Goal: Task Accomplishment & Management: Manage account settings

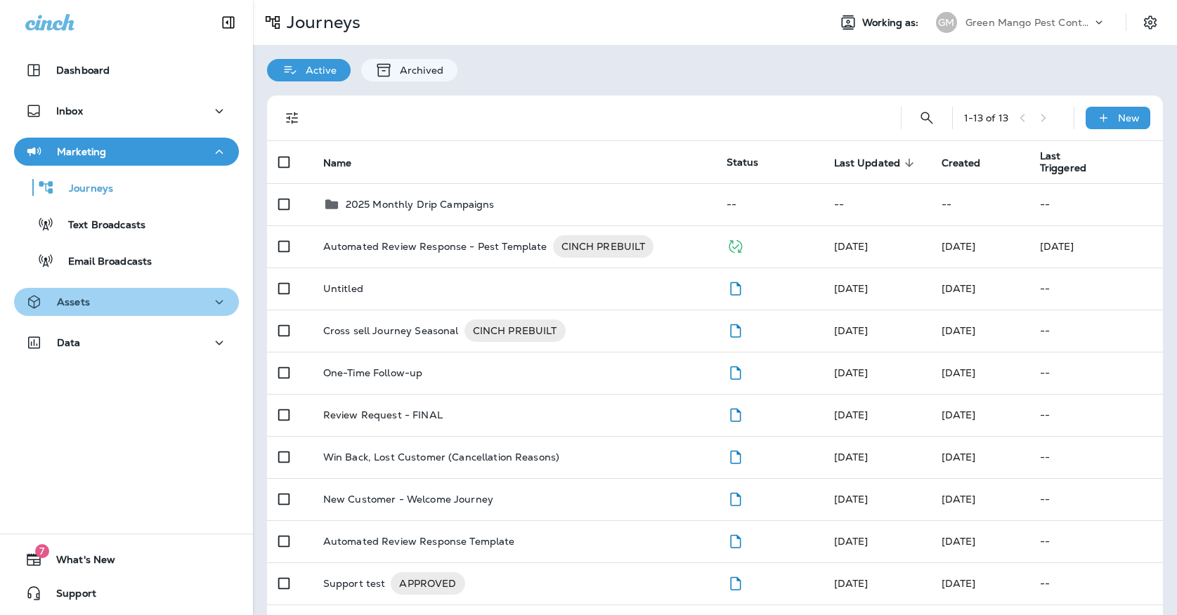
click at [142, 294] on div "Assets" at bounding box center [126, 303] width 202 height 18
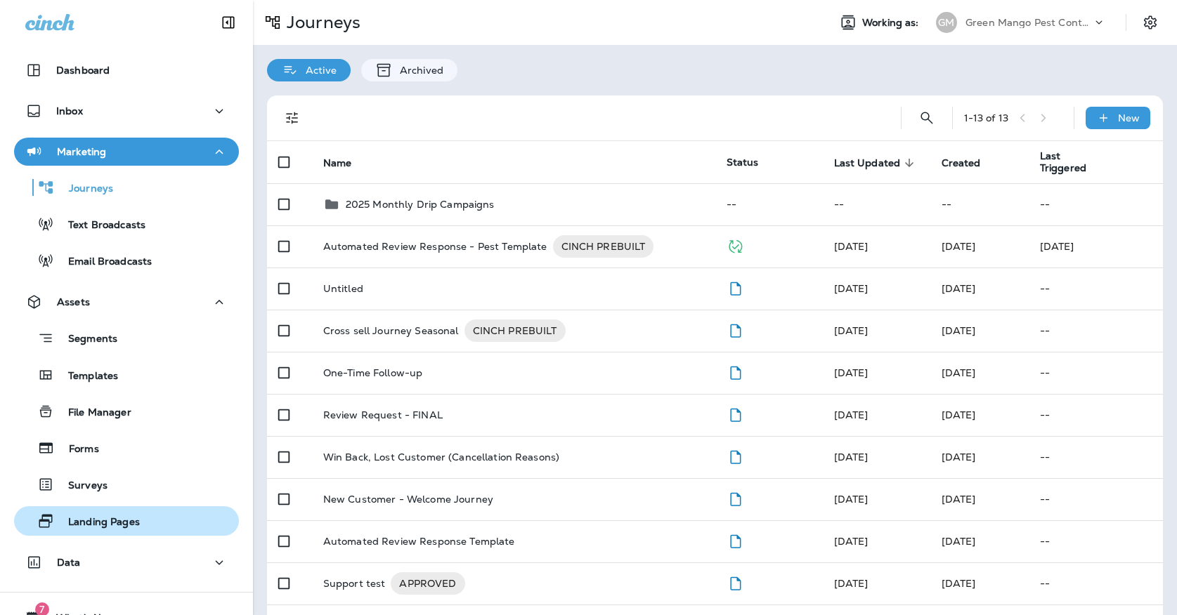
click at [139, 523] on p "Landing Pages" at bounding box center [97, 522] width 86 height 13
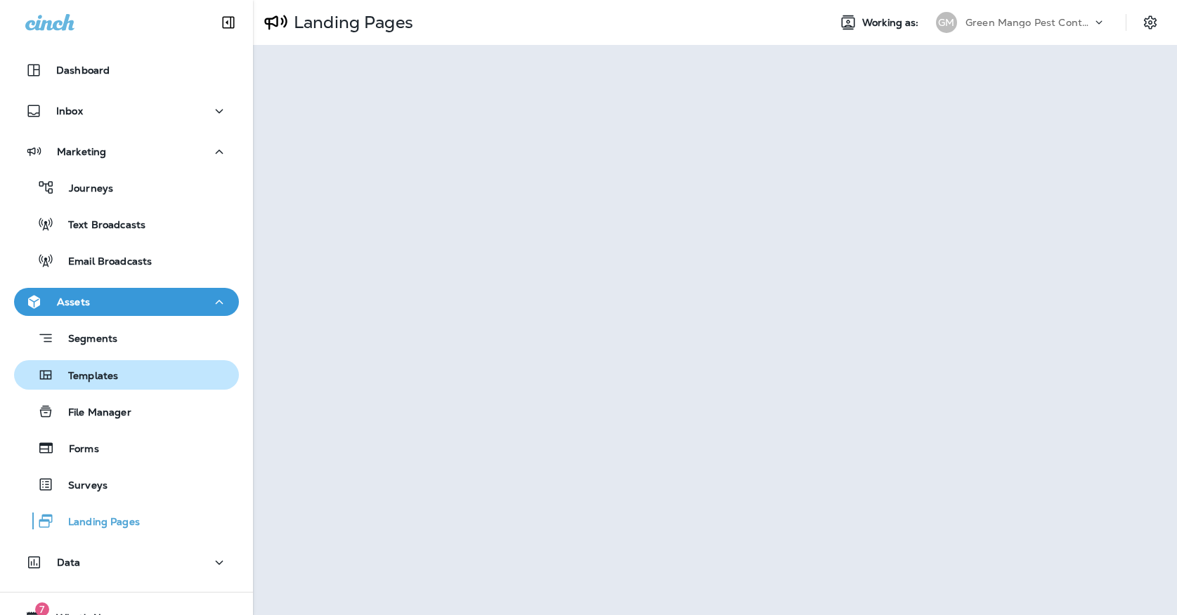
click at [98, 371] on p "Templates" at bounding box center [86, 376] width 64 height 13
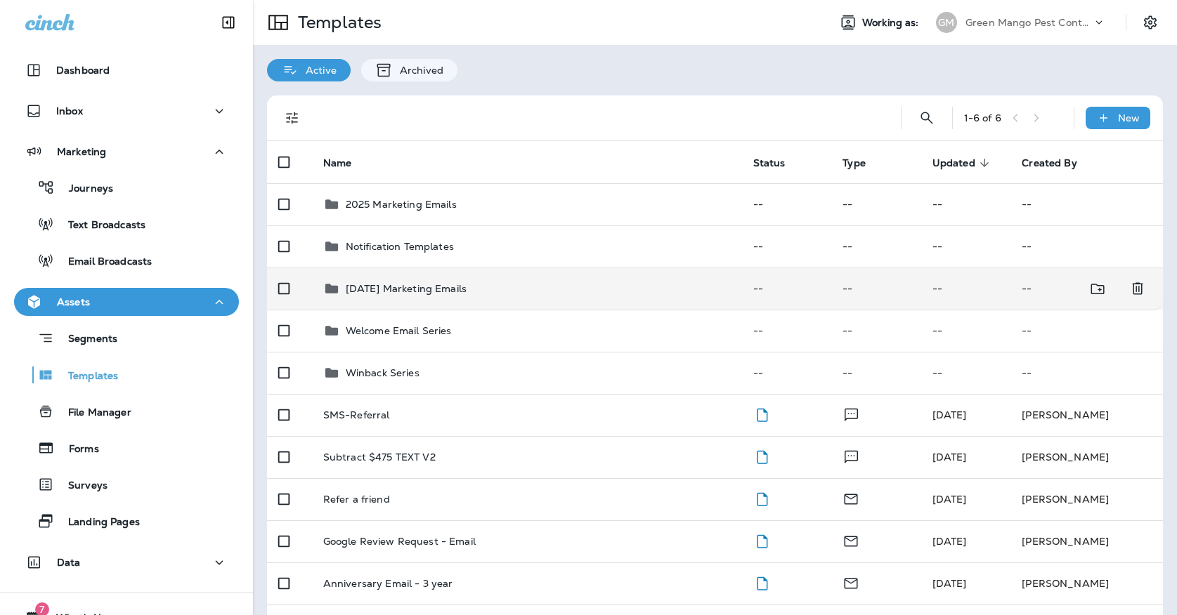
click at [436, 289] on td "[DATE] Marketing Emails" at bounding box center [527, 289] width 430 height 42
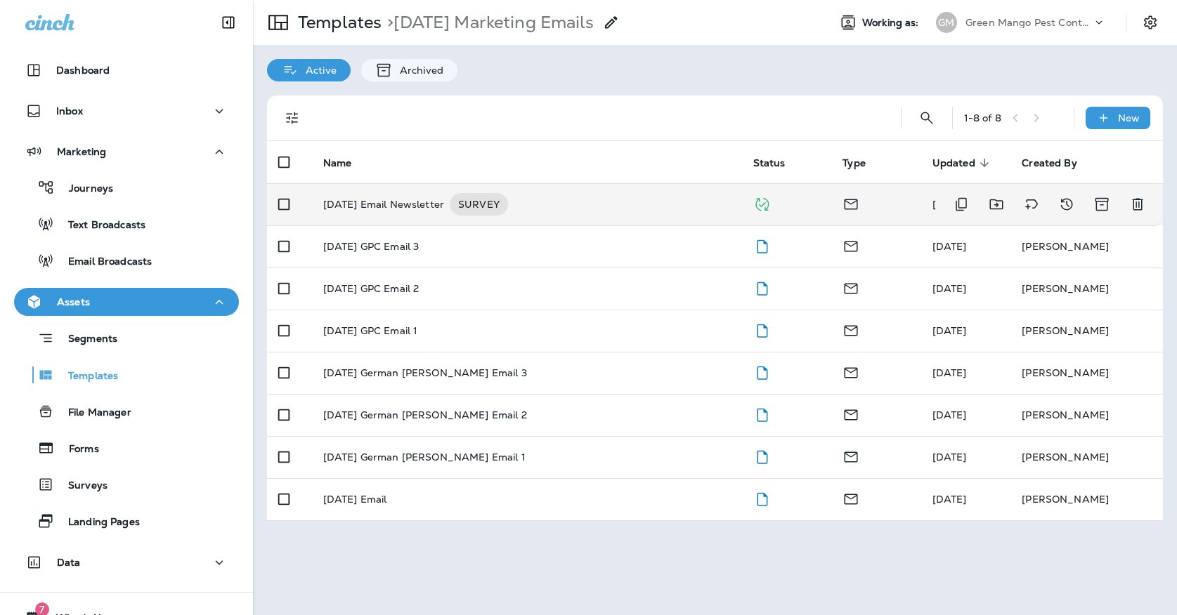
click at [431, 193] on p "[DATE] Email Newsletter" at bounding box center [383, 204] width 121 height 22
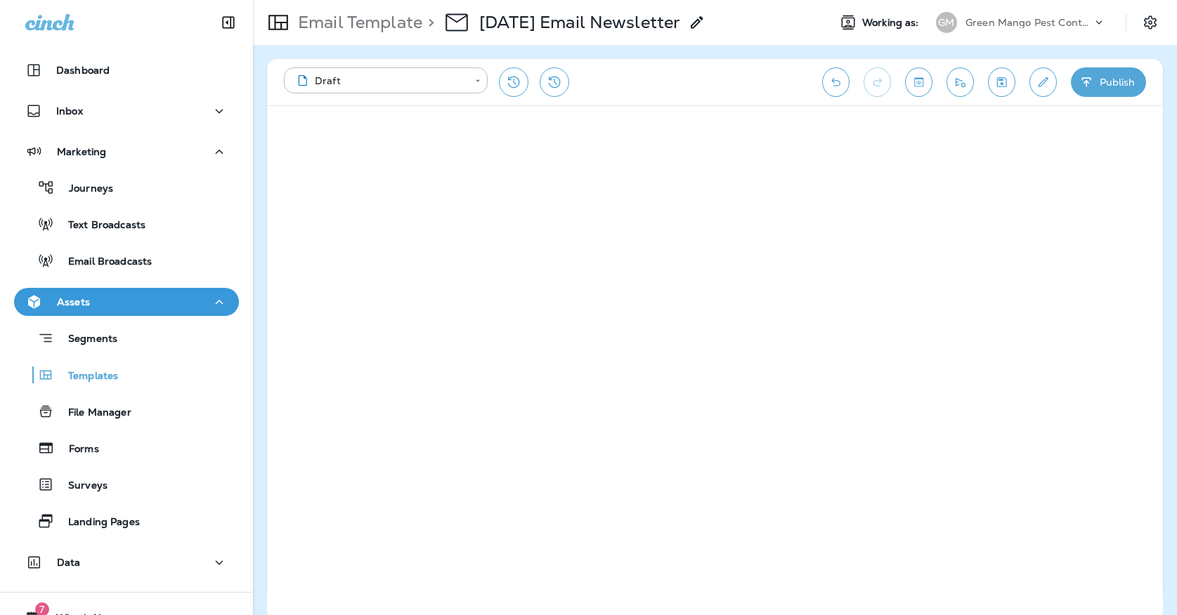
click at [992, 85] on button "Save" at bounding box center [1001, 82] width 27 height 30
click at [1095, 80] on button "Publish" at bounding box center [1108, 82] width 75 height 30
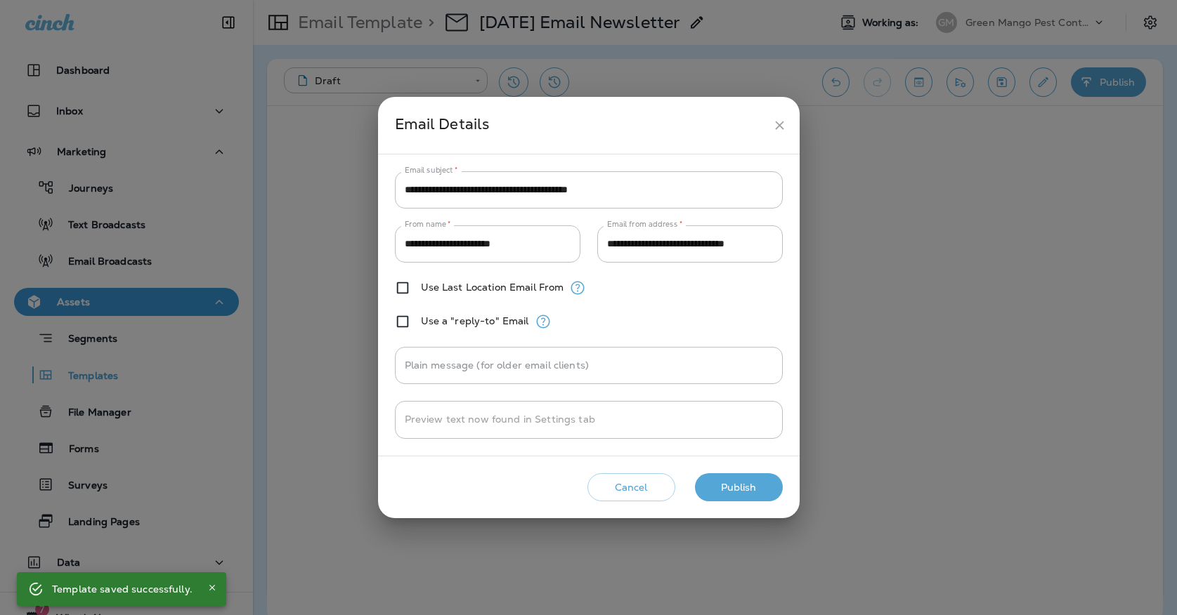
click at [750, 491] on button "Publish" at bounding box center [739, 487] width 88 height 29
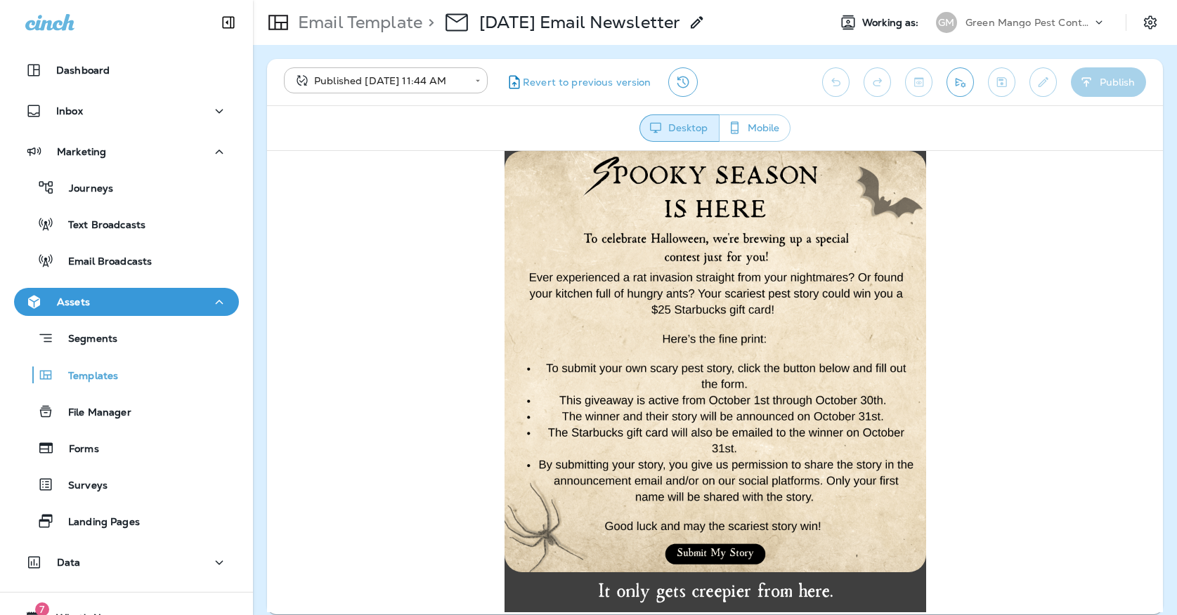
click at [945, 72] on div "**********" at bounding box center [715, 82] width 896 height 46
click at [960, 83] on icon "Send test email" at bounding box center [959, 82] width 15 height 14
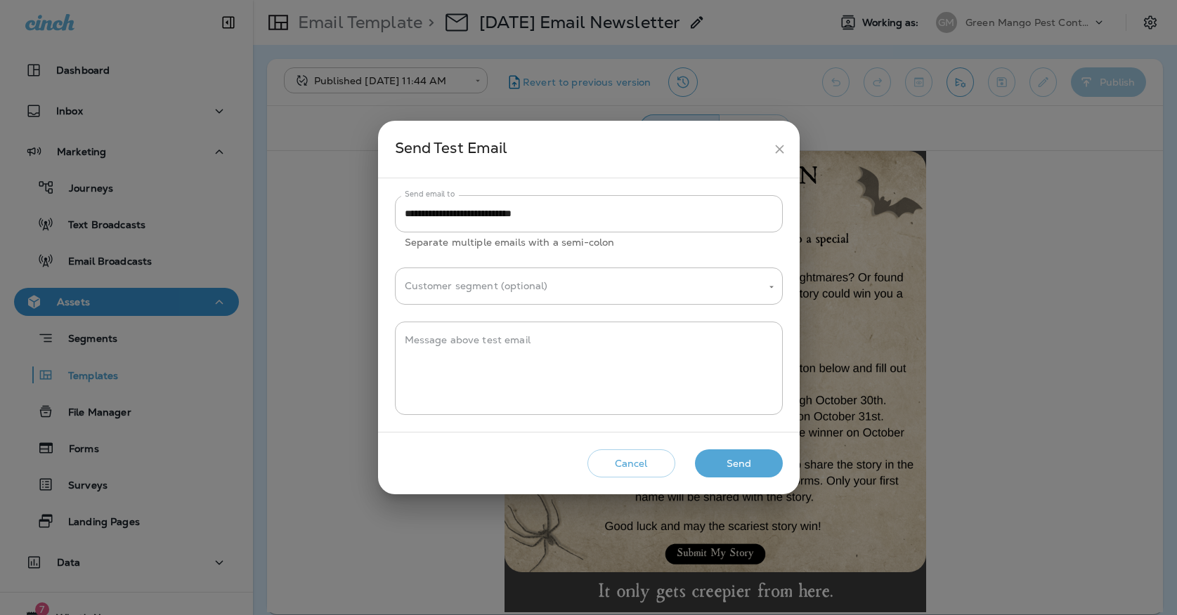
click at [716, 461] on button "Send" at bounding box center [739, 464] width 88 height 29
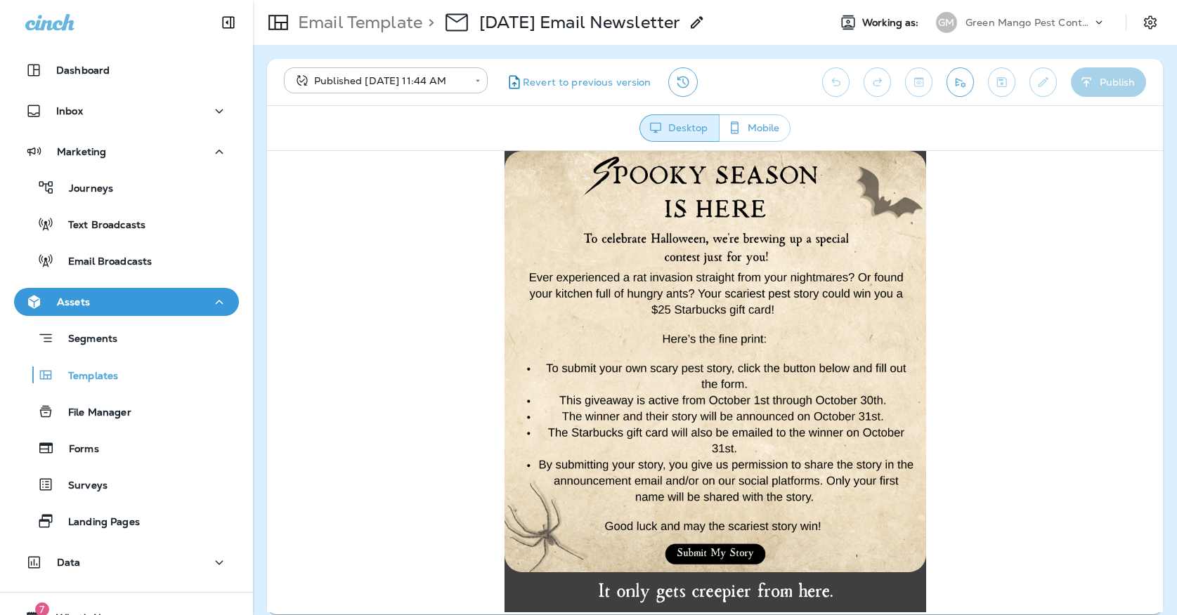
click at [720, 312] on img at bounding box center [714, 360] width 421 height 421
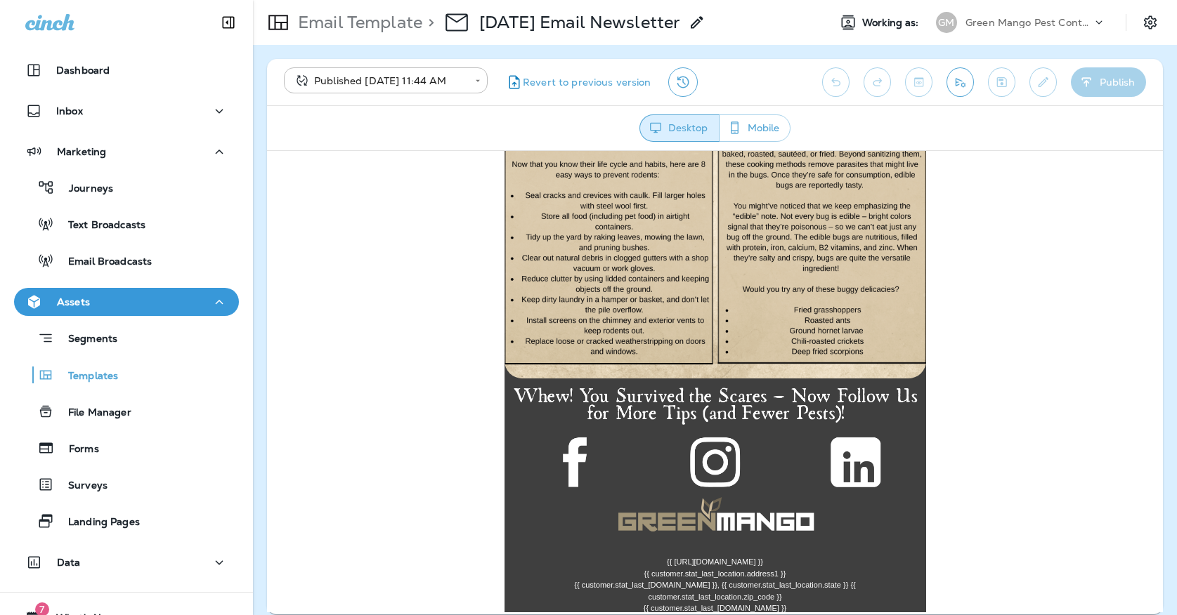
click at [596, 452] on img at bounding box center [574, 461] width 139 height 55
click at [724, 466] on img at bounding box center [715, 462] width 139 height 55
click at [856, 480] on img at bounding box center [855, 462] width 139 height 55
click at [111, 176] on button "Journeys" at bounding box center [126, 188] width 225 height 30
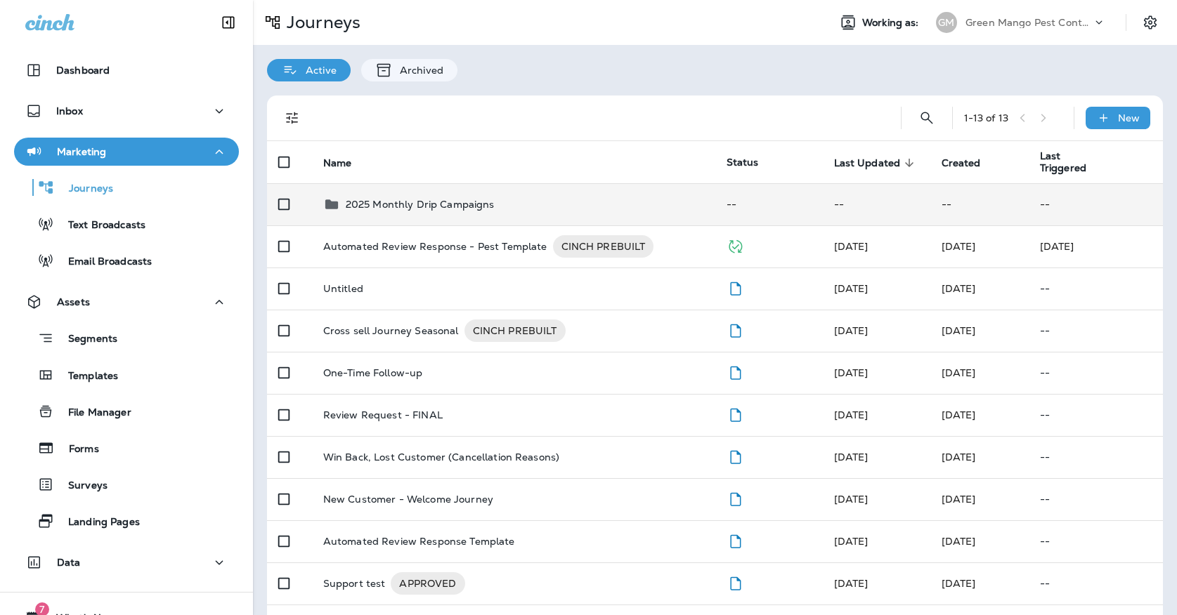
click at [416, 208] on td "2025 Monthly Drip Campaigns" at bounding box center [513, 204] width 403 height 42
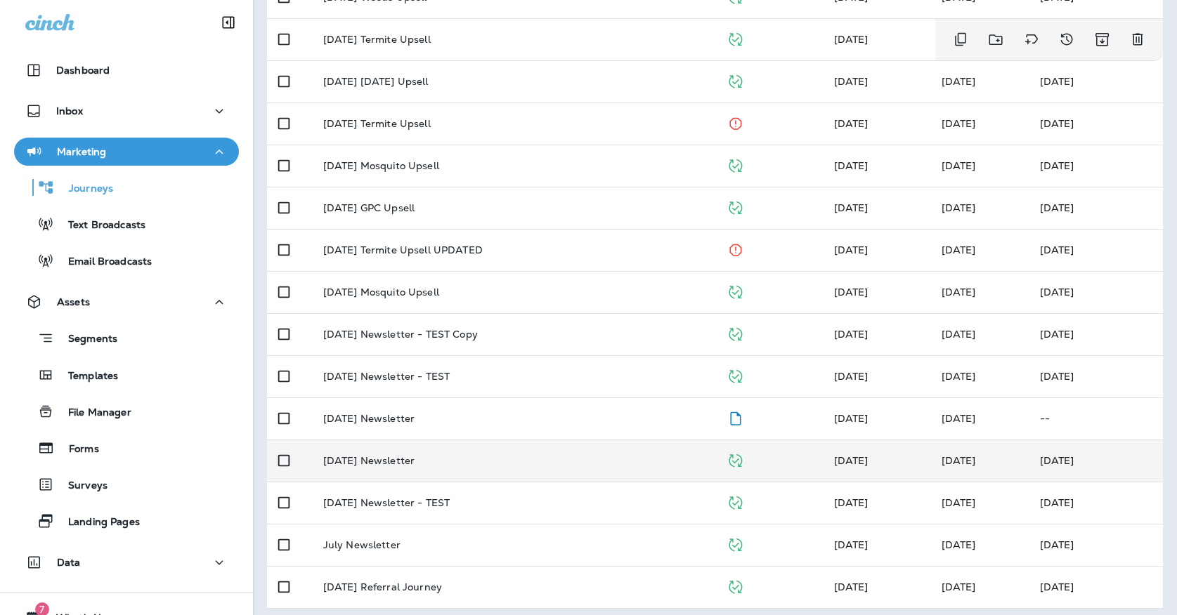
scroll to position [417, 0]
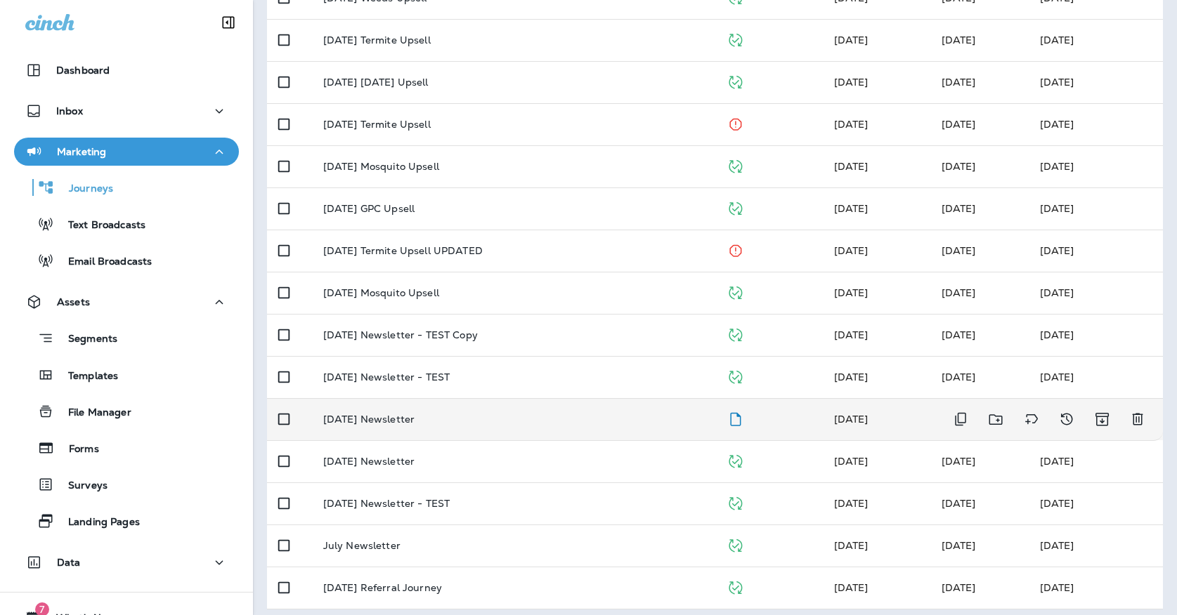
click at [424, 420] on td "[DATE] Newsletter" at bounding box center [513, 419] width 403 height 42
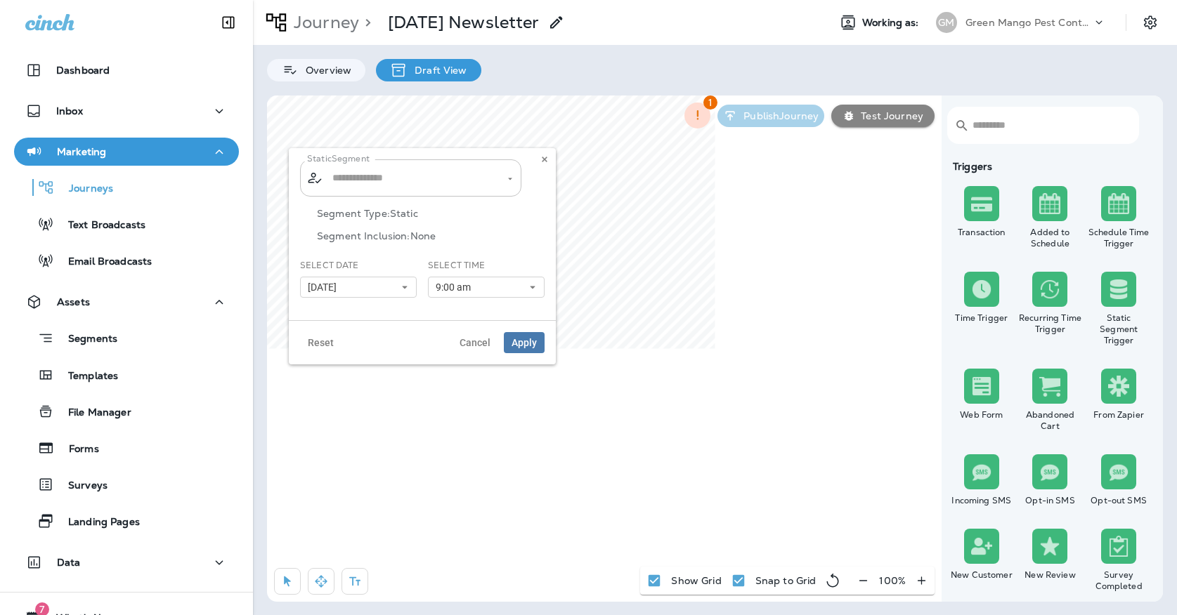
type input "**********"
click at [466, 278] on button "9:00 am" at bounding box center [486, 287] width 117 height 21
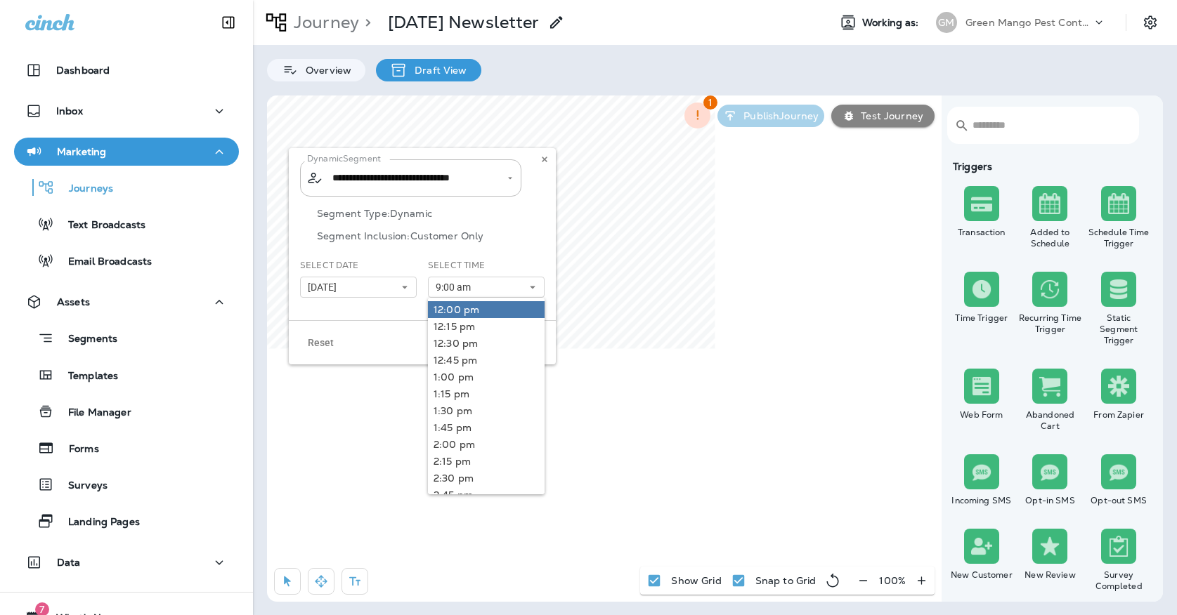
click at [460, 306] on link "12:00 pm" at bounding box center [486, 309] width 117 height 17
click at [502, 233] on p "Segment Inclusion: Customer Only" at bounding box center [431, 235] width 228 height 11
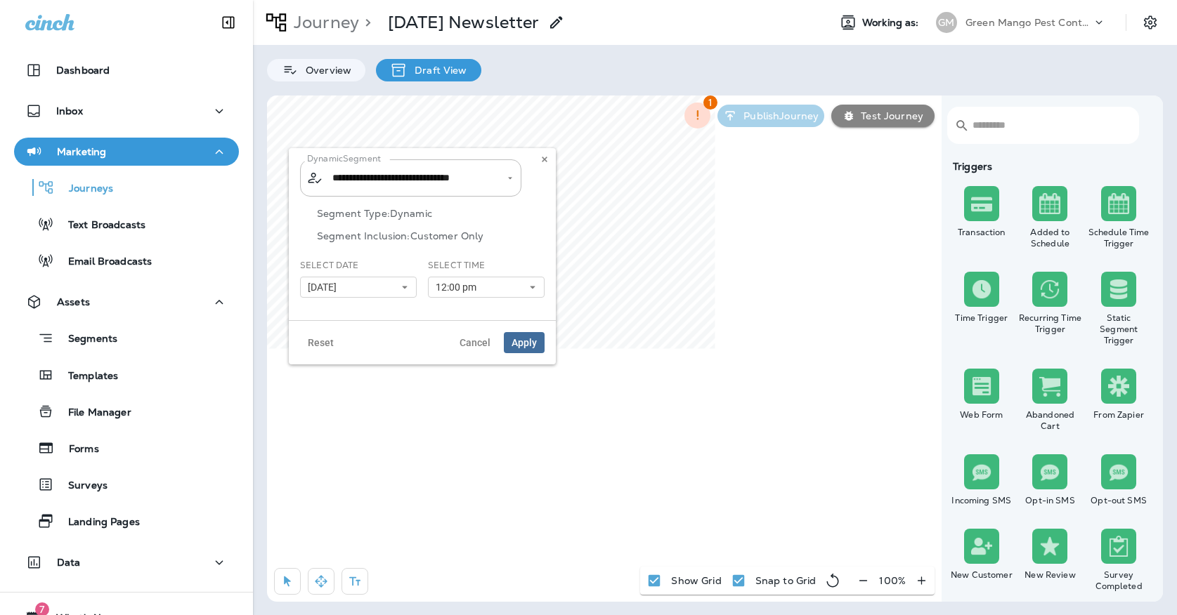
click at [513, 343] on span "Apply" at bounding box center [523, 343] width 25 height 10
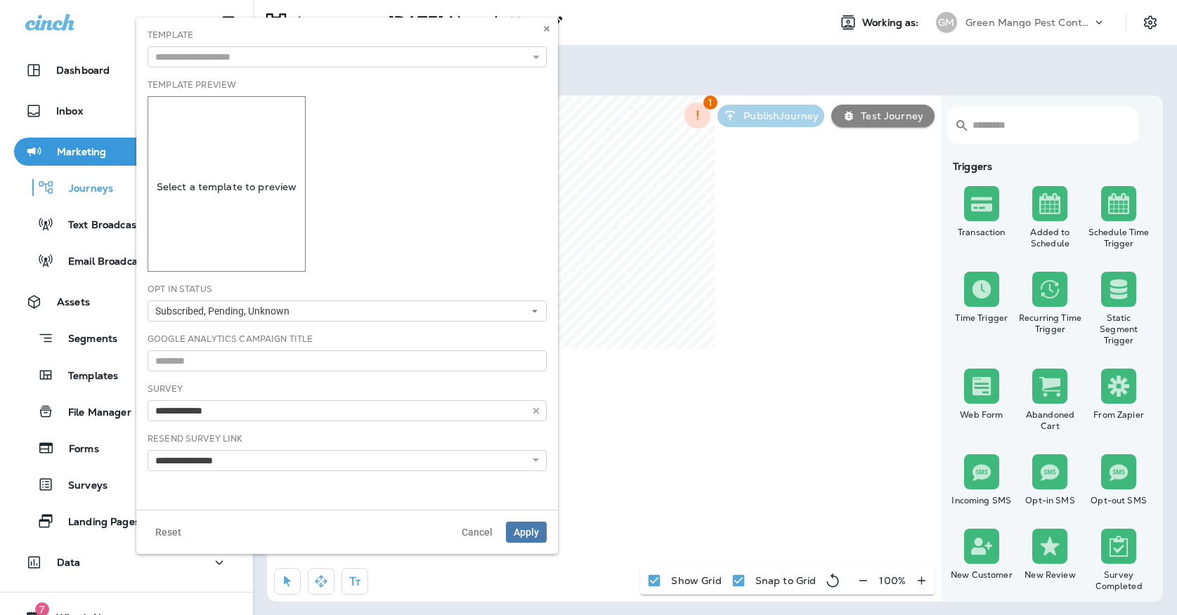
type input "**********"
click at [421, 52] on input "text" at bounding box center [347, 56] width 399 height 21
type input "**********"
click at [322, 77] on div "**********" at bounding box center [346, 264] width 421 height 492
click at [538, 535] on span "Apply" at bounding box center [525, 533] width 25 height 10
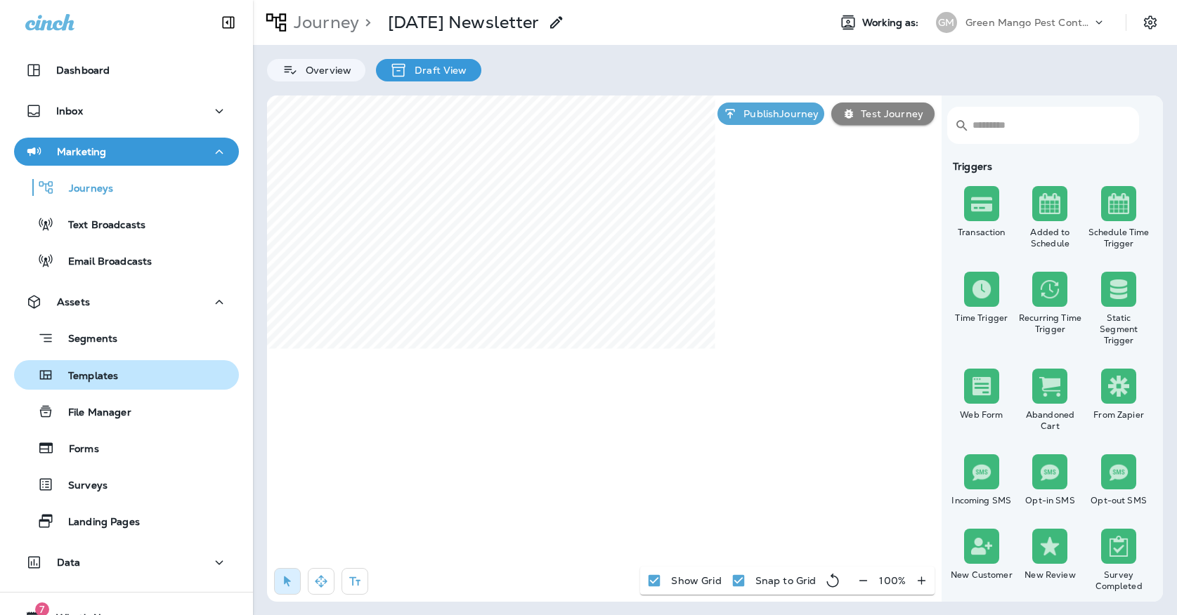
click at [165, 369] on div "Templates" at bounding box center [127, 375] width 214 height 21
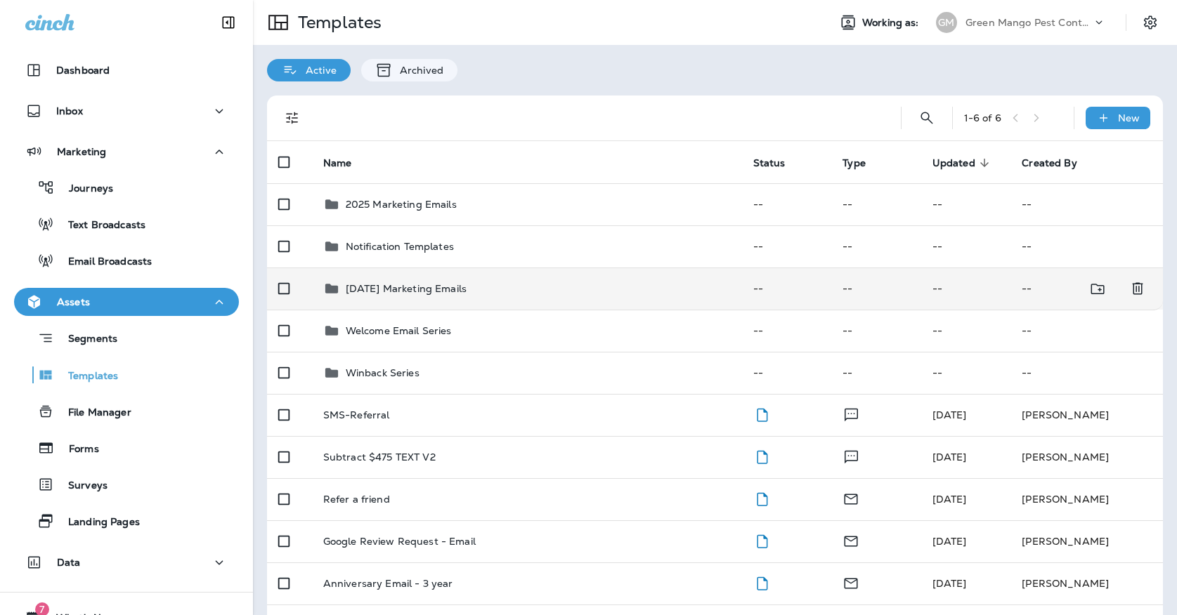
click at [445, 284] on td "[DATE] Marketing Emails" at bounding box center [527, 289] width 430 height 42
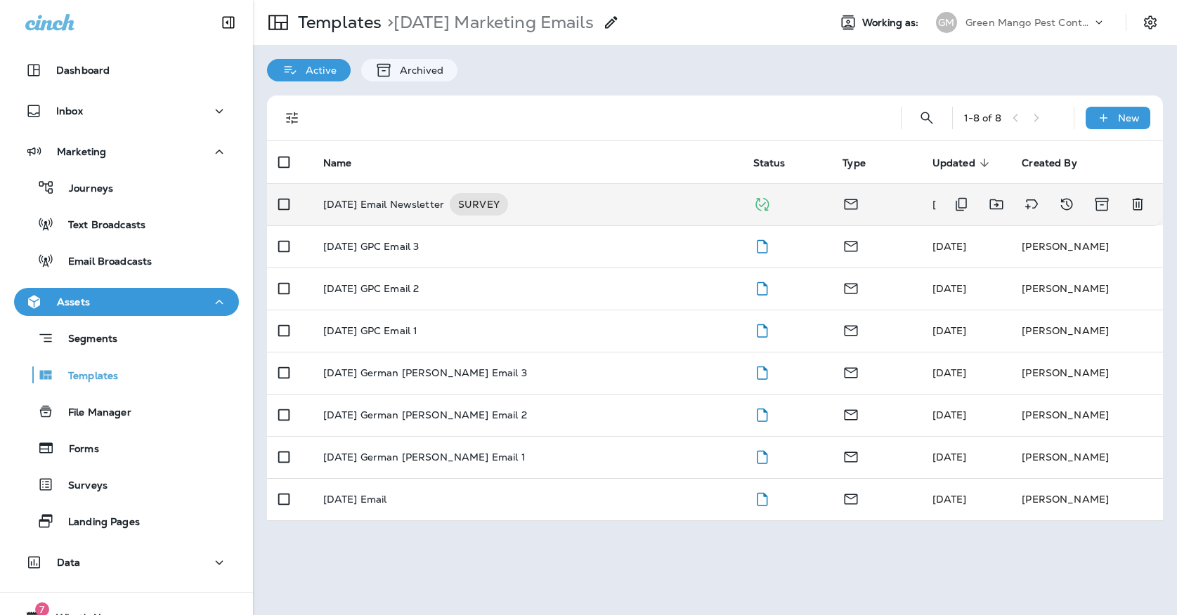
click at [443, 193] on p "[DATE] Email Newsletter" at bounding box center [383, 204] width 121 height 22
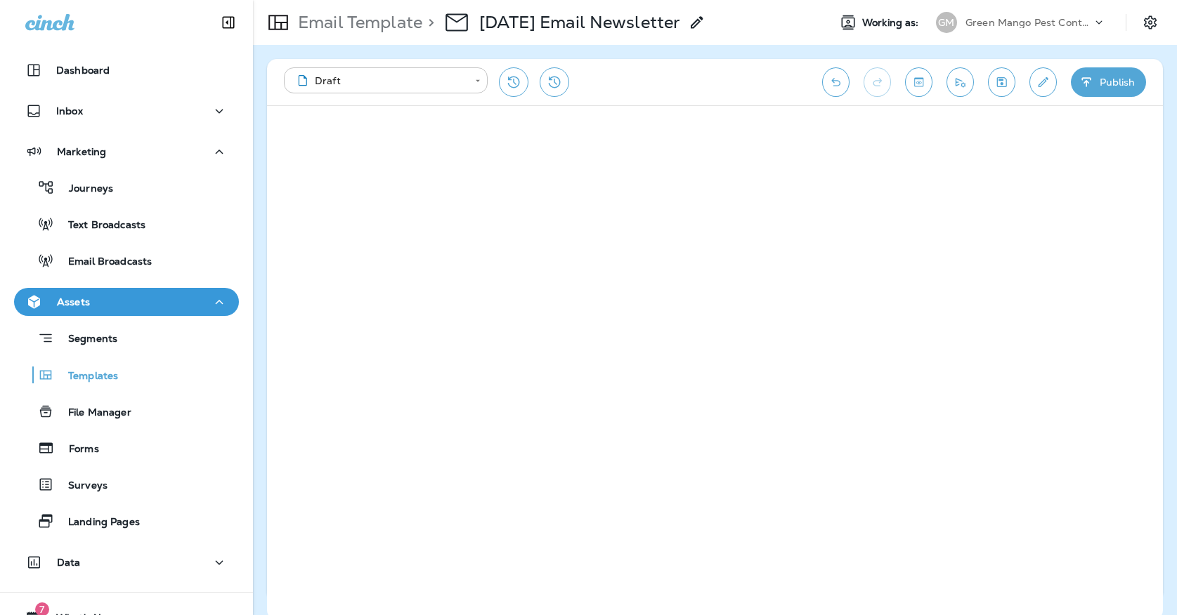
click at [381, 0] on body "**********" at bounding box center [588, 0] width 1177 height 0
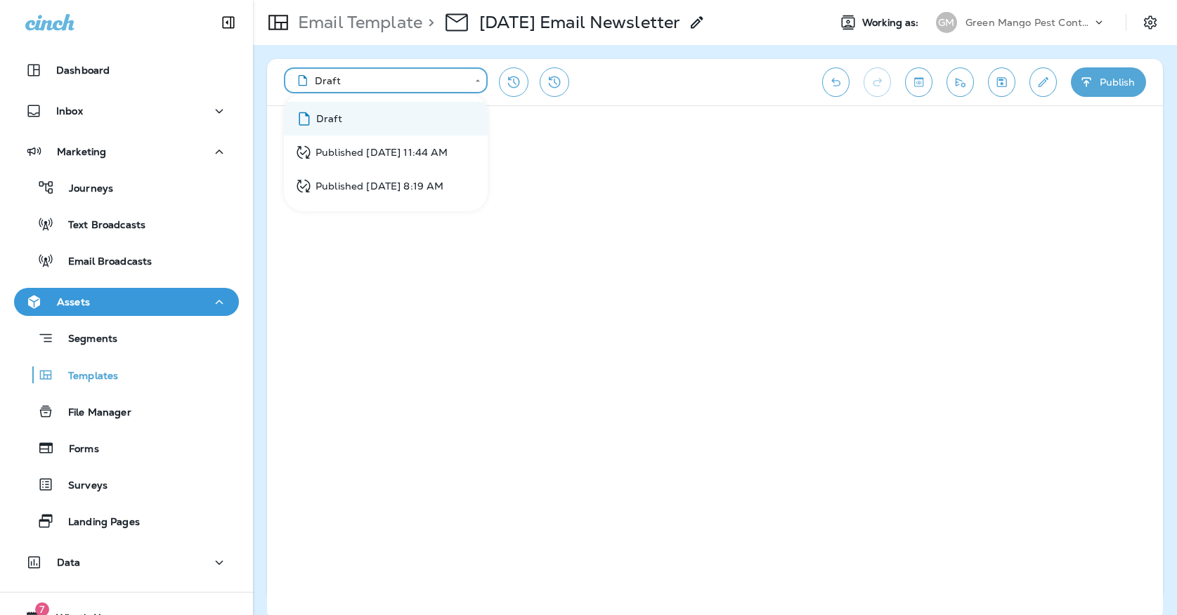
click at [359, 140] on li "Published Oct 1, 2025 11:44 AM" at bounding box center [386, 153] width 204 height 34
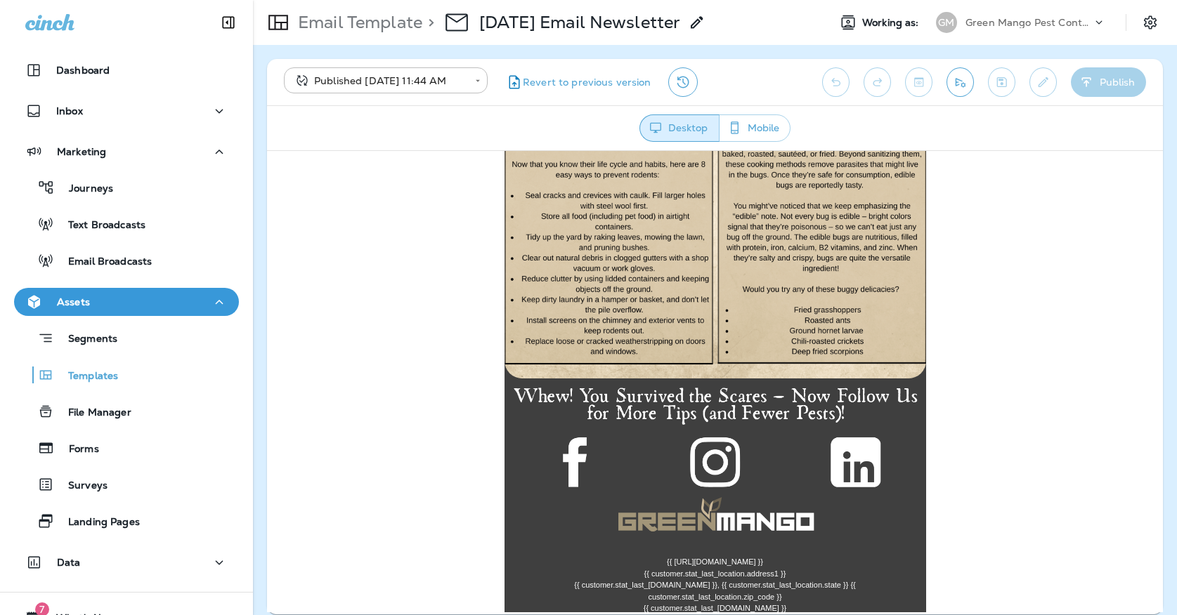
scroll to position [2027, 0]
click at [594, 444] on img at bounding box center [574, 462] width 139 height 55
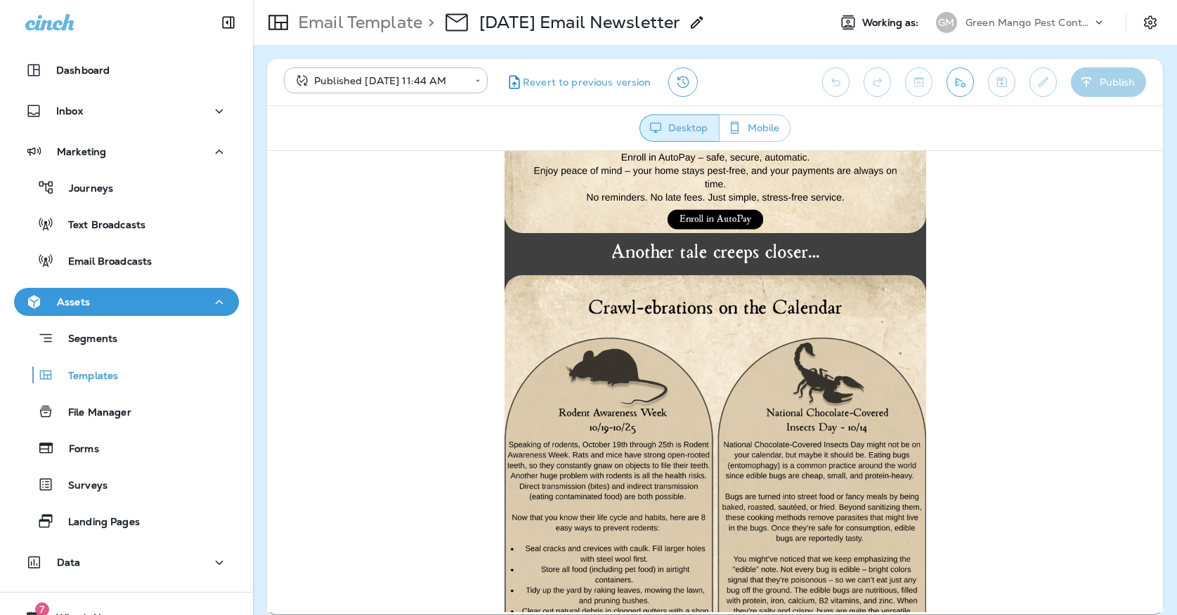
scroll to position [1387, 0]
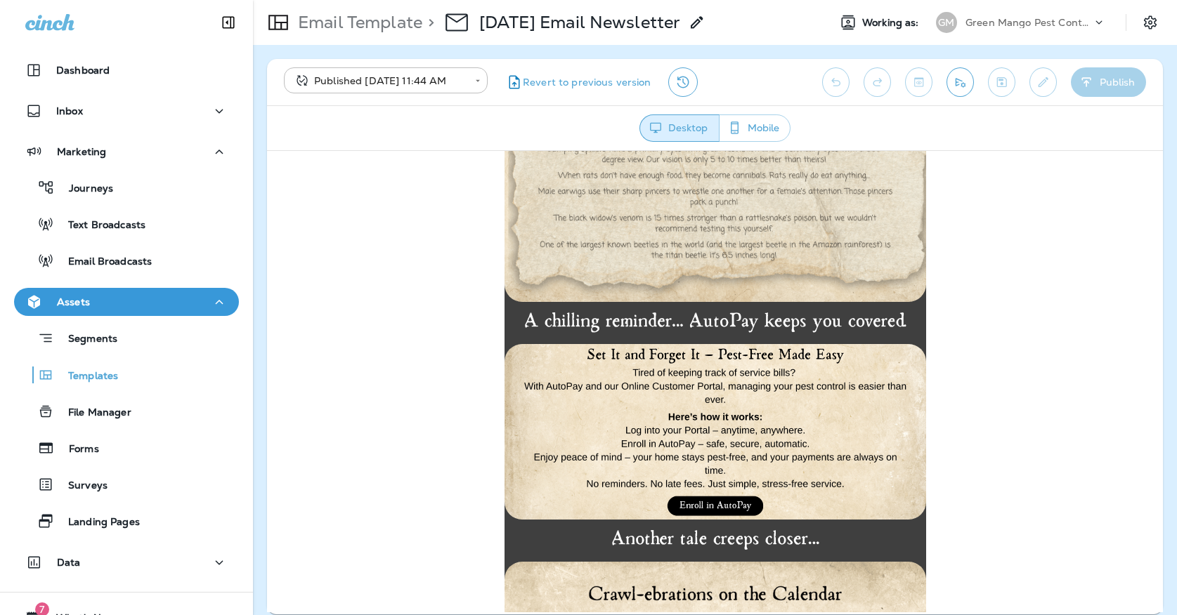
click at [674, 486] on img at bounding box center [714, 431] width 421 height 176
click at [113, 178] on div "Journeys" at bounding box center [66, 187] width 93 height 21
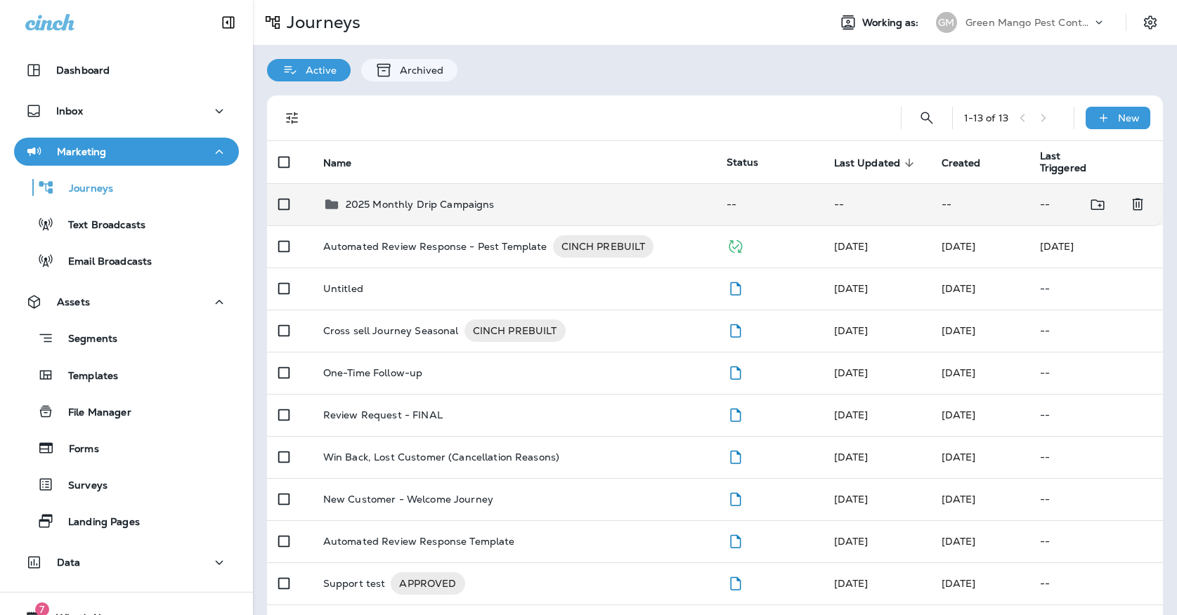
click at [417, 199] on p "2025 Monthly Drip Campaigns" at bounding box center [420, 204] width 149 height 11
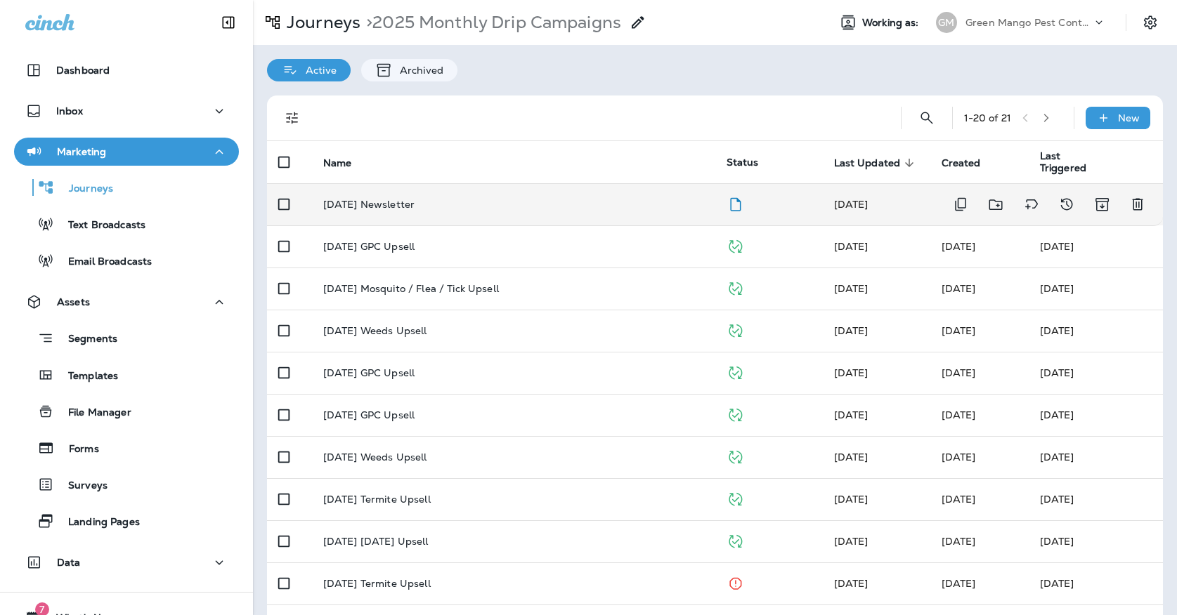
click at [465, 183] on td "[DATE] Newsletter" at bounding box center [513, 204] width 403 height 42
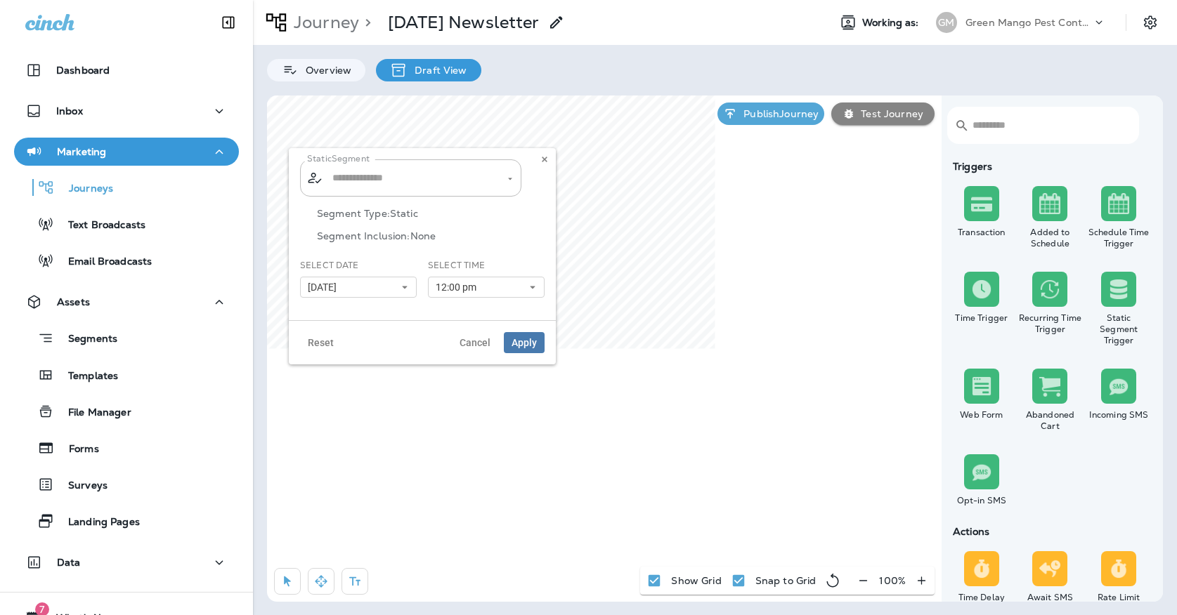
type input "**********"
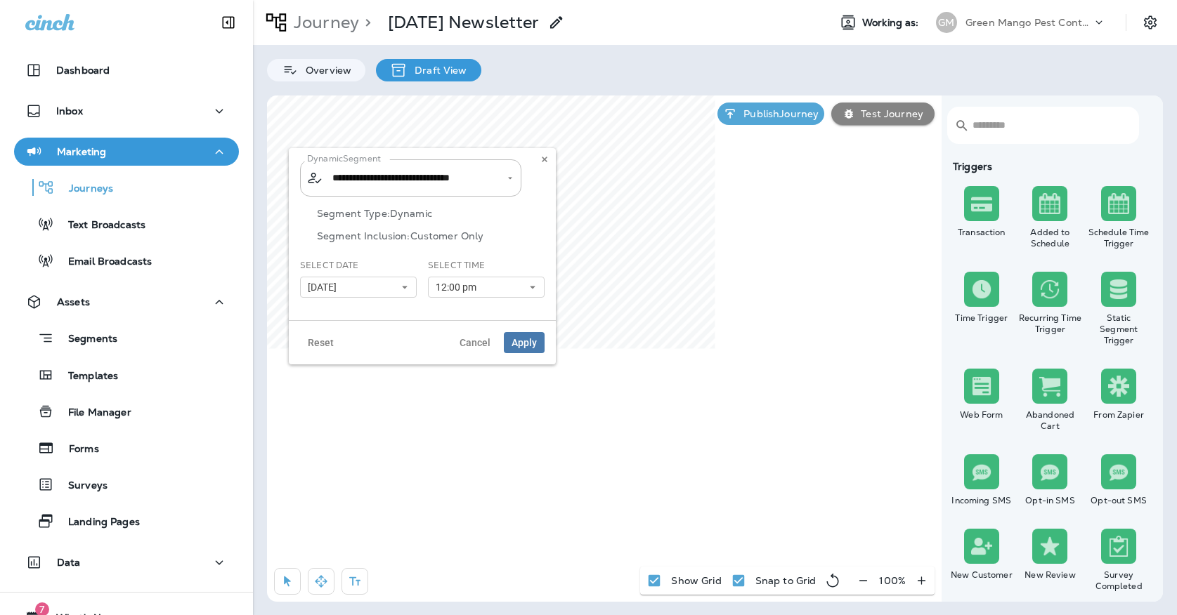
click at [546, 151] on div "**********" at bounding box center [422, 234] width 267 height 172
click at [546, 159] on icon at bounding box center [544, 159] width 8 height 8
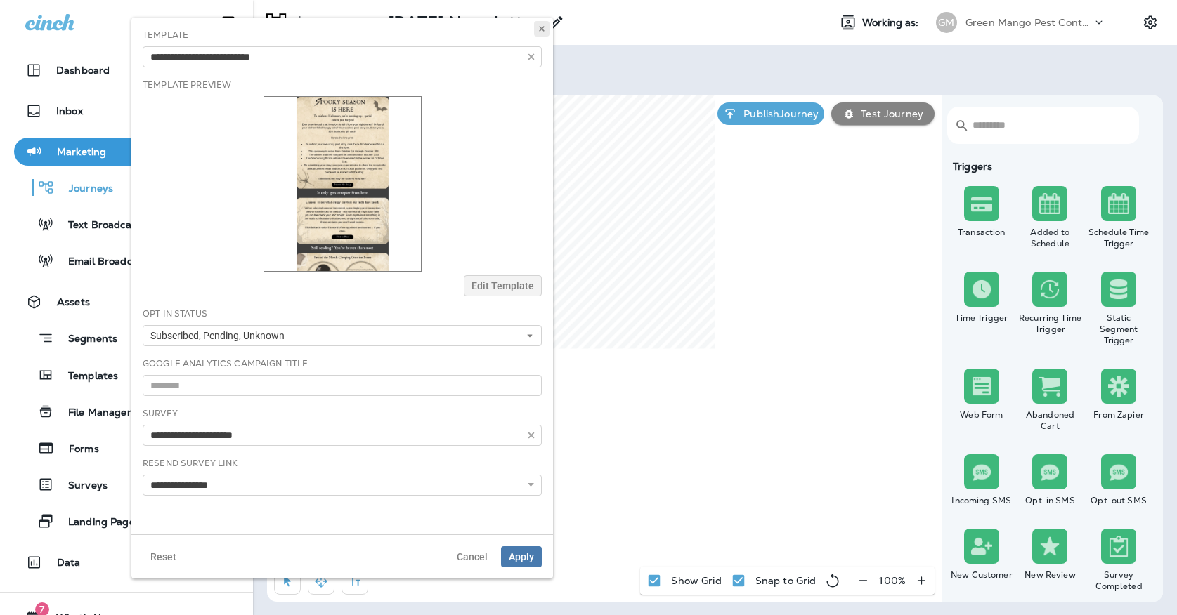
click at [543, 28] on use at bounding box center [541, 29] width 5 height 6
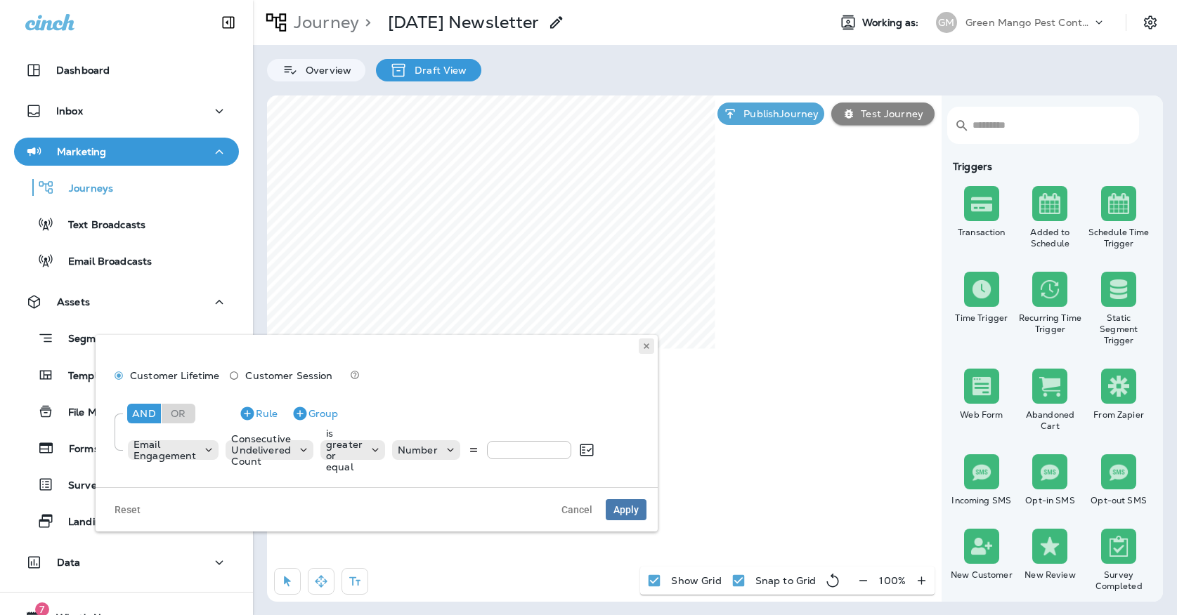
click at [644, 349] on icon at bounding box center [646, 346] width 8 height 8
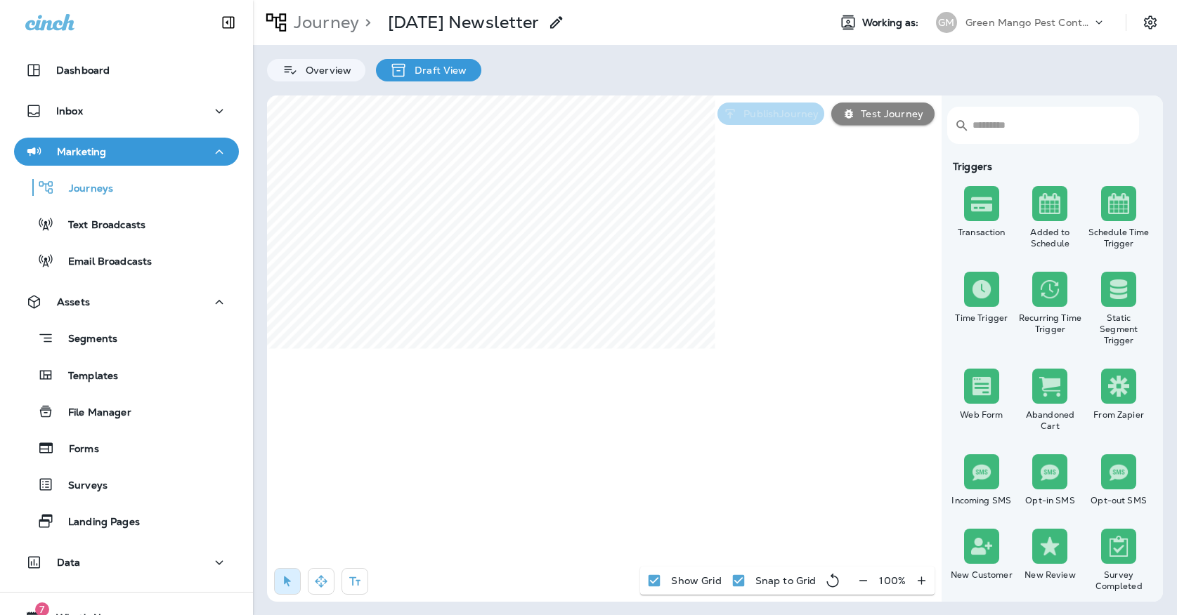
click at [745, 117] on p "Publish Journey" at bounding box center [778, 113] width 81 height 11
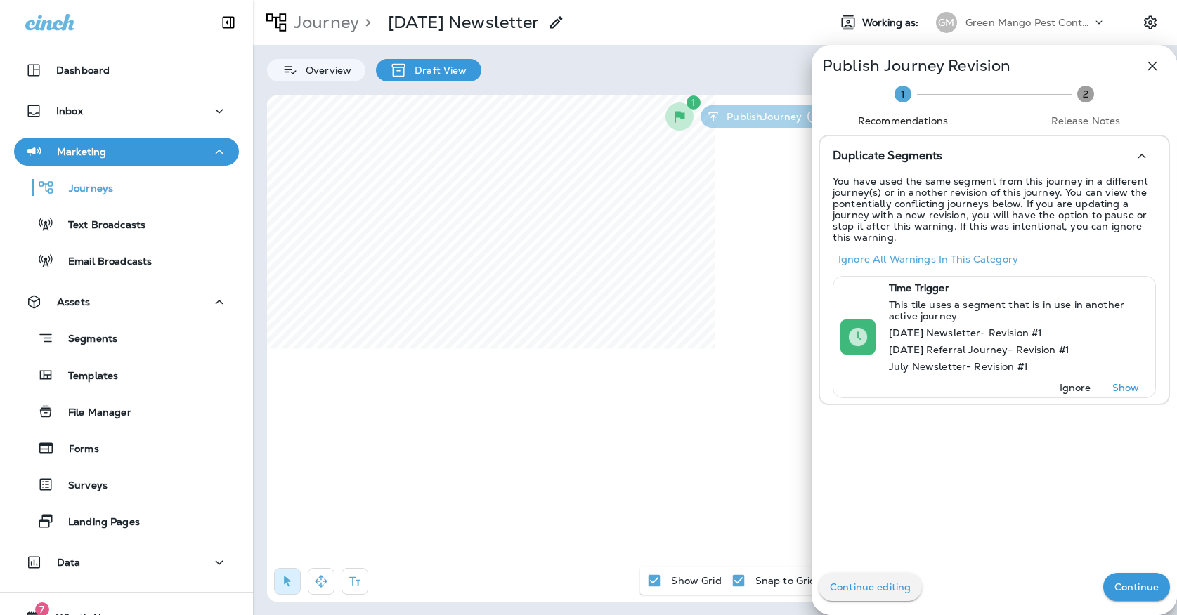
click at [1137, 575] on button "Continue" at bounding box center [1136, 587] width 67 height 28
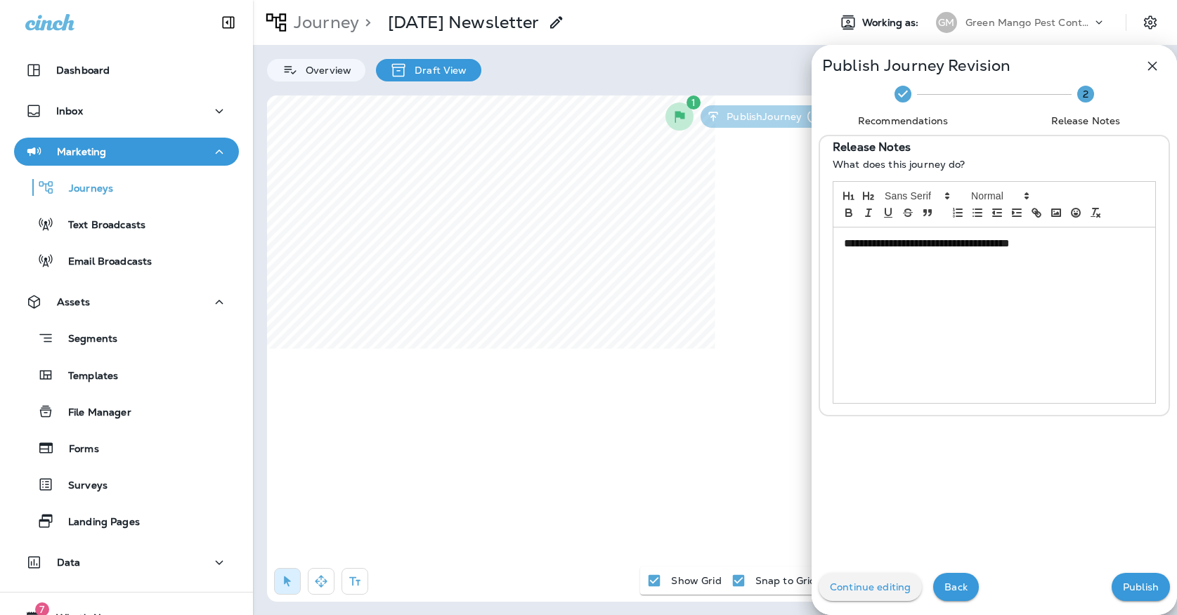
click at [1141, 585] on p "Publish" at bounding box center [1140, 587] width 36 height 11
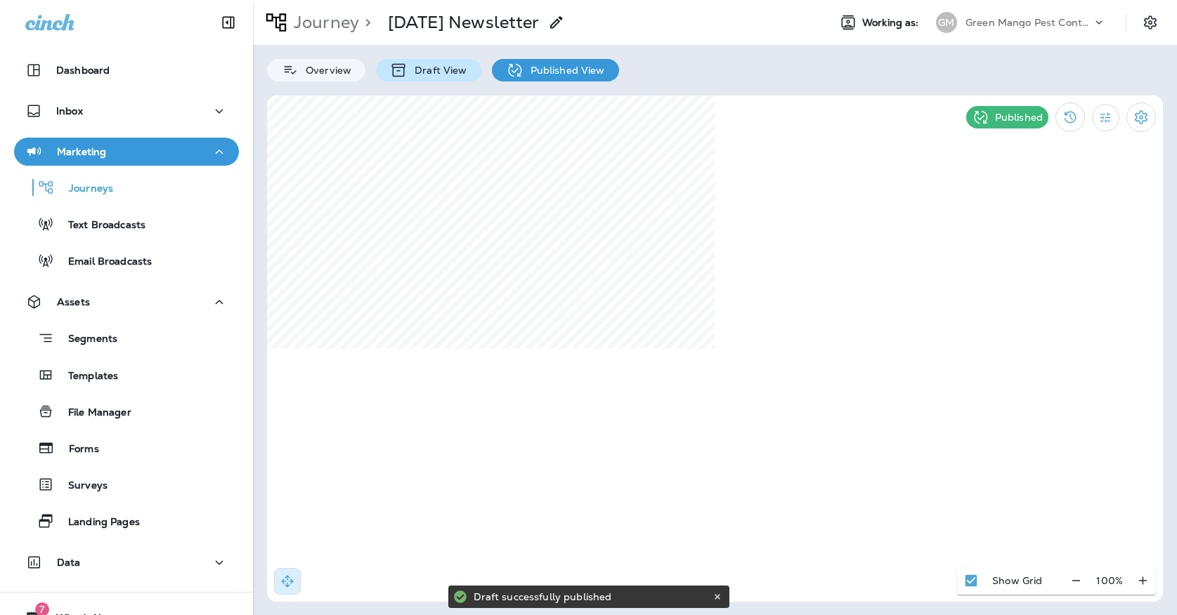
click at [443, 71] on p "Draft View" at bounding box center [436, 70] width 59 height 11
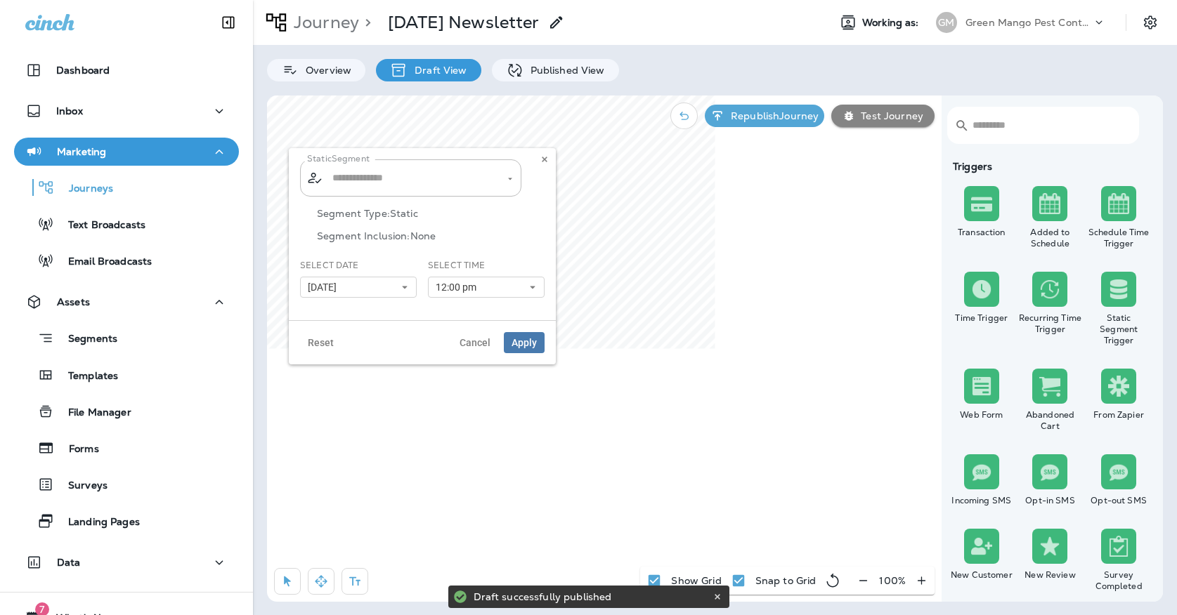
type input "**********"
click at [549, 161] on button at bounding box center [544, 159] width 15 height 15
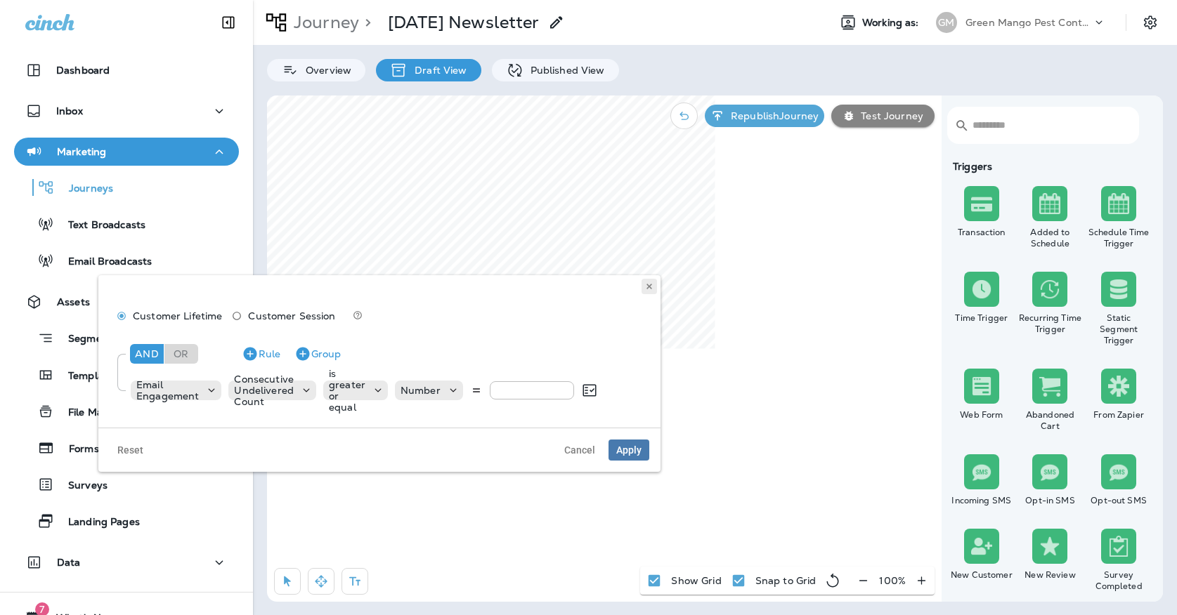
click at [655, 291] on button at bounding box center [648, 286] width 15 height 15
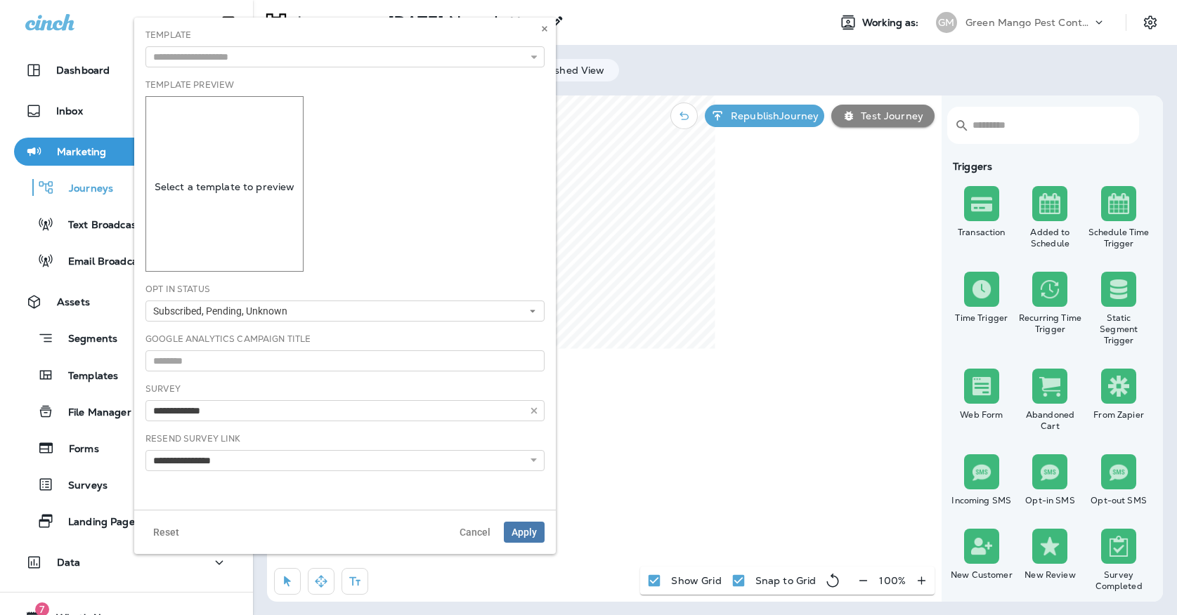
type input "**********"
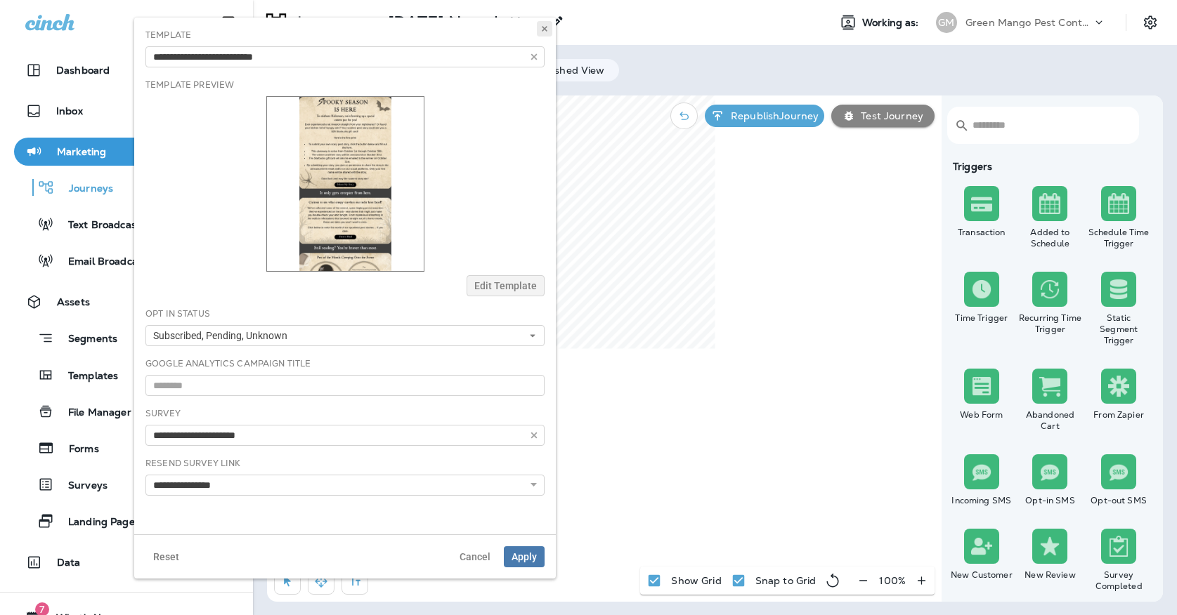
click at [538, 30] on button at bounding box center [544, 28] width 15 height 15
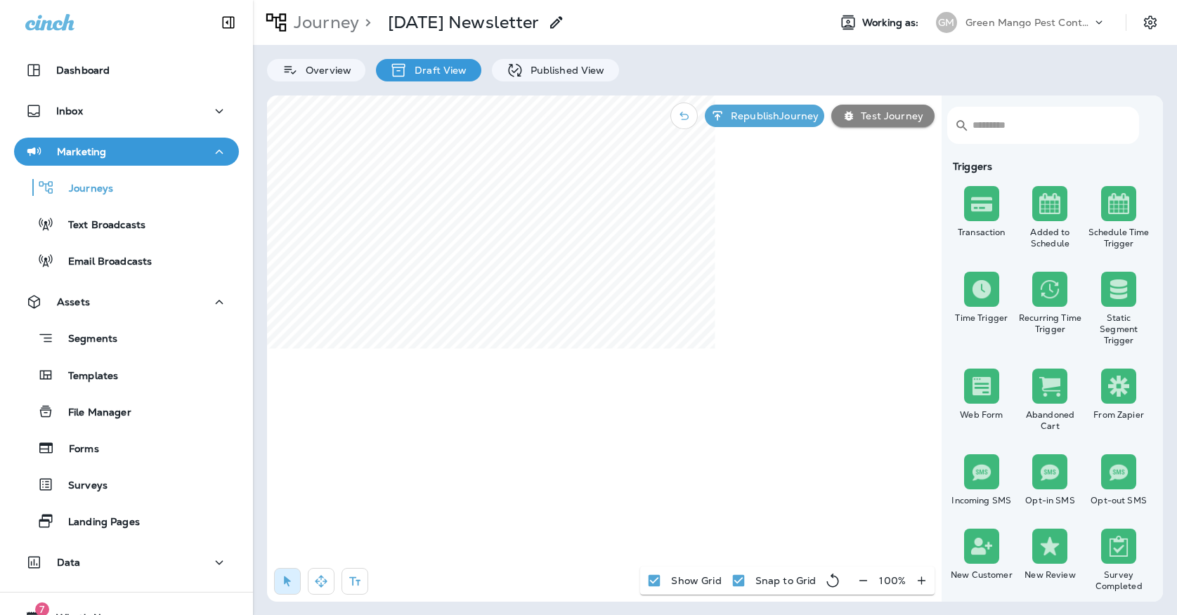
click at [531, 58] on div "Overview Draft View Published View" at bounding box center [715, 63] width 924 height 37
click at [530, 71] on p "Published View" at bounding box center [563, 70] width 81 height 11
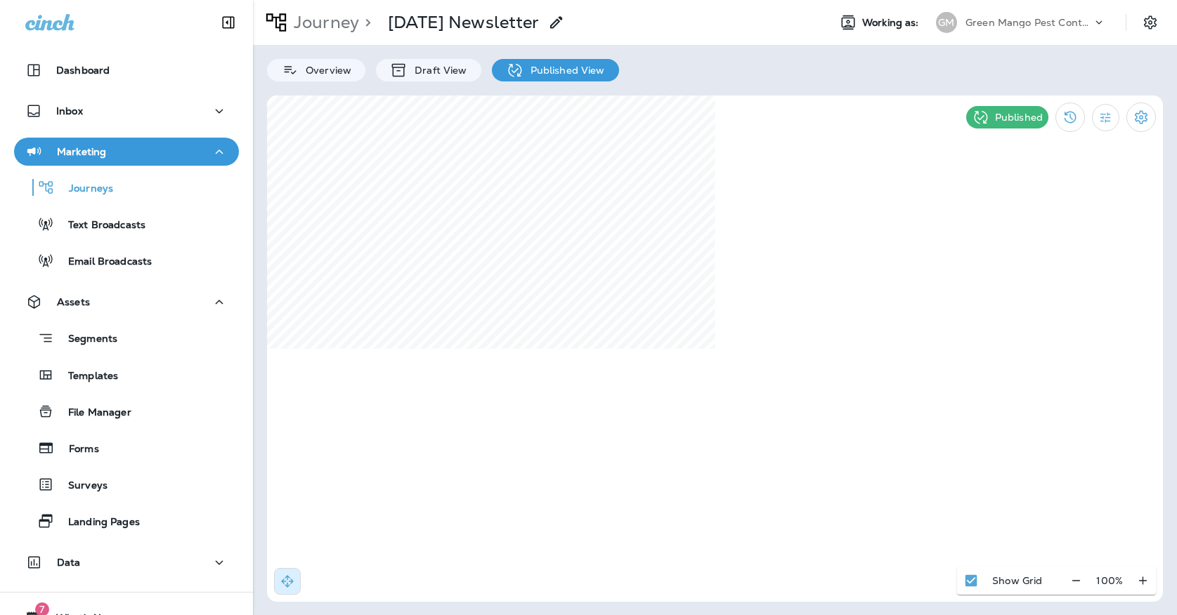
click at [986, 32] on div "Green Mango Pest Control" at bounding box center [1028, 22] width 126 height 21
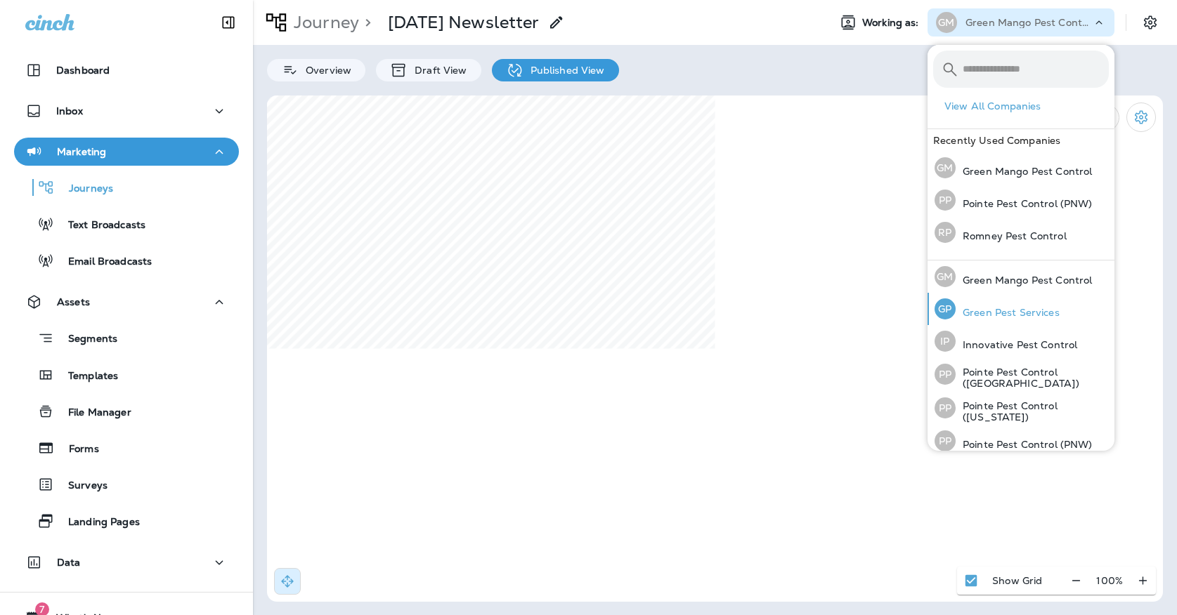
click at [983, 318] on p "Green Pest Services" at bounding box center [1007, 312] width 104 height 11
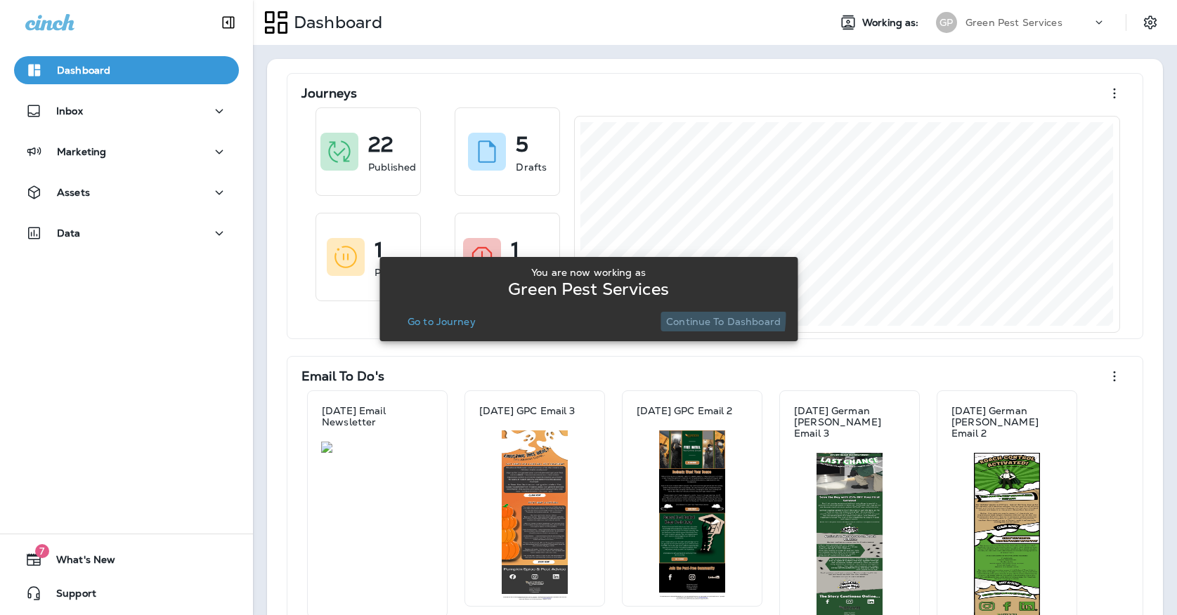
click at [681, 316] on p "Continue to Dashboard" at bounding box center [723, 321] width 114 height 11
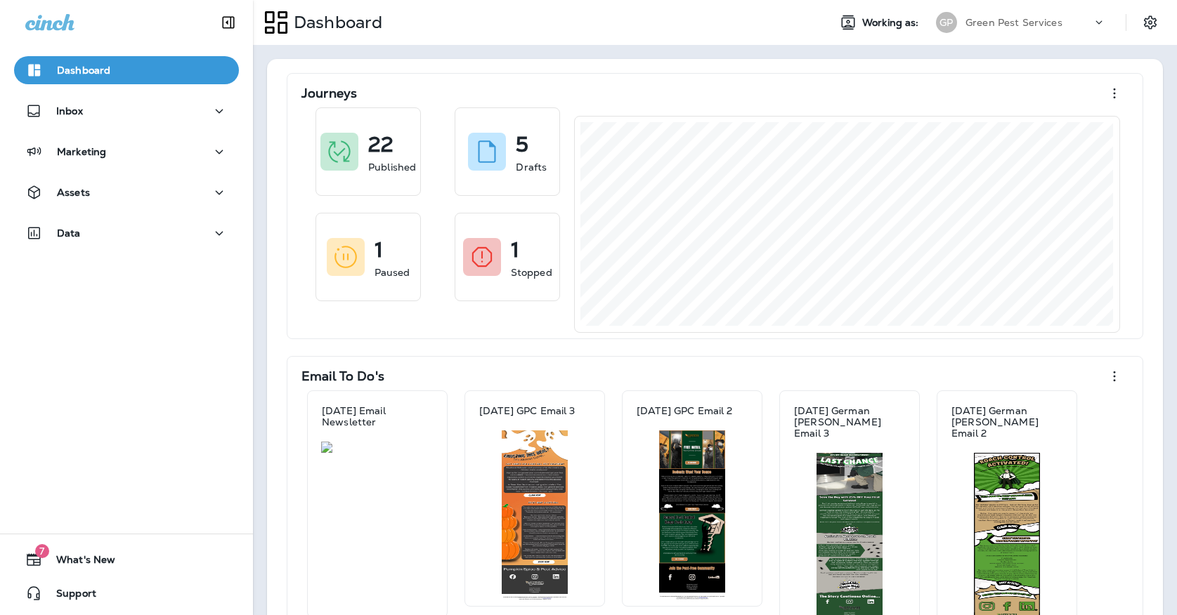
click at [229, 167] on div "Marketing" at bounding box center [126, 155] width 253 height 35
click at [207, 169] on div "Marketing" at bounding box center [126, 155] width 253 height 35
click at [207, 164] on button "Marketing" at bounding box center [126, 152] width 225 height 28
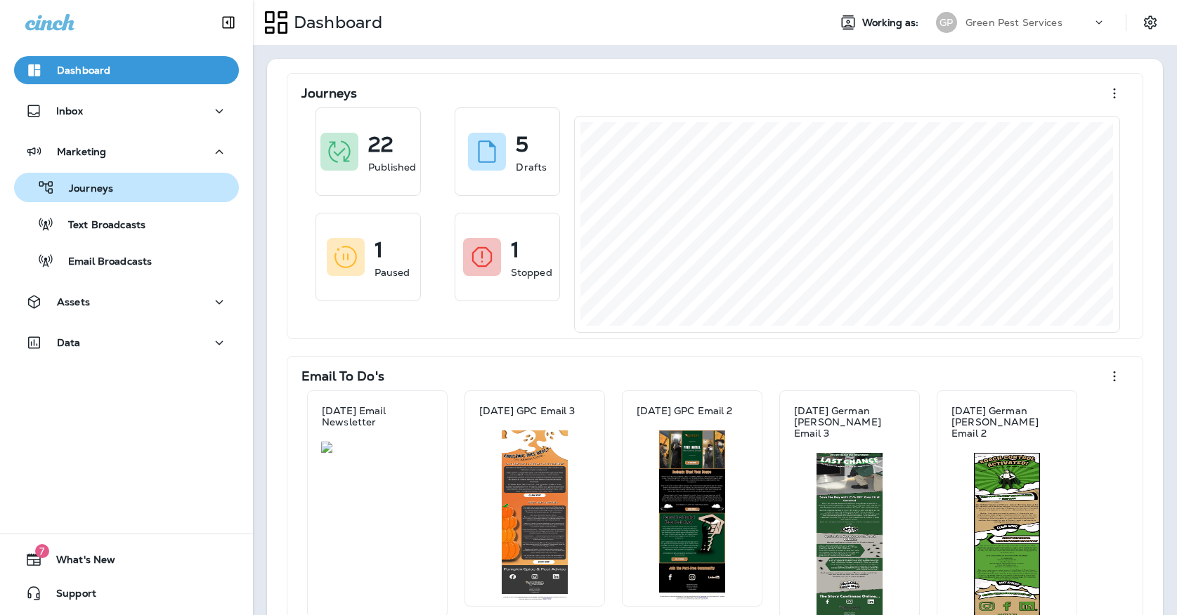
click at [188, 194] on div "Journeys" at bounding box center [127, 187] width 214 height 21
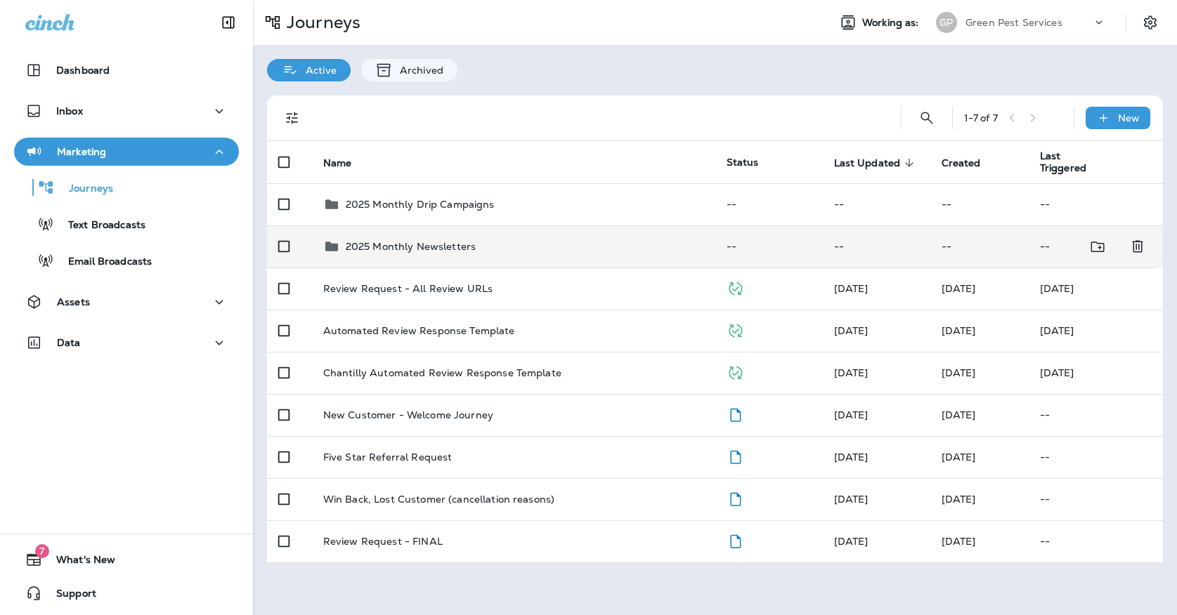
click at [447, 241] on p "2025 Monthly Newsletters" at bounding box center [411, 246] width 130 height 11
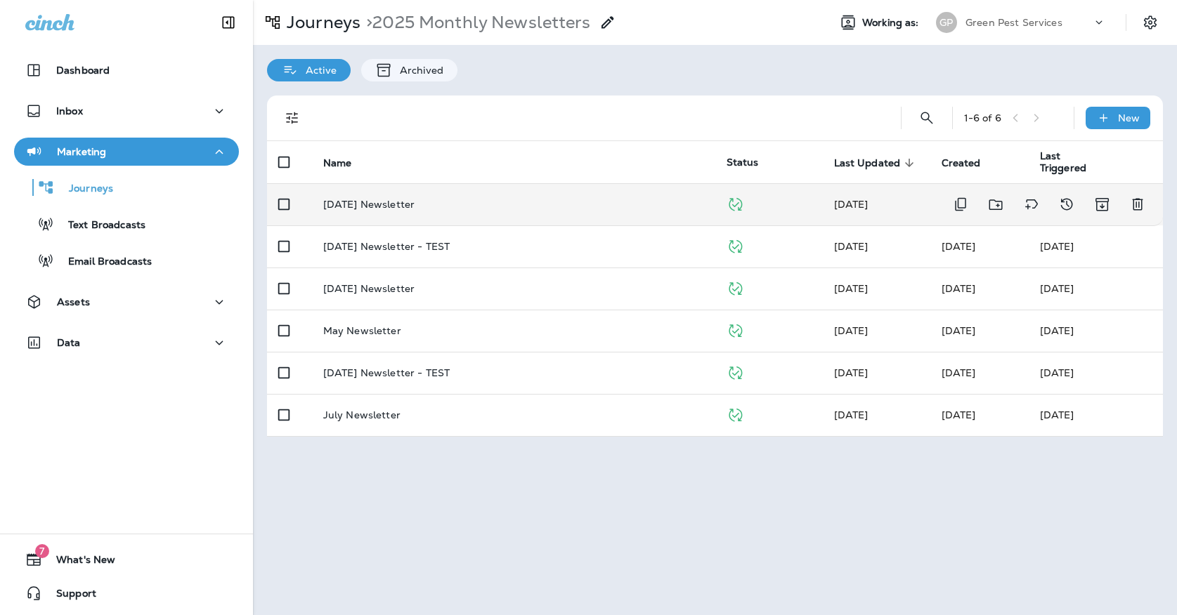
click at [457, 207] on td "[DATE] Newsletter" at bounding box center [513, 204] width 403 height 42
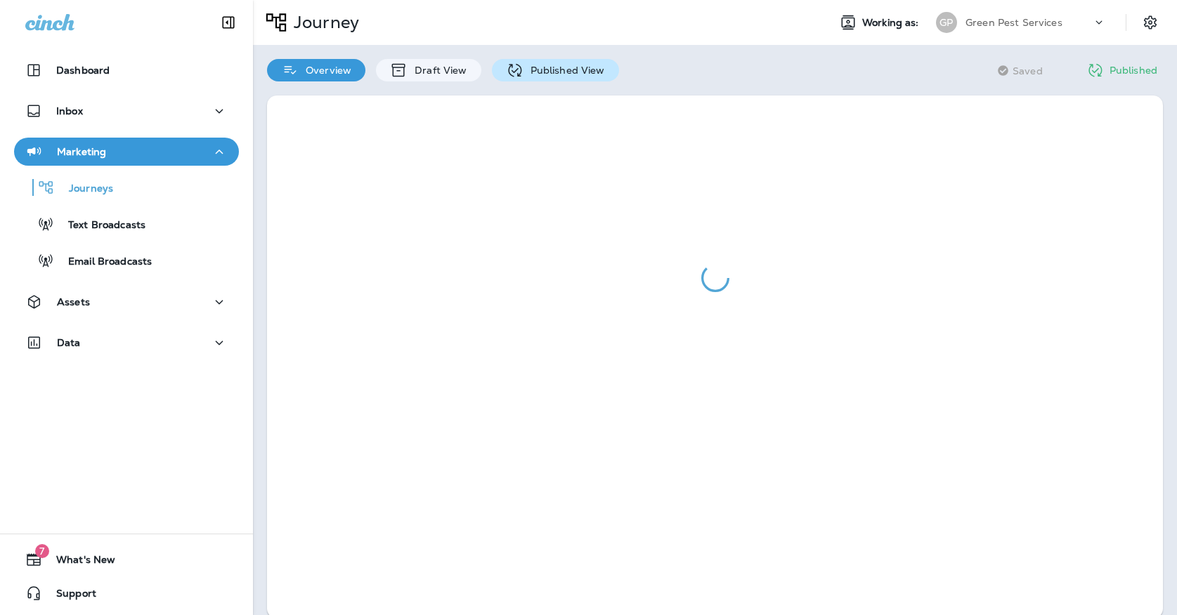
click at [524, 67] on p "Published View" at bounding box center [563, 70] width 81 height 11
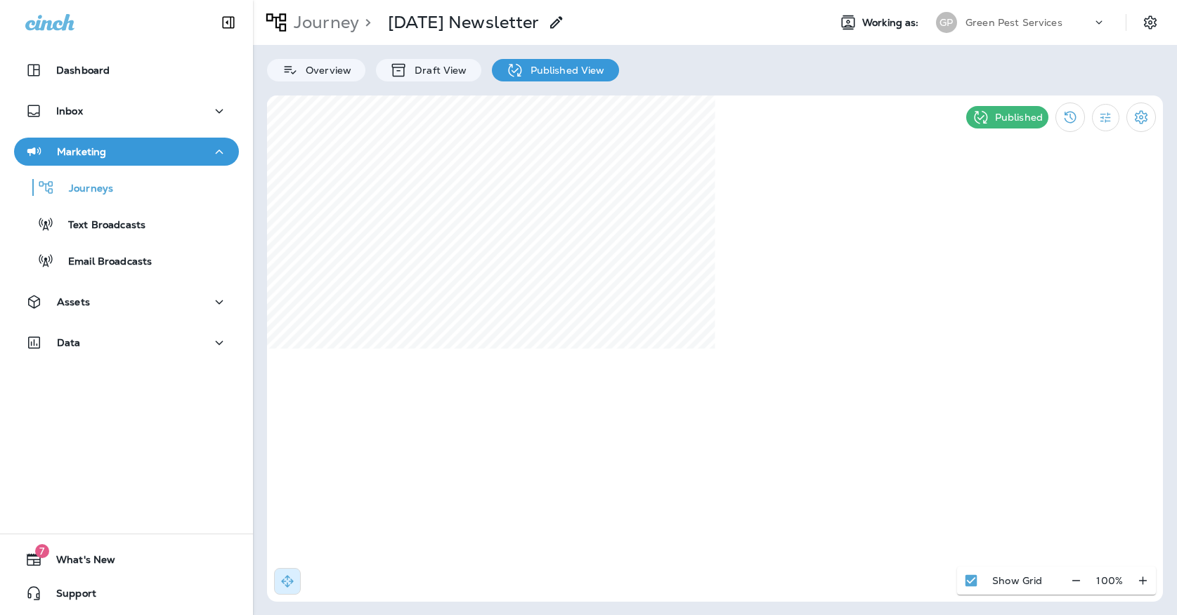
select select "*"
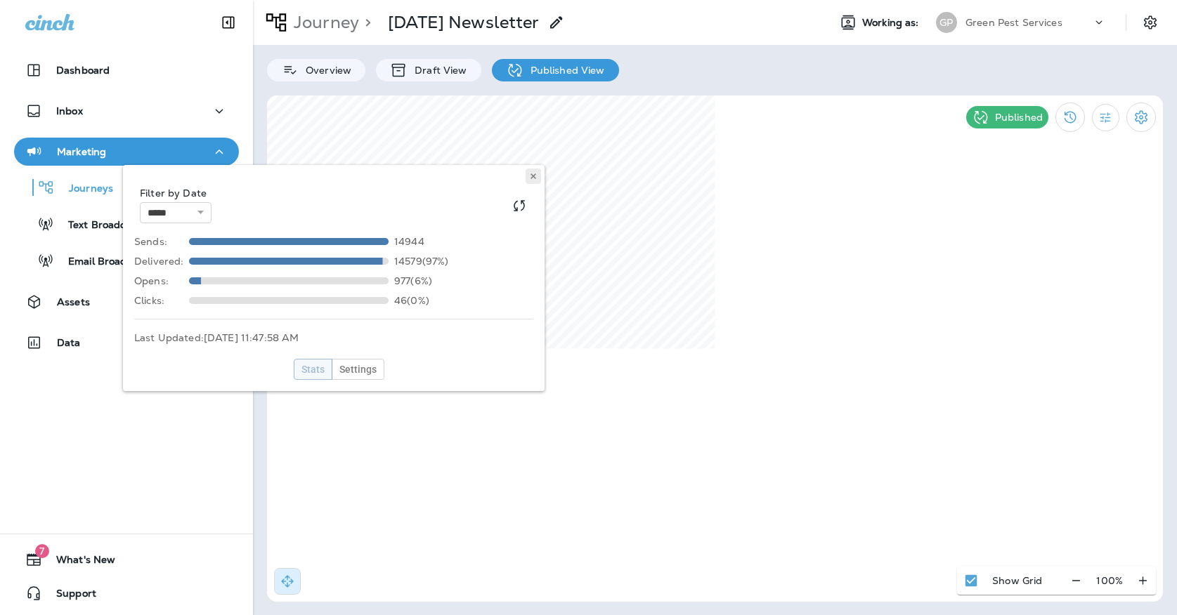
click at [535, 176] on icon at bounding box center [533, 176] width 8 height 8
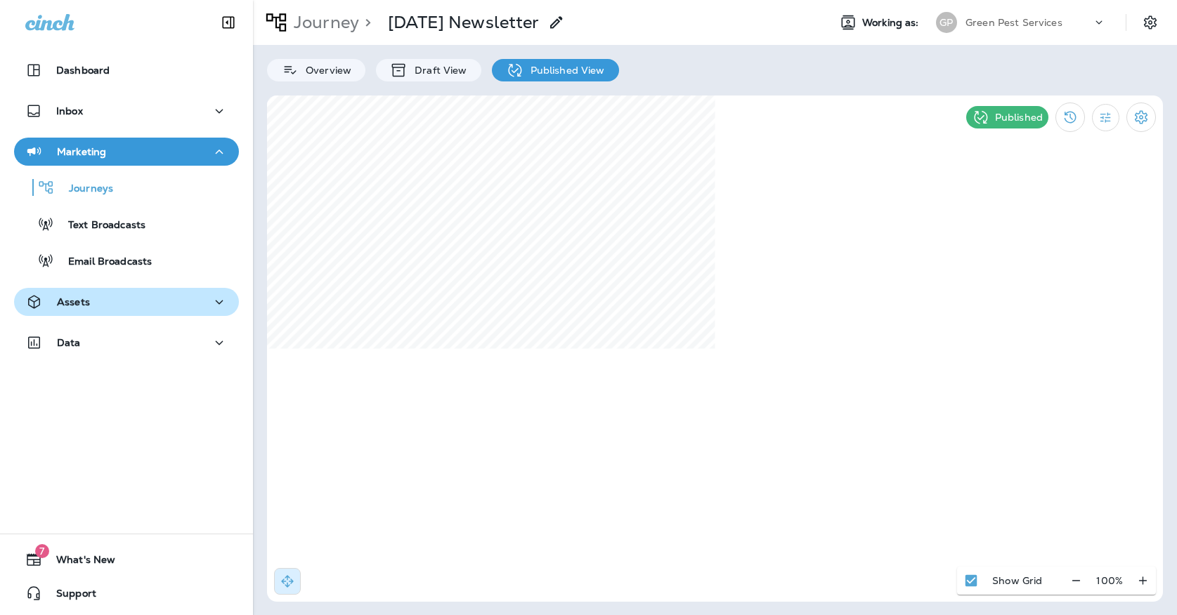
click at [154, 306] on div "Assets" at bounding box center [126, 303] width 202 height 18
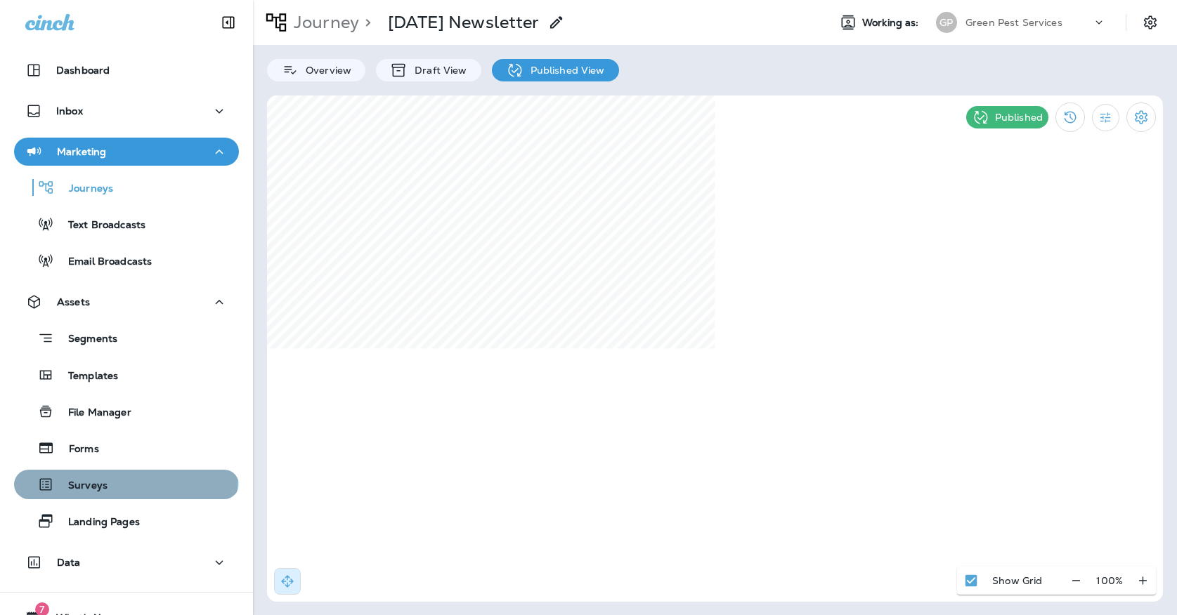
click at [115, 477] on div "Surveys" at bounding box center [127, 484] width 214 height 21
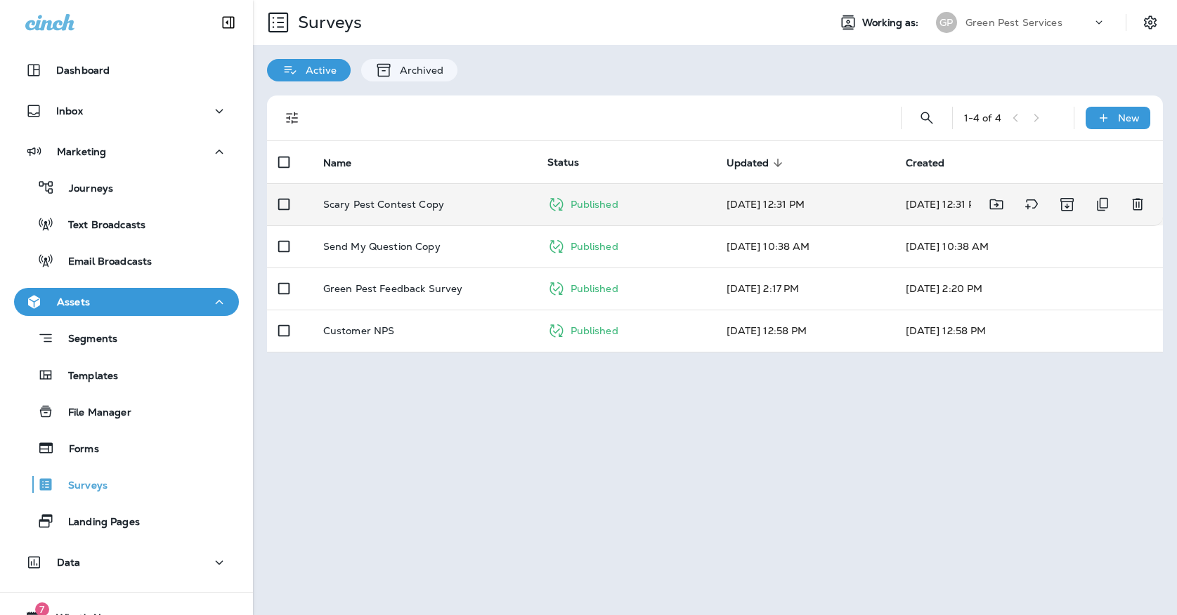
click at [380, 199] on p "Scary Pest Contest Copy" at bounding box center [383, 204] width 121 height 11
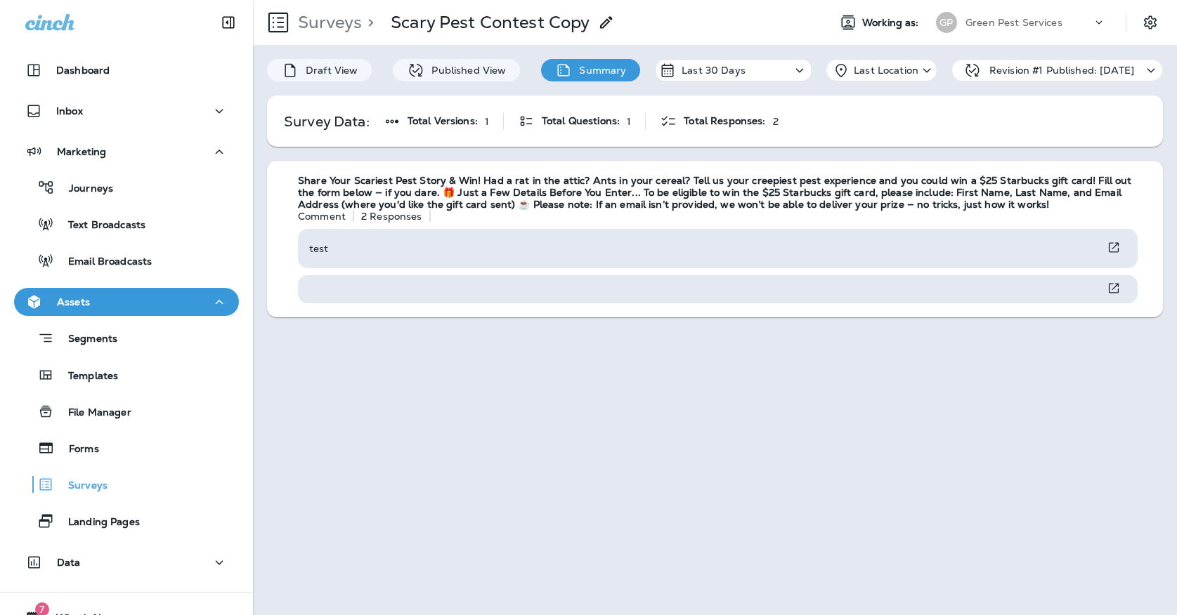
click at [590, 303] on div at bounding box center [717, 289] width 839 height 28
click at [1106, 296] on icon "View Survey" at bounding box center [1113, 288] width 14 height 15
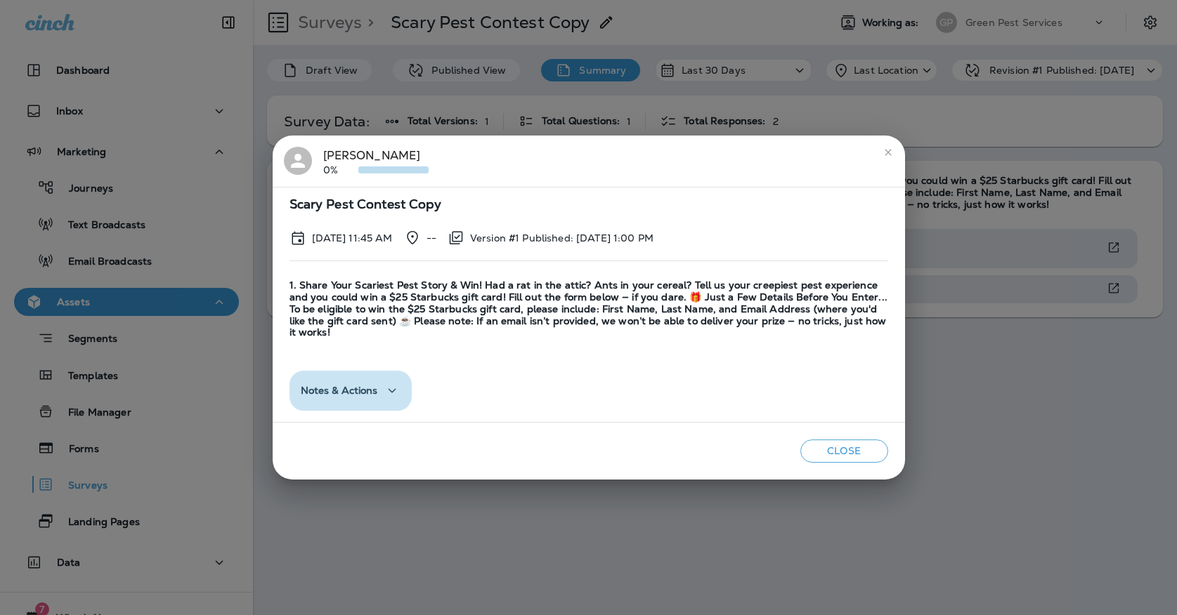
click at [400, 392] on icon "button" at bounding box center [392, 391] width 17 height 18
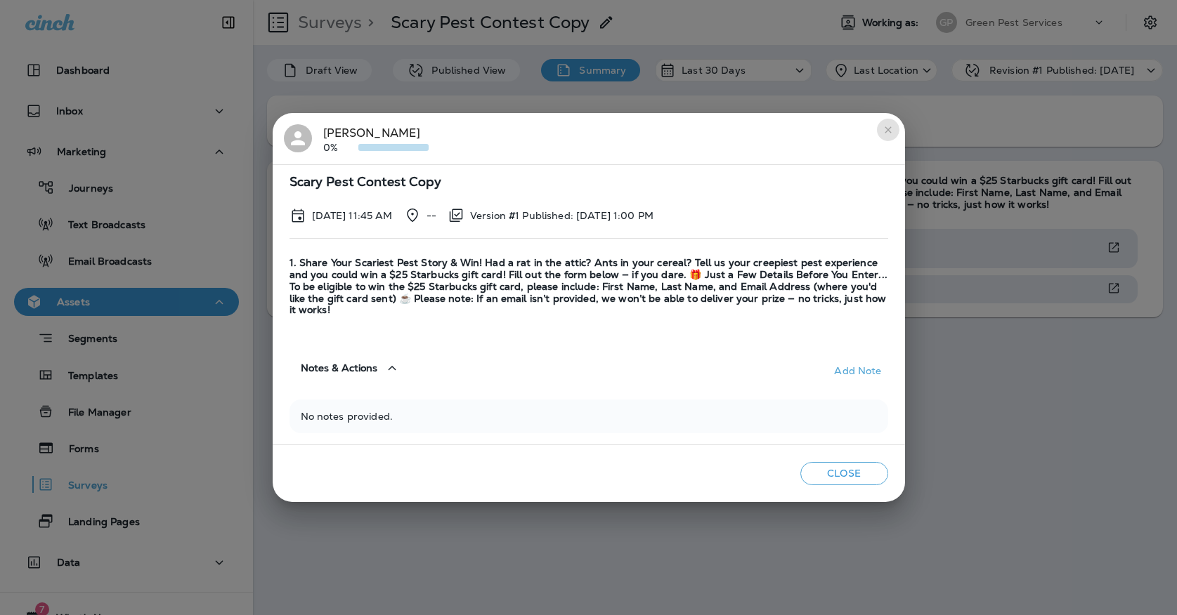
click at [880, 135] on button "close" at bounding box center [888, 130] width 22 height 22
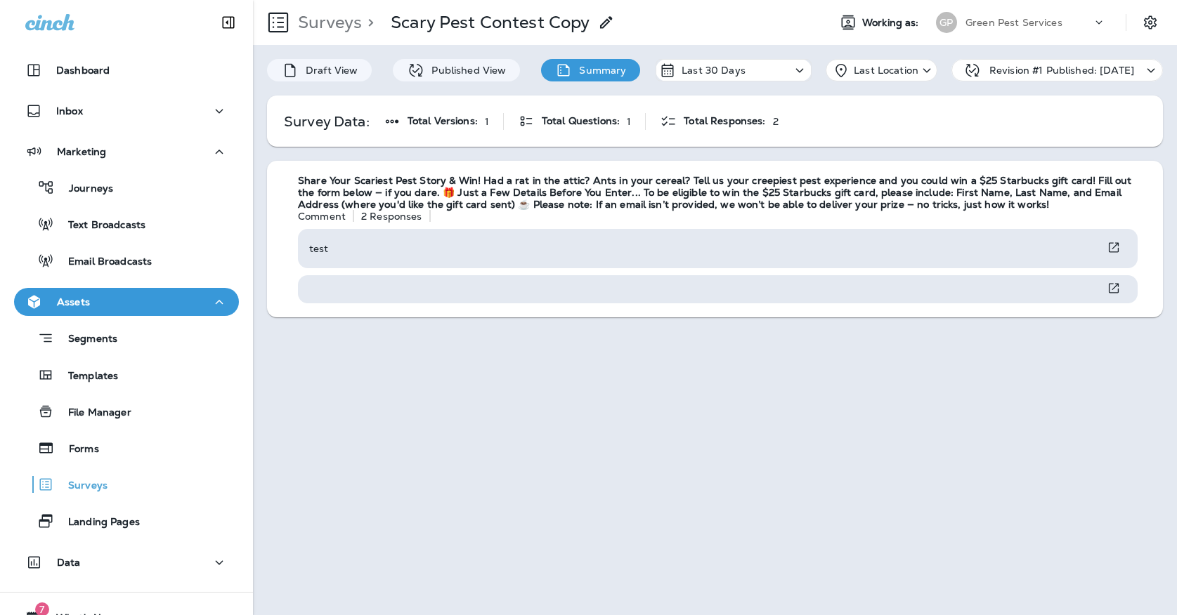
click at [989, 24] on p "Green Pest Services" at bounding box center [1013, 22] width 97 height 11
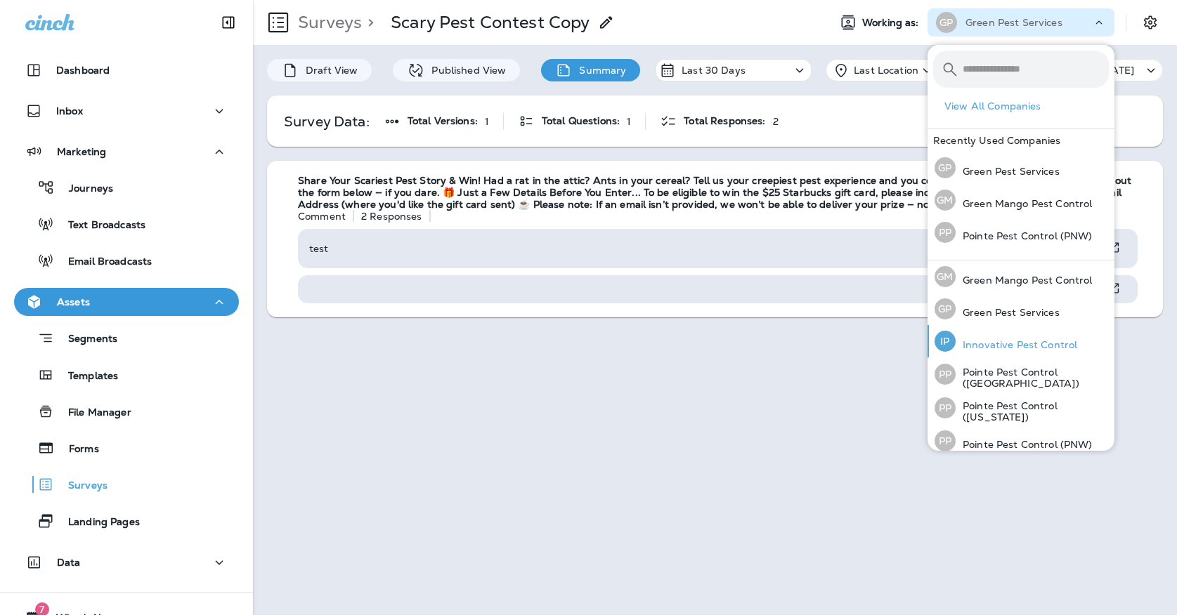
click at [962, 336] on div "IP Innovative Pest Control" at bounding box center [1006, 341] width 154 height 32
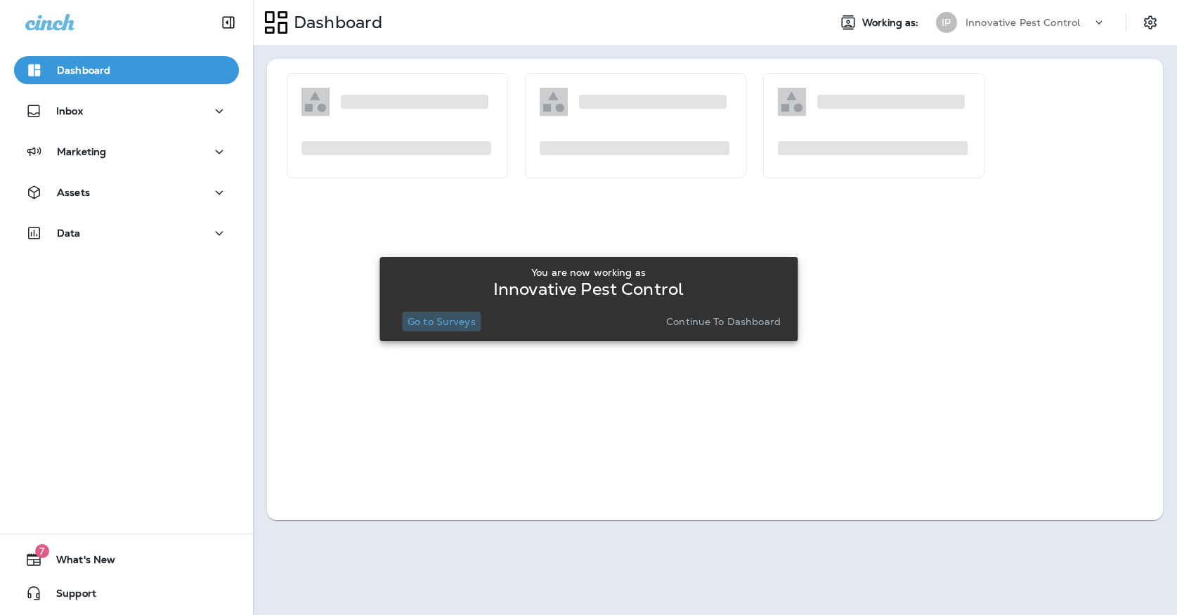
click at [410, 329] on button "Go to Surveys" at bounding box center [441, 322] width 79 height 20
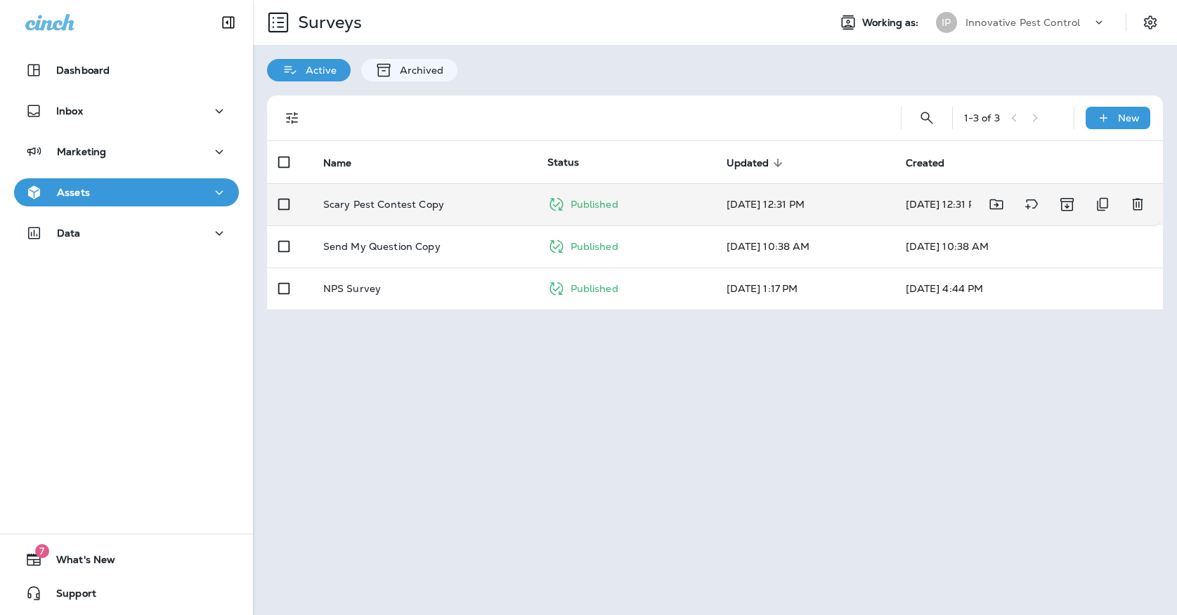
click at [382, 183] on td "Scary Pest Contest Copy" at bounding box center [424, 204] width 224 height 42
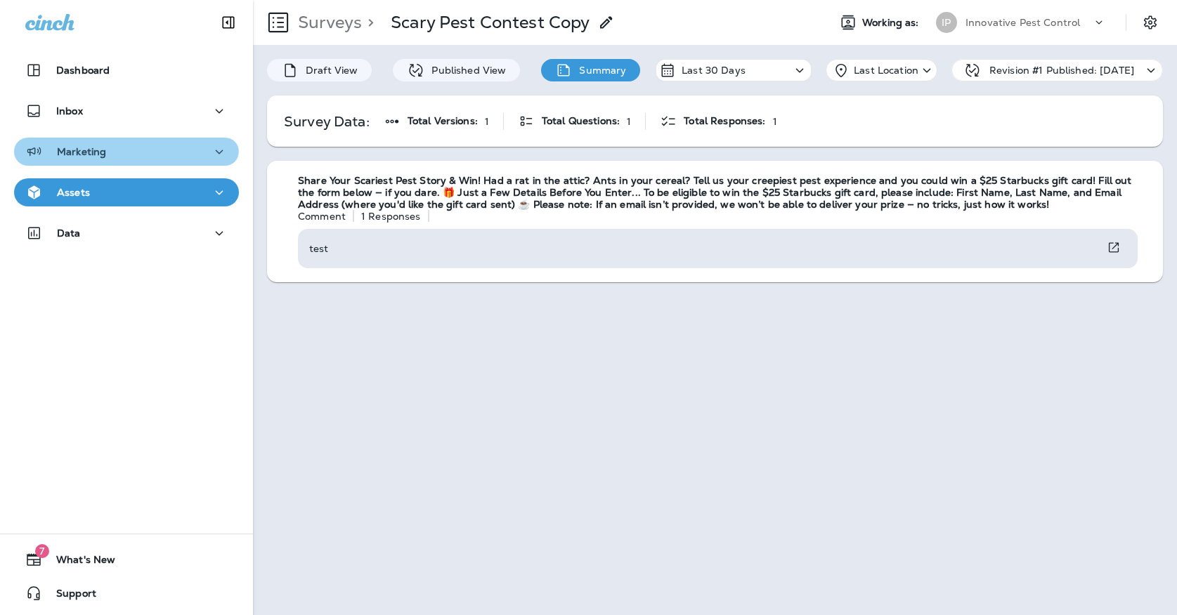
click at [109, 141] on button "Marketing" at bounding box center [126, 152] width 225 height 28
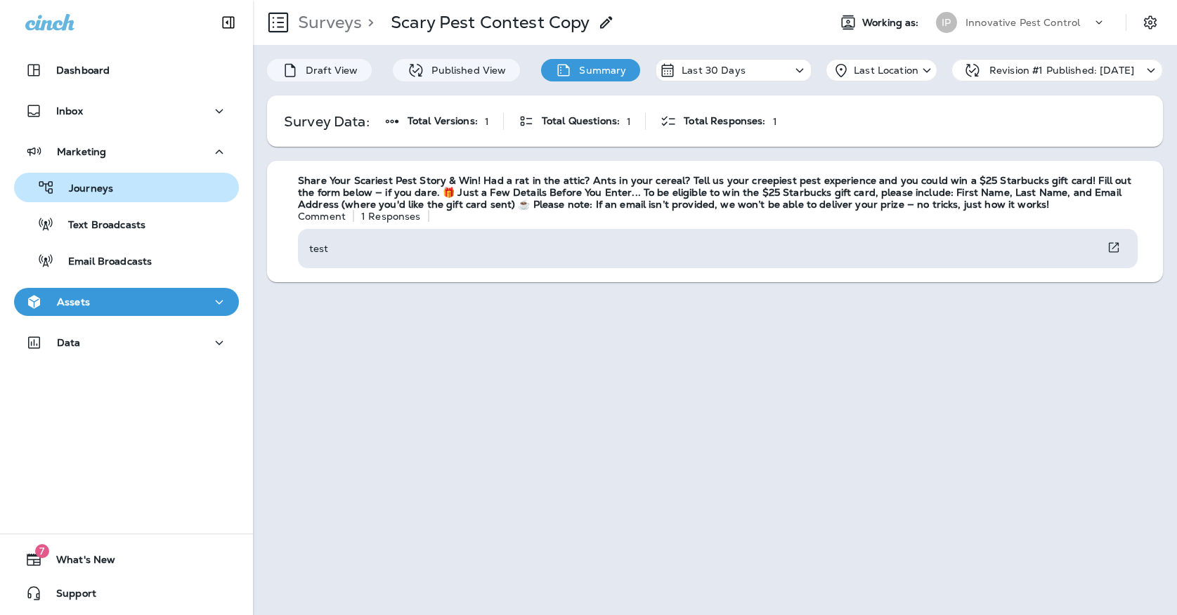
click at [109, 176] on button "Journeys" at bounding box center [126, 188] width 225 height 30
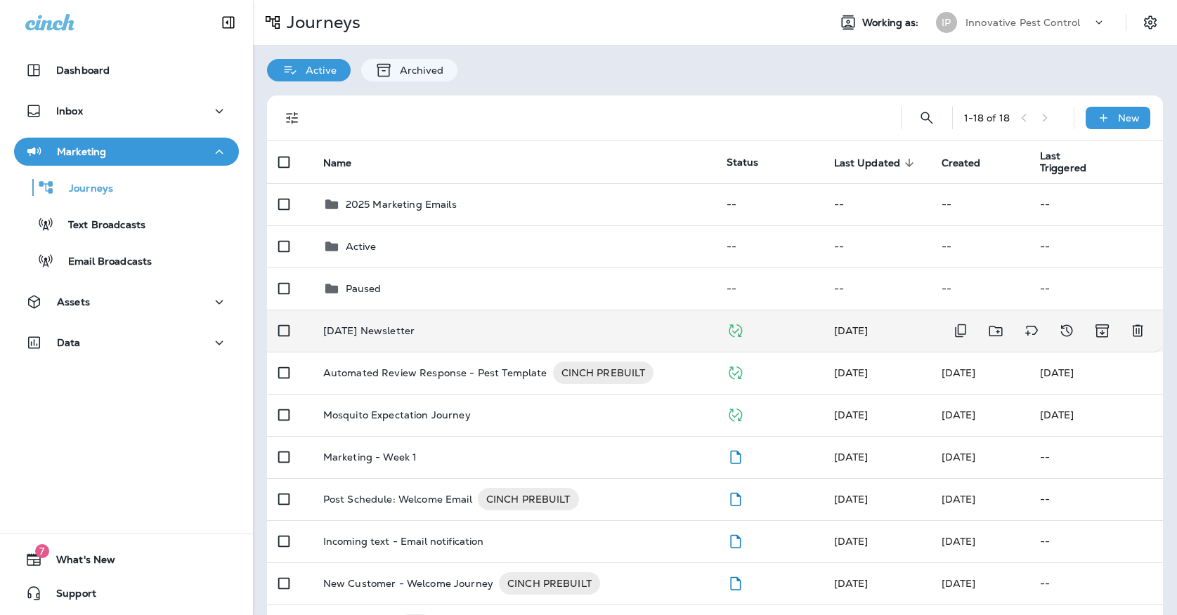
click at [409, 325] on p "[DATE] Newsletter" at bounding box center [368, 330] width 91 height 11
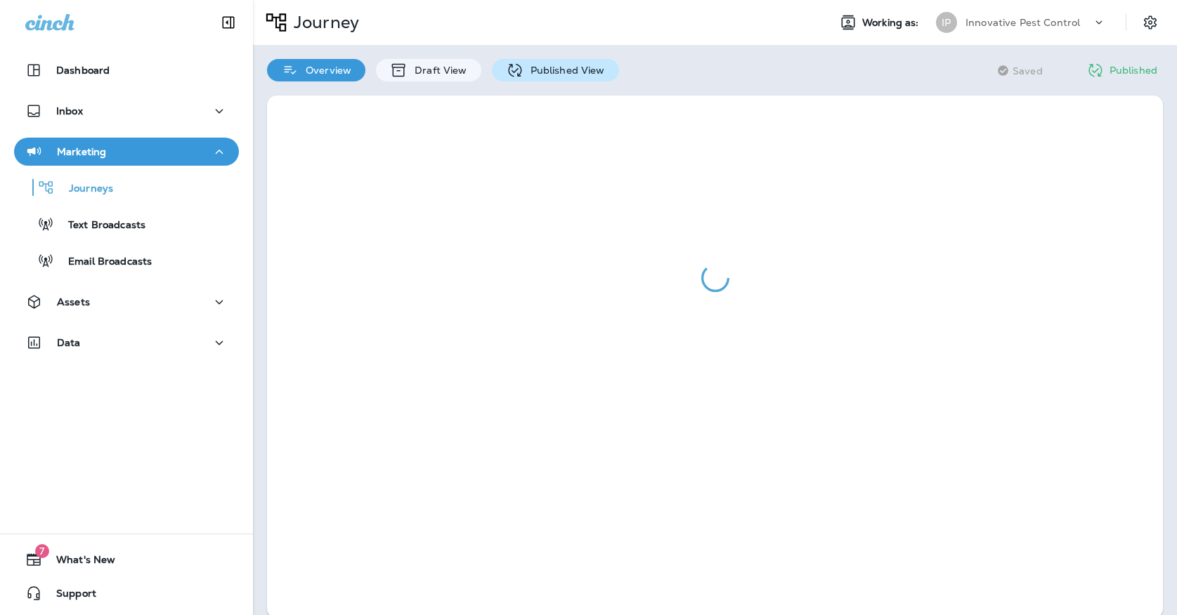
click at [523, 70] on p "Published View" at bounding box center [563, 70] width 81 height 11
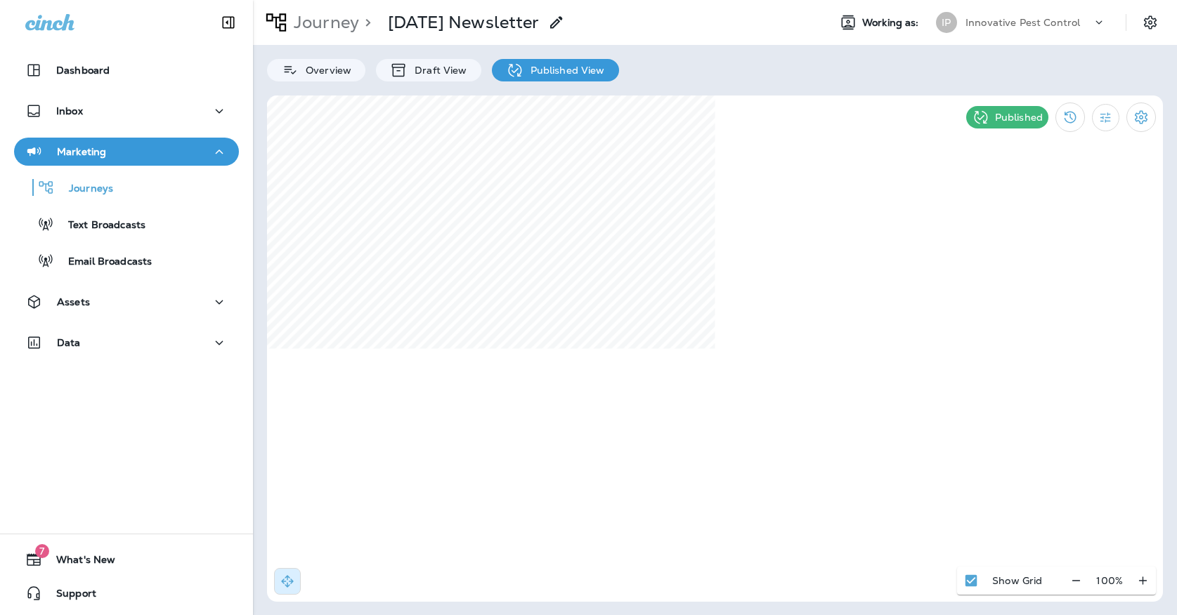
select select "*"
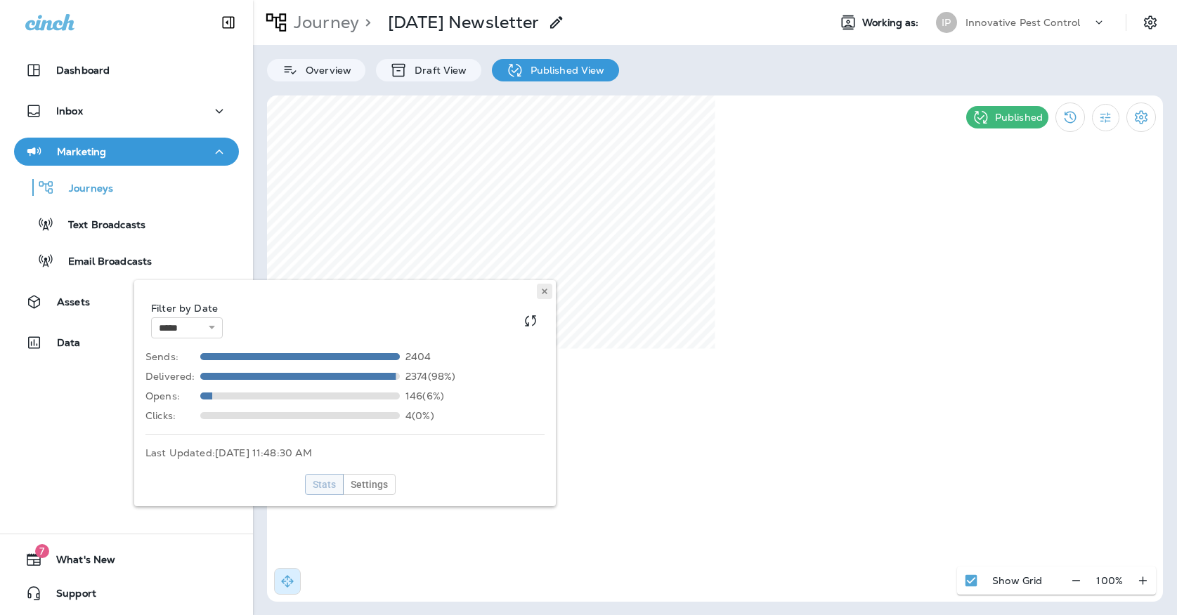
click at [539, 296] on button at bounding box center [544, 291] width 15 height 15
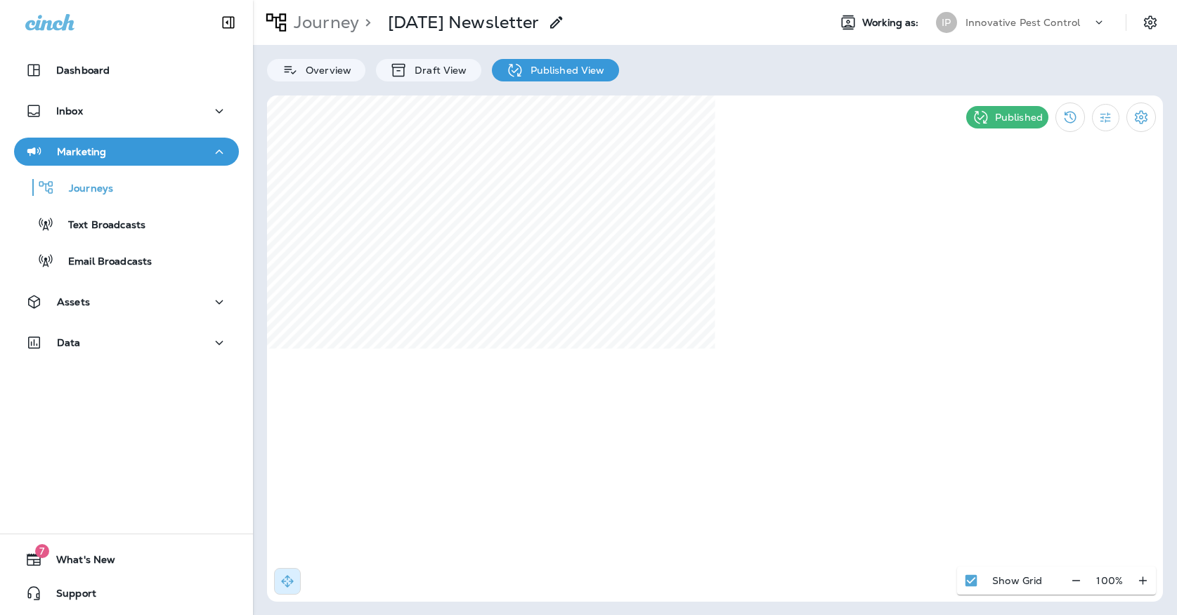
click at [1028, 14] on div "Innovative Pest Control" at bounding box center [1028, 22] width 126 height 21
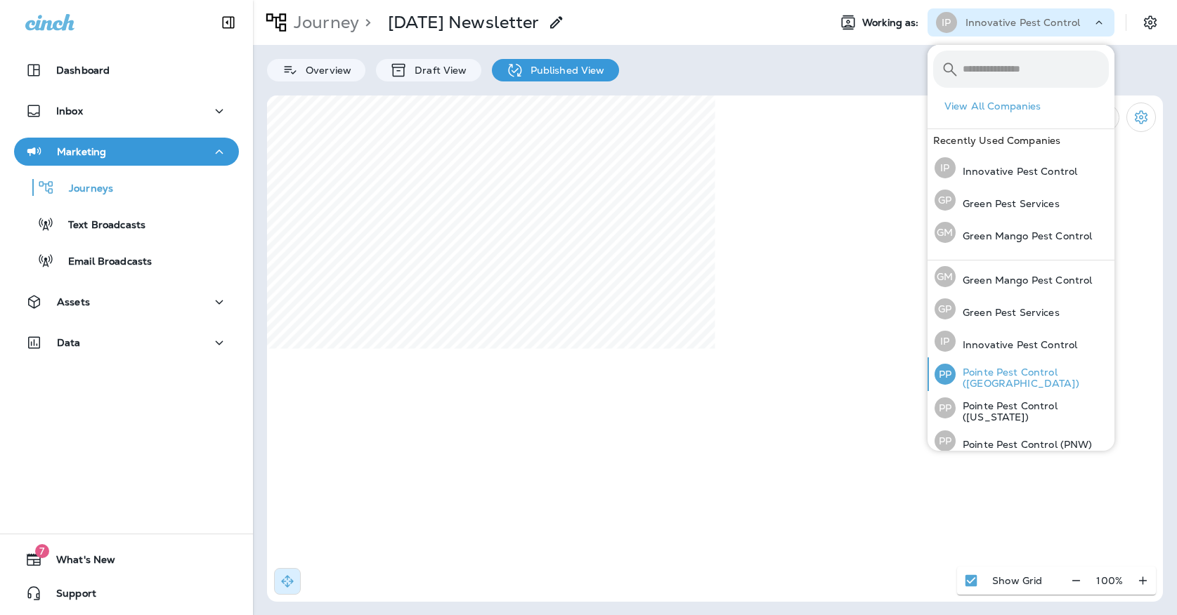
click at [971, 374] on p "Pointe Pest Control ([GEOGRAPHIC_DATA])" at bounding box center [1031, 378] width 153 height 22
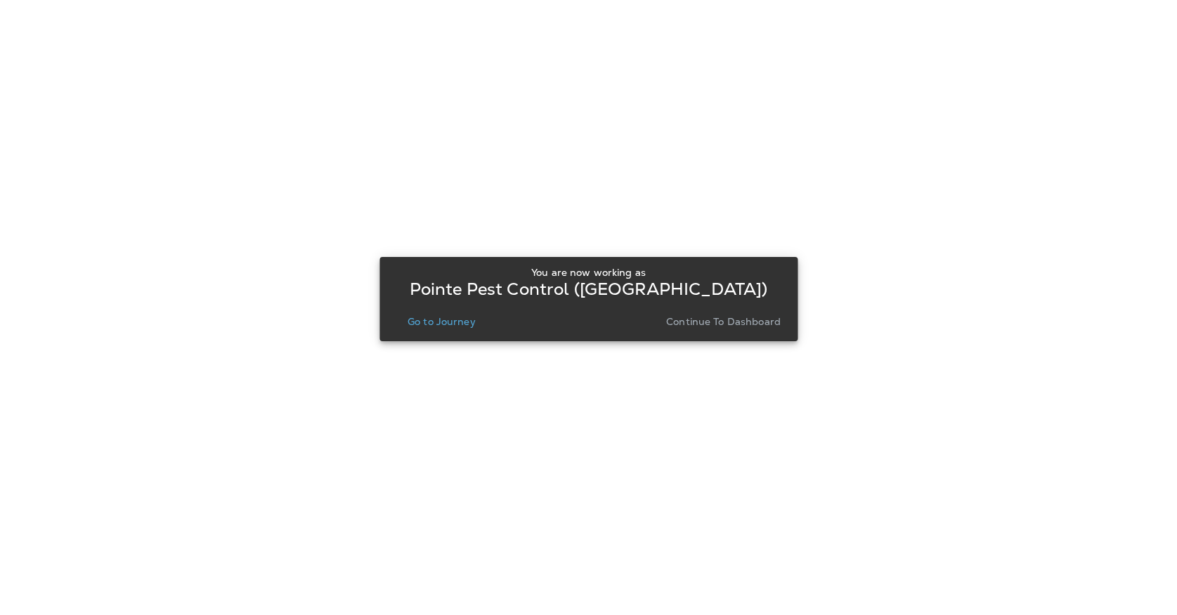
click at [420, 323] on p "Go to Journey" at bounding box center [441, 321] width 68 height 11
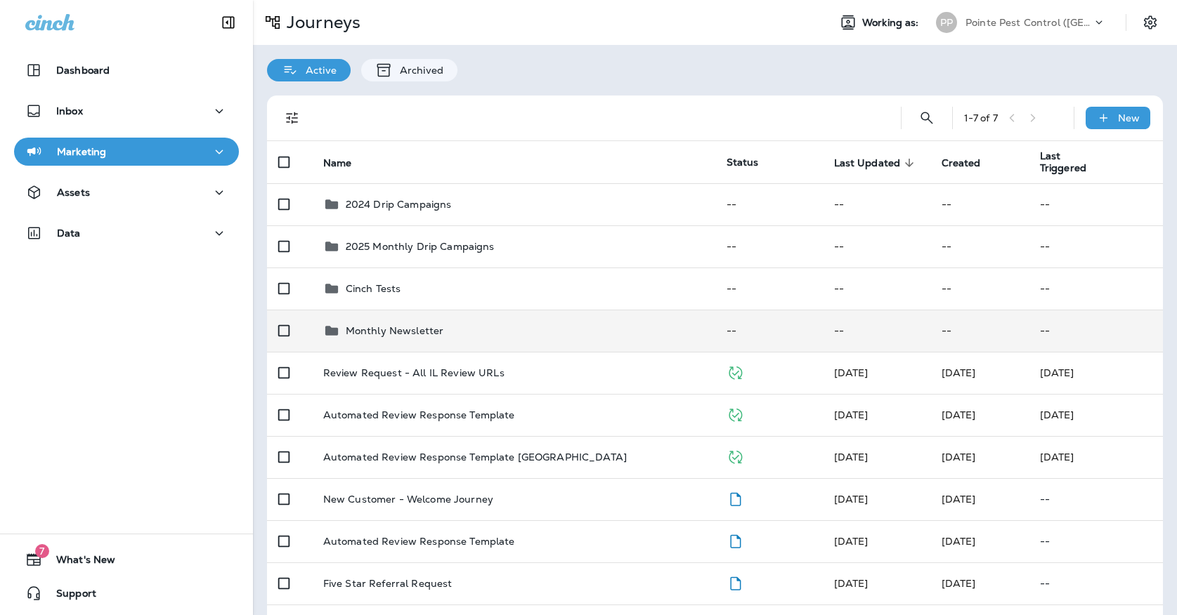
click at [411, 325] on p "Monthly Newsletter" at bounding box center [395, 330] width 98 height 11
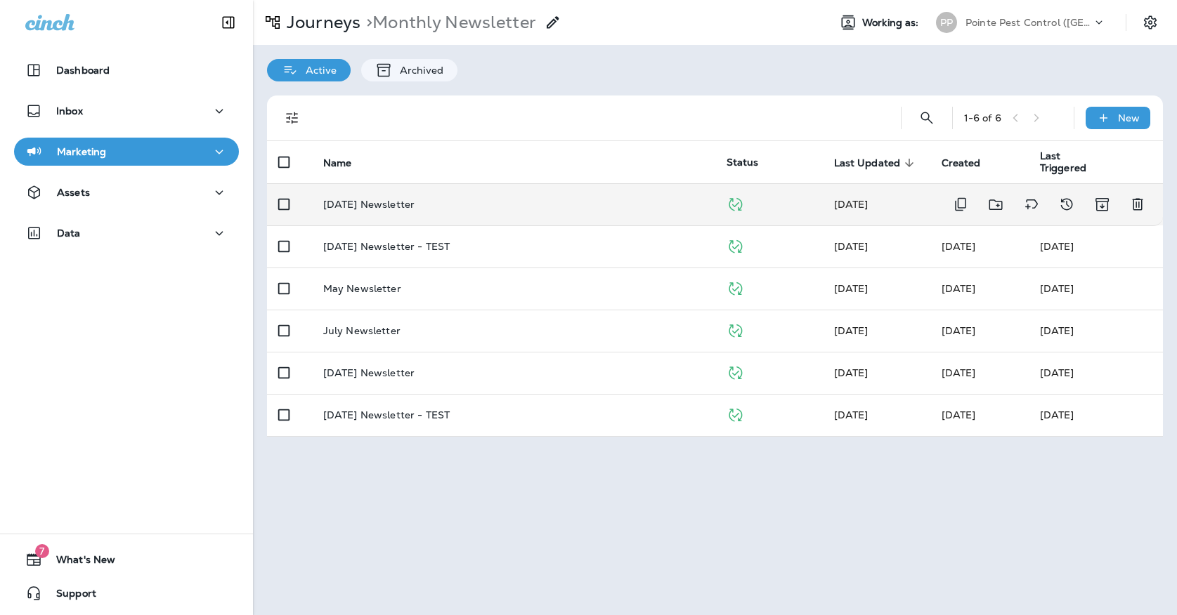
click at [393, 199] on p "[DATE] Newsletter" at bounding box center [368, 204] width 91 height 11
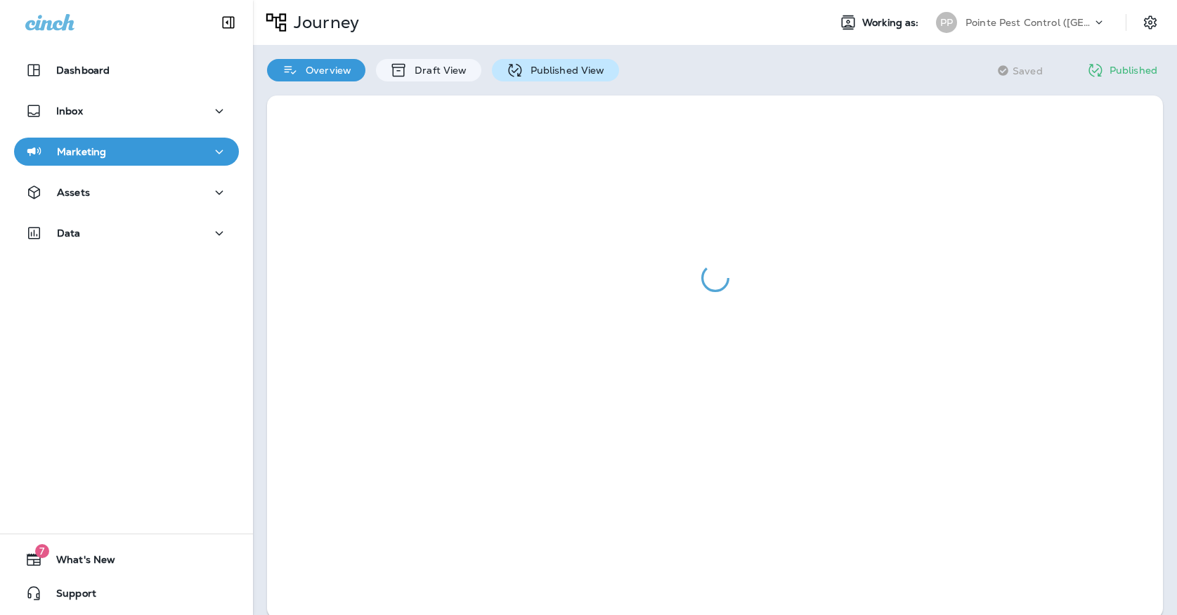
click at [528, 71] on p "Published View" at bounding box center [563, 70] width 81 height 11
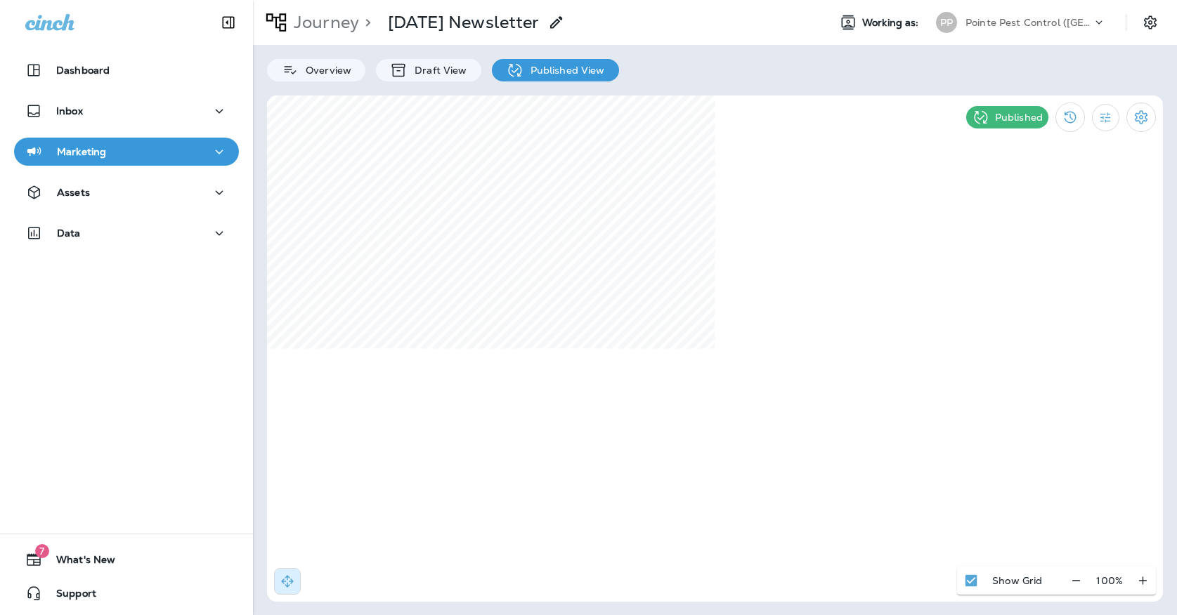
select select "*"
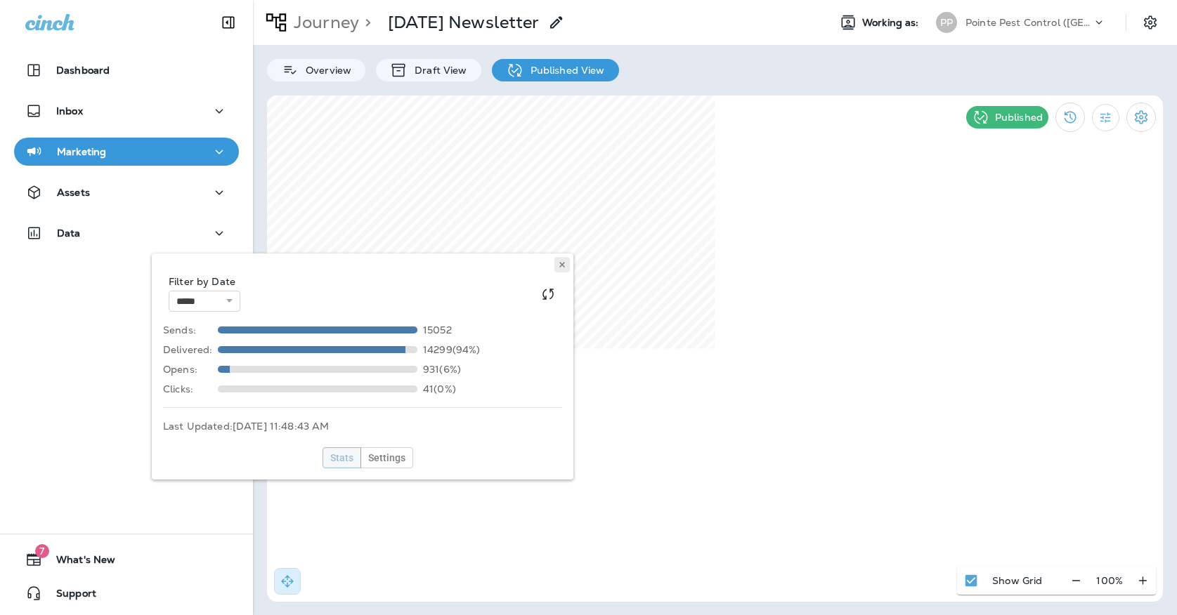
click at [565, 258] on button at bounding box center [561, 264] width 15 height 15
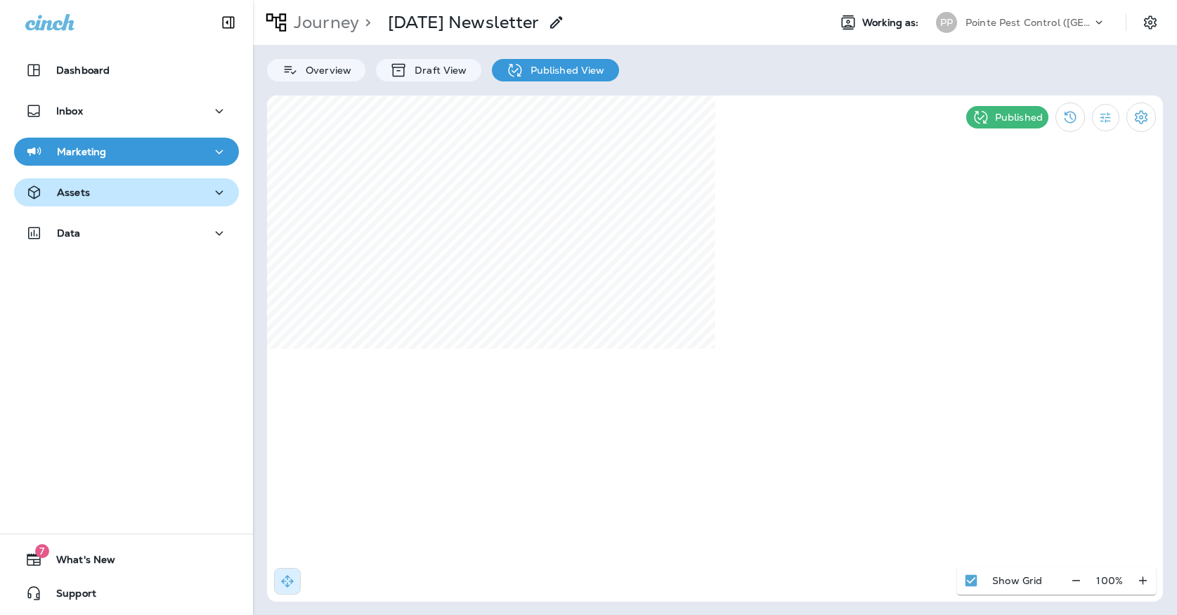
click at [145, 200] on div "Assets" at bounding box center [126, 193] width 202 height 18
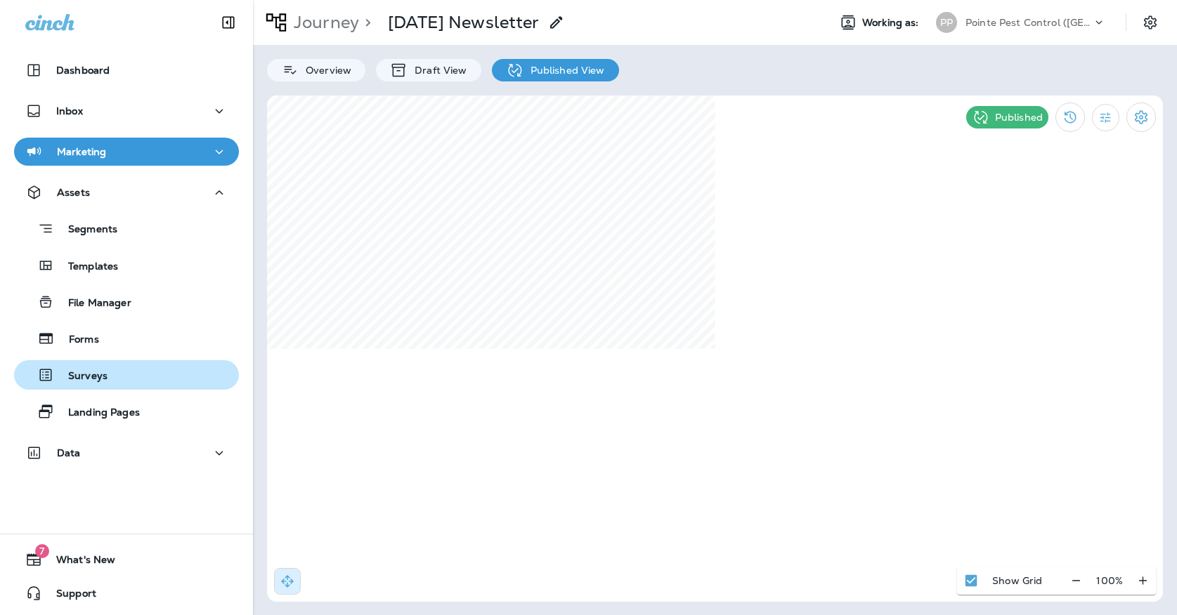
click at [145, 369] on div "Surveys" at bounding box center [127, 375] width 214 height 21
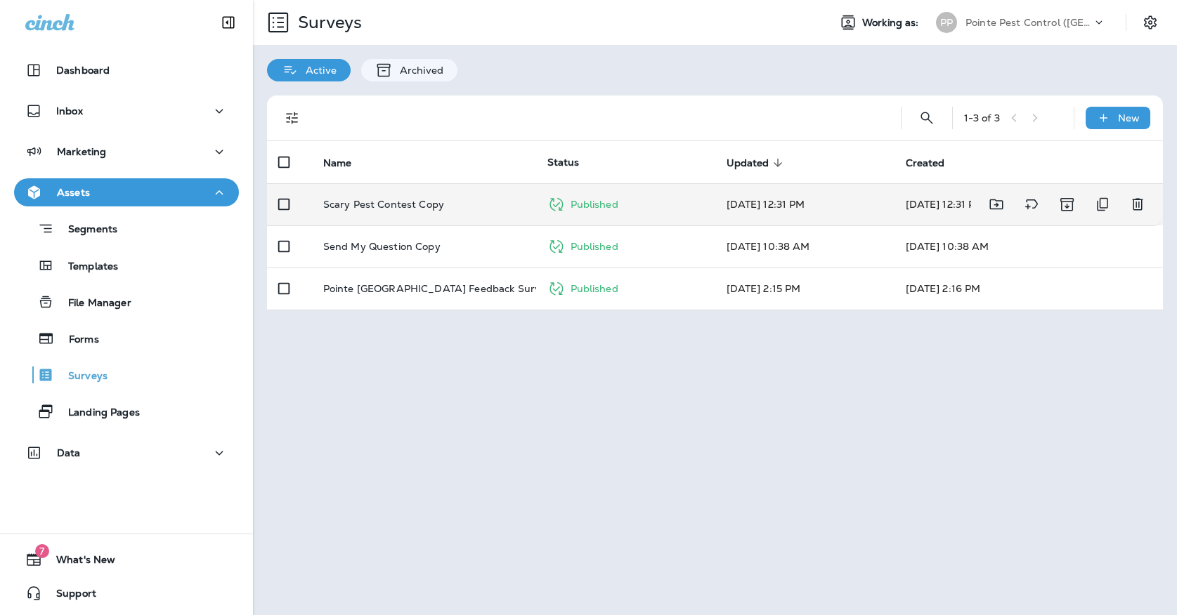
click at [494, 197] on td "Scary Pest Contest Copy" at bounding box center [424, 204] width 224 height 42
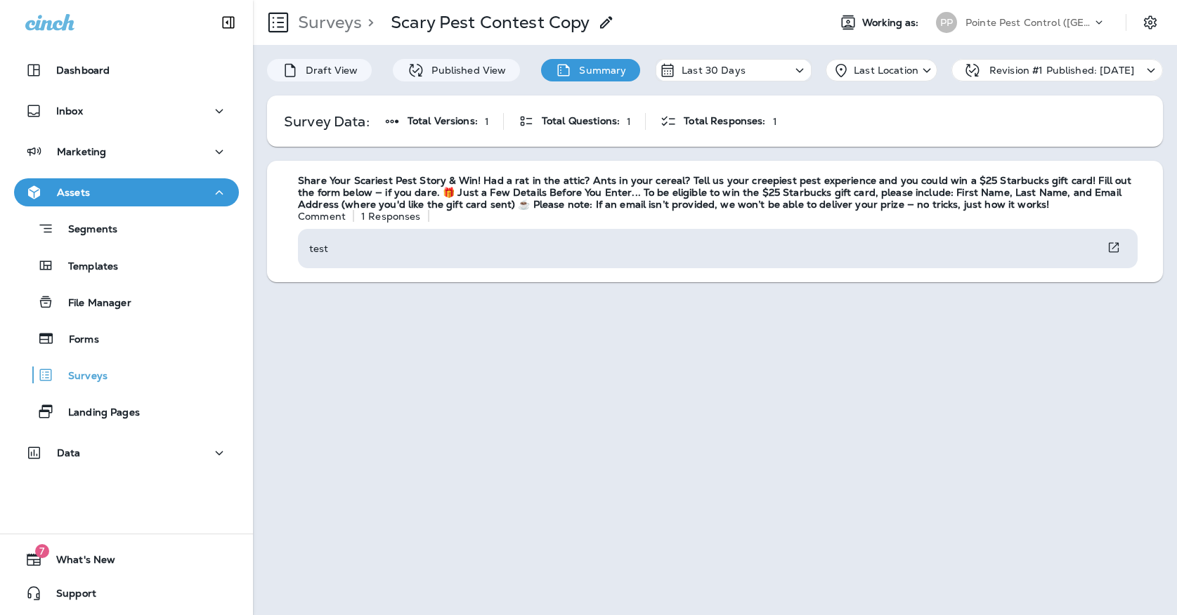
click at [1067, 17] on p "Pointe Pest Control ([GEOGRAPHIC_DATA])" at bounding box center [1028, 22] width 126 height 11
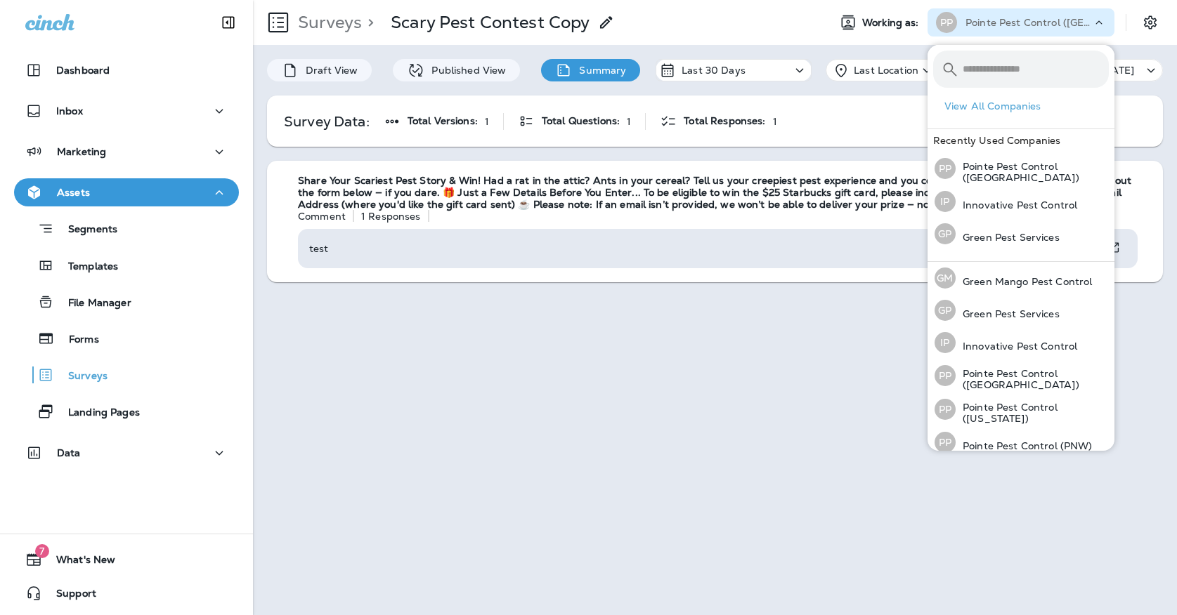
click at [476, 363] on div "Draft View Published View Summary Last 30 Days Last Location Revision #1 Publis…" at bounding box center [715, 330] width 924 height 570
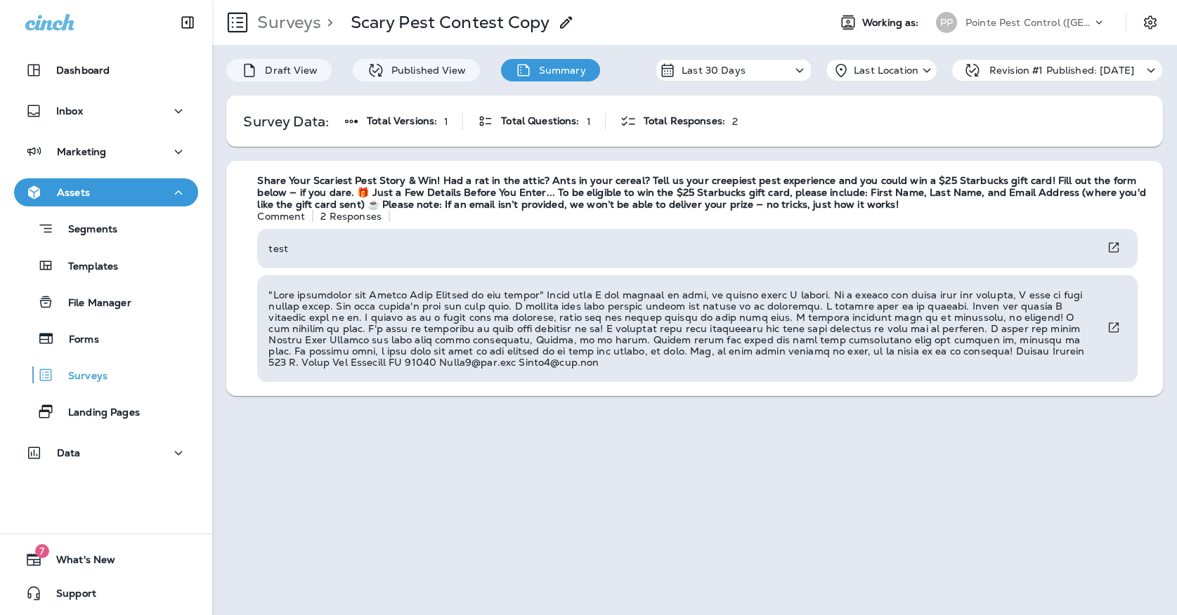
click at [1110, 335] on icon "View Survey" at bounding box center [1113, 327] width 14 height 15
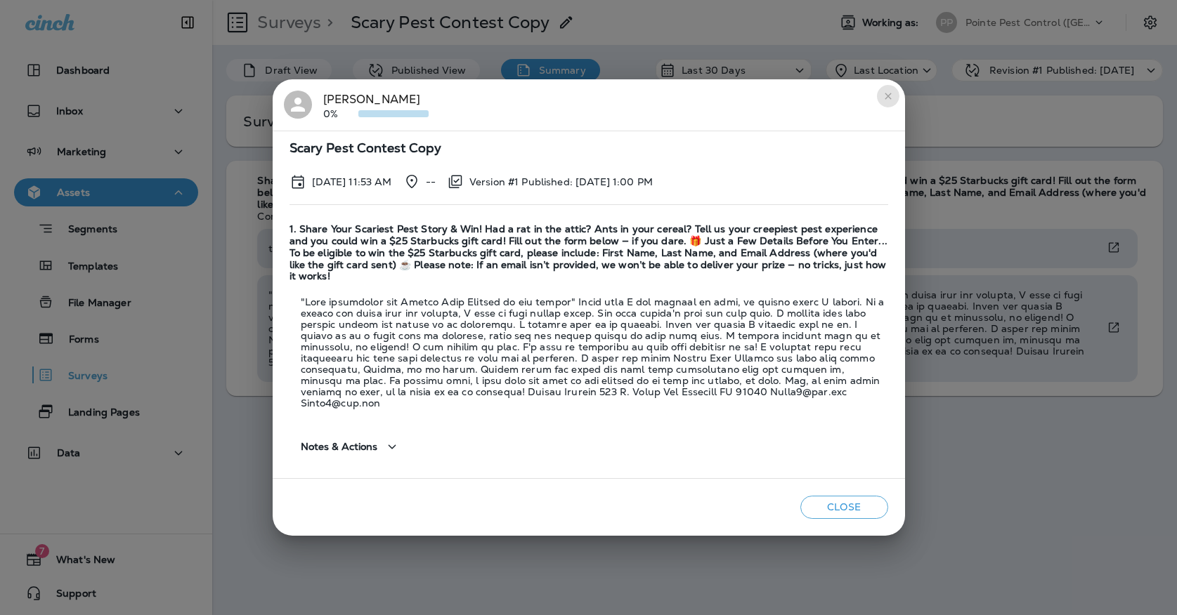
click at [885, 107] on button "close" at bounding box center [888, 96] width 22 height 22
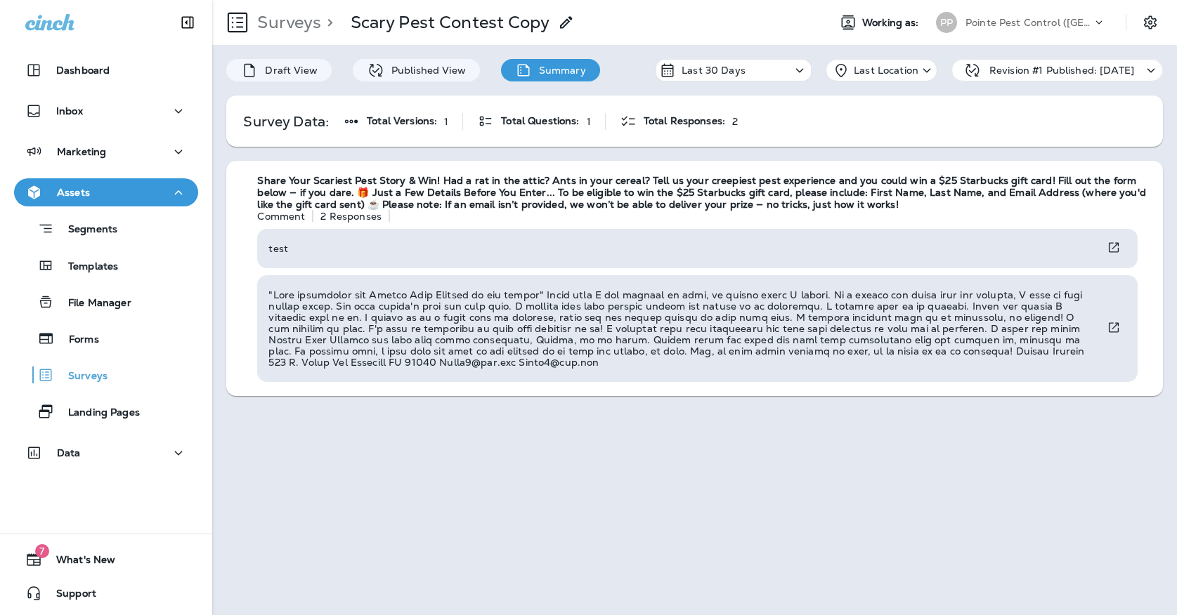
click at [985, 16] on div "Pointe Pest Control ([GEOGRAPHIC_DATA])" at bounding box center [1028, 22] width 126 height 21
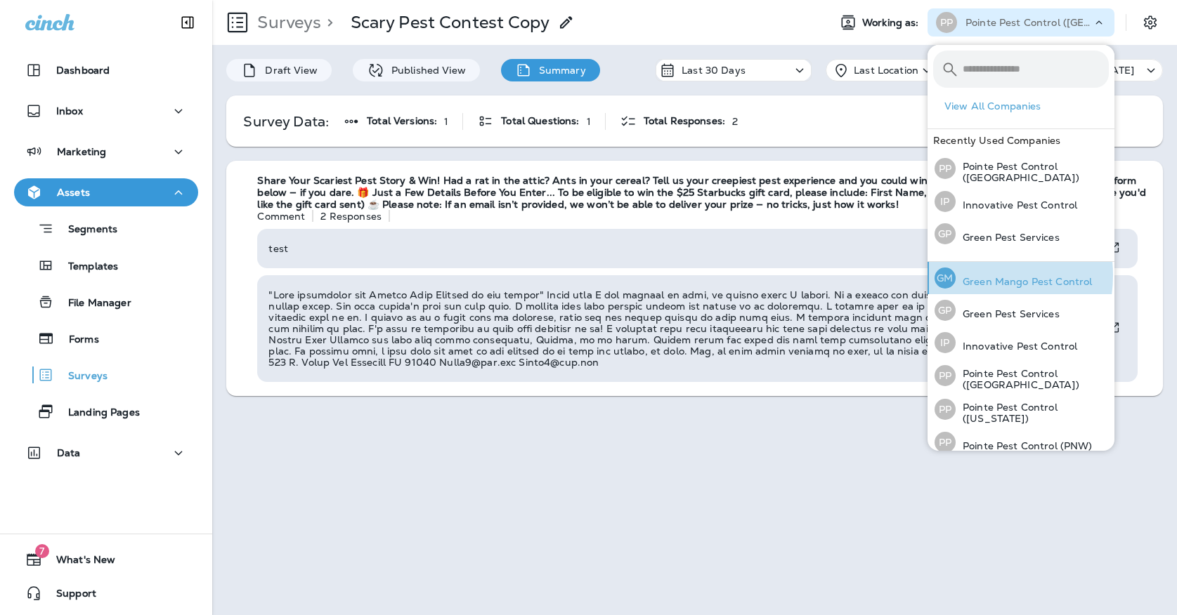
click at [971, 276] on p "Green Mango Pest Control" at bounding box center [1023, 281] width 136 height 11
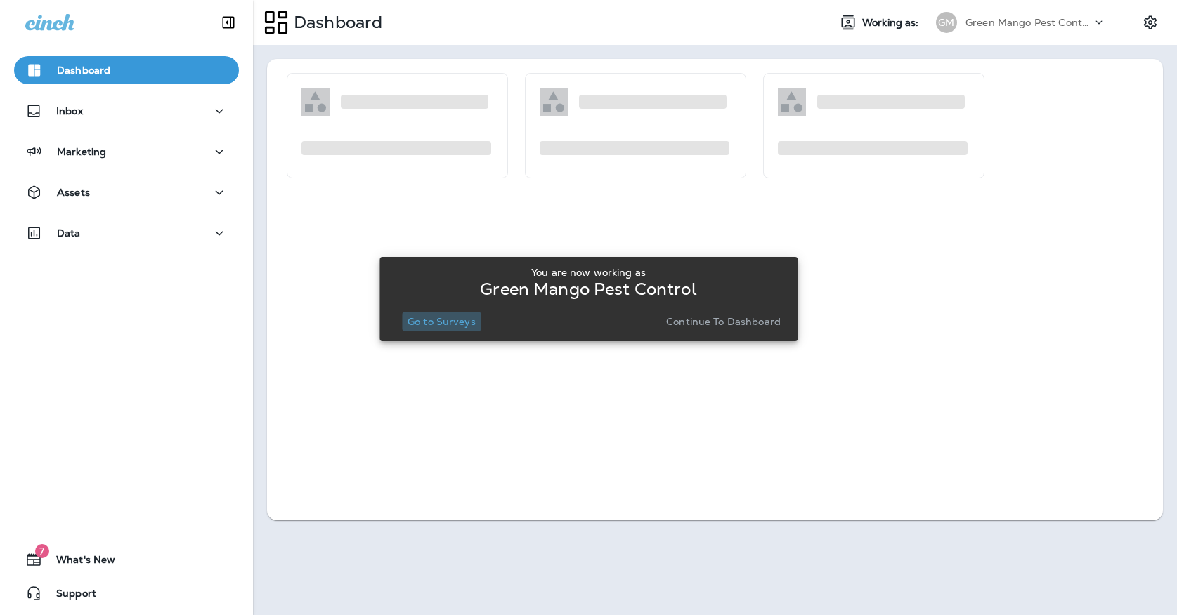
click at [472, 322] on p "Go to Surveys" at bounding box center [441, 321] width 68 height 11
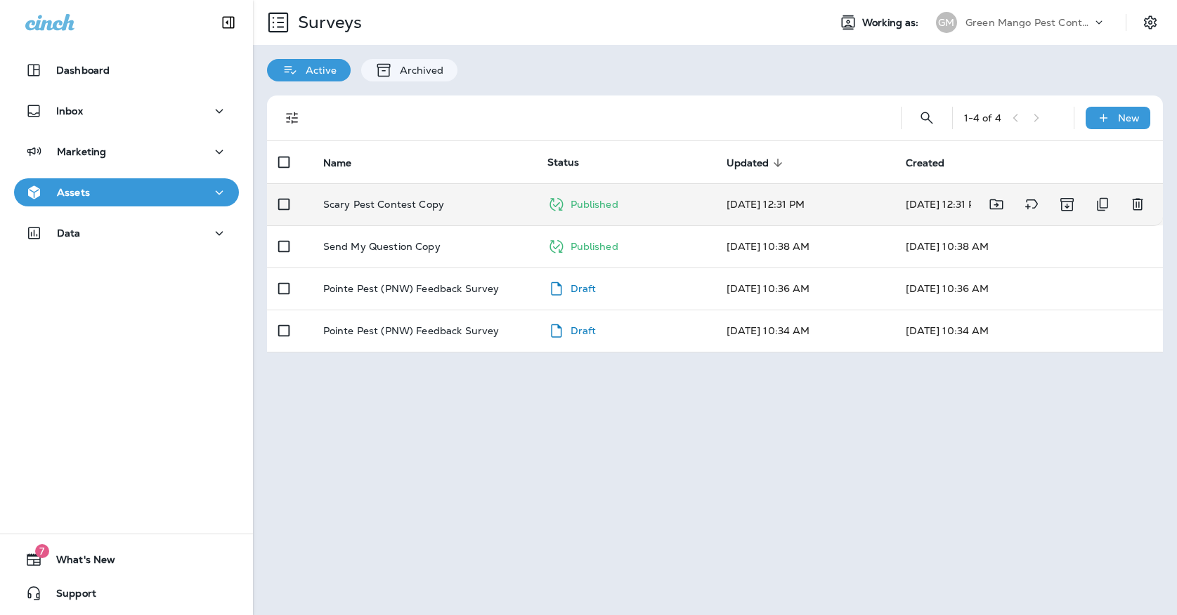
click at [467, 199] on div "Scary Pest Contest Copy" at bounding box center [424, 204] width 202 height 11
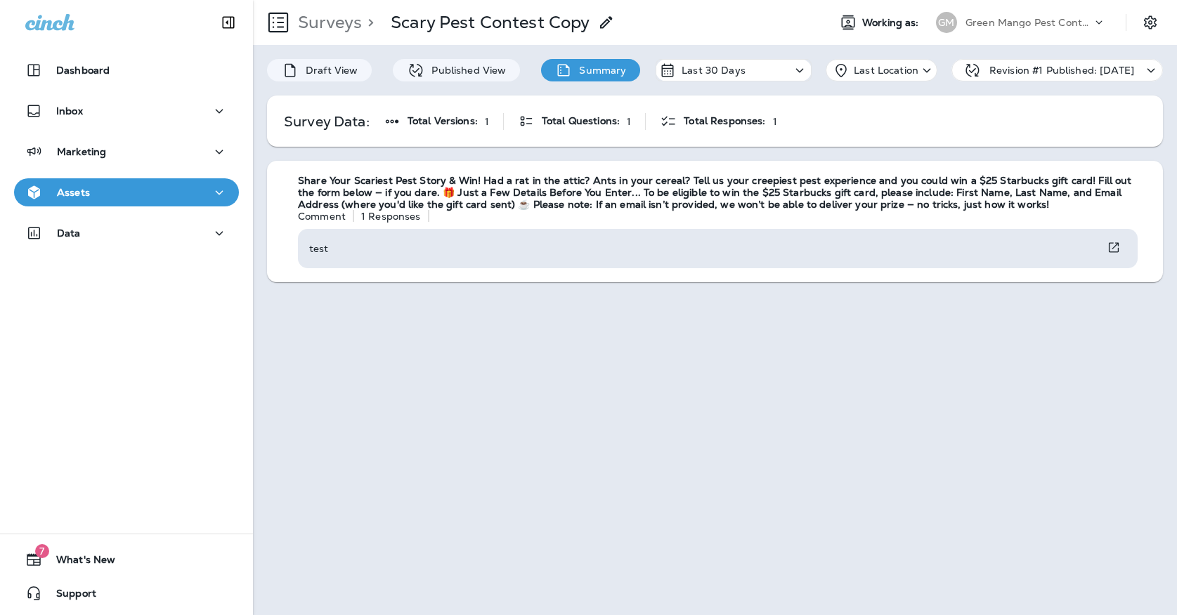
click at [945, 30] on div "GM" at bounding box center [946, 22] width 21 height 21
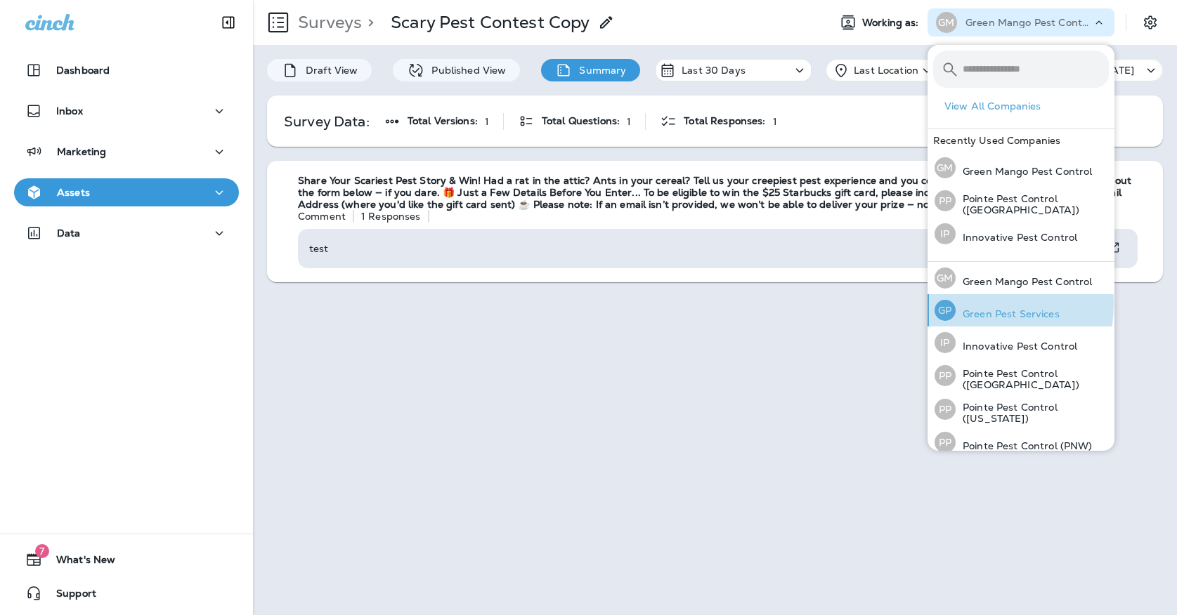
click at [961, 303] on div "[PERSON_NAME] Pest Services" at bounding box center [997, 310] width 136 height 32
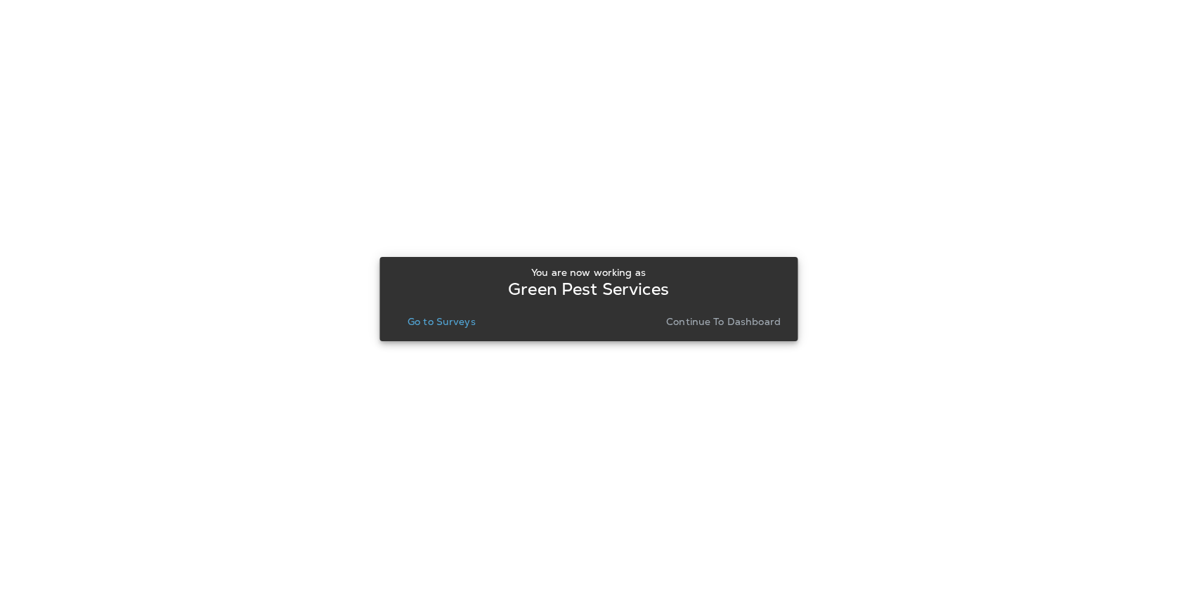
click at [432, 310] on div "You are now working as Green Pest Services Go to Surveys Continue to Dashboard" at bounding box center [588, 299] width 395 height 65
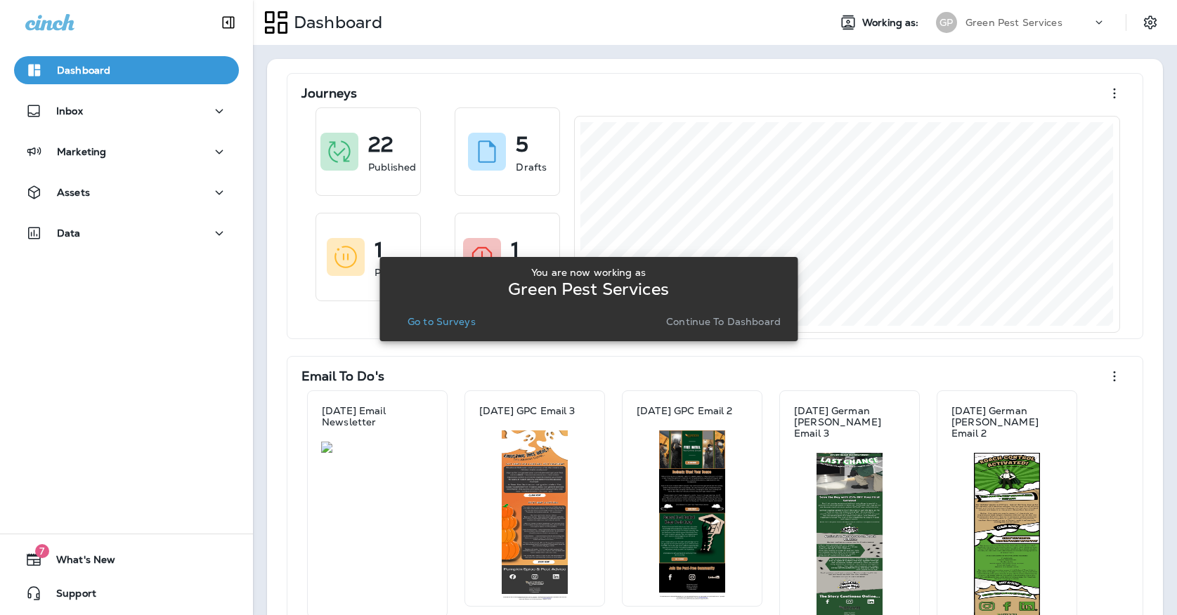
click at [432, 319] on p "Go to Surveys" at bounding box center [441, 321] width 68 height 11
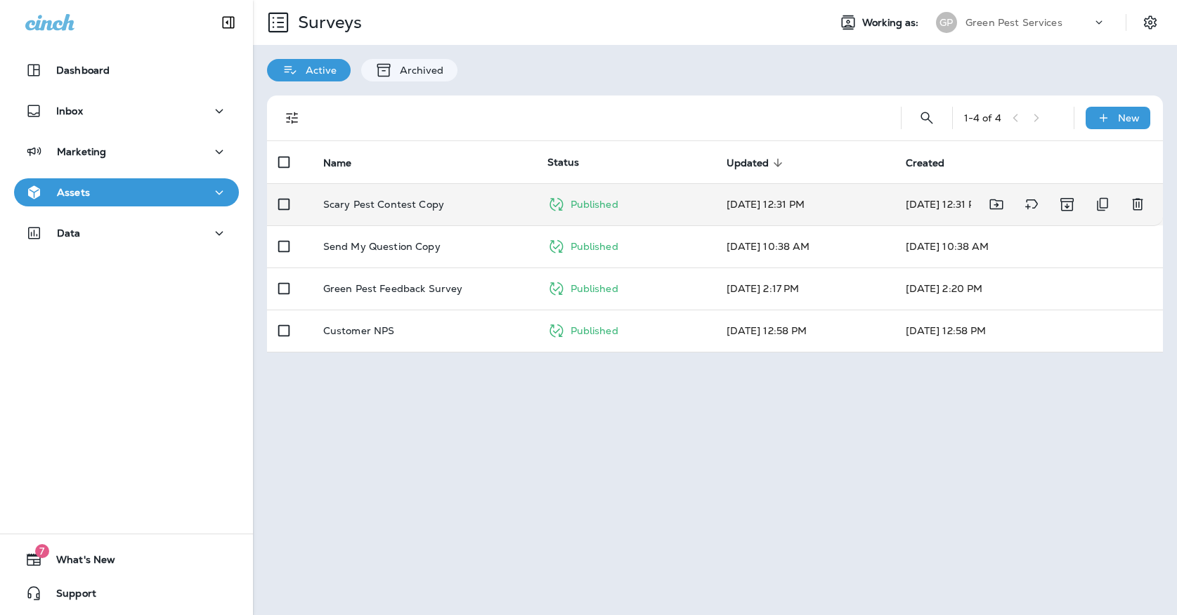
click at [427, 199] on p "Scary Pest Contest Copy" at bounding box center [383, 204] width 121 height 11
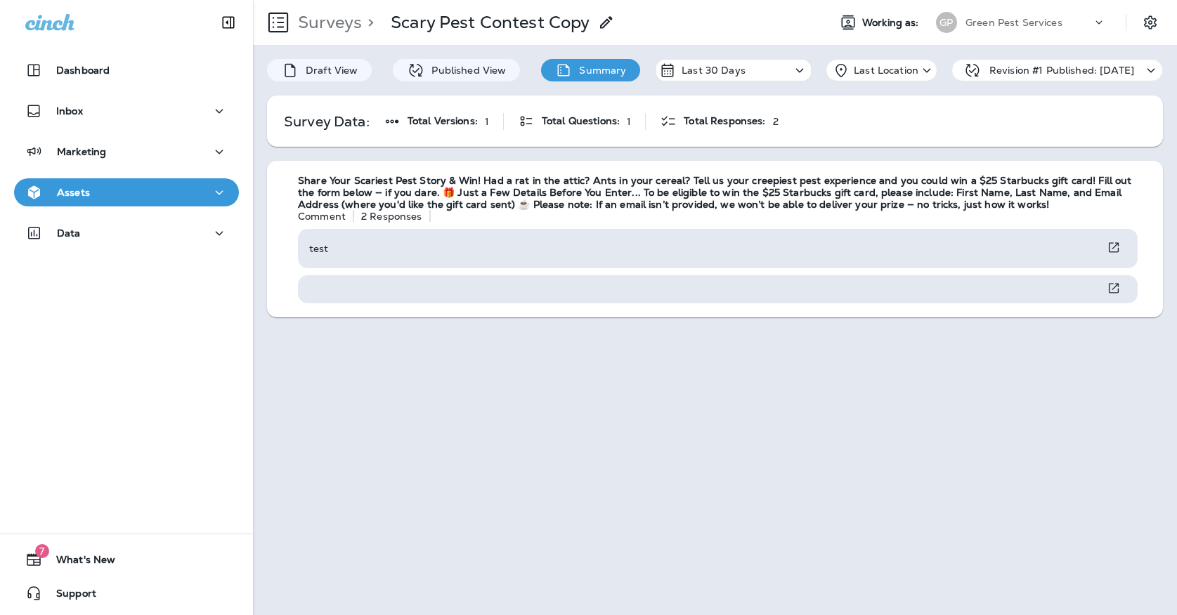
click at [1028, 25] on p "Green Pest Services" at bounding box center [1013, 22] width 97 height 11
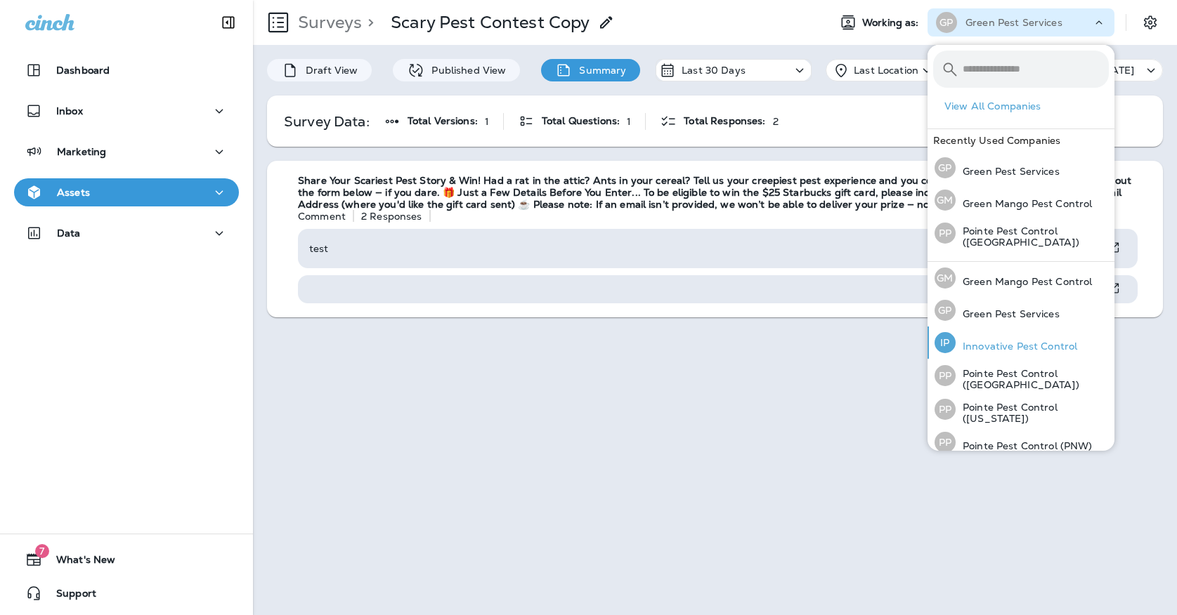
click at [975, 332] on div "IP Innovative Pest Control" at bounding box center [1006, 343] width 154 height 32
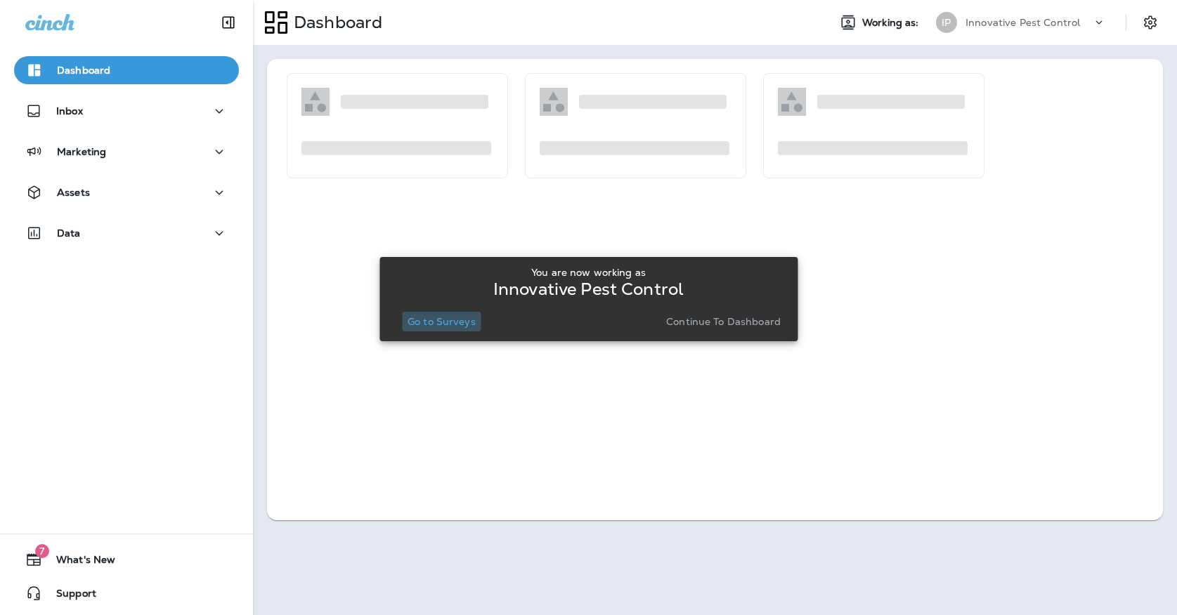
click at [453, 315] on button "Go to Surveys" at bounding box center [441, 322] width 79 height 20
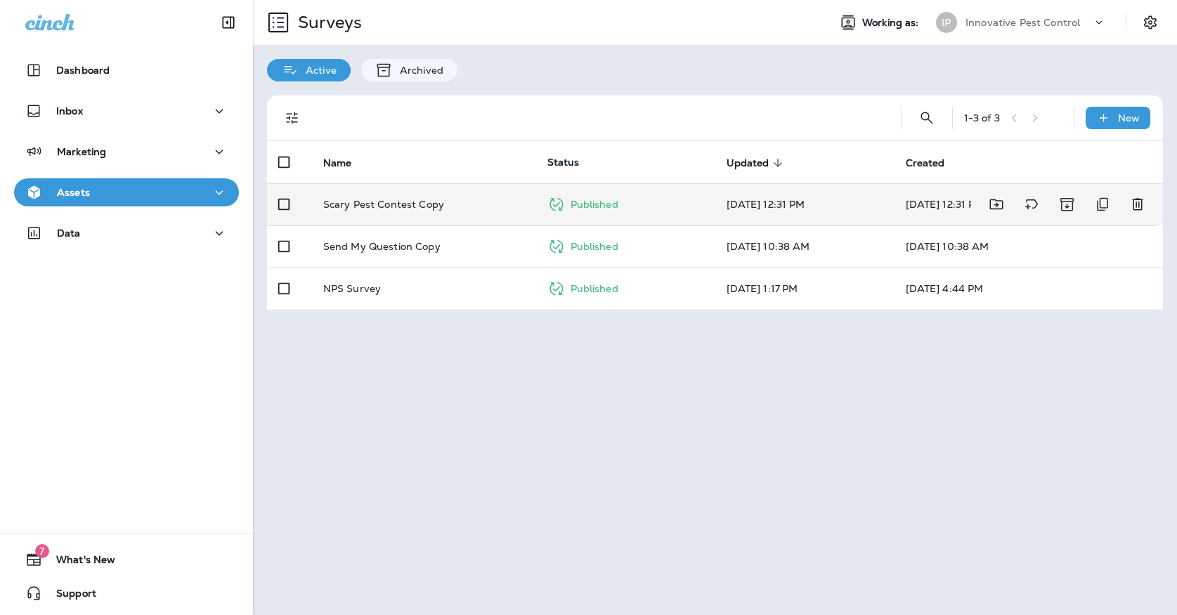
click at [459, 210] on td "Scary Pest Contest Copy" at bounding box center [424, 204] width 224 height 42
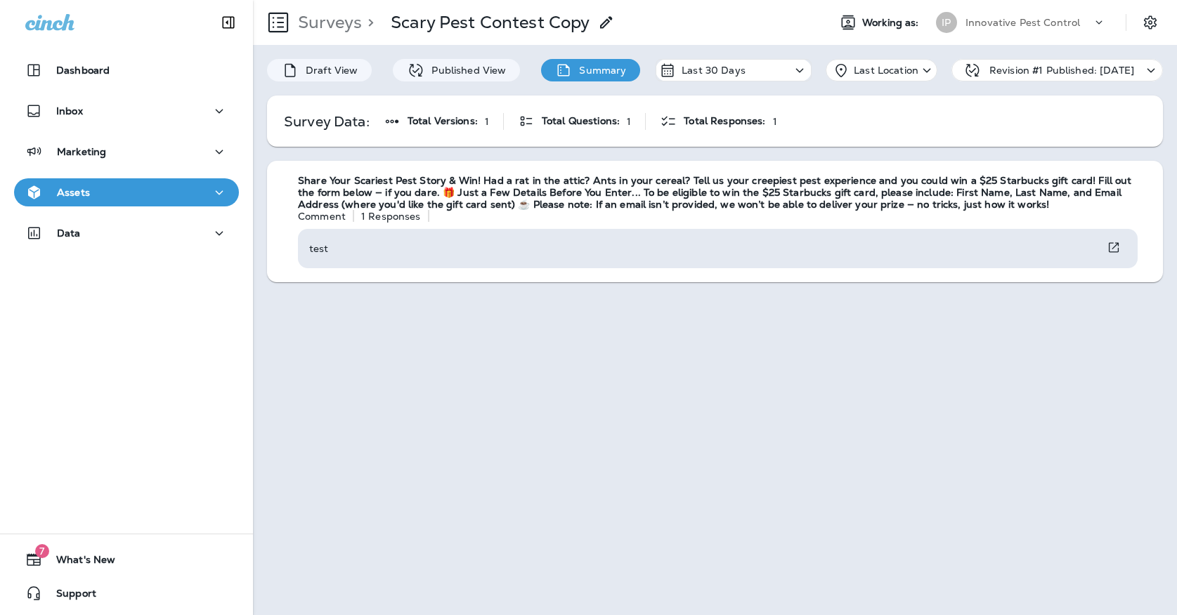
click at [1008, 32] on div "Innovative Pest Control" at bounding box center [1028, 22] width 126 height 21
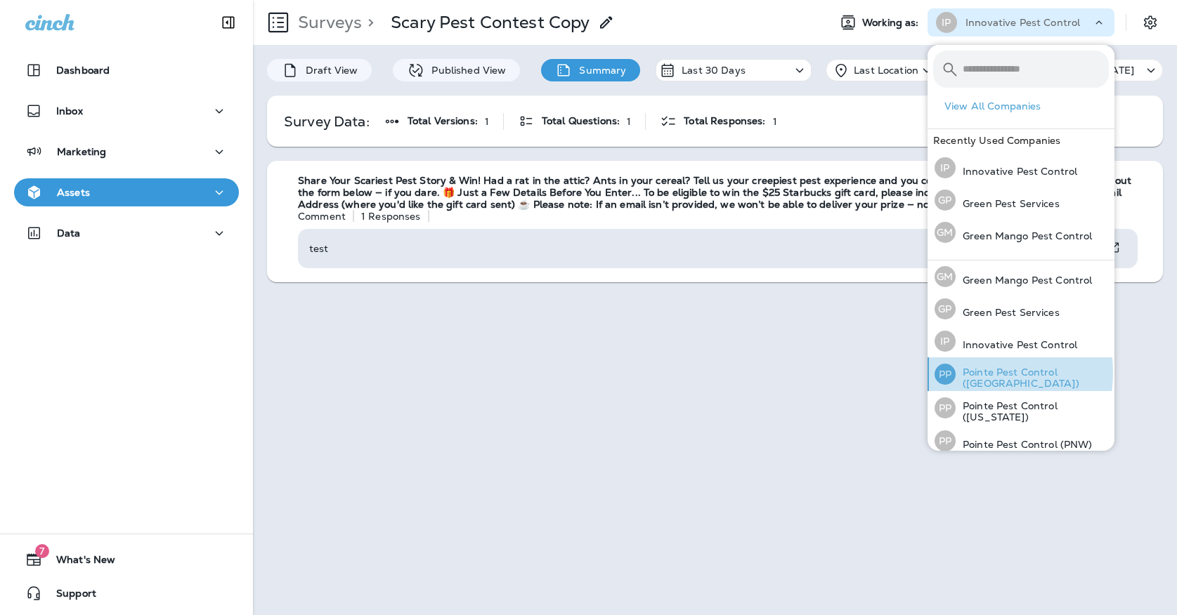
click at [968, 373] on p "Pointe Pest Control ([GEOGRAPHIC_DATA])" at bounding box center [1031, 378] width 153 height 22
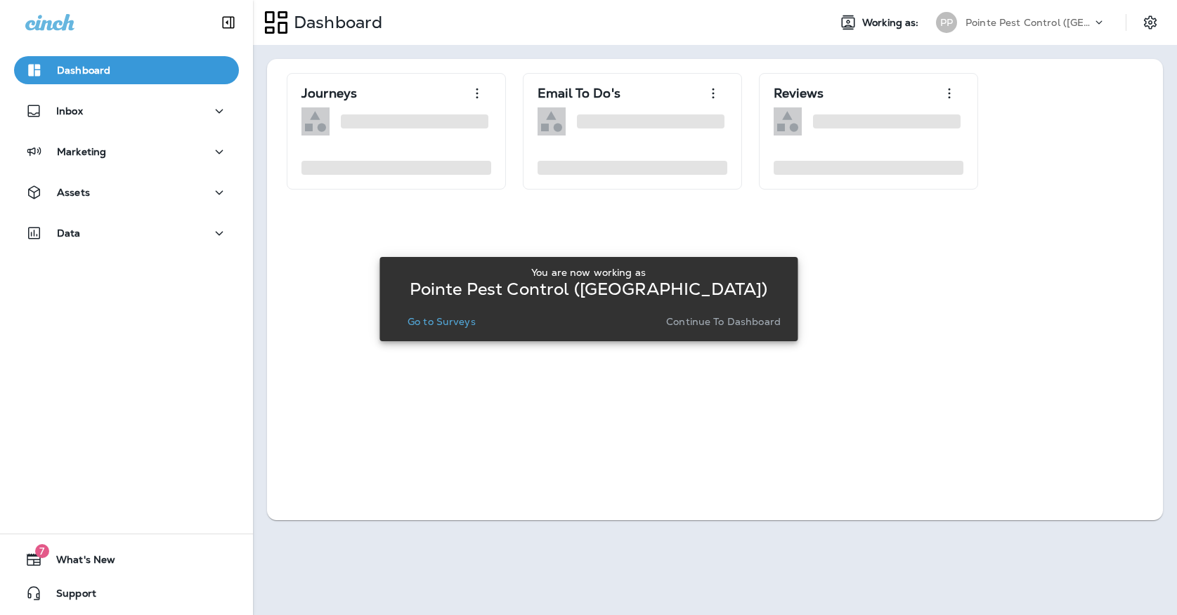
click at [452, 324] on p "Go to Surveys" at bounding box center [441, 321] width 68 height 11
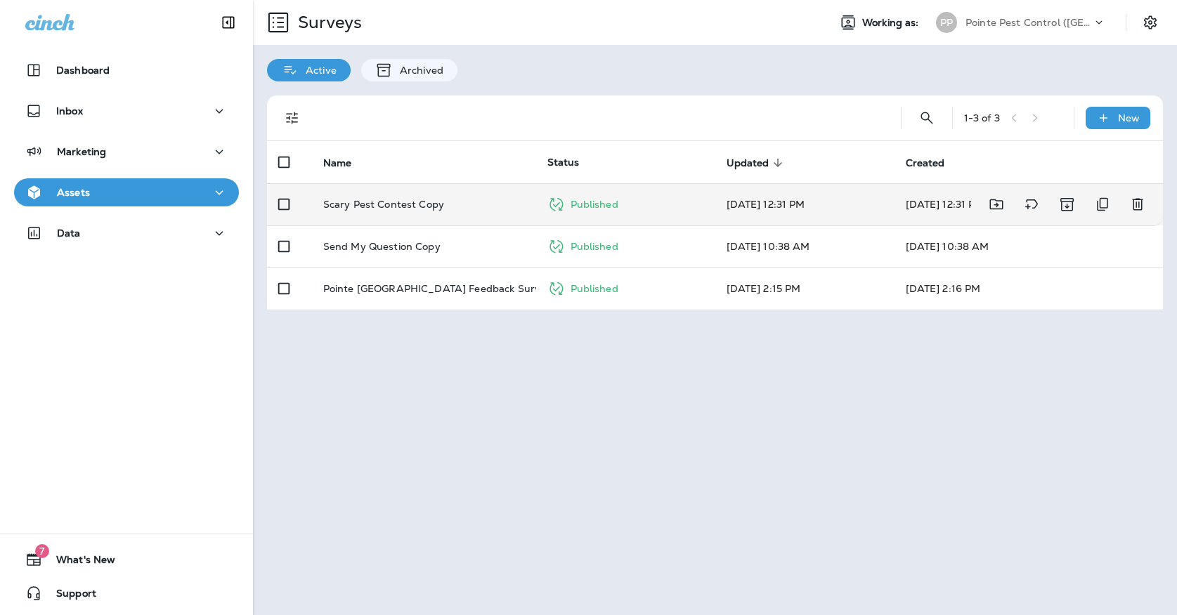
click at [581, 193] on div "Published" at bounding box center [625, 204] width 157 height 22
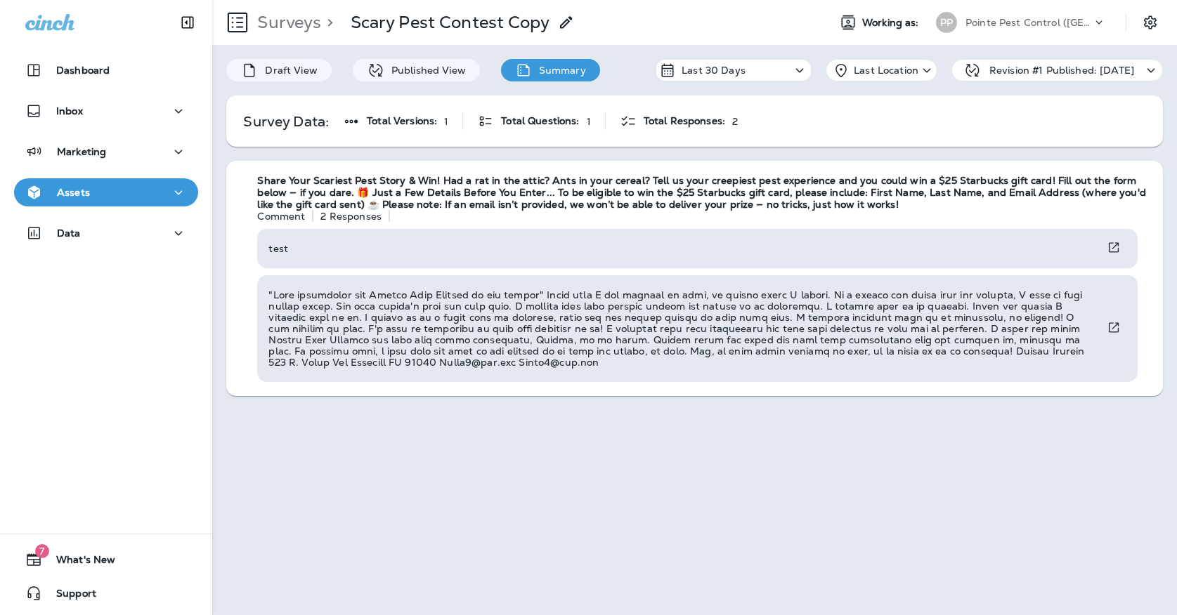
click at [1030, 22] on p "Pointe Pest Control ([GEOGRAPHIC_DATA])" at bounding box center [1028, 22] width 126 height 11
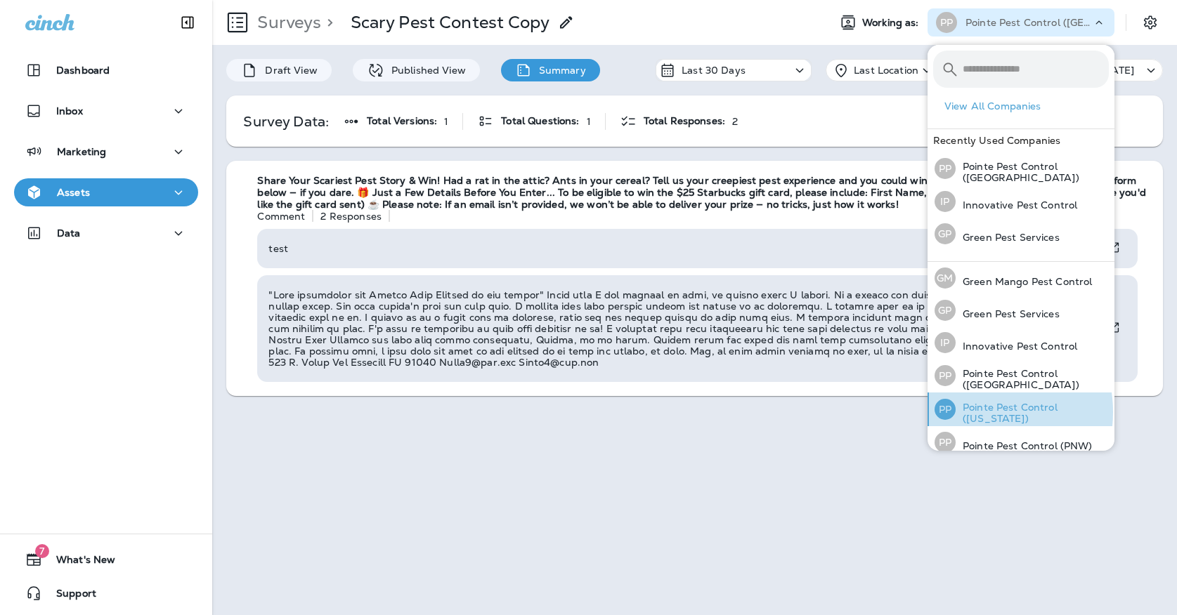
click at [972, 410] on p "Pointe Pest Control ([US_STATE])" at bounding box center [1031, 413] width 153 height 22
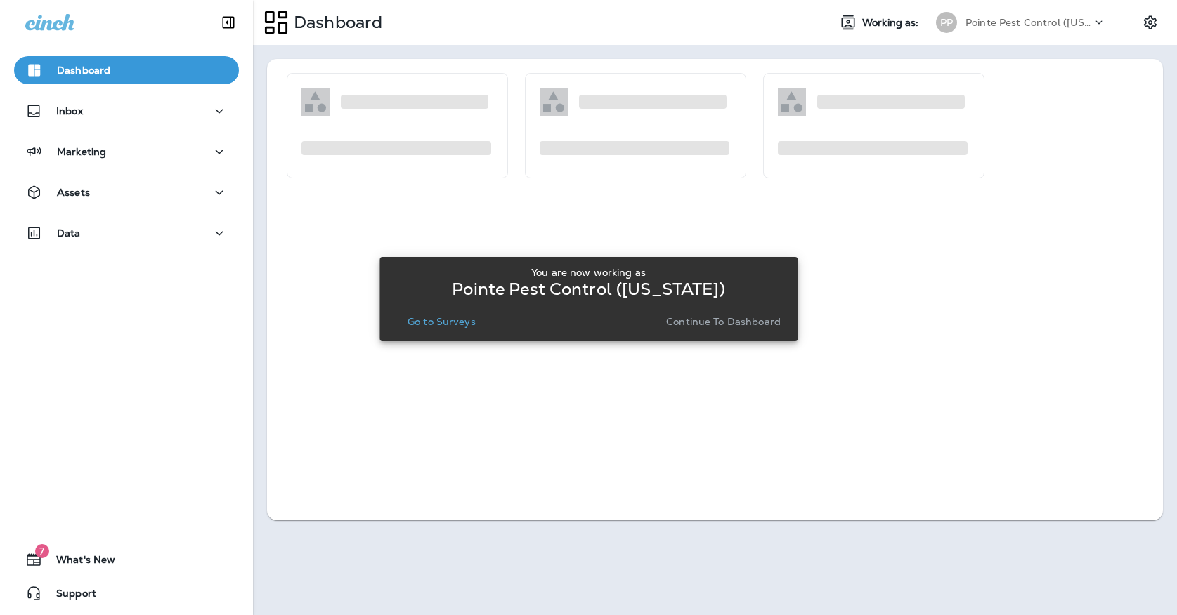
click at [424, 335] on div "You are now working as Pointe Pest Control ([US_STATE]) Go to Surveys Continue …" at bounding box center [588, 299] width 395 height 76
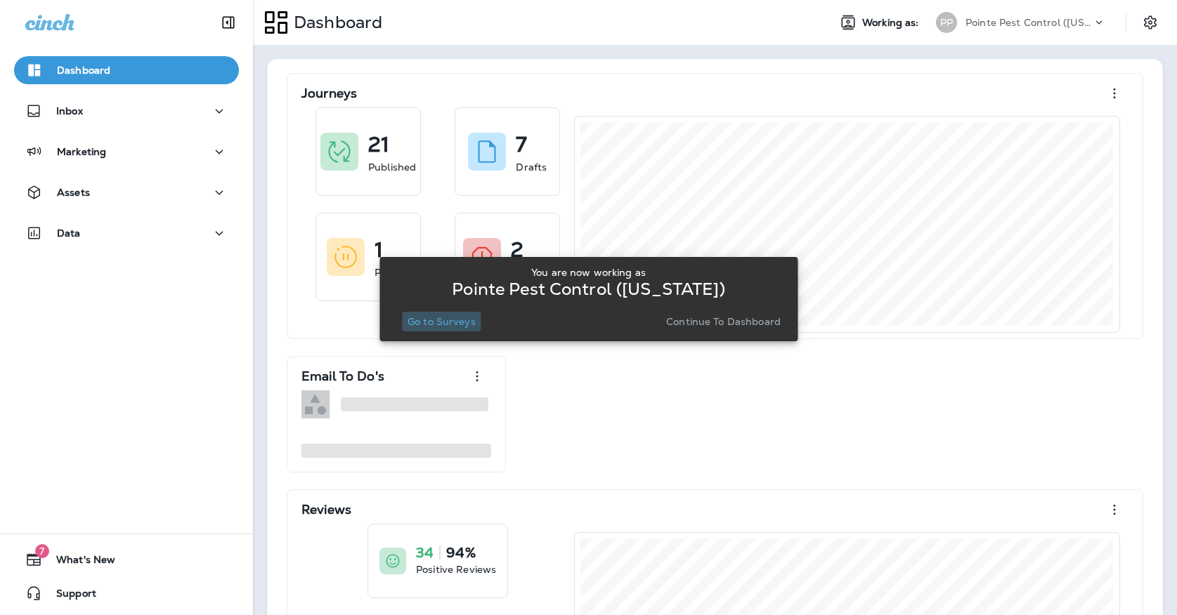
click at [428, 317] on p "Go to Surveys" at bounding box center [441, 321] width 68 height 11
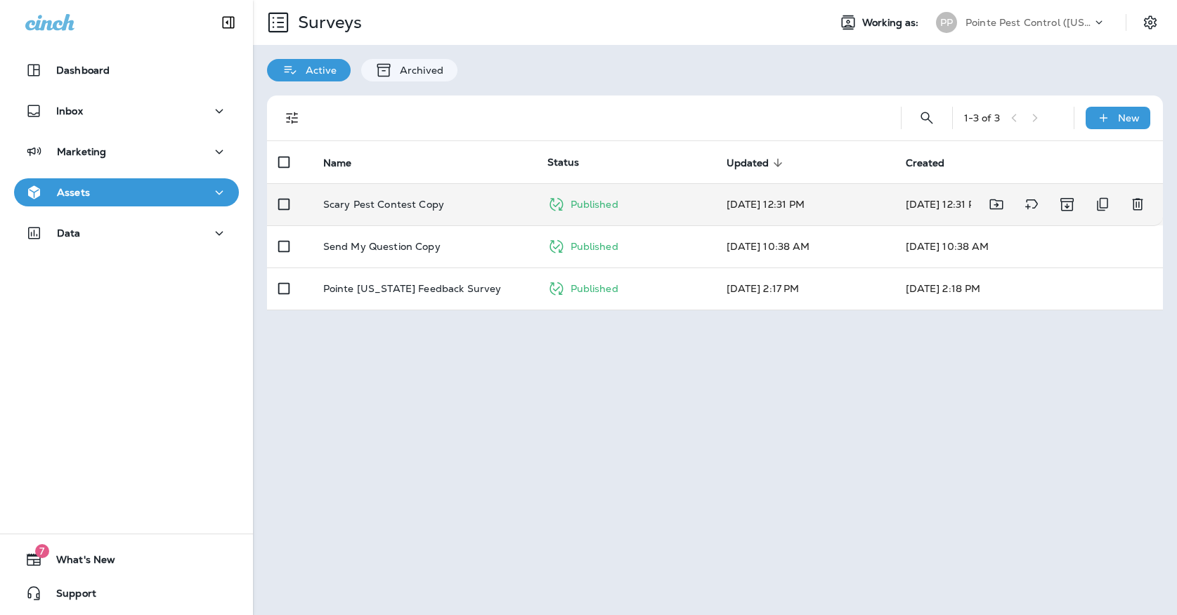
click at [454, 200] on td "Scary Pest Contest Copy" at bounding box center [424, 204] width 224 height 42
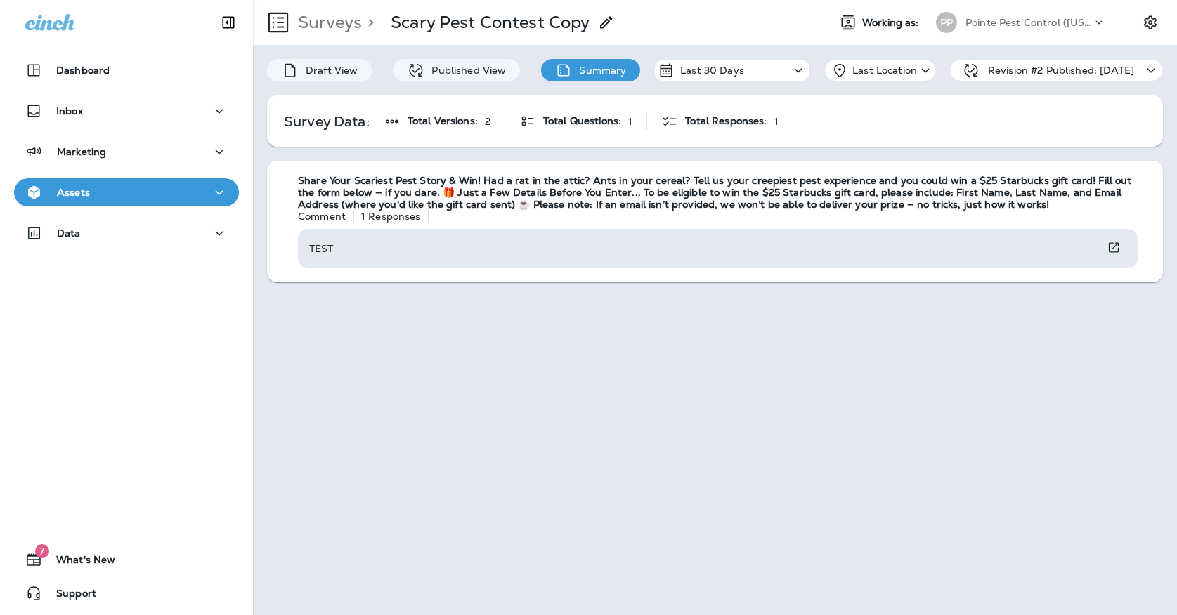
click at [974, 26] on p "Pointe Pest Control ([US_STATE])" at bounding box center [1028, 22] width 126 height 11
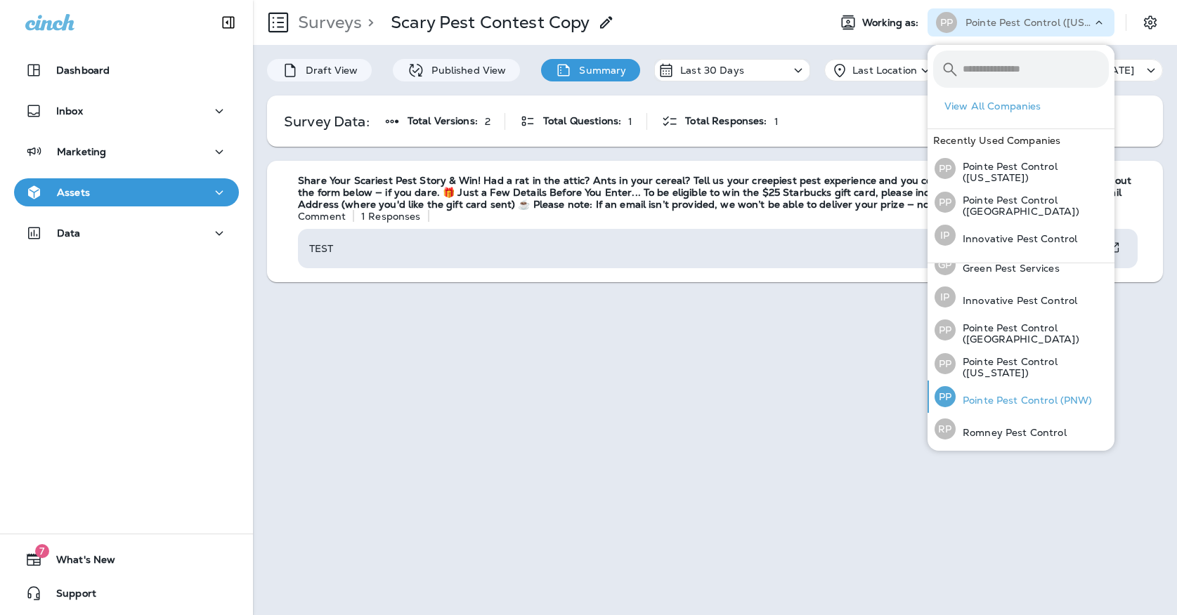
scroll to position [45, 0]
click at [1014, 405] on p "Pointe Pest Control (PNW)" at bounding box center [1023, 402] width 137 height 11
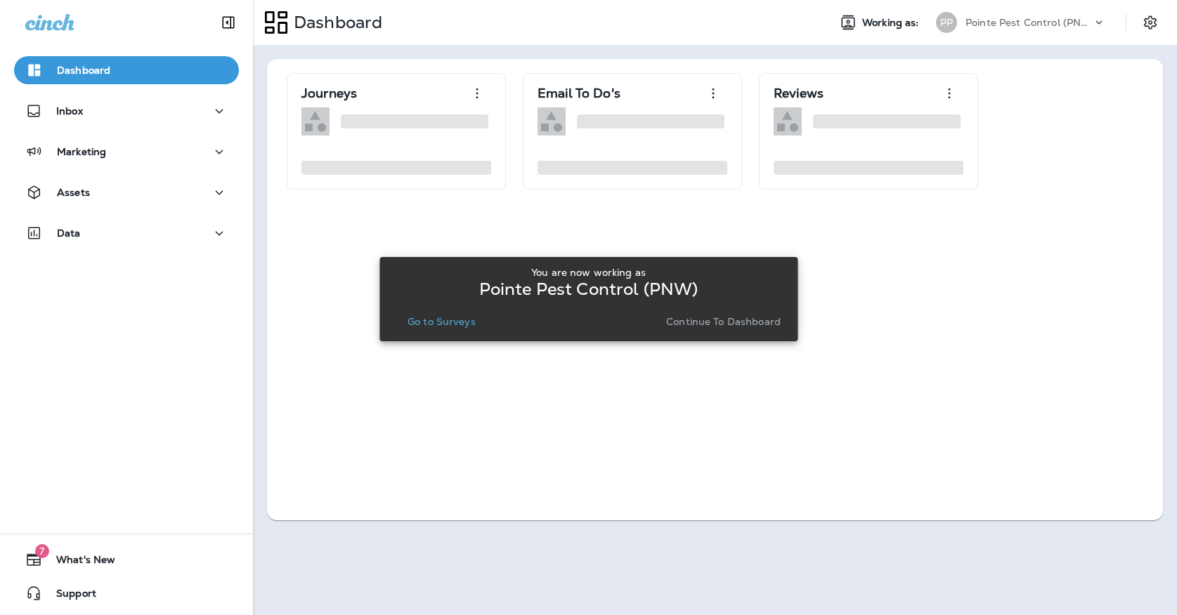
click at [455, 306] on div "You are now working as Pointe Pest Control (PNW) Go to Surveys Continue to Dash…" at bounding box center [588, 299] width 395 height 65
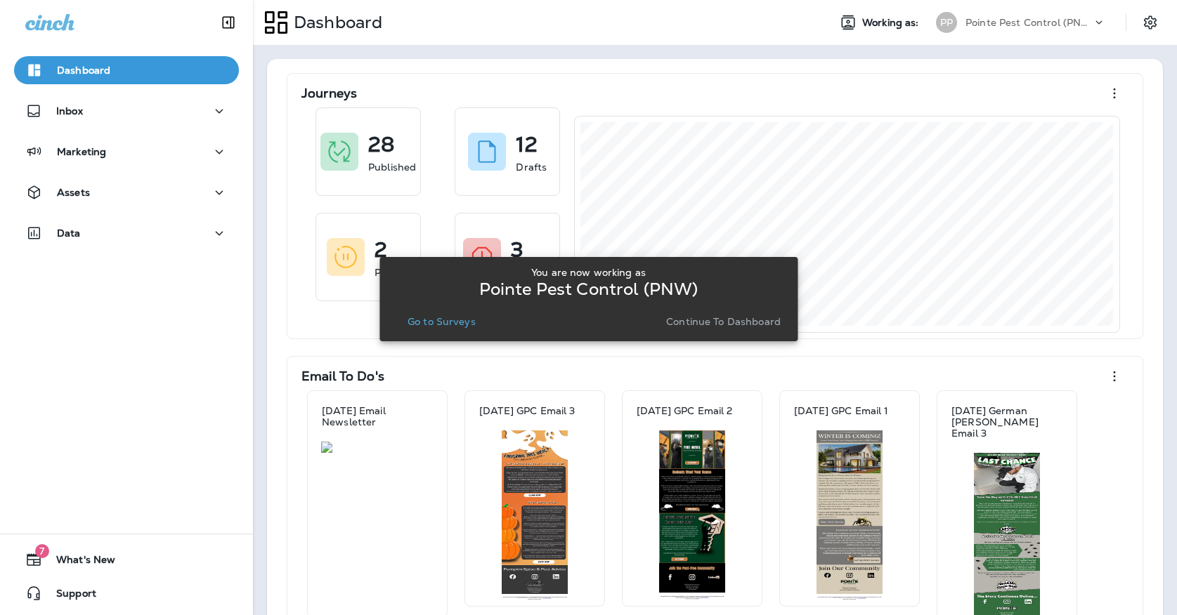
click at [450, 310] on div "You are now working as Pointe Pest Control (PNW) Go to Surveys Continue to Dash…" at bounding box center [588, 299] width 395 height 65
click at [450, 320] on p "Go to Surveys" at bounding box center [441, 321] width 68 height 11
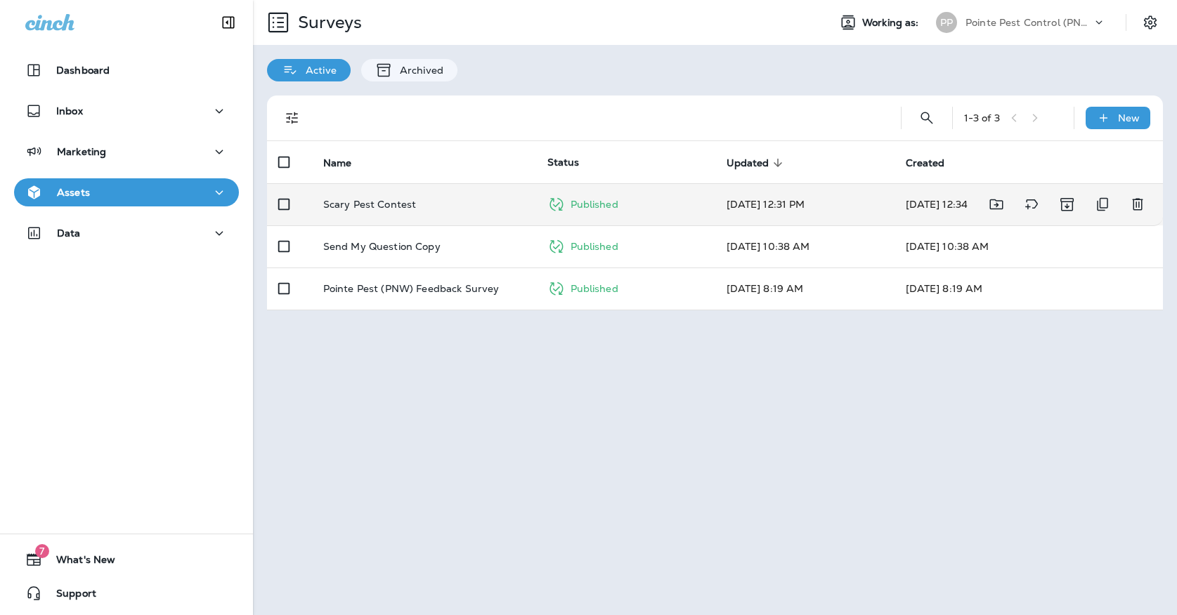
click at [473, 199] on div "Scary Pest Contest" at bounding box center [424, 204] width 202 height 11
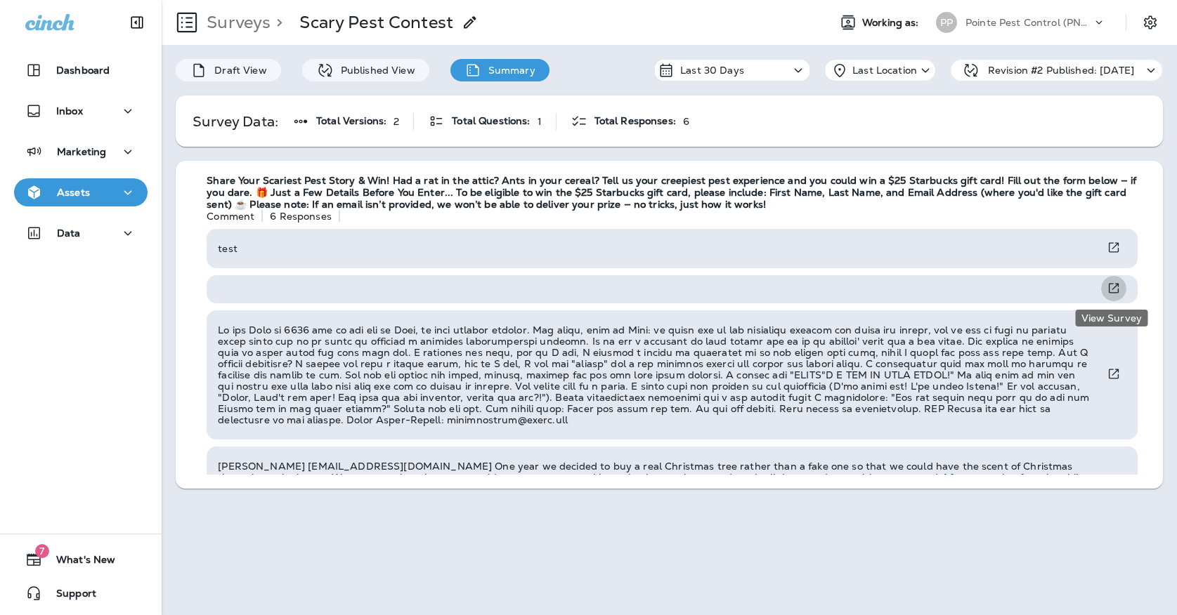
click at [1108, 283] on icon "View Survey" at bounding box center [1113, 288] width 14 height 15
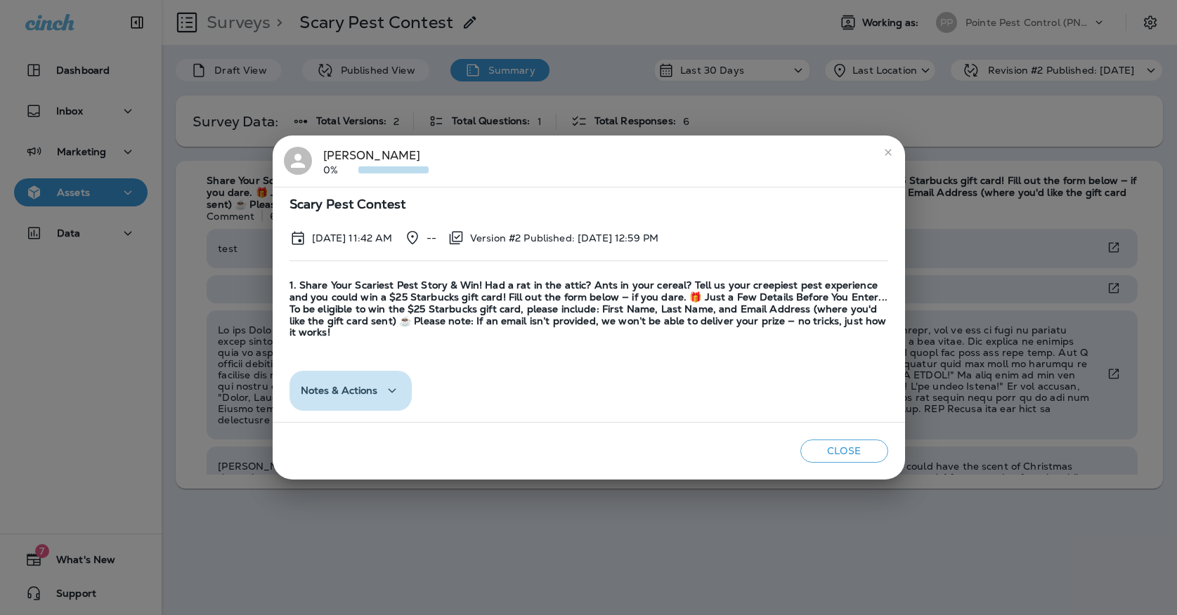
click at [378, 389] on span "Notes & Actions" at bounding box center [339, 391] width 77 height 12
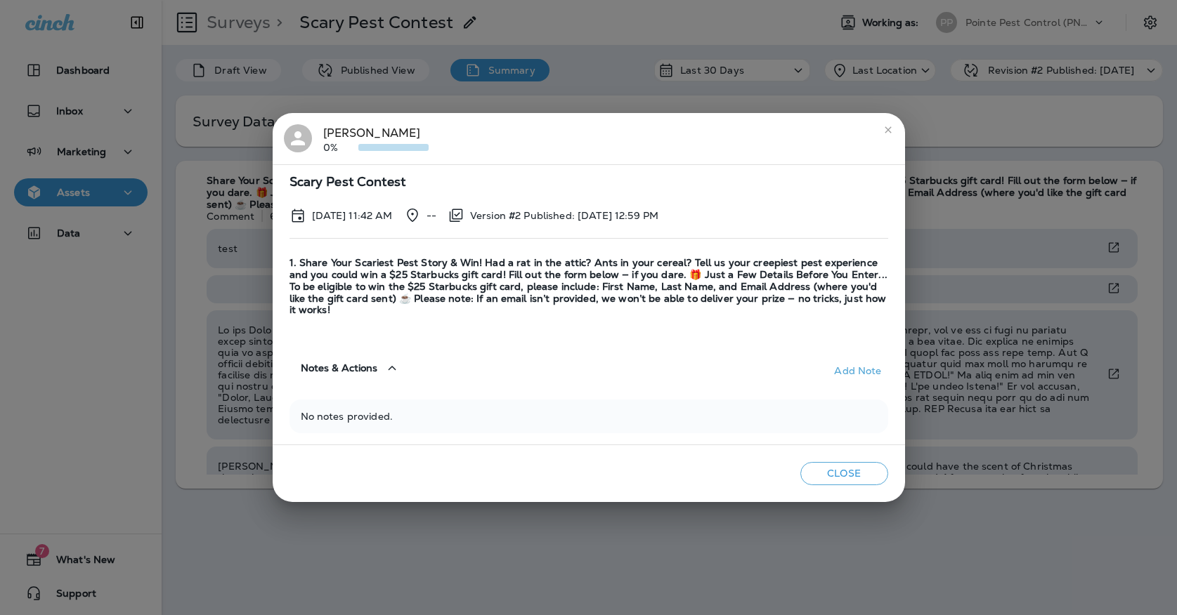
click at [882, 124] on button "close" at bounding box center [888, 130] width 22 height 22
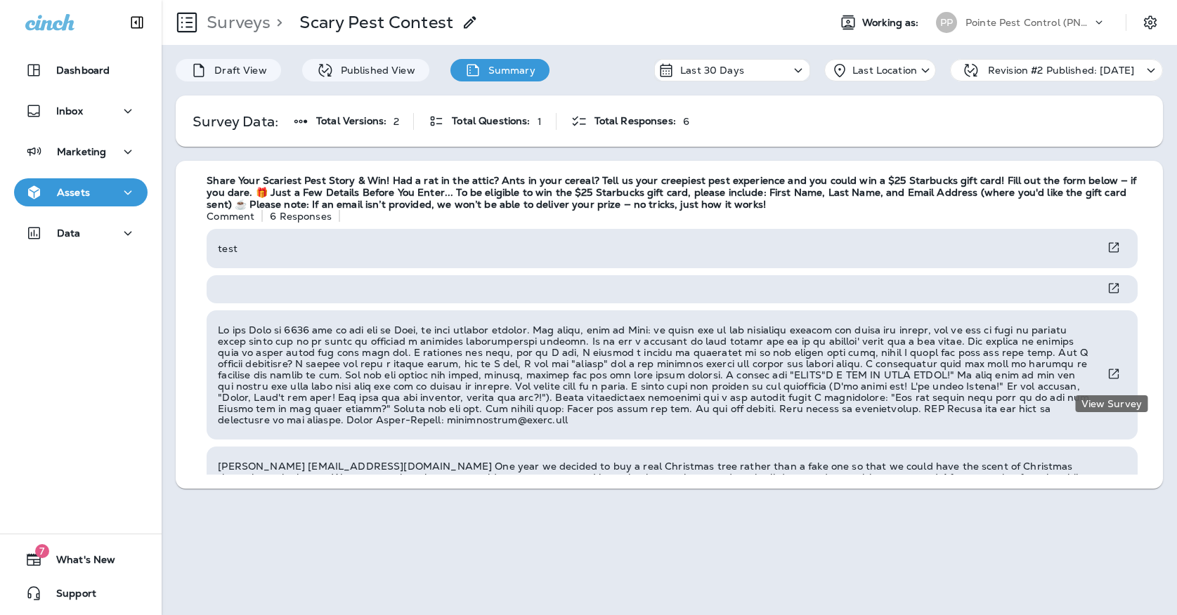
click at [1115, 374] on icon "View Survey" at bounding box center [1113, 374] width 10 height 10
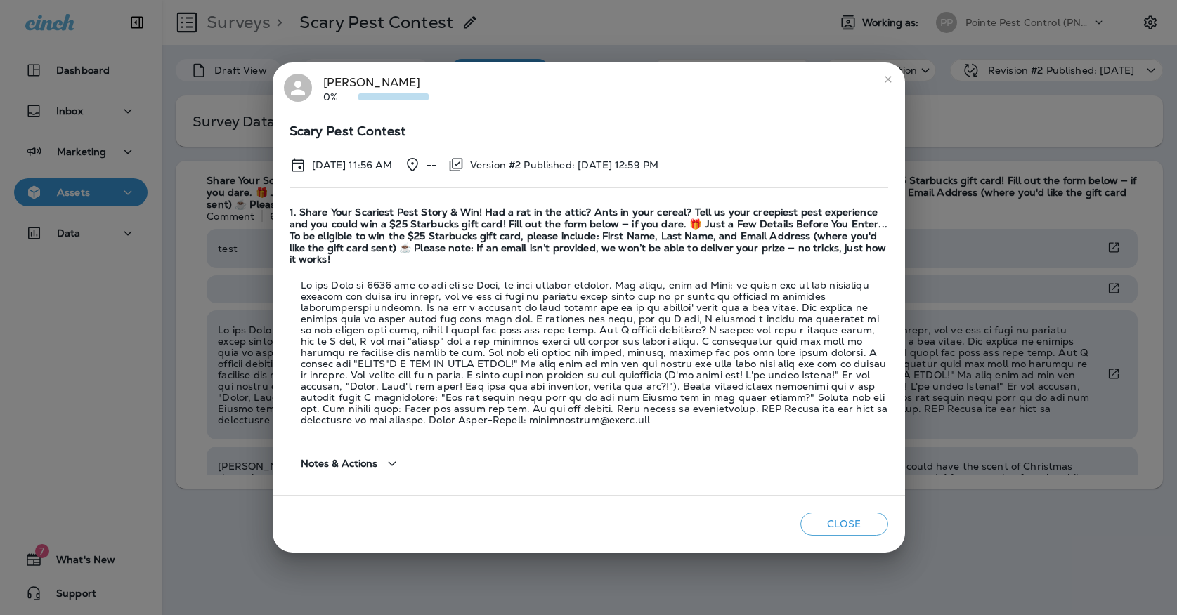
click at [889, 79] on icon "close" at bounding box center [887, 79] width 6 height 6
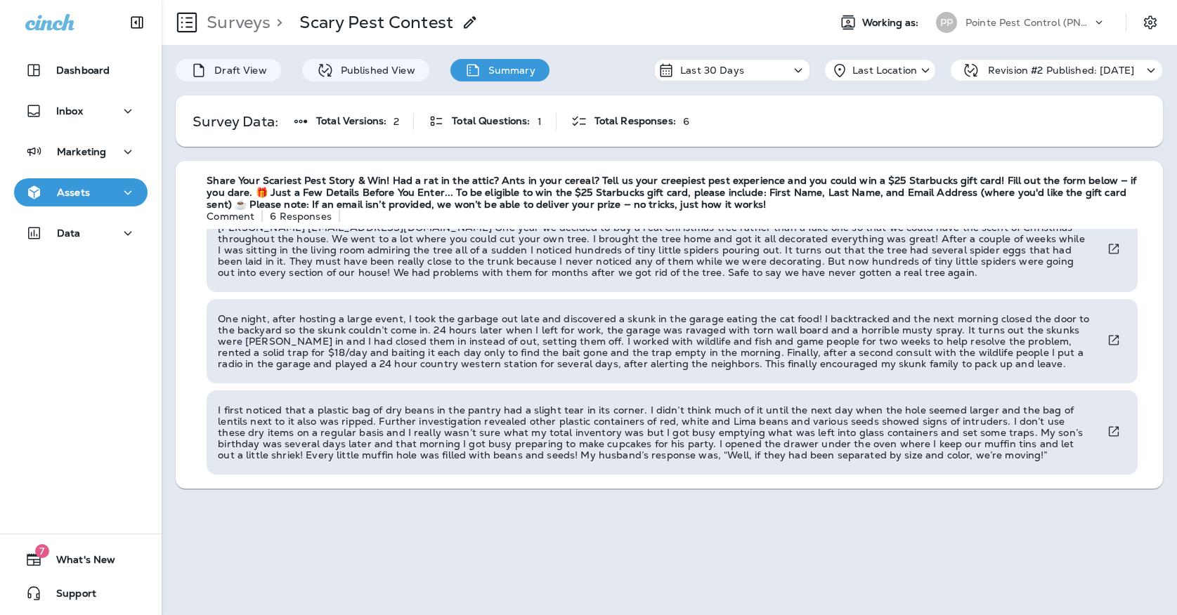
scroll to position [237, 0]
click at [1112, 430] on icon "View Survey" at bounding box center [1113, 433] width 10 height 10
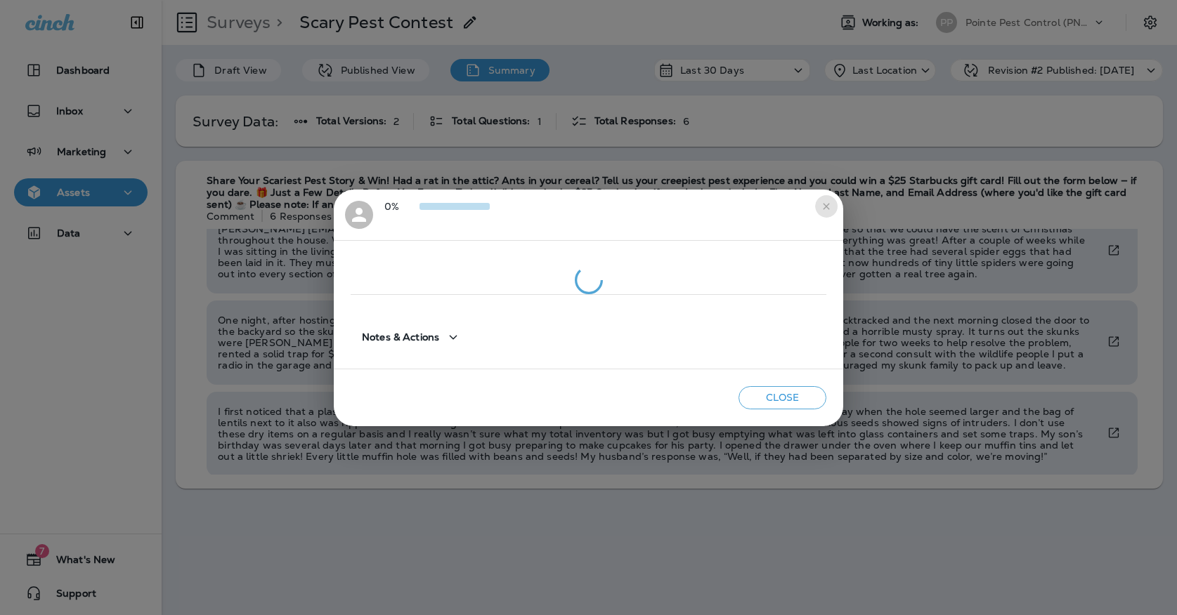
click at [825, 202] on icon "close" at bounding box center [825, 206] width 11 height 11
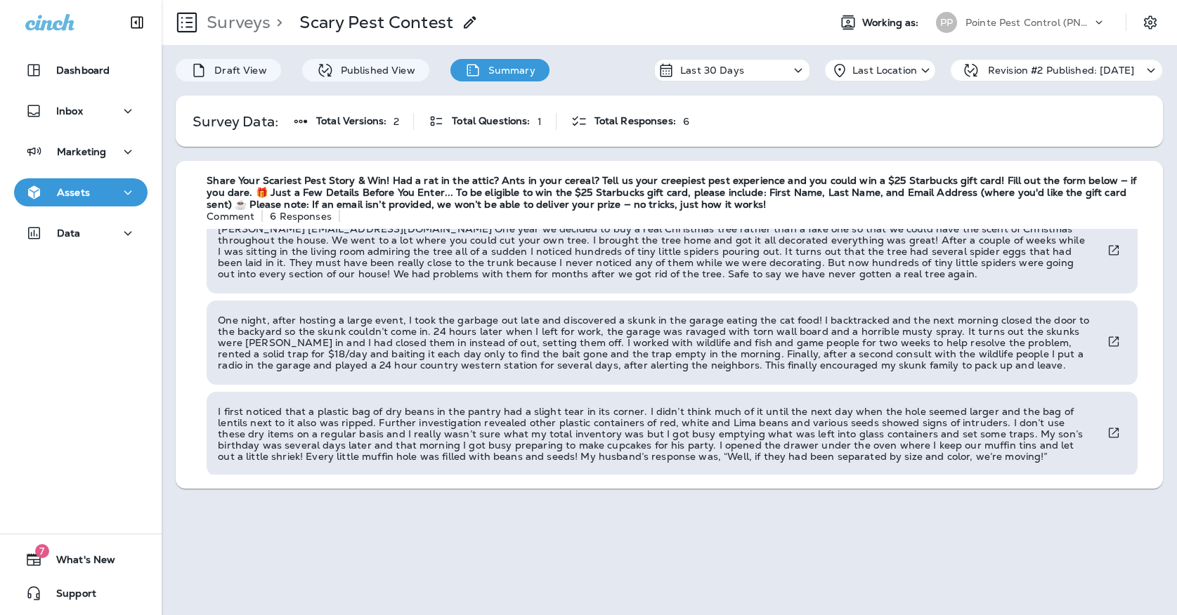
click at [975, 25] on p "Pointe Pest Control (PNW)" at bounding box center [1028, 22] width 126 height 11
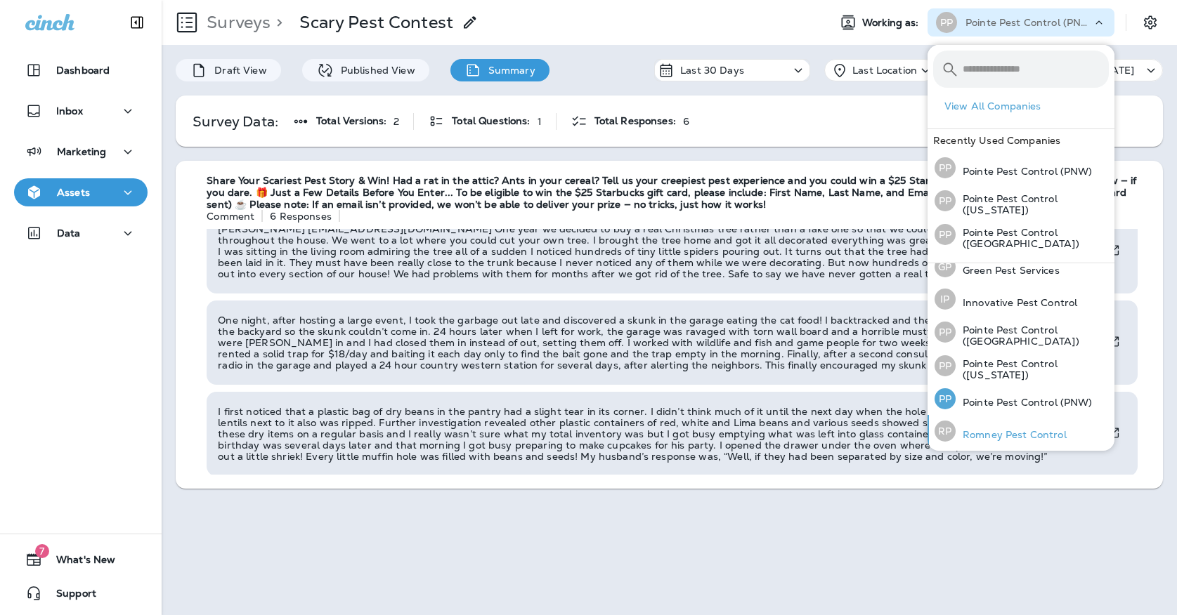
scroll to position [44, 0]
click at [976, 430] on p "Romney Pest Control" at bounding box center [1010, 435] width 111 height 11
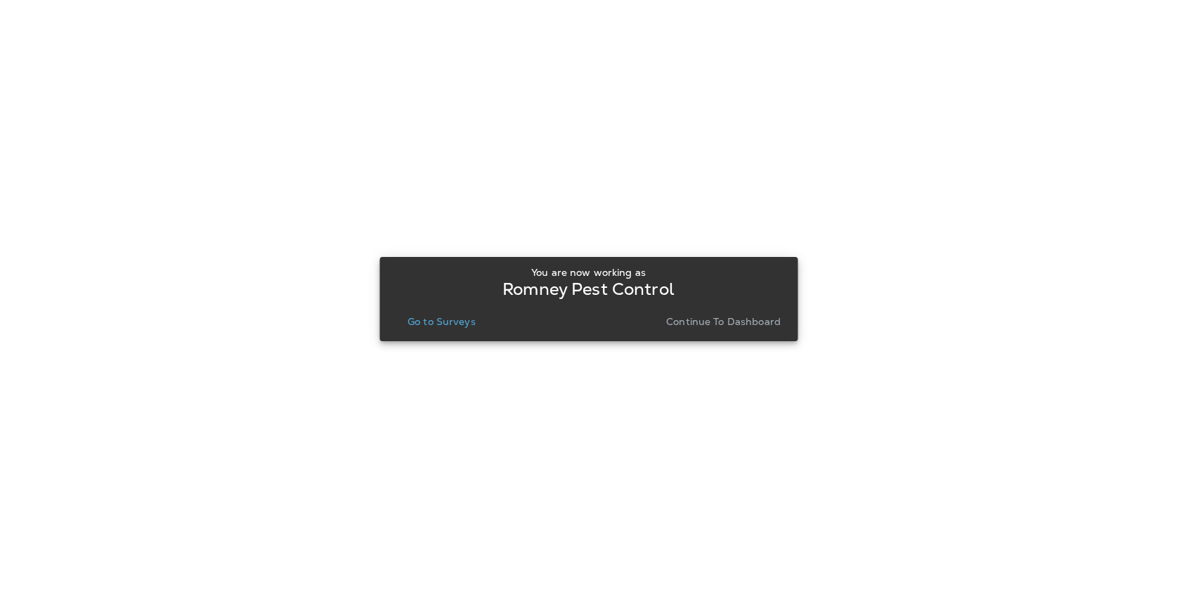
click at [426, 316] on p "Go to Surveys" at bounding box center [441, 321] width 68 height 11
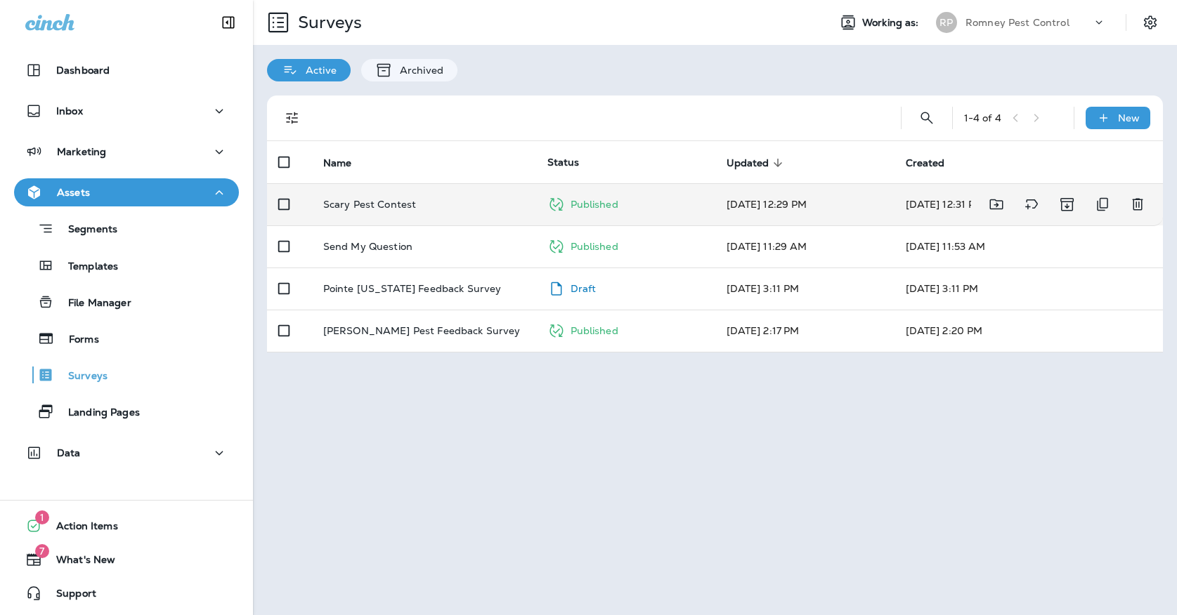
click at [485, 199] on div "Scary Pest Contest" at bounding box center [424, 204] width 202 height 11
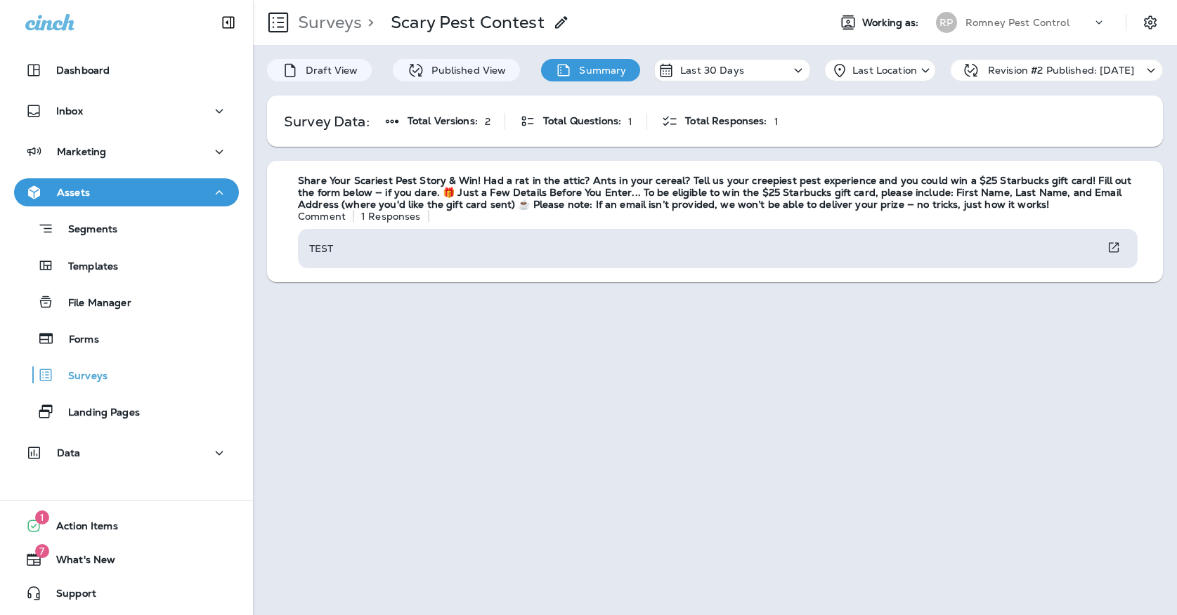
click at [1002, 27] on p "Romney Pest Control" at bounding box center [1017, 22] width 104 height 11
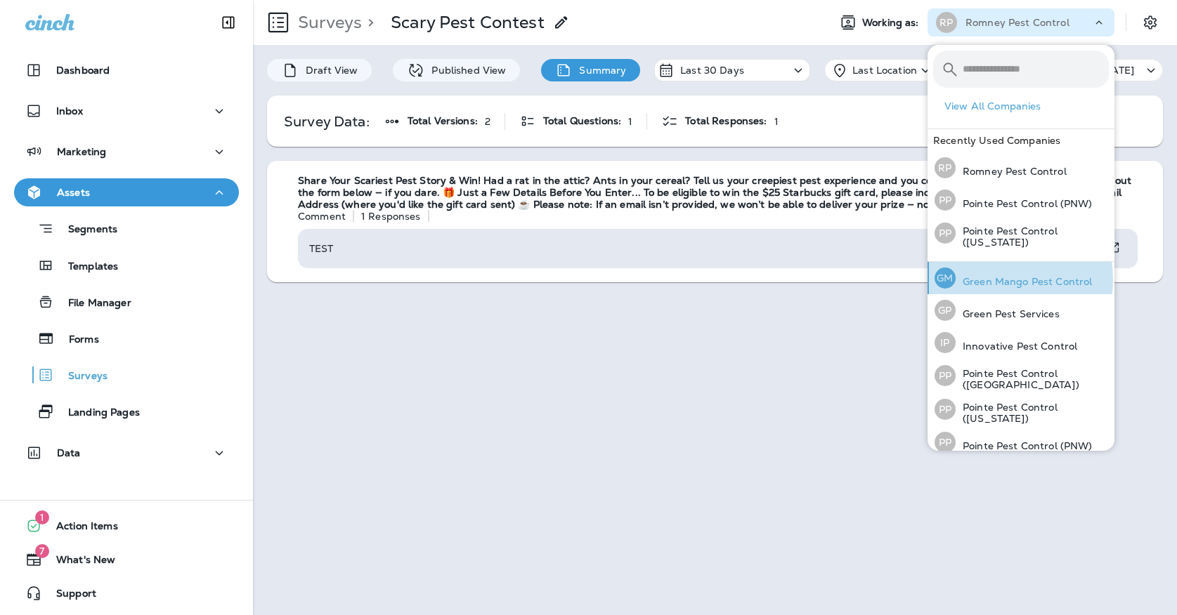
click at [989, 280] on p "Green Mango Pest Control" at bounding box center [1023, 281] width 136 height 11
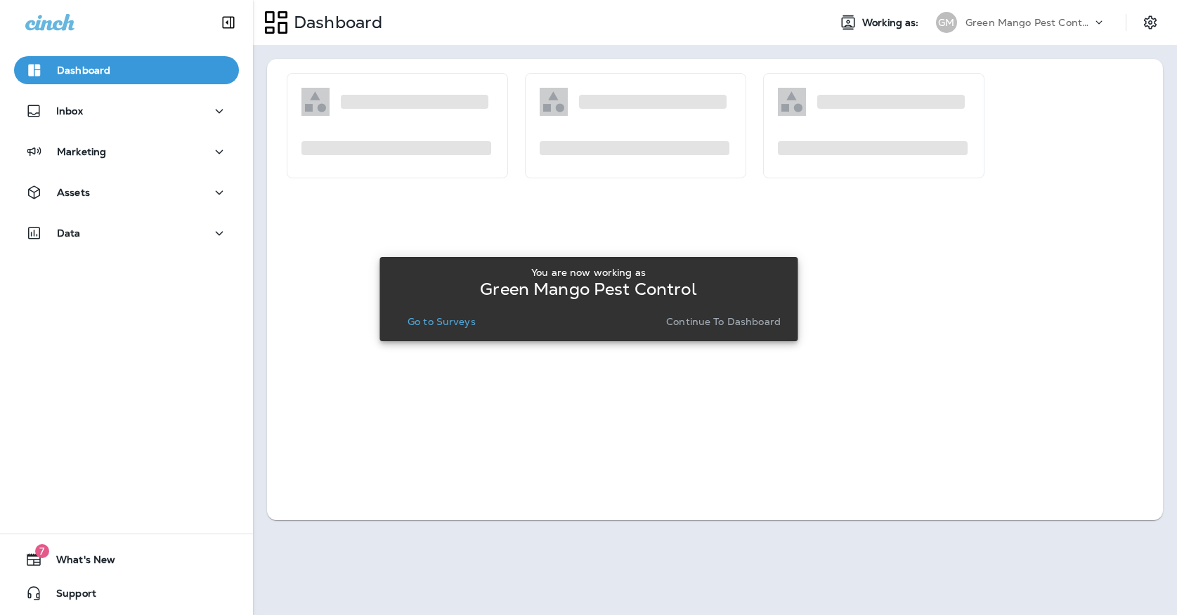
click at [441, 316] on p "Go to Surveys" at bounding box center [441, 321] width 68 height 11
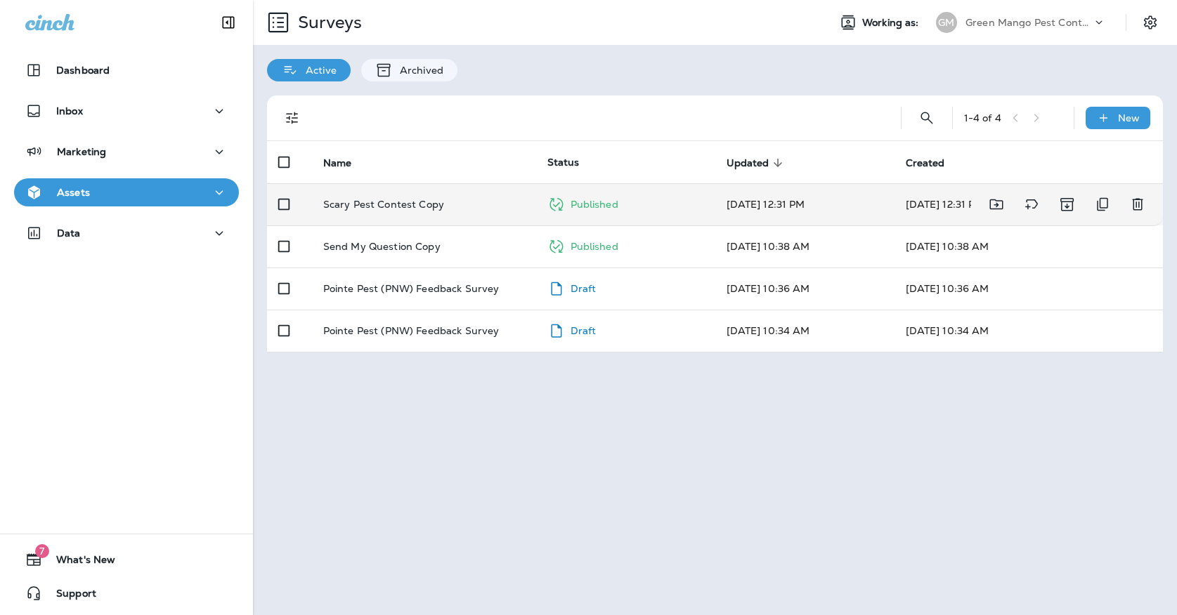
click at [420, 199] on p "Scary Pest Contest Copy" at bounding box center [383, 204] width 121 height 11
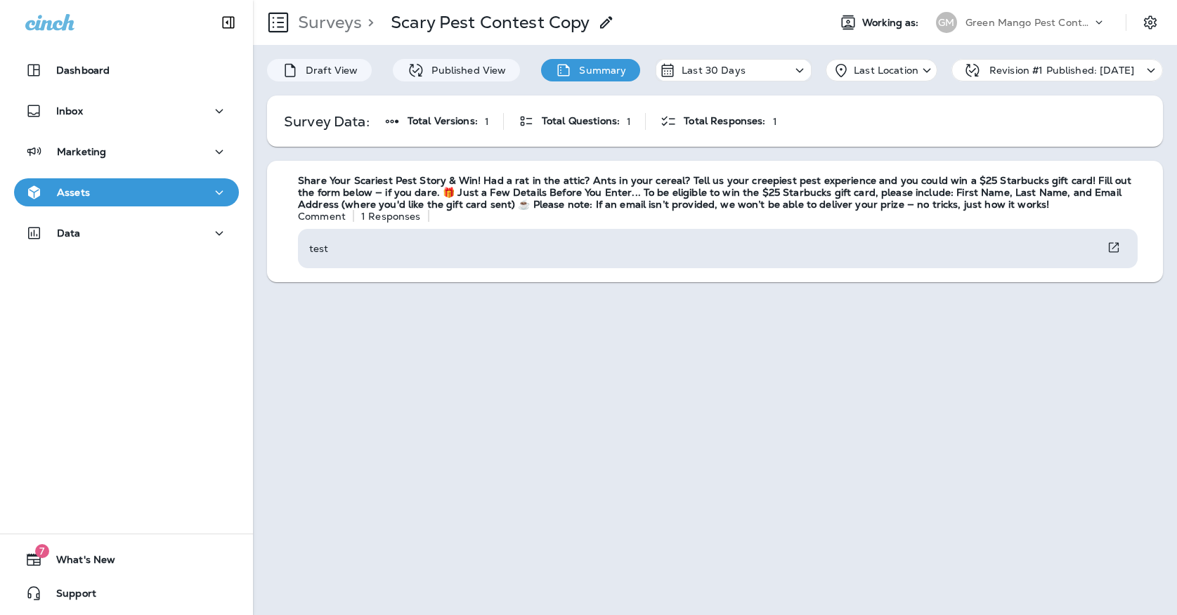
click at [976, 16] on div "Green Mango Pest Control" at bounding box center [1028, 22] width 126 height 21
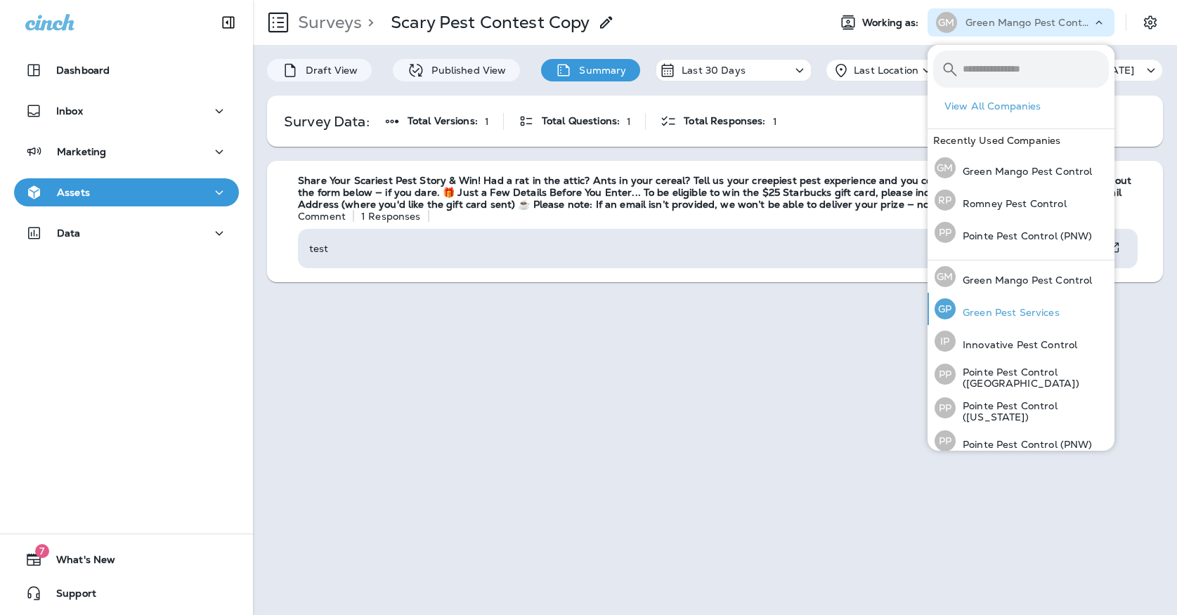
click at [952, 309] on div "GP" at bounding box center [944, 309] width 21 height 21
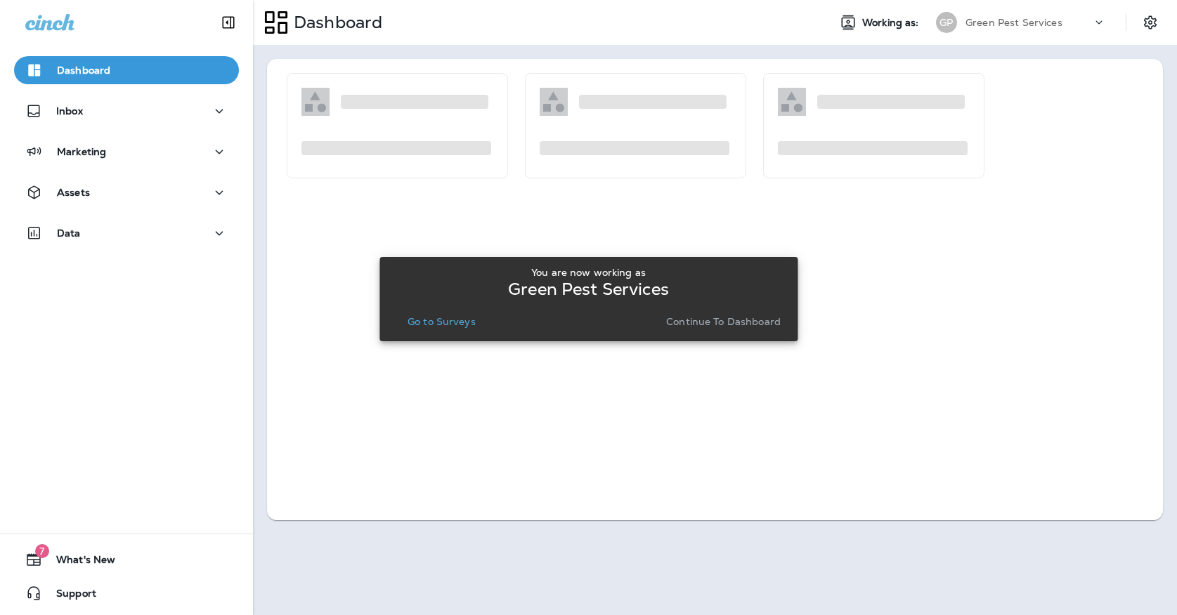
click at [425, 316] on p "Go to Surveys" at bounding box center [441, 321] width 68 height 11
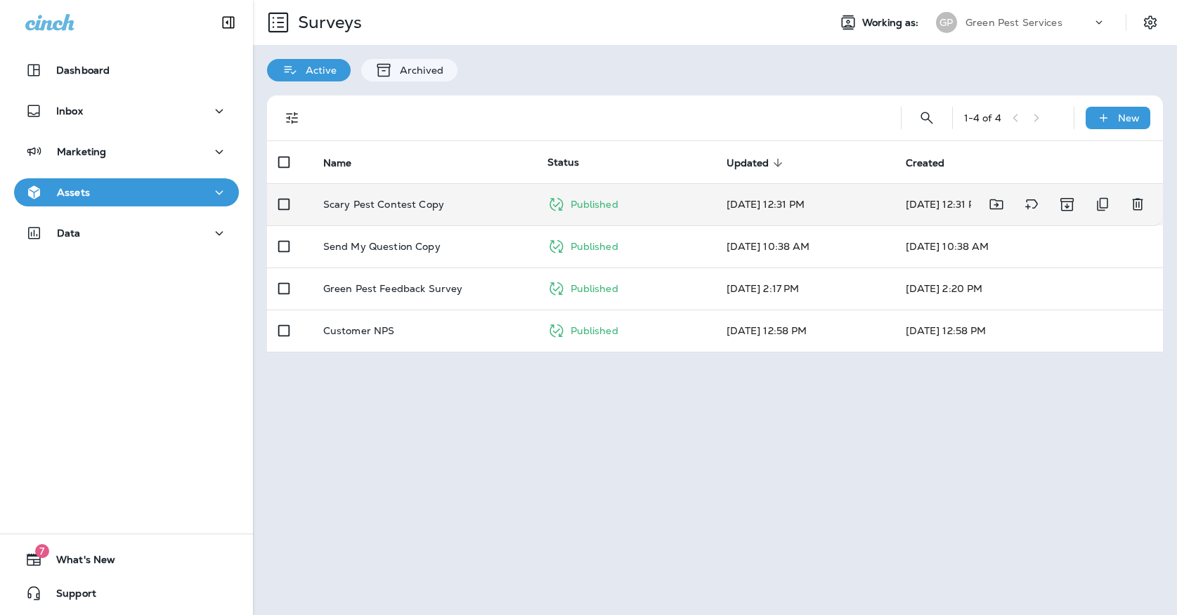
click at [425, 199] on td "Scary Pest Contest Copy" at bounding box center [424, 204] width 224 height 42
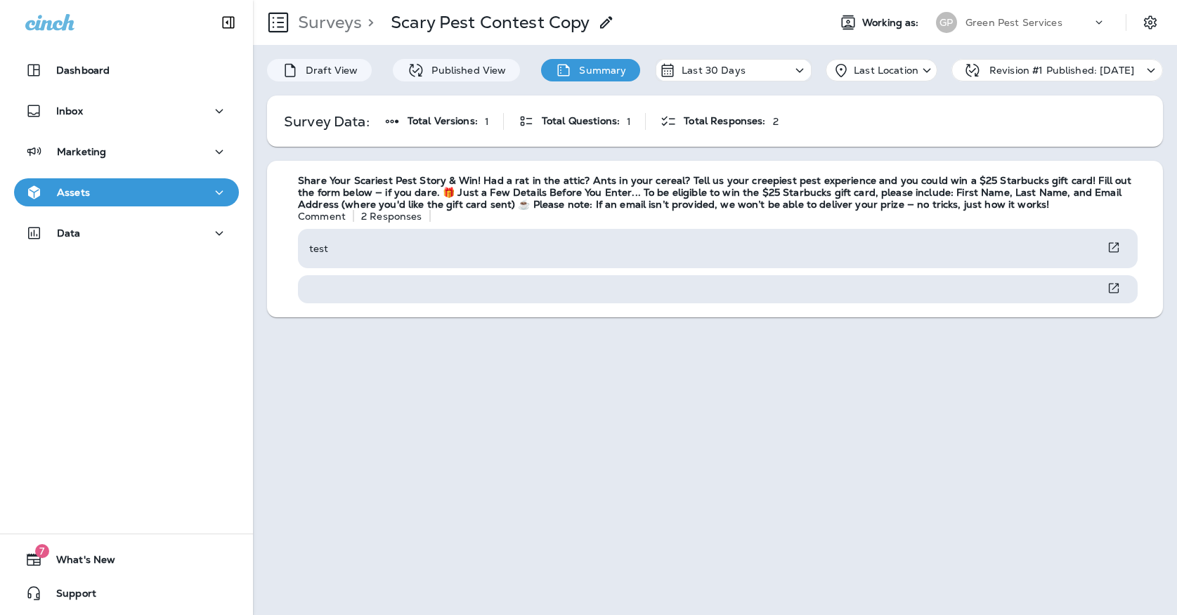
click at [1055, 22] on p "Green Pest Services" at bounding box center [1013, 22] width 97 height 11
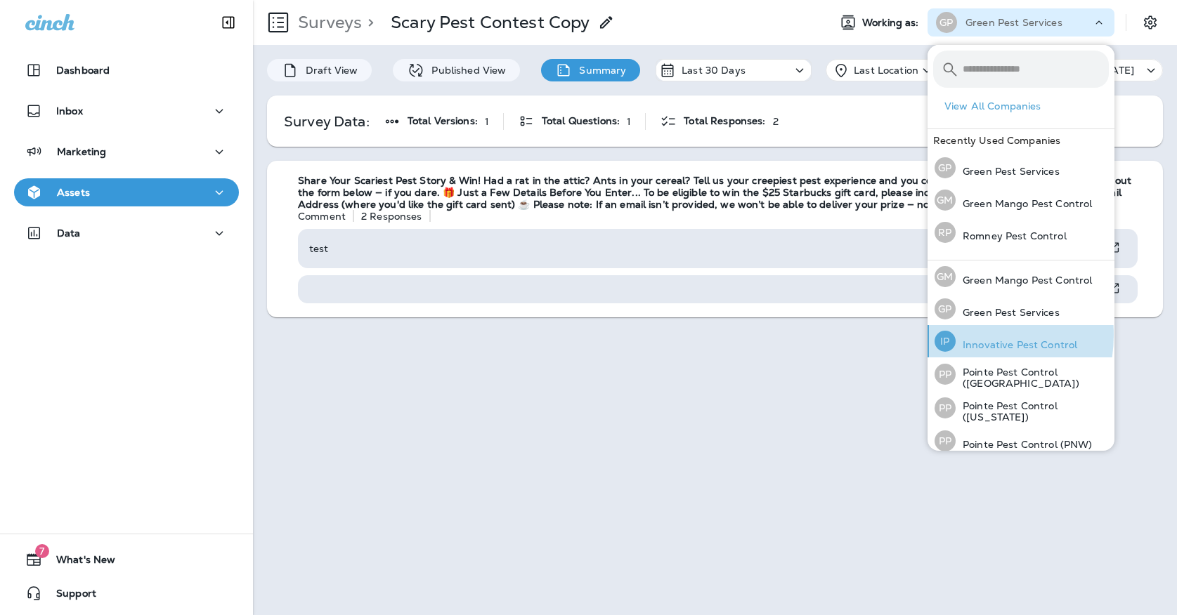
click at [960, 335] on div "IP Innovative Pest Control" at bounding box center [1006, 341] width 154 height 32
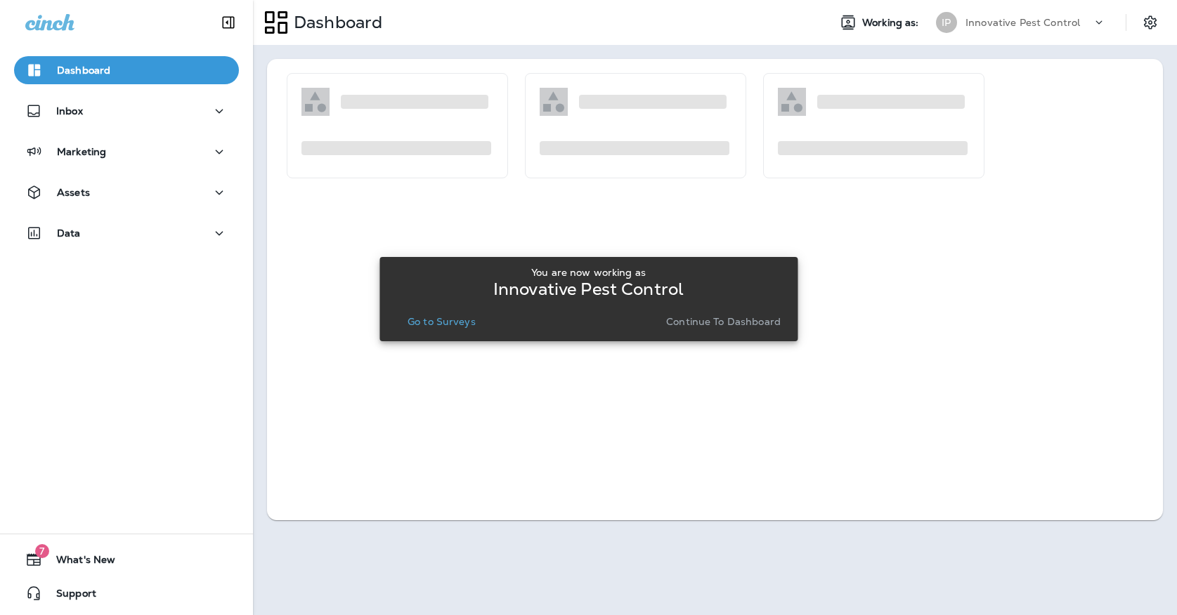
click at [449, 317] on p "Go to Surveys" at bounding box center [441, 321] width 68 height 11
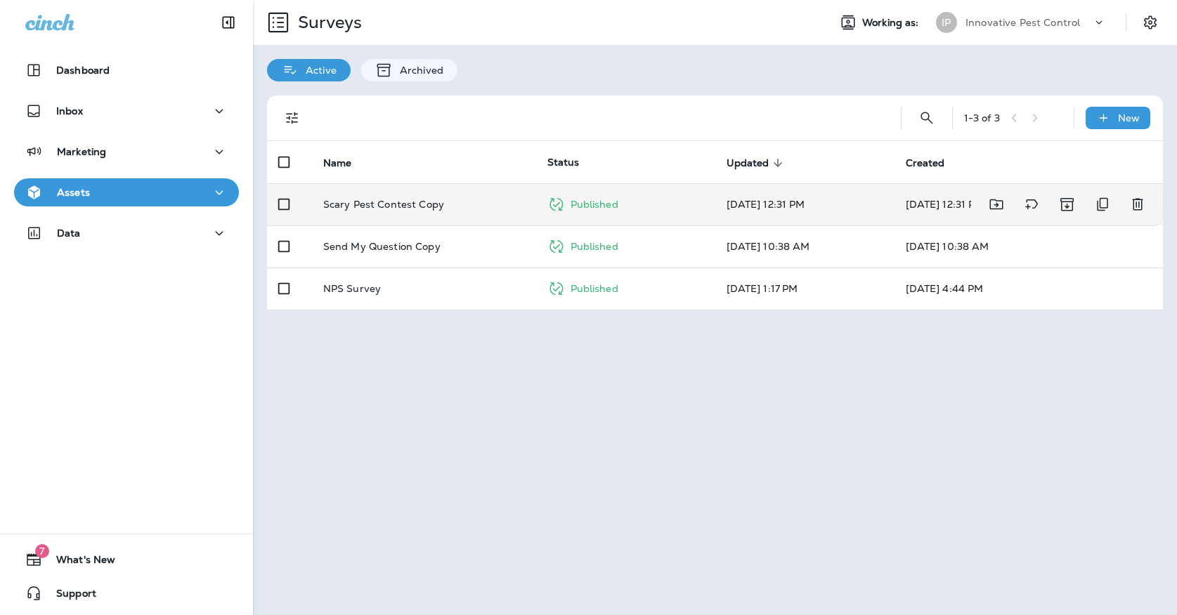
click at [416, 183] on td "Scary Pest Contest Copy" at bounding box center [424, 204] width 224 height 42
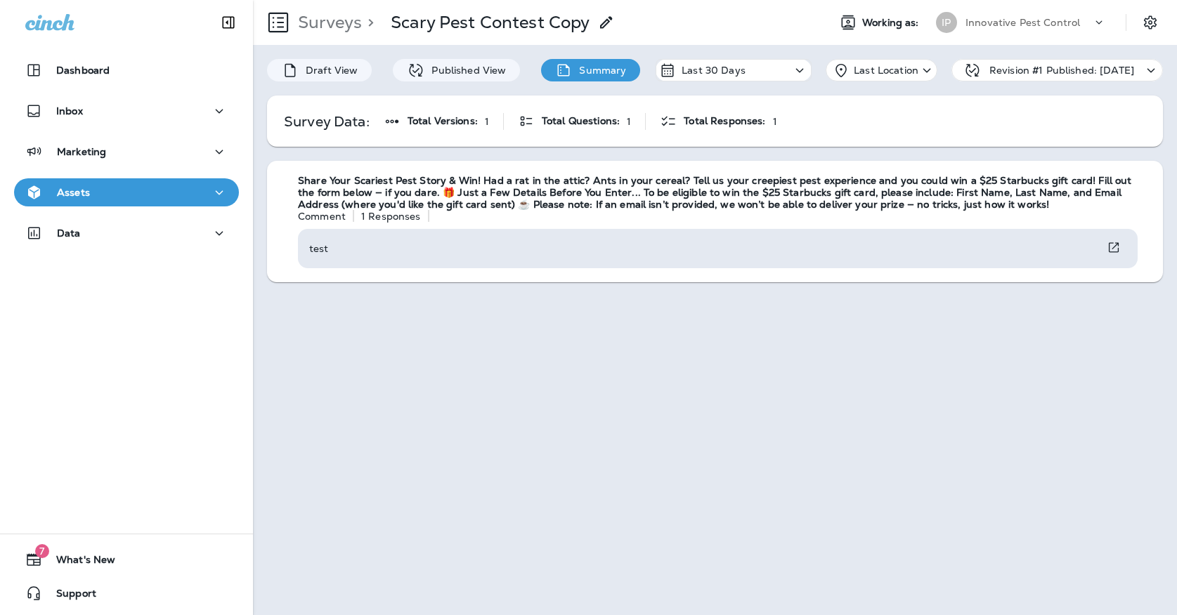
click at [1031, 28] on div "Innovative Pest Control" at bounding box center [1028, 22] width 126 height 21
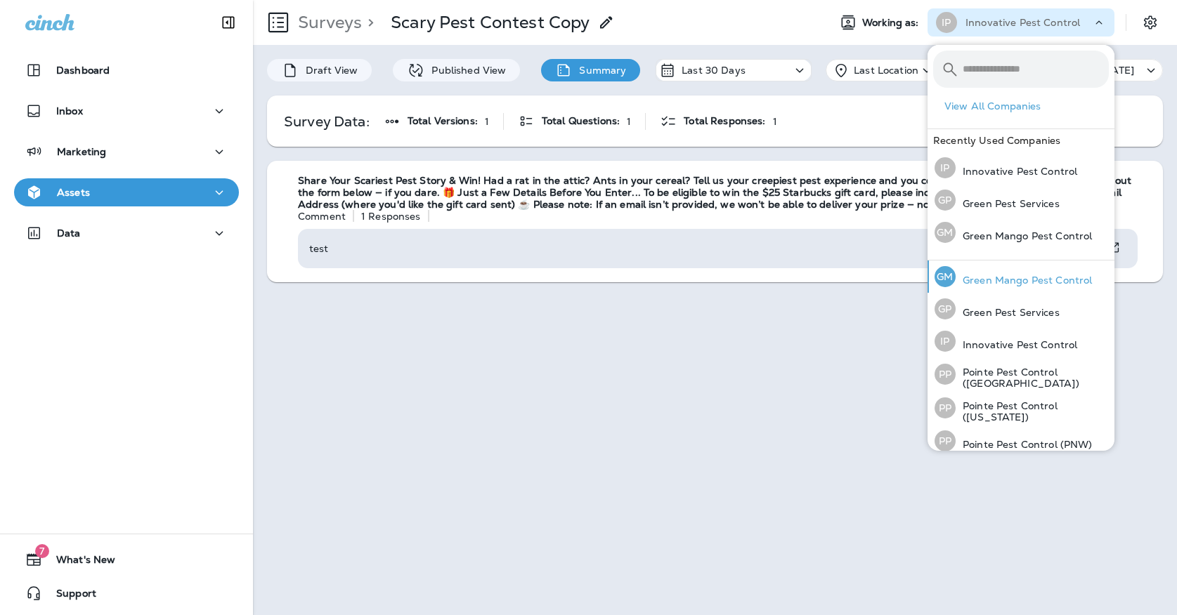
click at [985, 281] on p "Green Mango Pest Control" at bounding box center [1023, 280] width 136 height 11
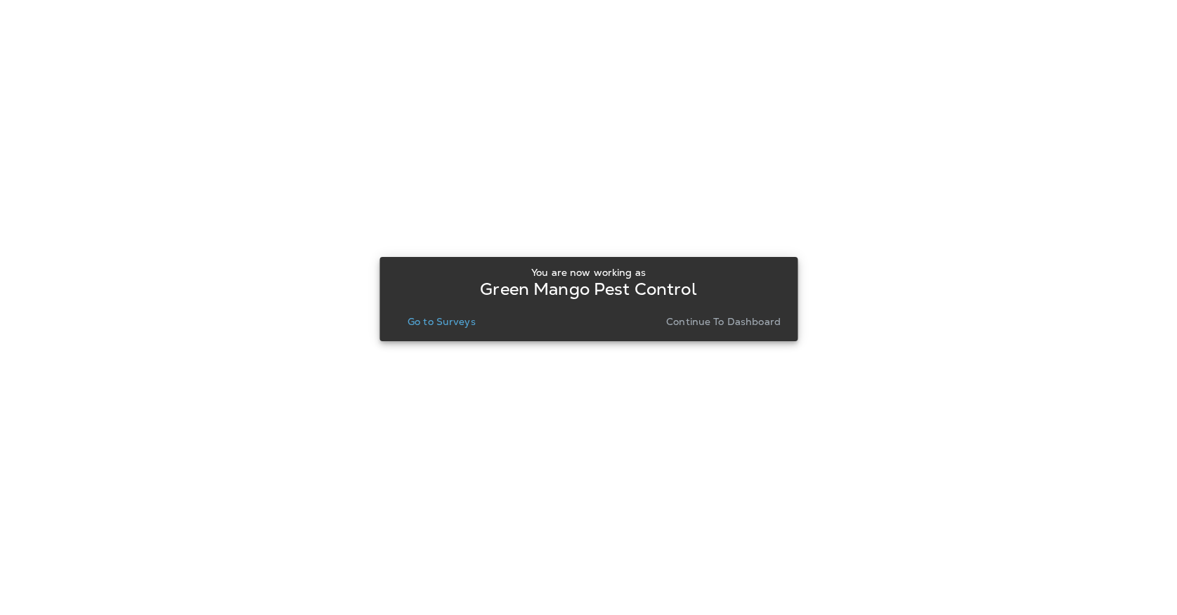
click at [452, 334] on div "You are now working as Green Mango Pest Control Go to Surveys Continue to Dashb…" at bounding box center [588, 299] width 395 height 76
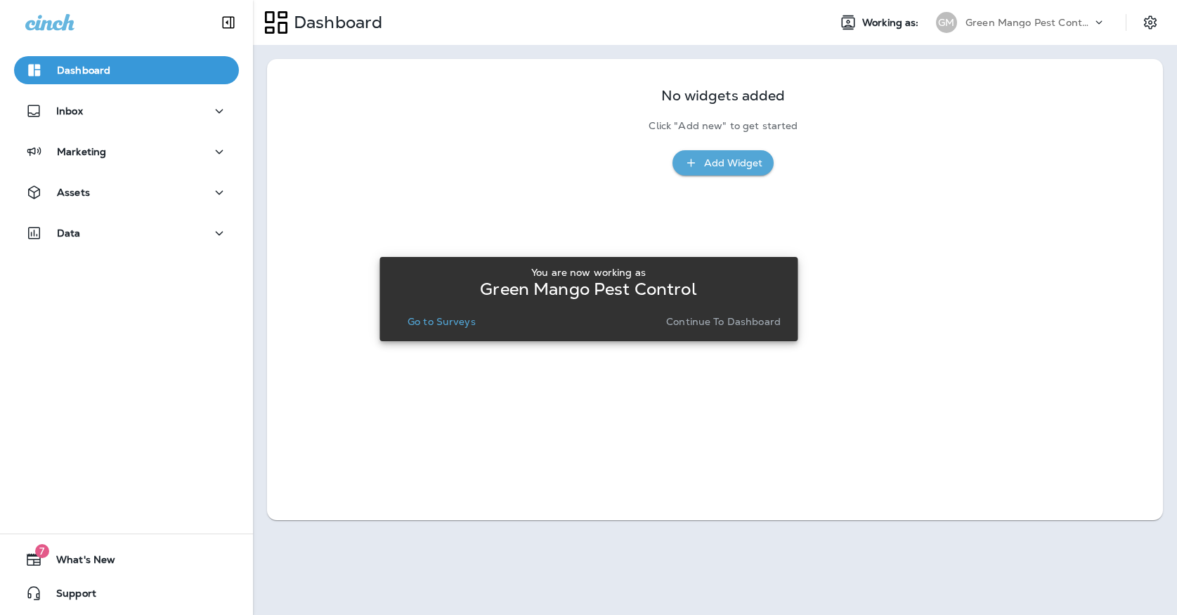
click at [669, 322] on p "Continue to Dashboard" at bounding box center [723, 321] width 114 height 11
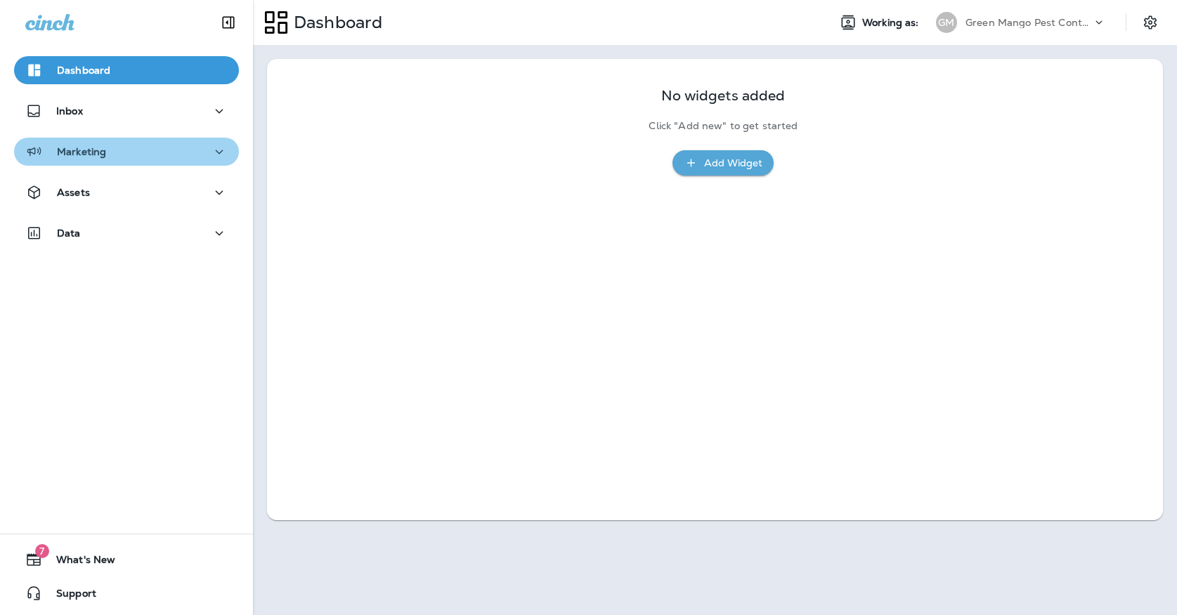
click at [188, 158] on div "Marketing" at bounding box center [126, 152] width 202 height 18
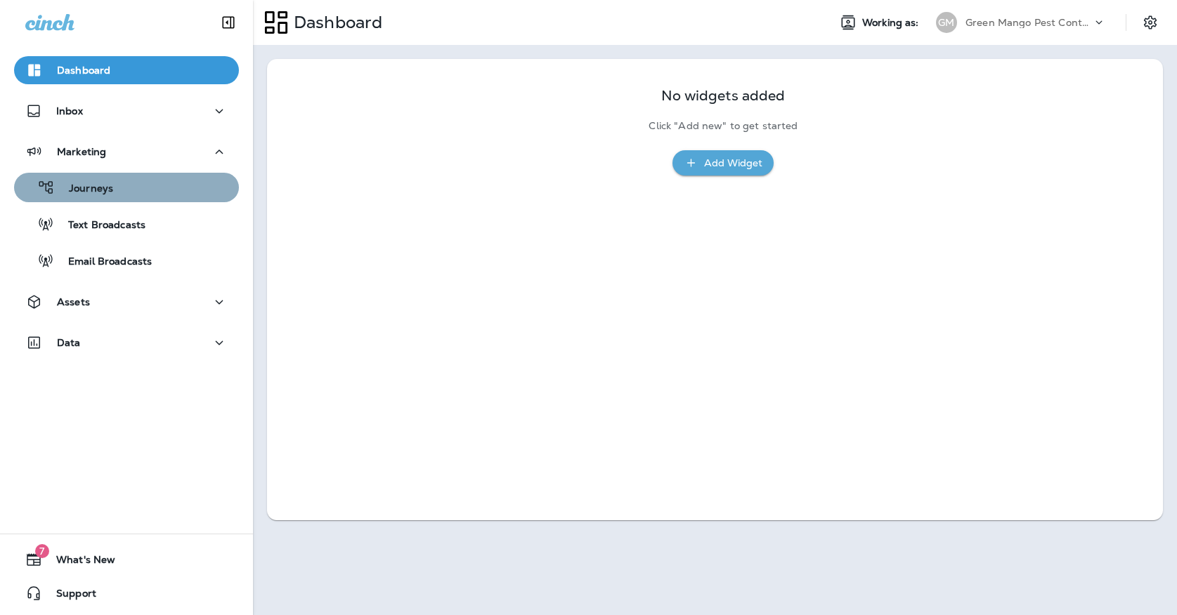
click at [183, 190] on div "Journeys" at bounding box center [127, 187] width 214 height 21
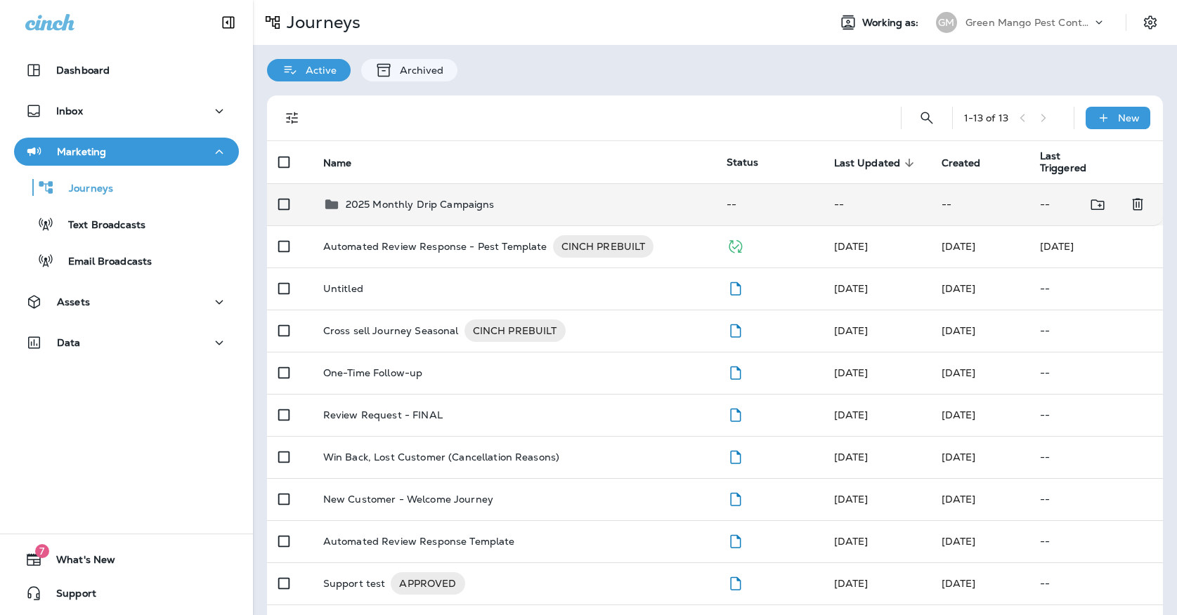
click at [440, 199] on p "2025 Monthly Drip Campaigns" at bounding box center [420, 204] width 149 height 11
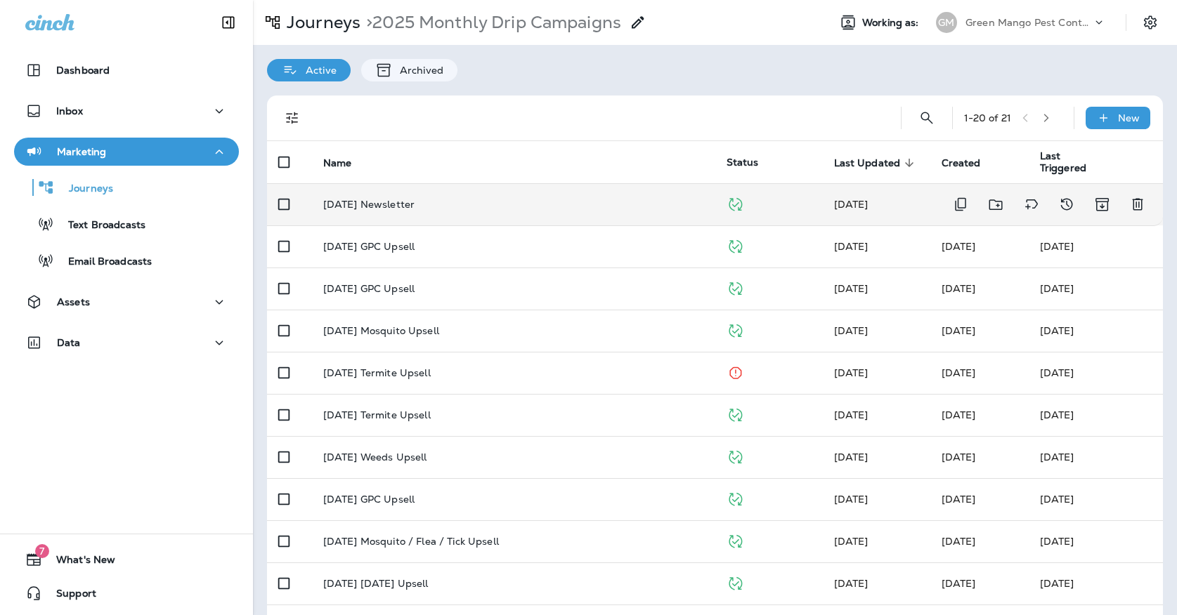
click at [407, 188] on td "[DATE] Newsletter" at bounding box center [513, 204] width 403 height 42
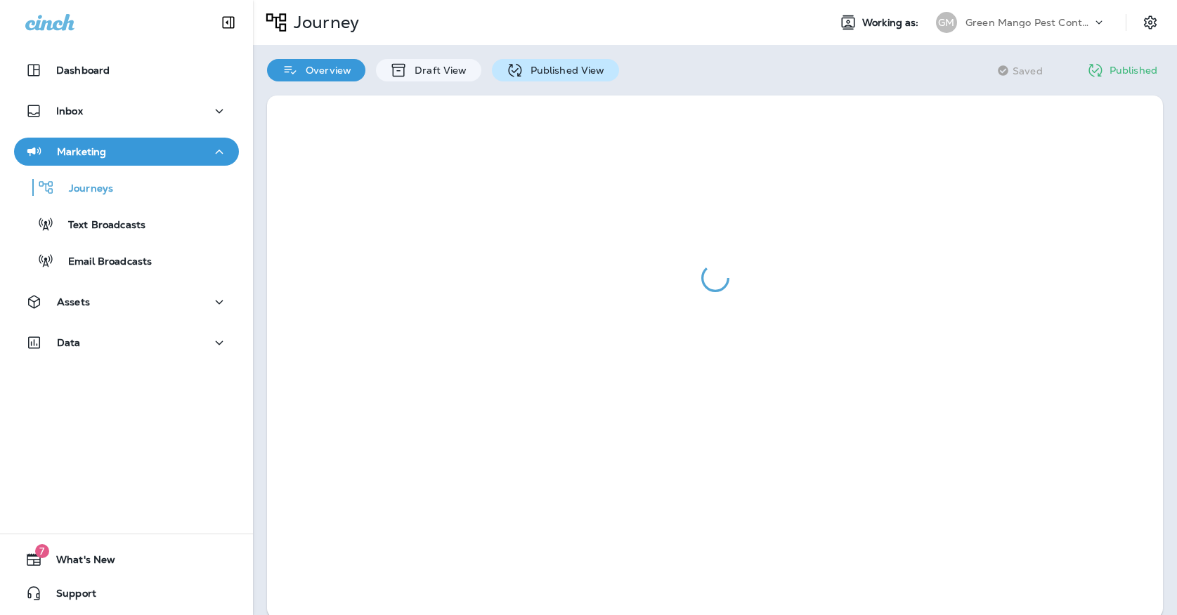
click at [528, 78] on div "Published View" at bounding box center [555, 70] width 127 height 22
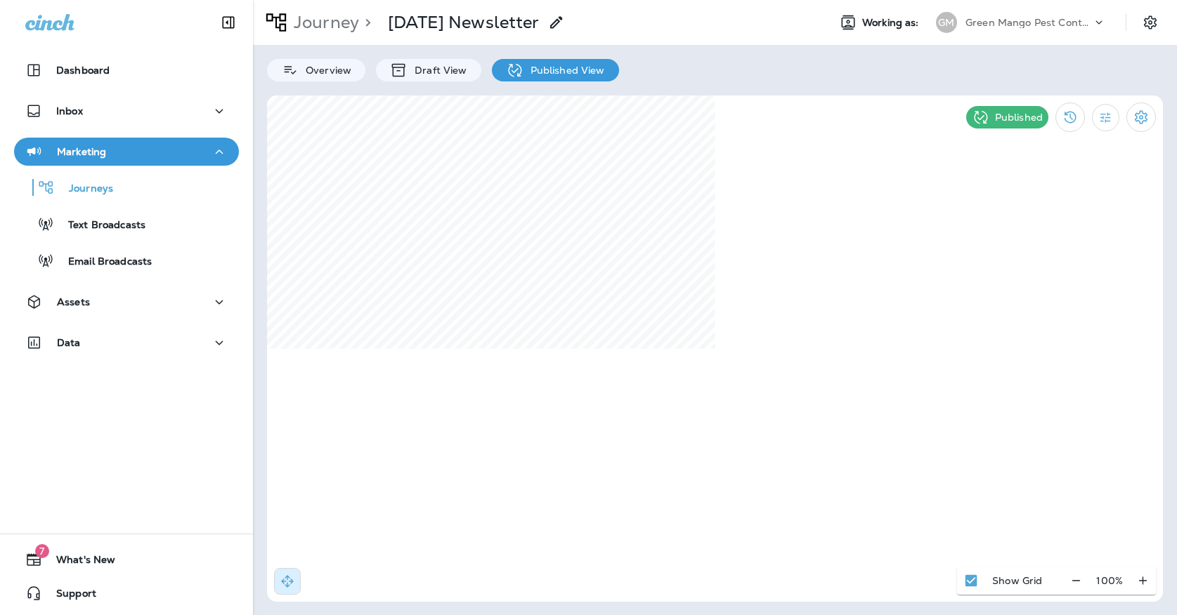
click at [1010, 27] on p "Green Mango Pest Control" at bounding box center [1028, 22] width 126 height 11
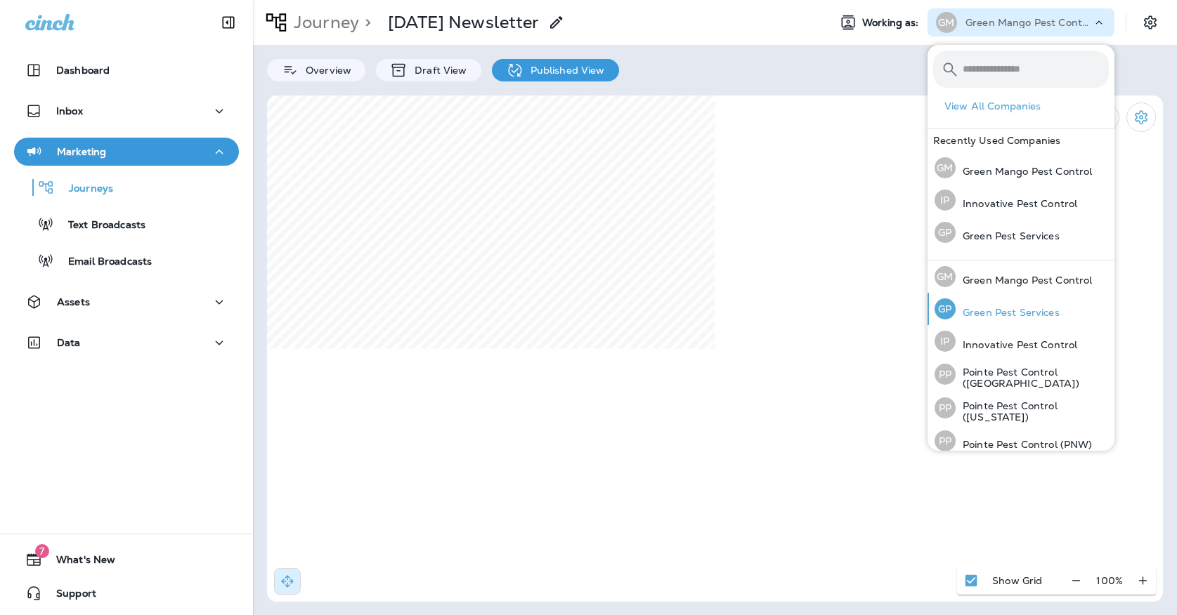
click at [964, 315] on p "Green Pest Services" at bounding box center [1007, 312] width 104 height 11
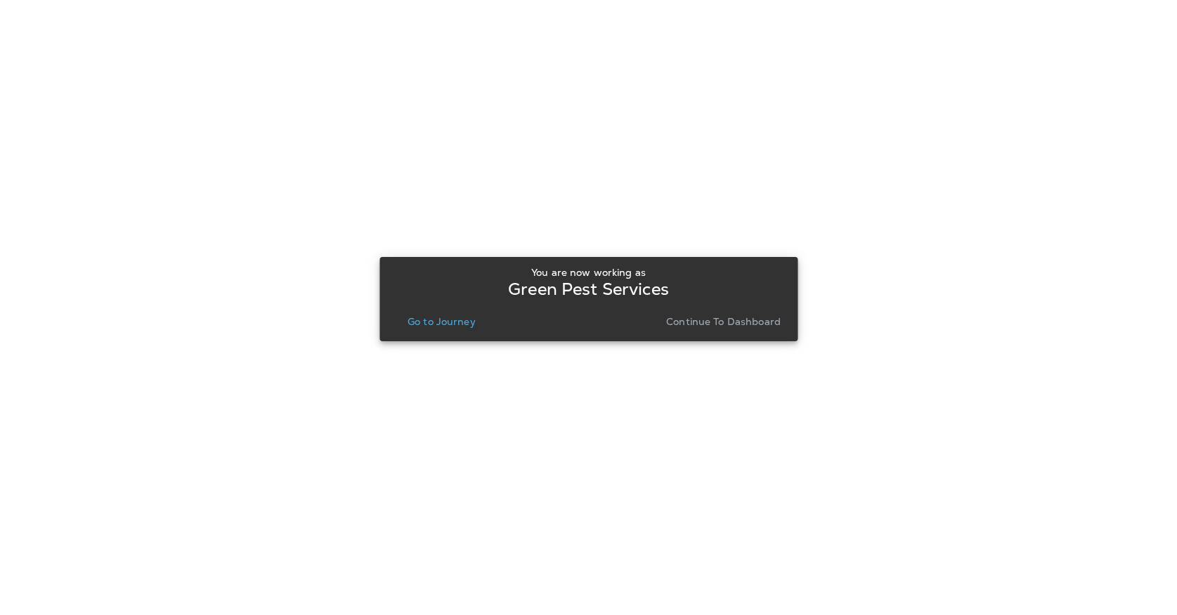
click at [457, 322] on p "Go to Journey" at bounding box center [441, 321] width 68 height 11
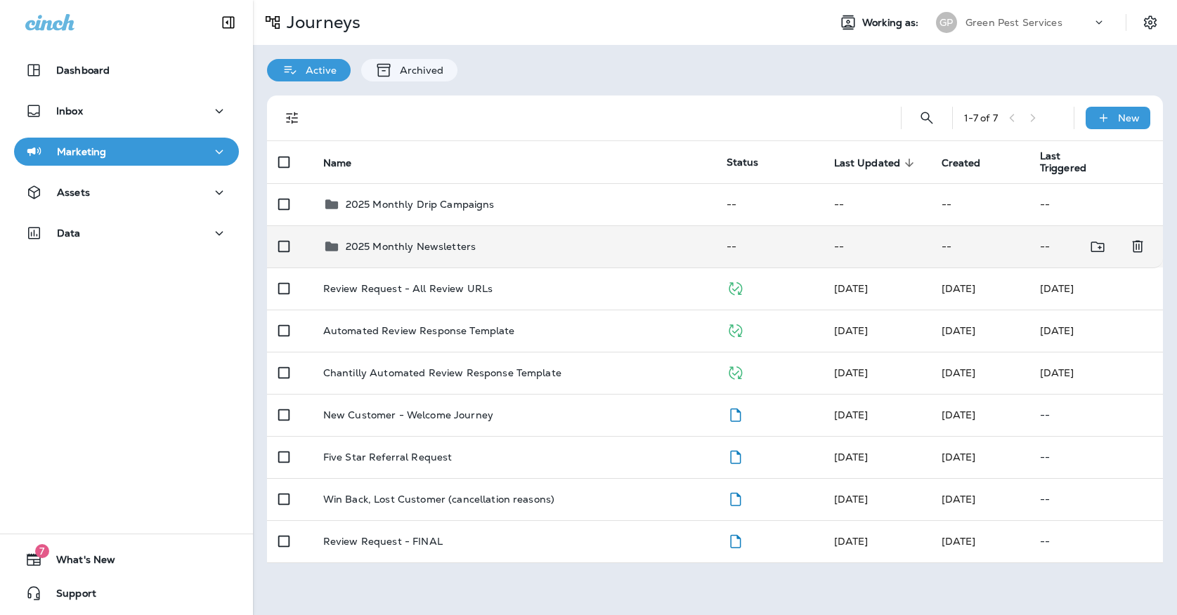
click at [440, 241] on p "2025 Monthly Newsletters" at bounding box center [411, 246] width 130 height 11
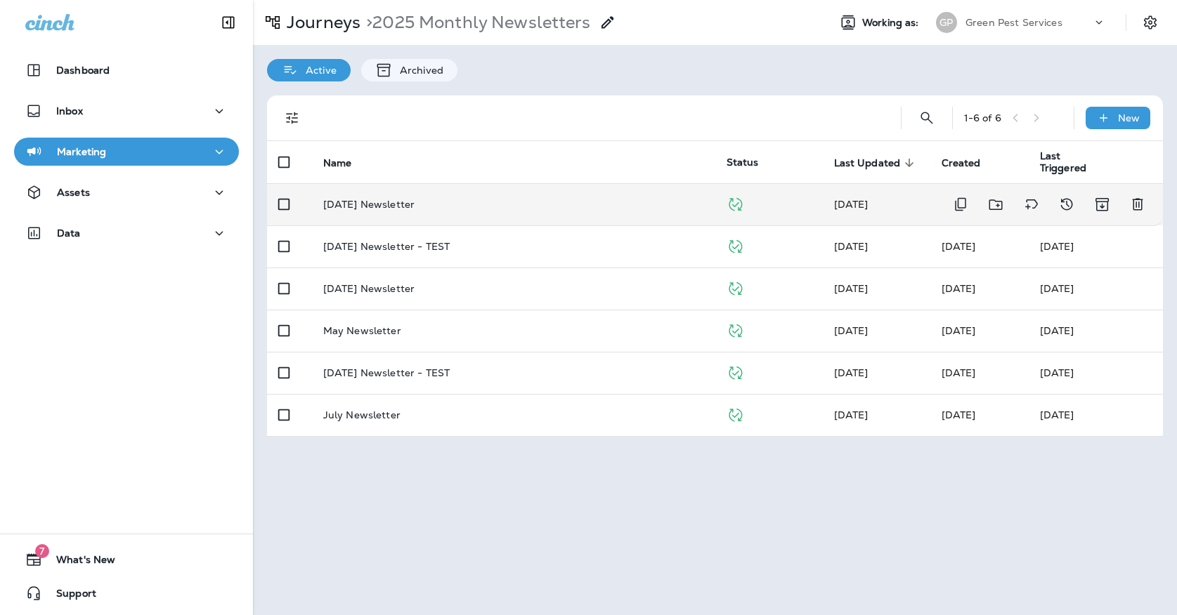
click at [459, 209] on td "[DATE] Newsletter" at bounding box center [513, 204] width 403 height 42
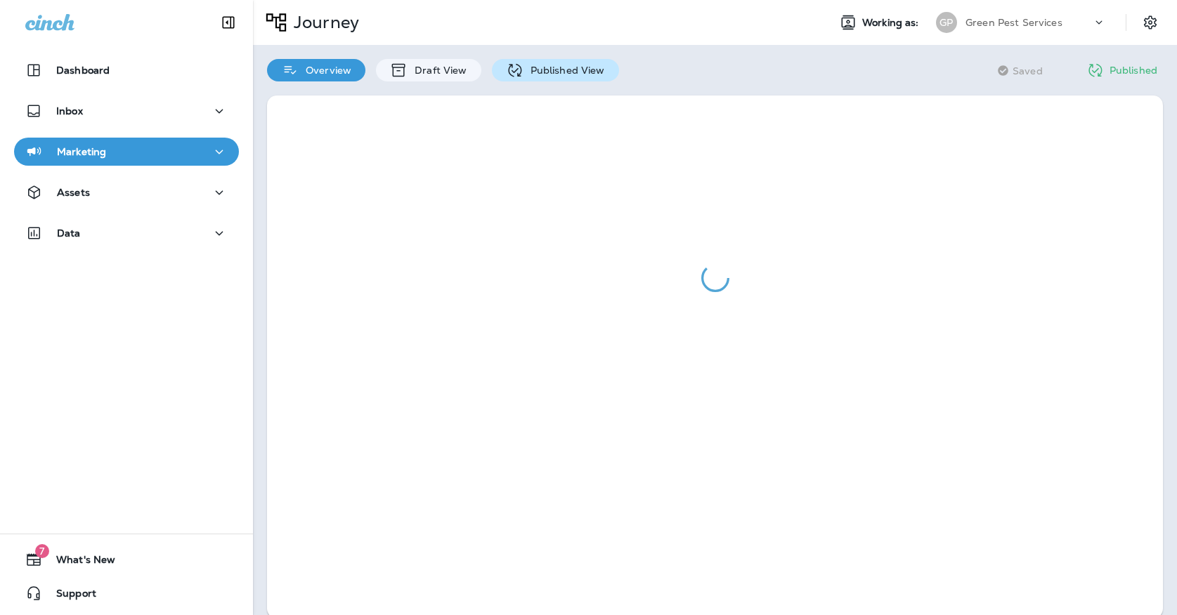
click at [507, 80] on div "Published View" at bounding box center [555, 70] width 127 height 22
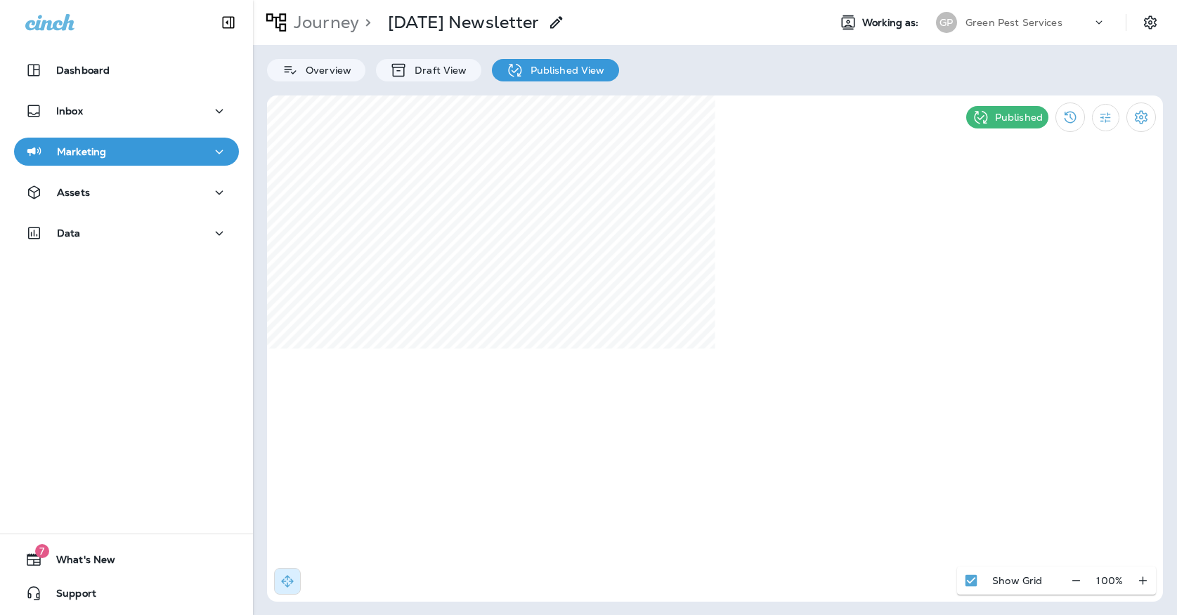
select select "*"
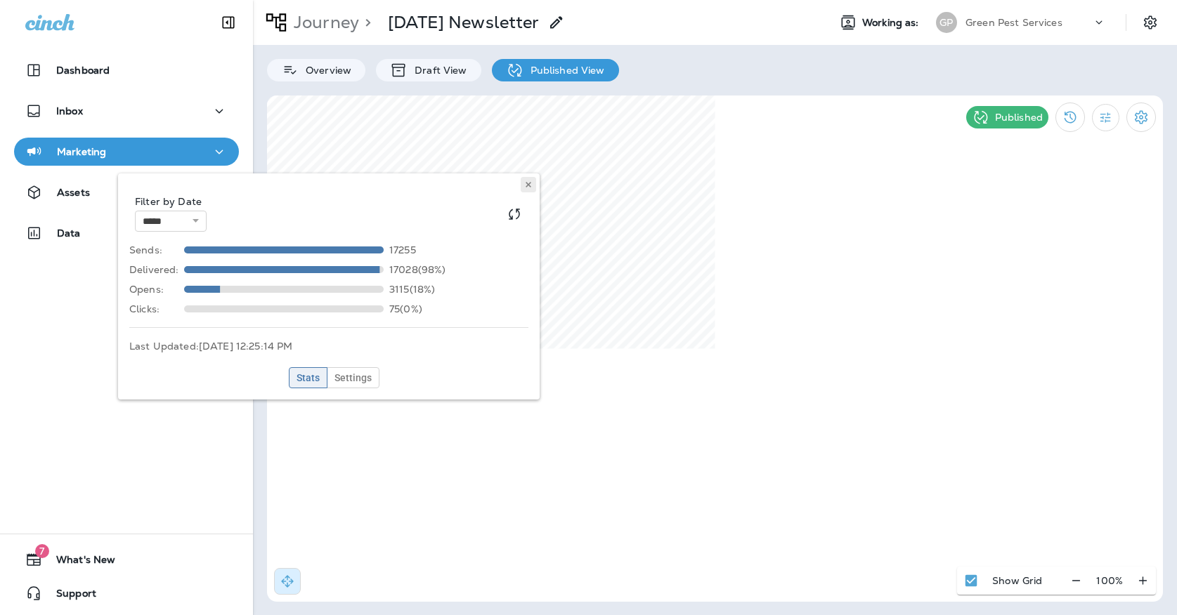
click at [532, 178] on button at bounding box center [528, 184] width 15 height 15
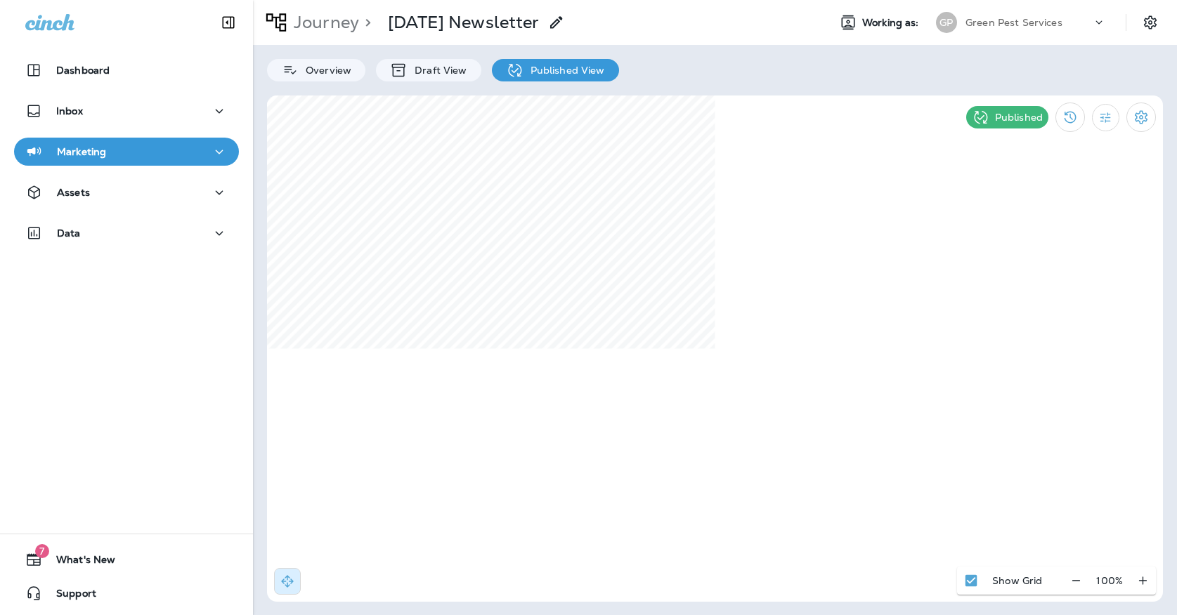
click at [1048, 29] on div "Green Pest Services" at bounding box center [1028, 22] width 126 height 21
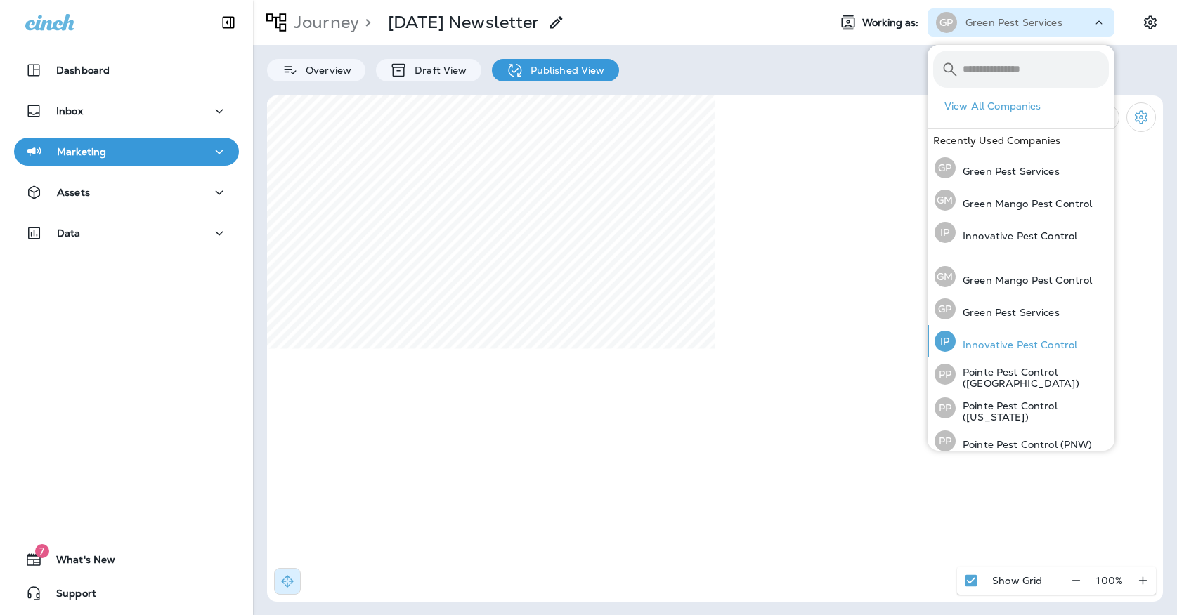
click at [984, 351] on div "IP Innovative Pest Control" at bounding box center [1006, 341] width 154 height 32
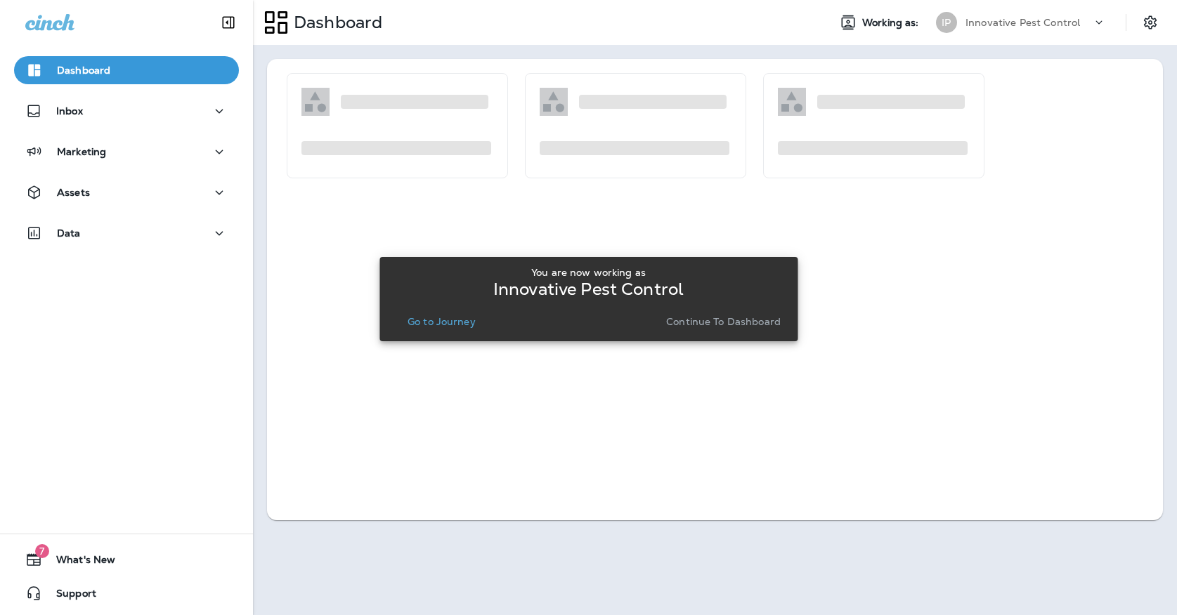
click at [473, 310] on div "You are now working as Innovative Pest Control Go to Journey Continue to Dashbo…" at bounding box center [588, 299] width 395 height 65
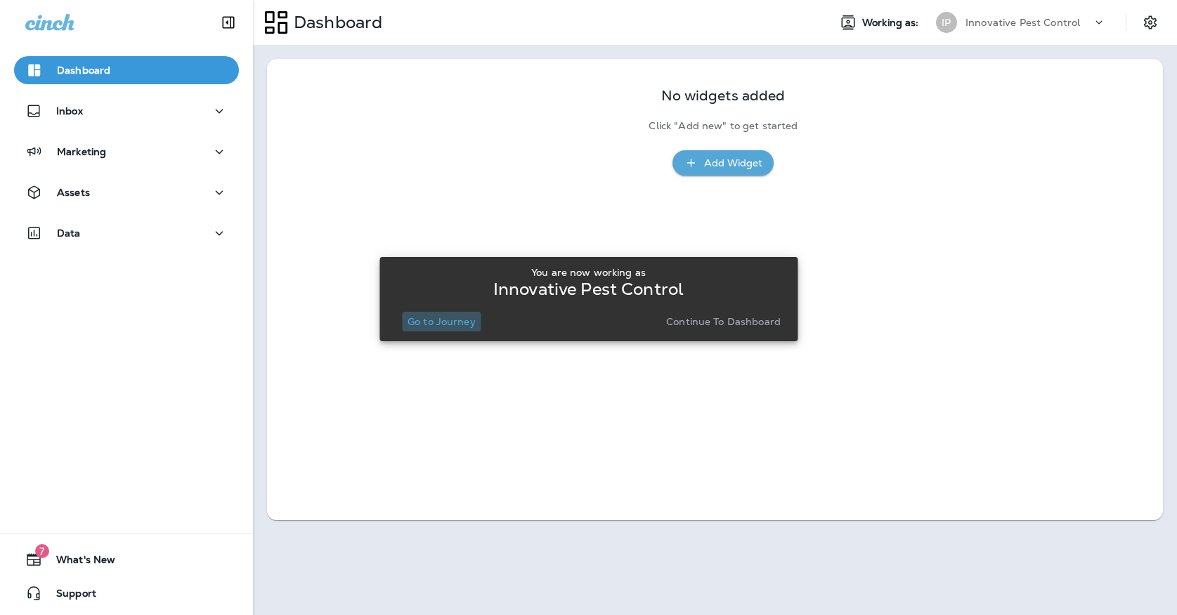
click at [466, 317] on p "Go to Journey" at bounding box center [441, 321] width 68 height 11
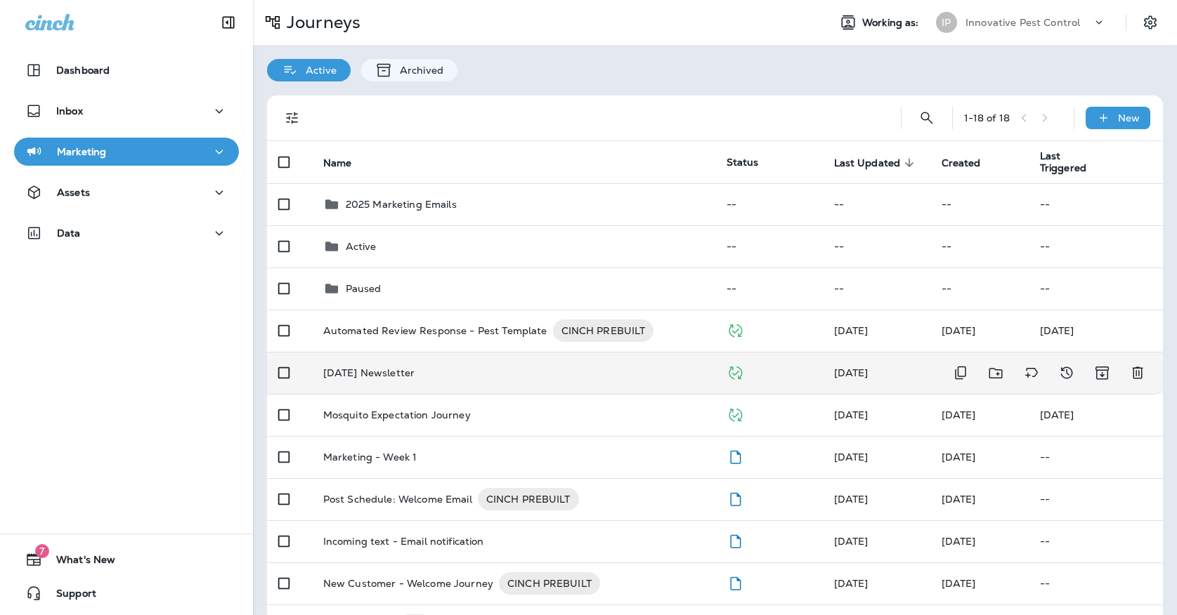
click at [430, 370] on div "[DATE] Newsletter" at bounding box center [513, 372] width 381 height 11
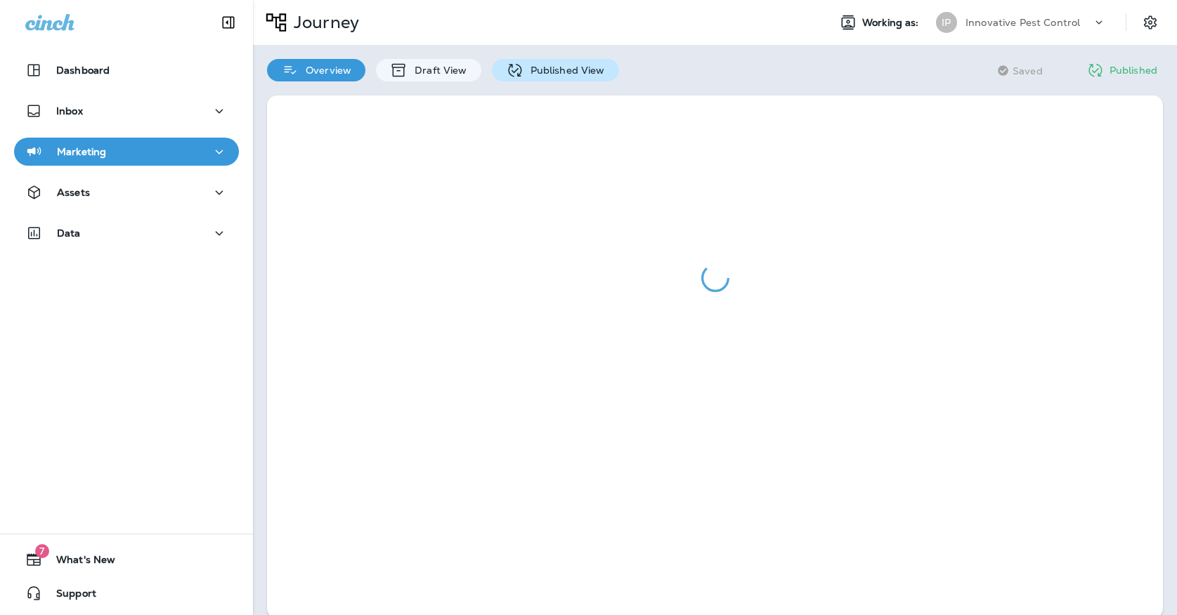
click at [525, 67] on p "Published View" at bounding box center [563, 70] width 81 height 11
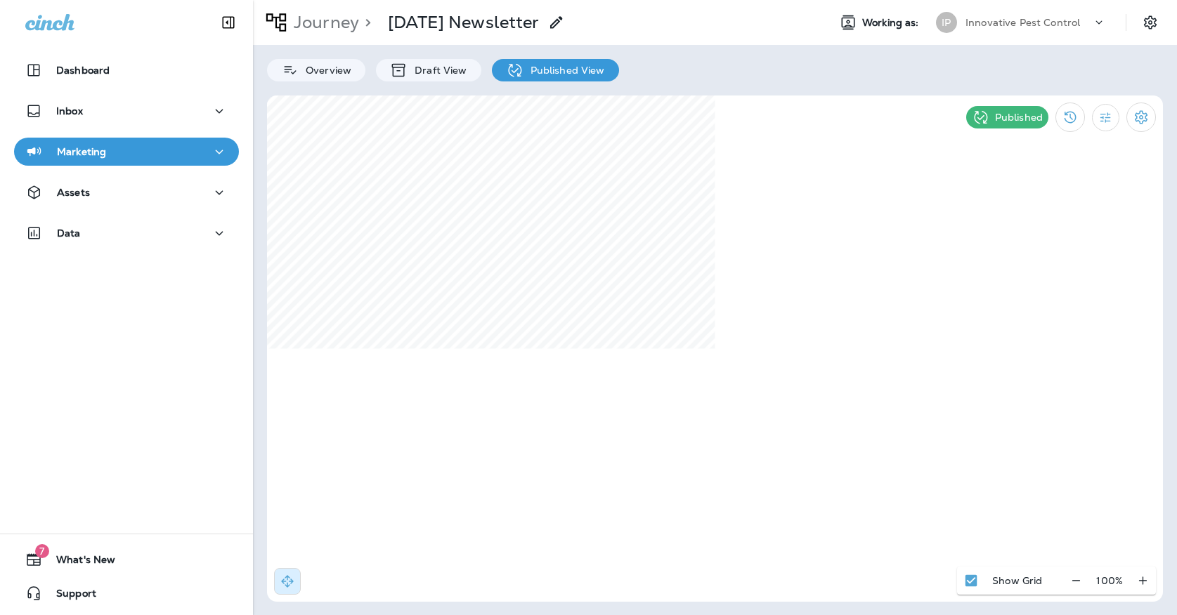
select select "*"
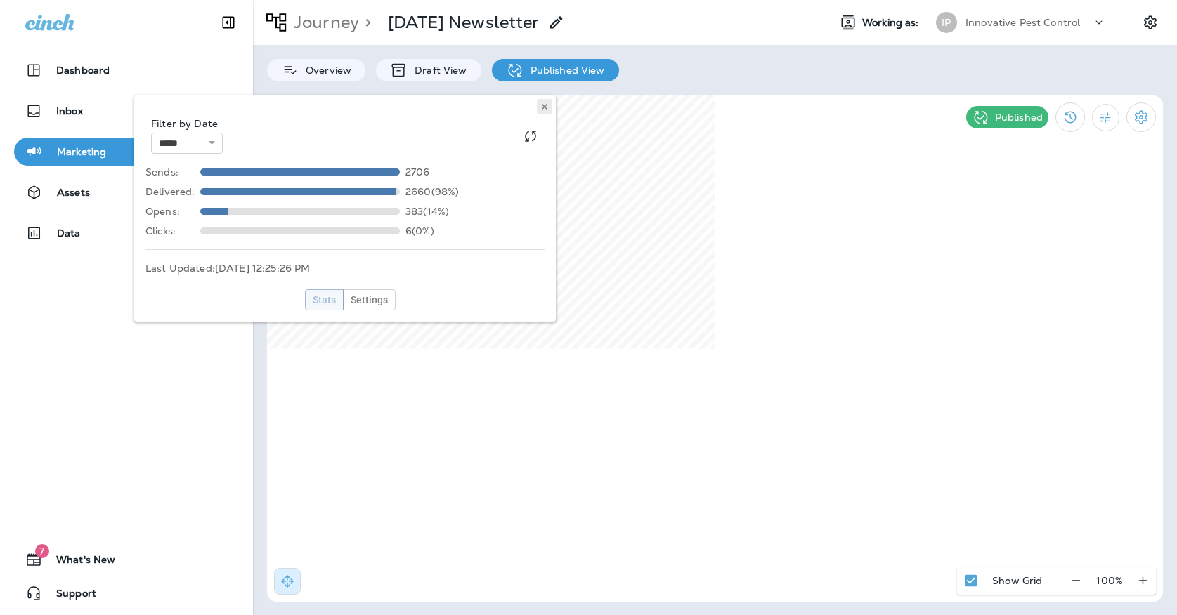
click at [547, 110] on icon at bounding box center [544, 107] width 8 height 8
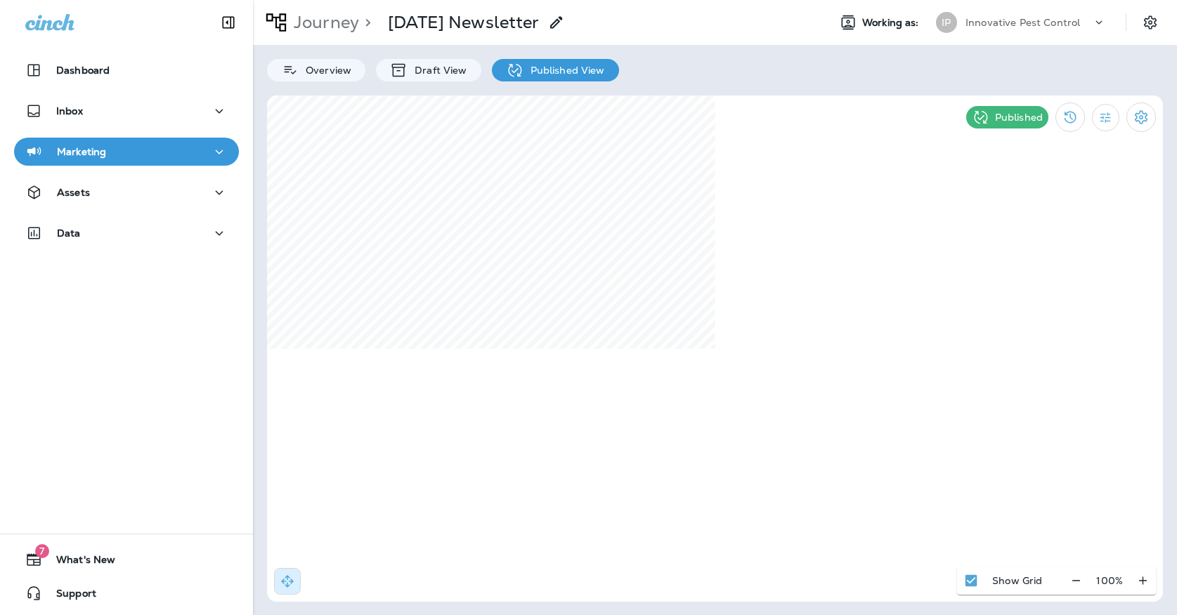
click at [1059, 15] on div "Innovative Pest Control" at bounding box center [1028, 22] width 126 height 21
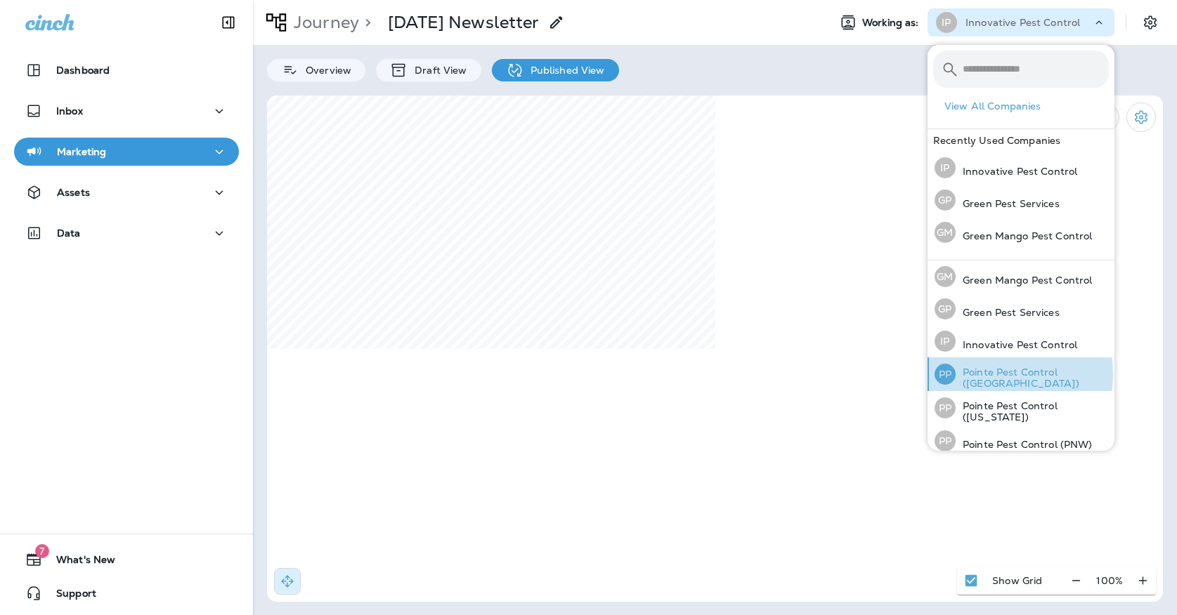
click at [987, 374] on p "Pointe Pest Control ([GEOGRAPHIC_DATA])" at bounding box center [1031, 378] width 153 height 22
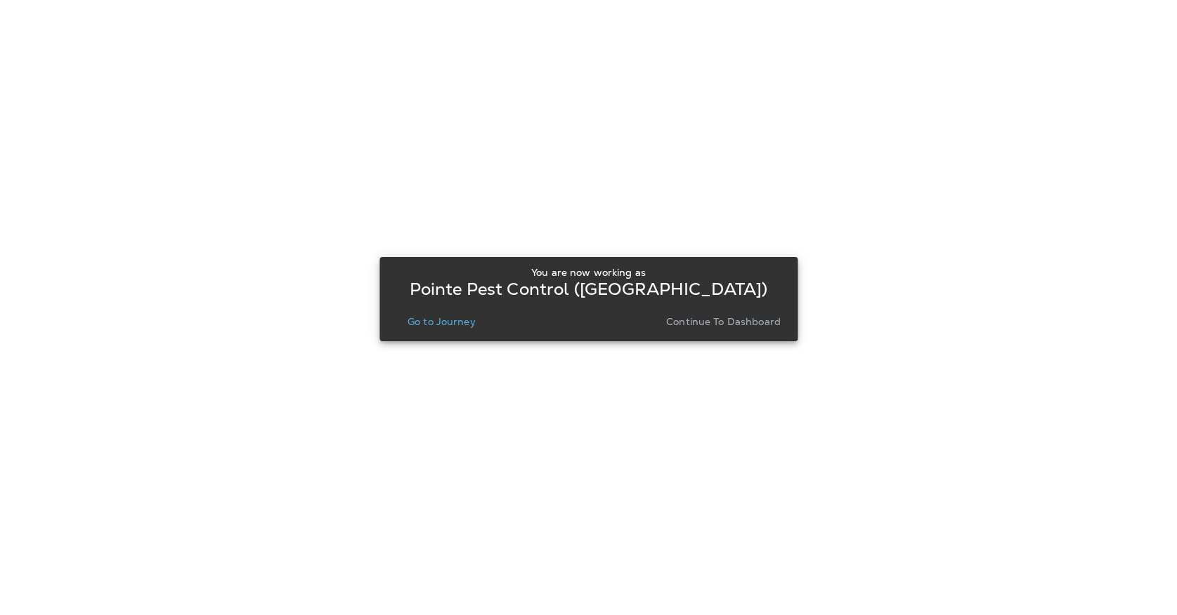
click at [452, 317] on p "Go to Journey" at bounding box center [441, 321] width 68 height 11
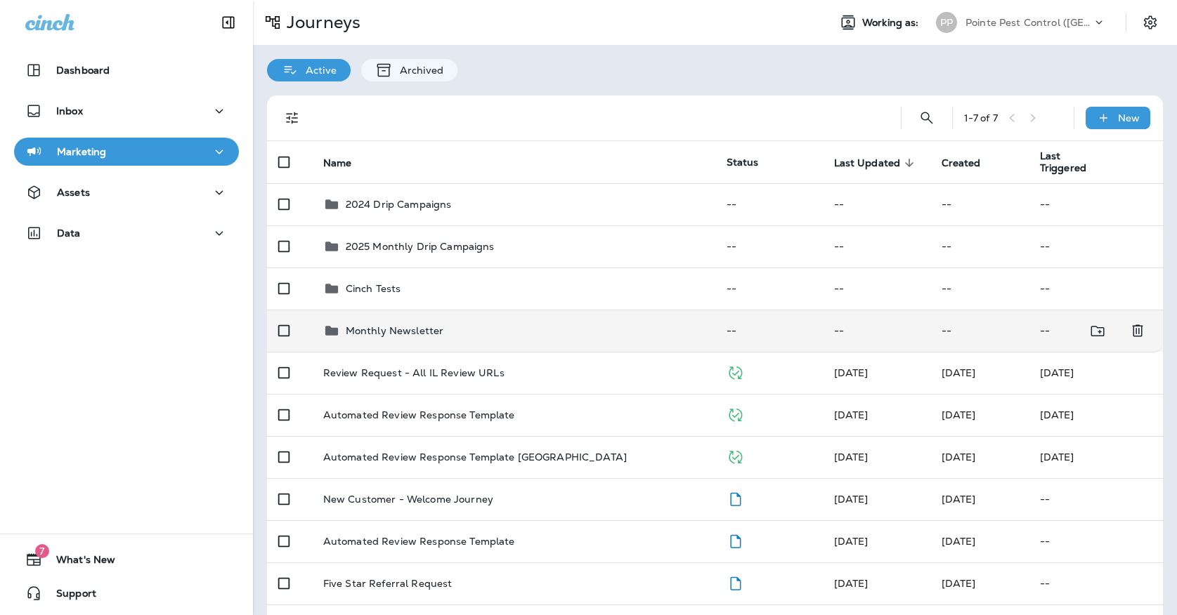
click at [461, 322] on div "Monthly Newsletter" at bounding box center [513, 330] width 381 height 17
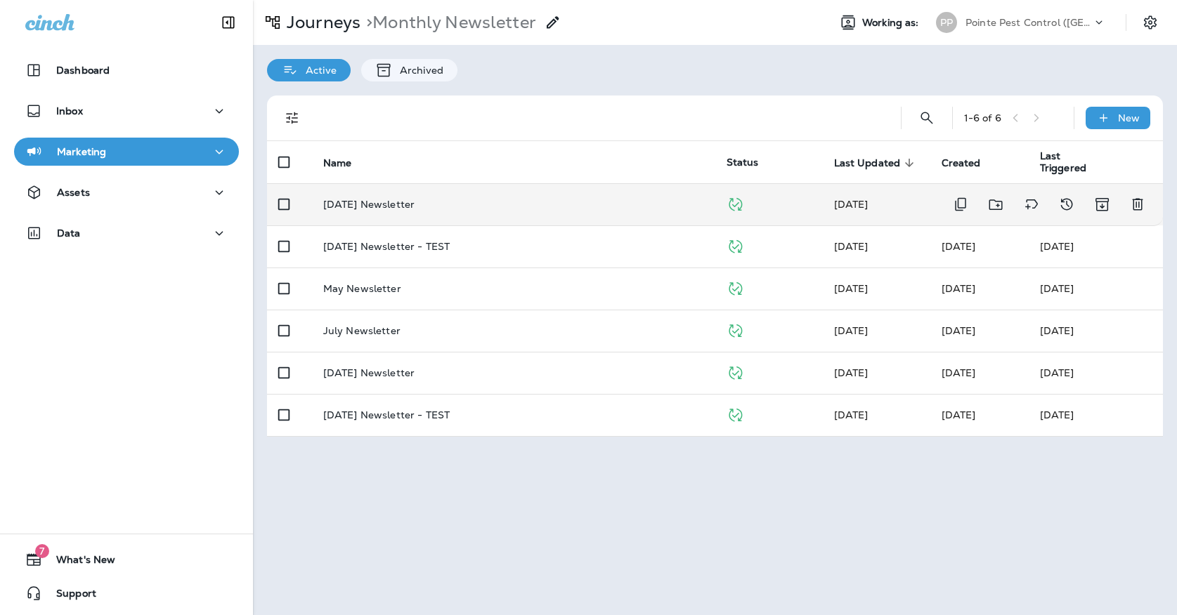
click at [462, 185] on td "[DATE] Newsletter" at bounding box center [513, 204] width 403 height 42
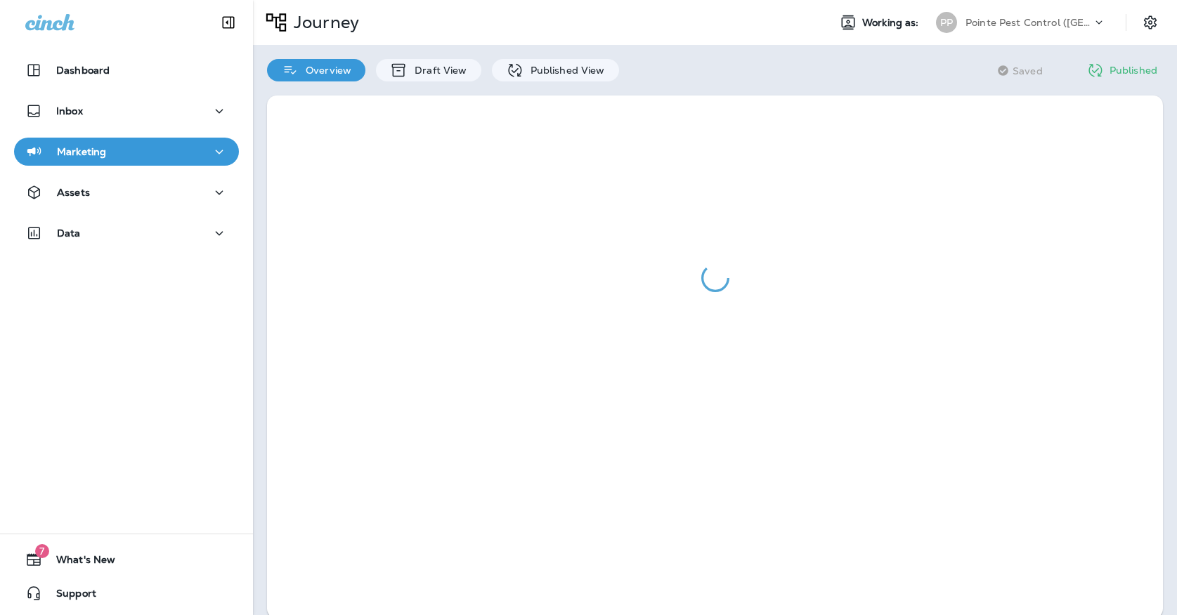
click at [558, 58] on div "Overview Draft View Published View" at bounding box center [443, 63] width 380 height 37
click at [554, 72] on p "Published View" at bounding box center [563, 70] width 81 height 11
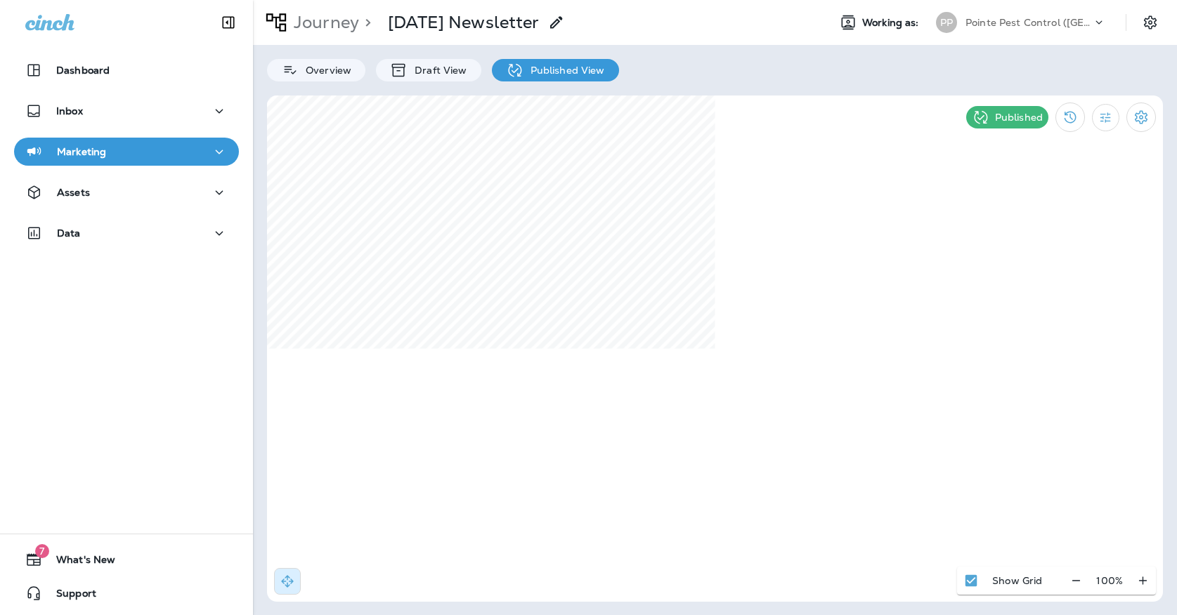
select select "*"
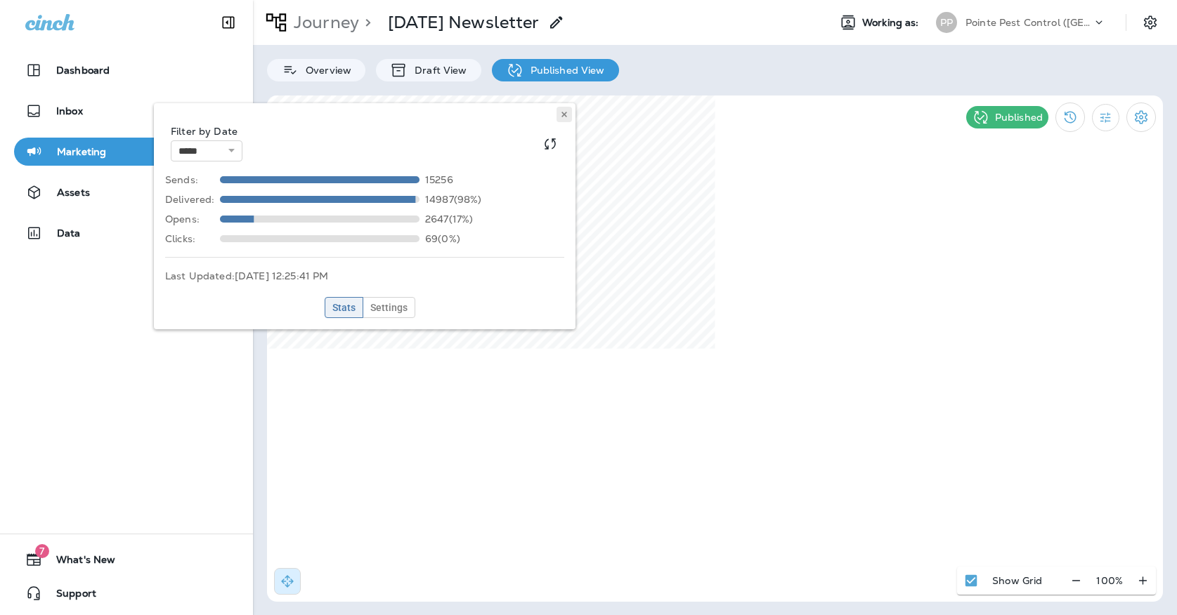
click at [563, 112] on icon at bounding box center [564, 114] width 8 height 8
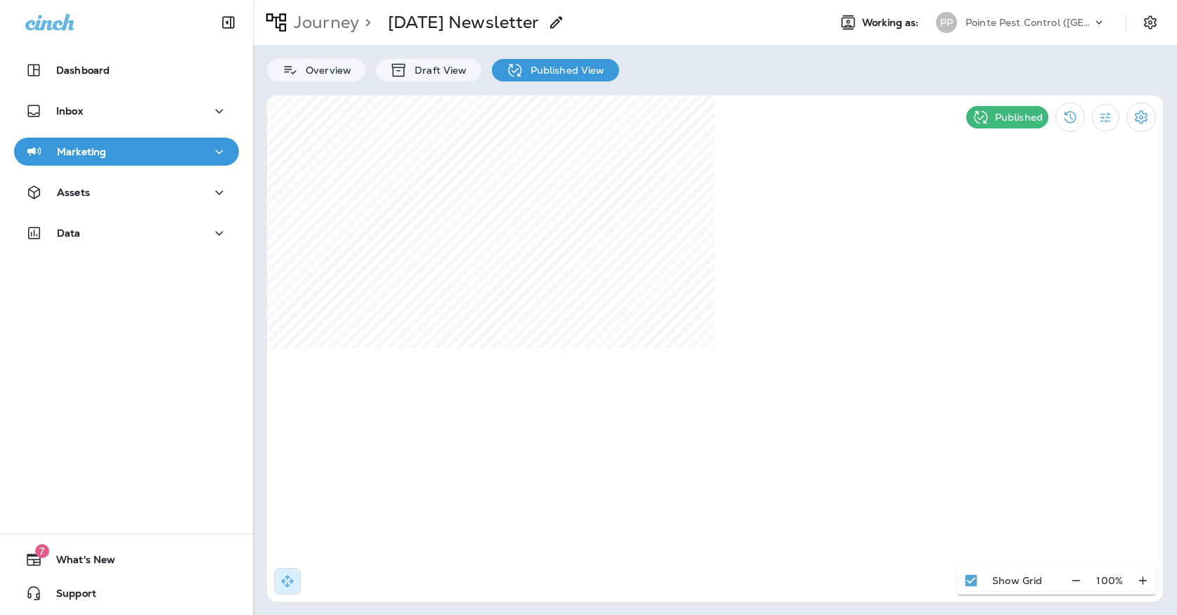
select select "*"
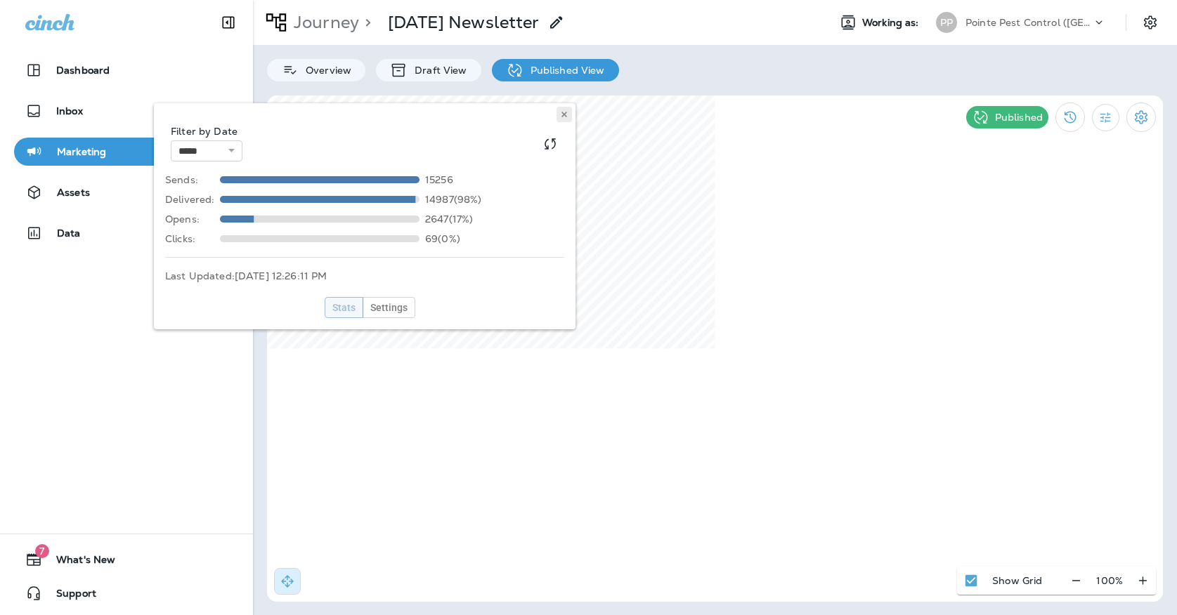
click at [563, 117] on icon at bounding box center [564, 114] width 8 height 8
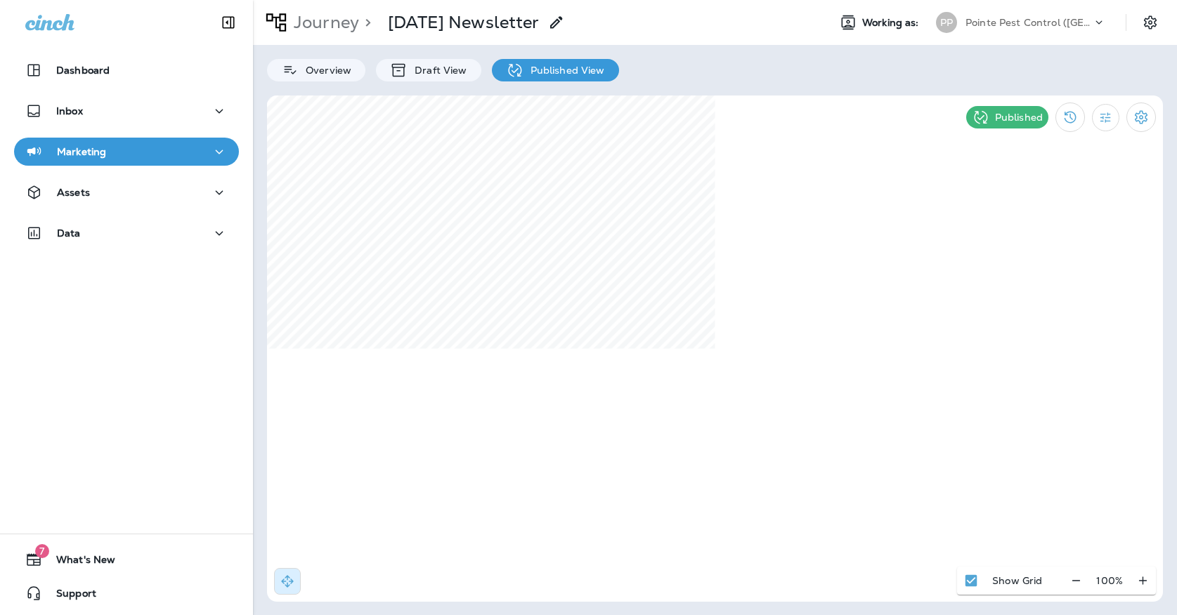
click at [1051, 29] on div "Pointe Pest Control ([GEOGRAPHIC_DATA])" at bounding box center [1028, 22] width 126 height 21
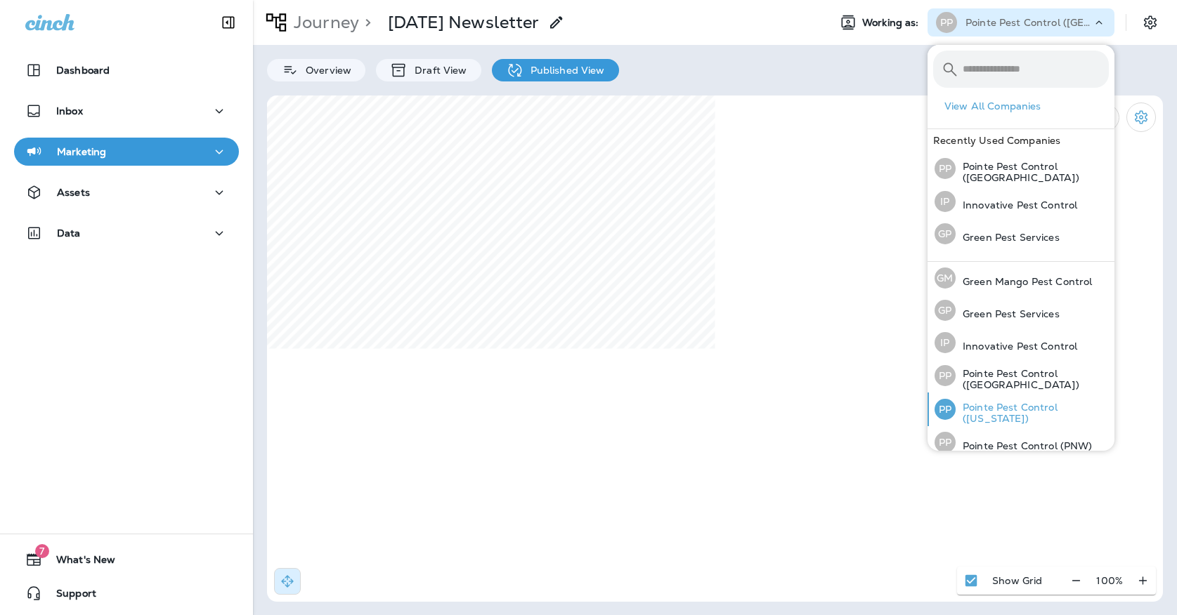
click at [983, 419] on p "Pointe Pest Control ([US_STATE])" at bounding box center [1031, 413] width 153 height 22
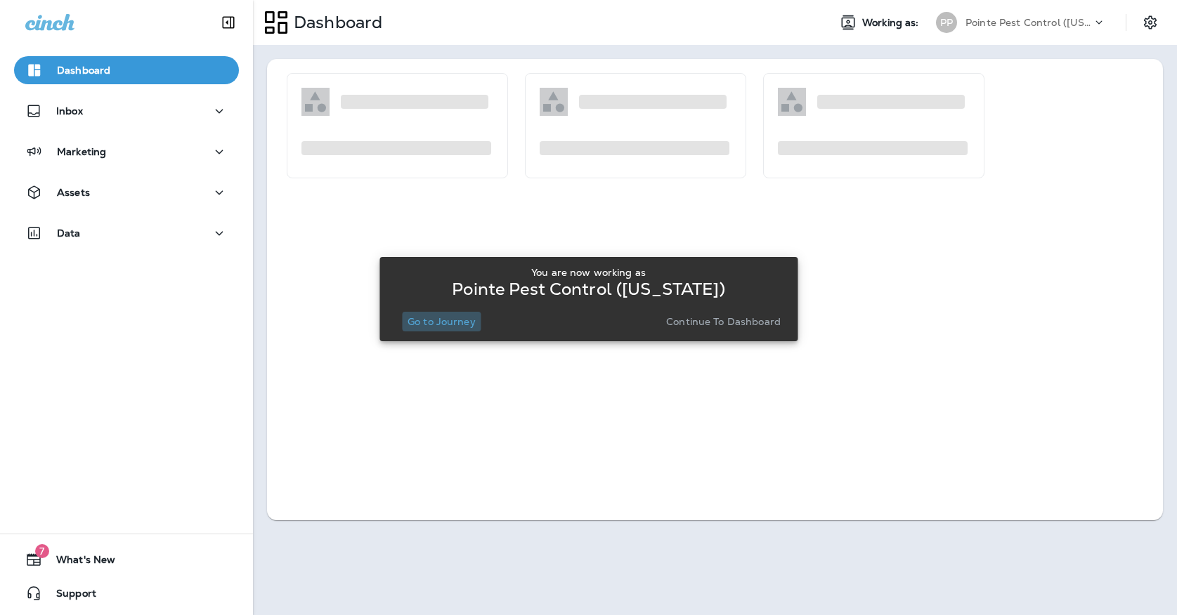
click at [450, 326] on p "Go to Journey" at bounding box center [441, 321] width 68 height 11
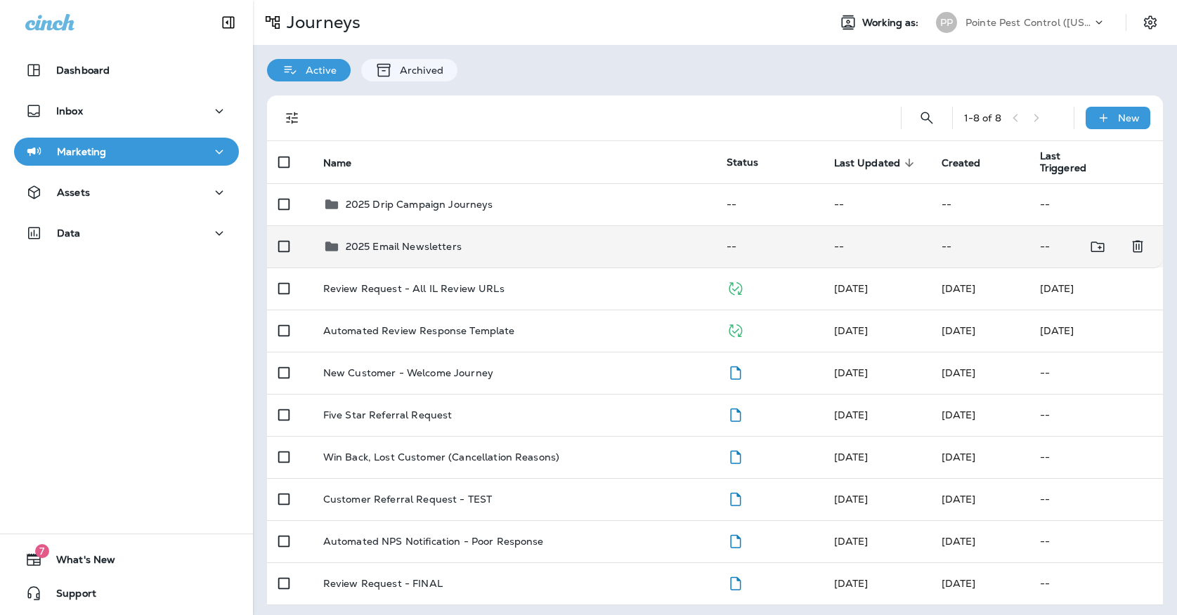
click at [441, 225] on td "2025 Email Newsletters" at bounding box center [513, 246] width 403 height 42
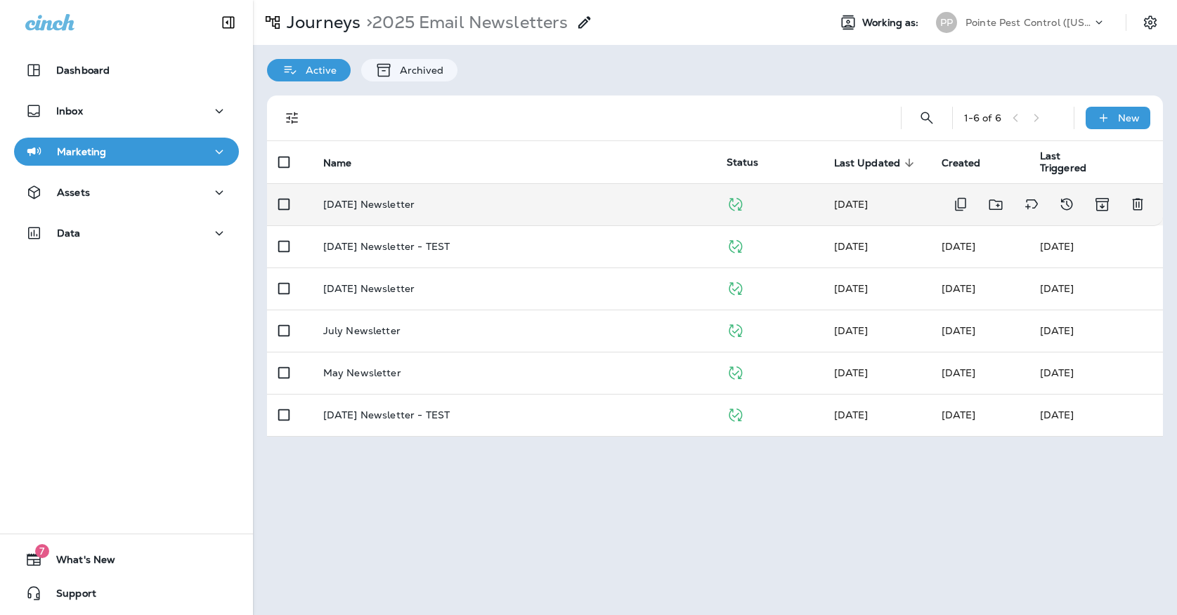
click at [436, 199] on div "[DATE] Newsletter" at bounding box center [513, 204] width 381 height 11
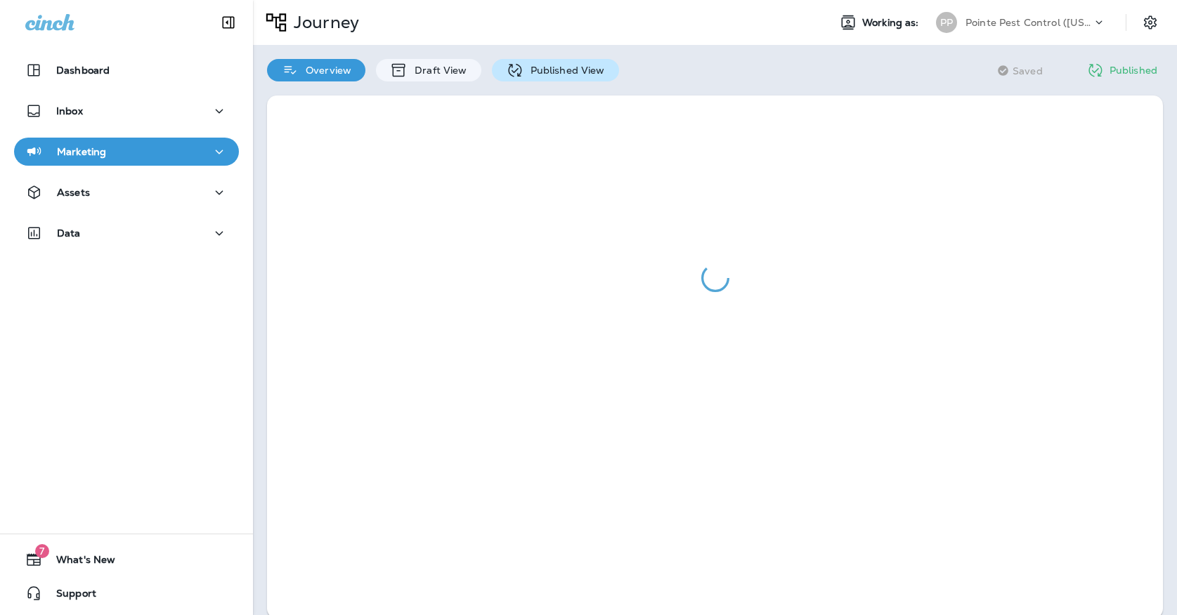
click at [506, 75] on icon at bounding box center [515, 71] width 18 height 18
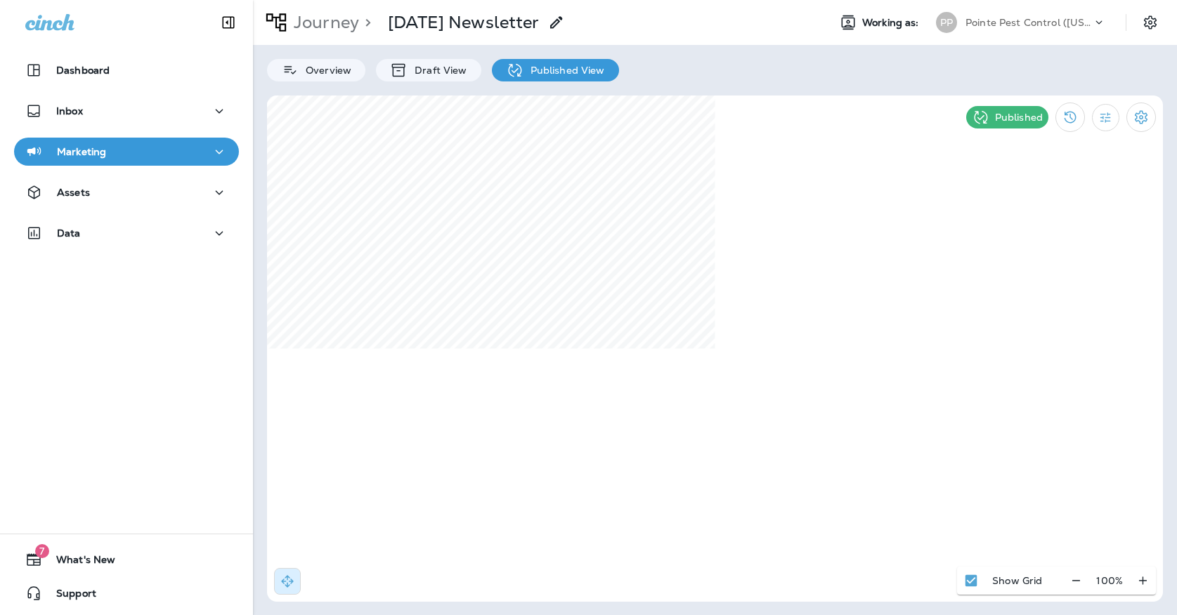
select select "*"
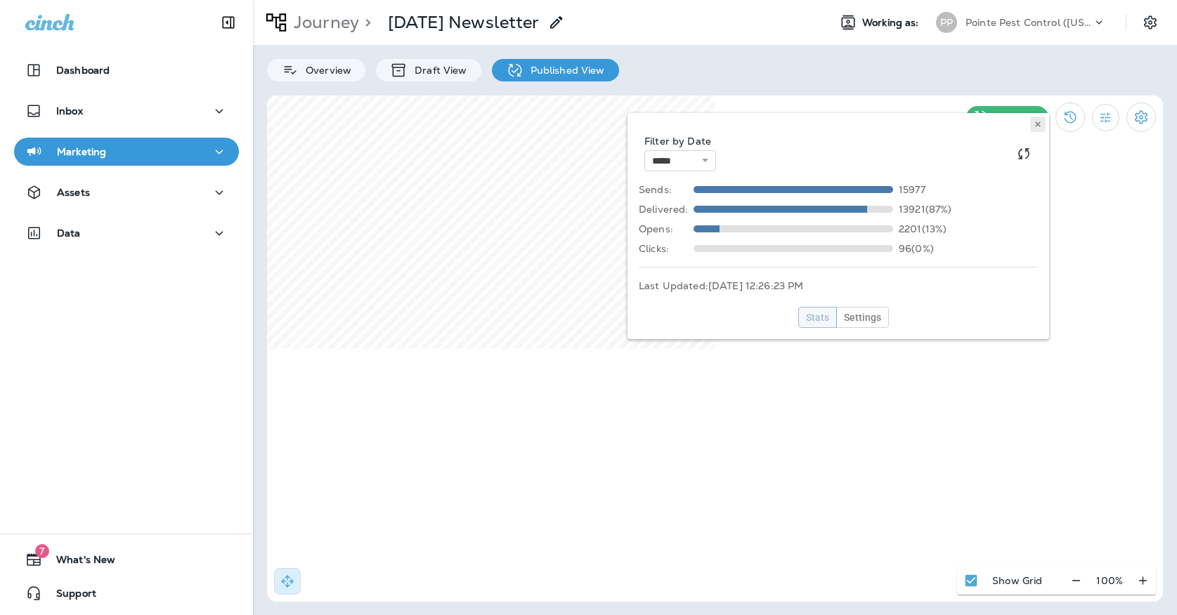
click at [1041, 127] on icon at bounding box center [1037, 124] width 8 height 8
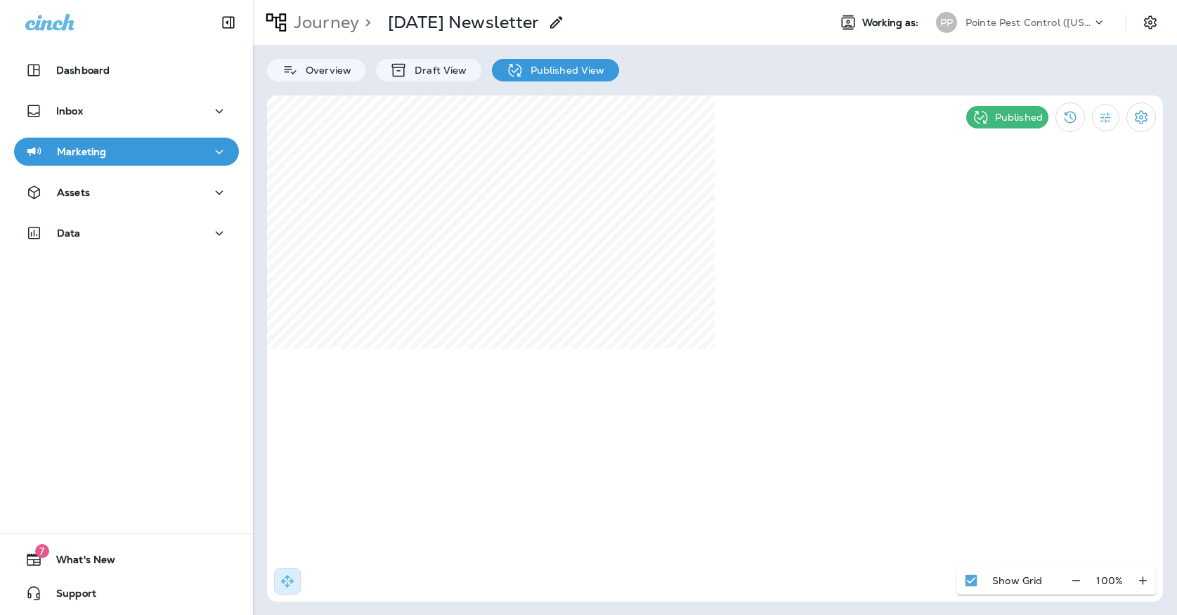
click at [1025, 22] on p "Pointe Pest Control ([US_STATE])" at bounding box center [1028, 22] width 126 height 11
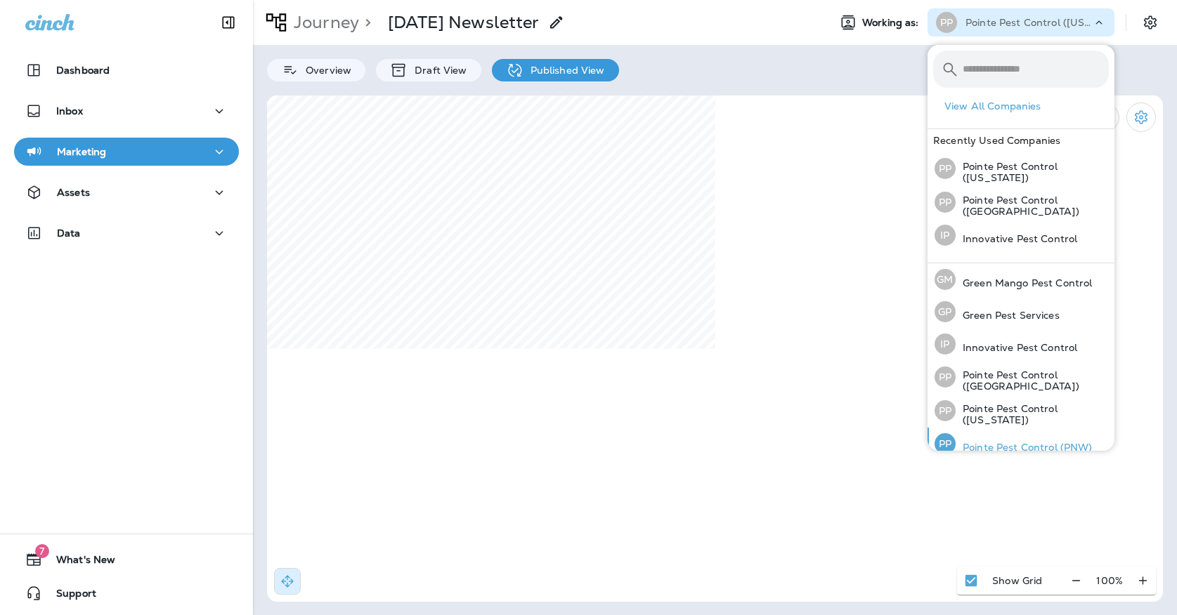
click at [982, 433] on div "PP Pointe Pest Control (PNW)" at bounding box center [1013, 444] width 169 height 32
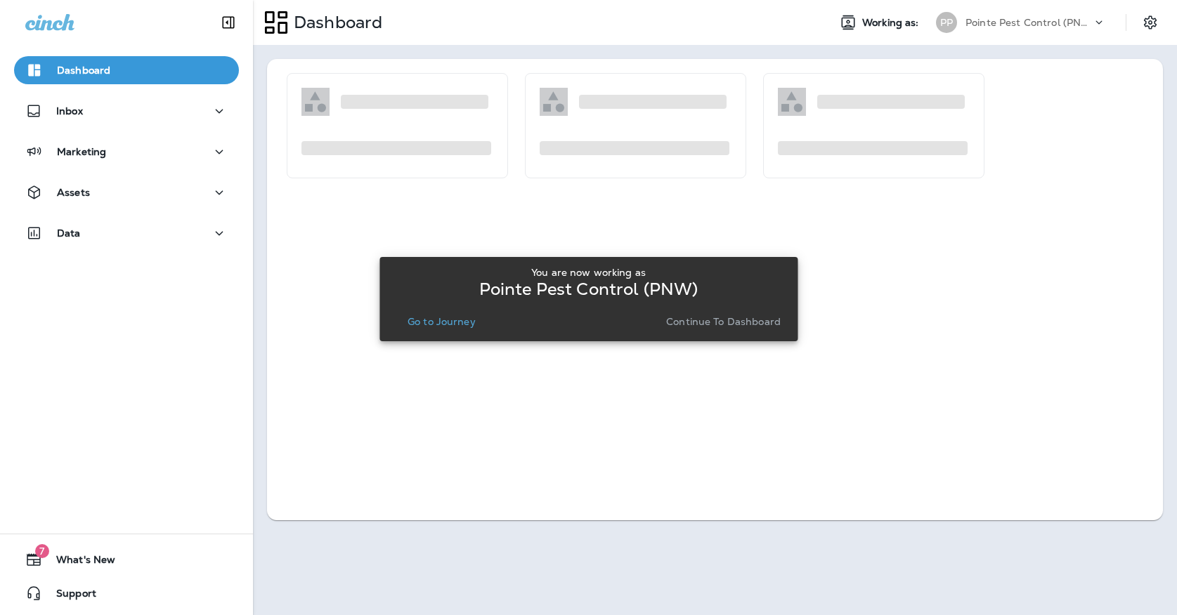
click at [442, 325] on p "Go to Journey" at bounding box center [441, 321] width 68 height 11
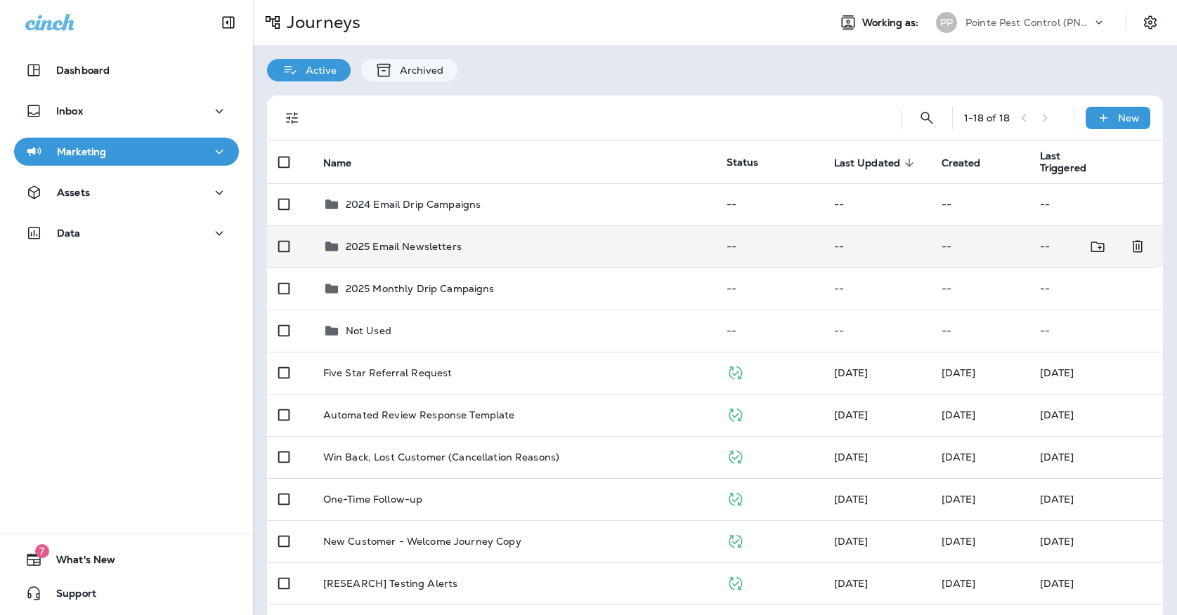
click at [443, 241] on p "2025 Email Newsletters" at bounding box center [404, 246] width 116 height 11
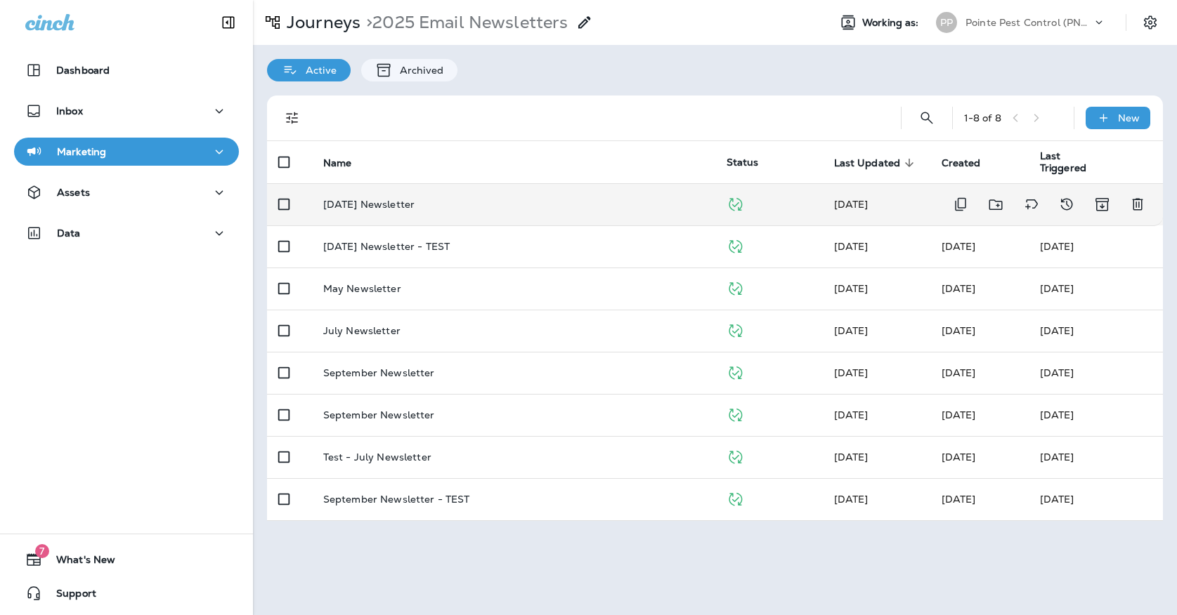
click at [438, 199] on div "[DATE] Newsletter" at bounding box center [513, 204] width 381 height 11
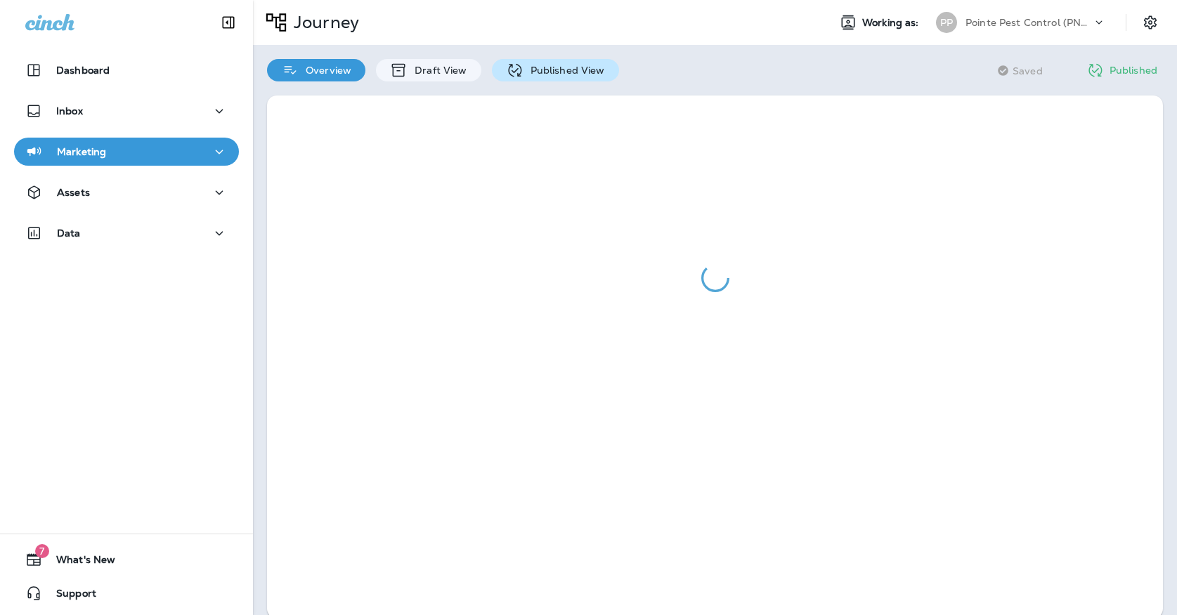
click at [513, 79] on icon at bounding box center [515, 71] width 18 height 18
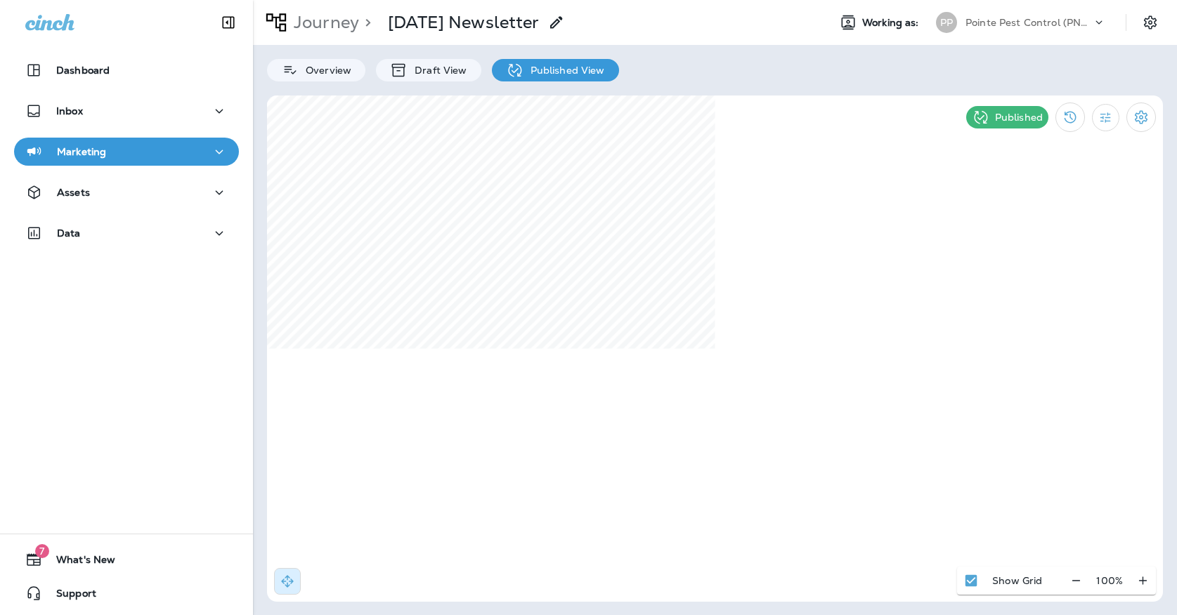
select select "*"
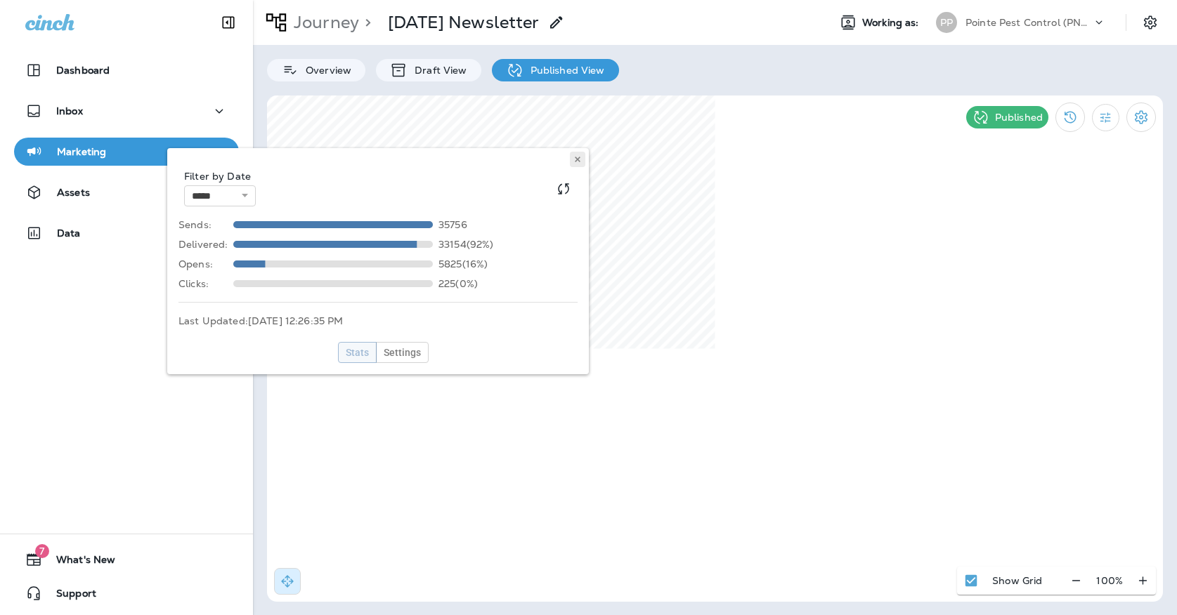
click at [582, 161] on button at bounding box center [577, 159] width 15 height 15
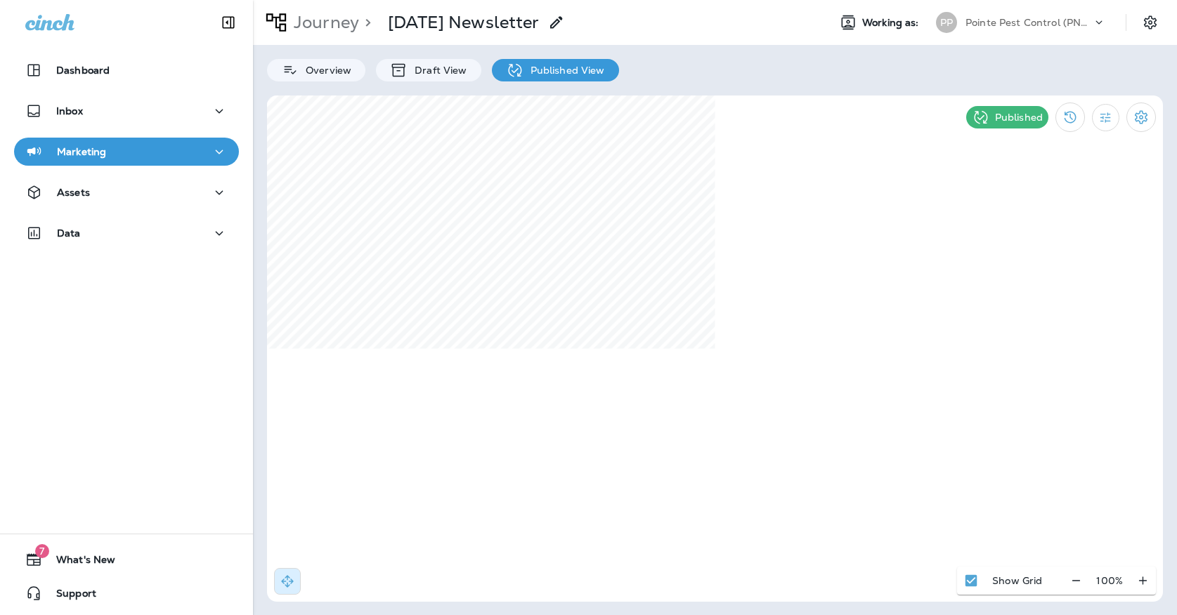
click at [962, 30] on div "PP" at bounding box center [946, 22] width 38 height 21
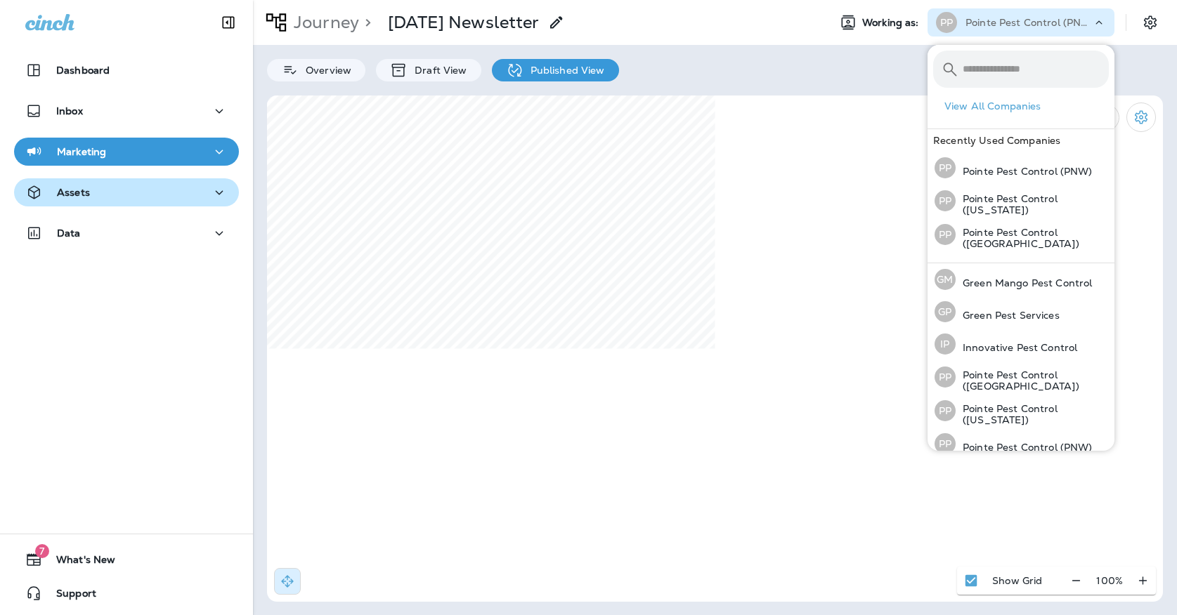
click at [162, 202] on button "Assets" at bounding box center [126, 192] width 225 height 28
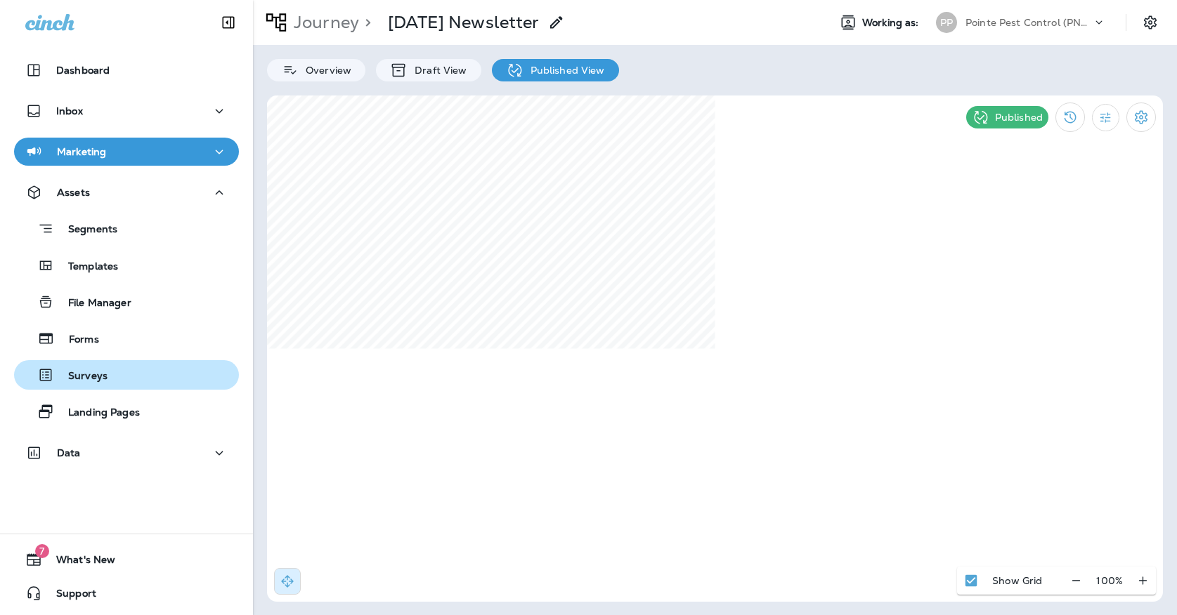
click at [107, 379] on p "Surveys" at bounding box center [80, 376] width 53 height 13
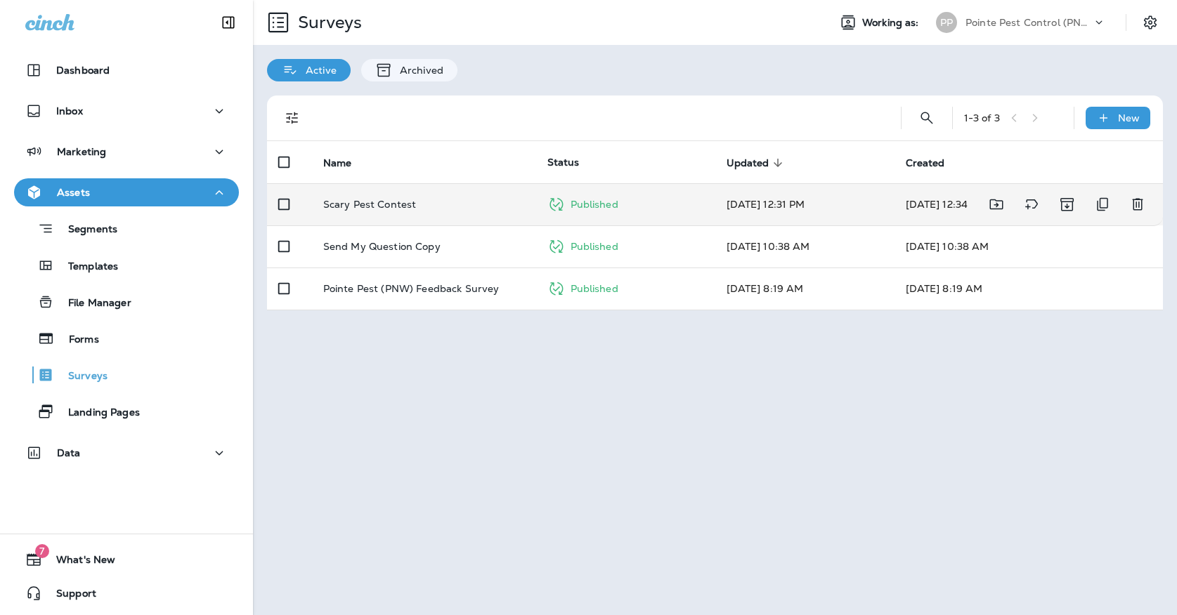
click at [428, 183] on td "Scary Pest Contest" at bounding box center [424, 204] width 224 height 42
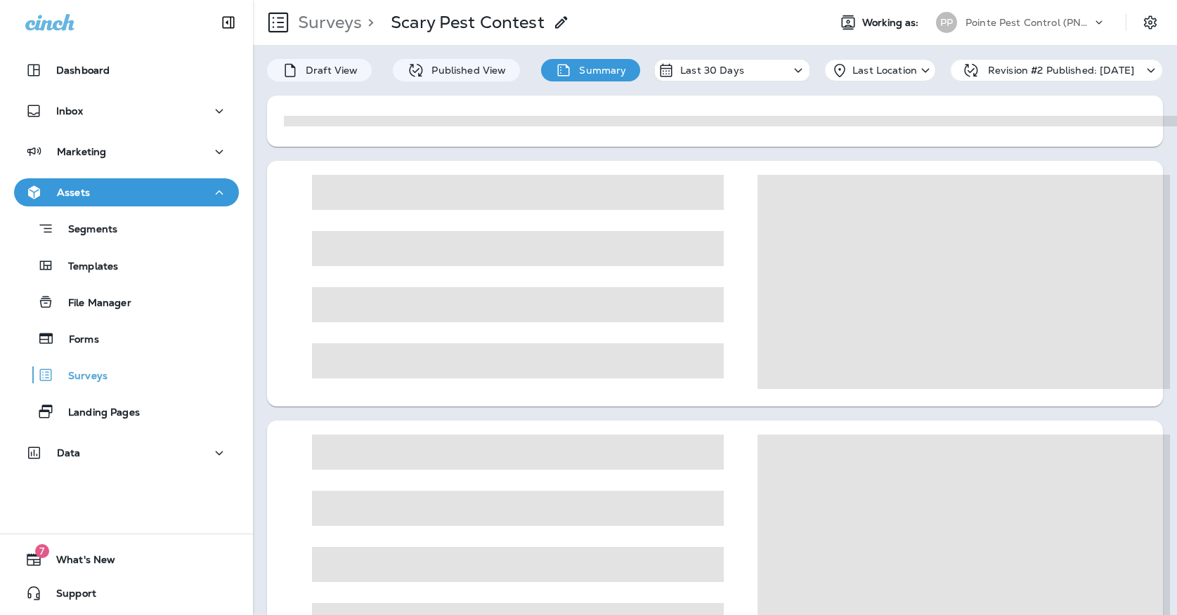
click at [783, 613] on span at bounding box center [963, 542] width 412 height 214
click at [74, 329] on div "Forms" at bounding box center [59, 338] width 79 height 21
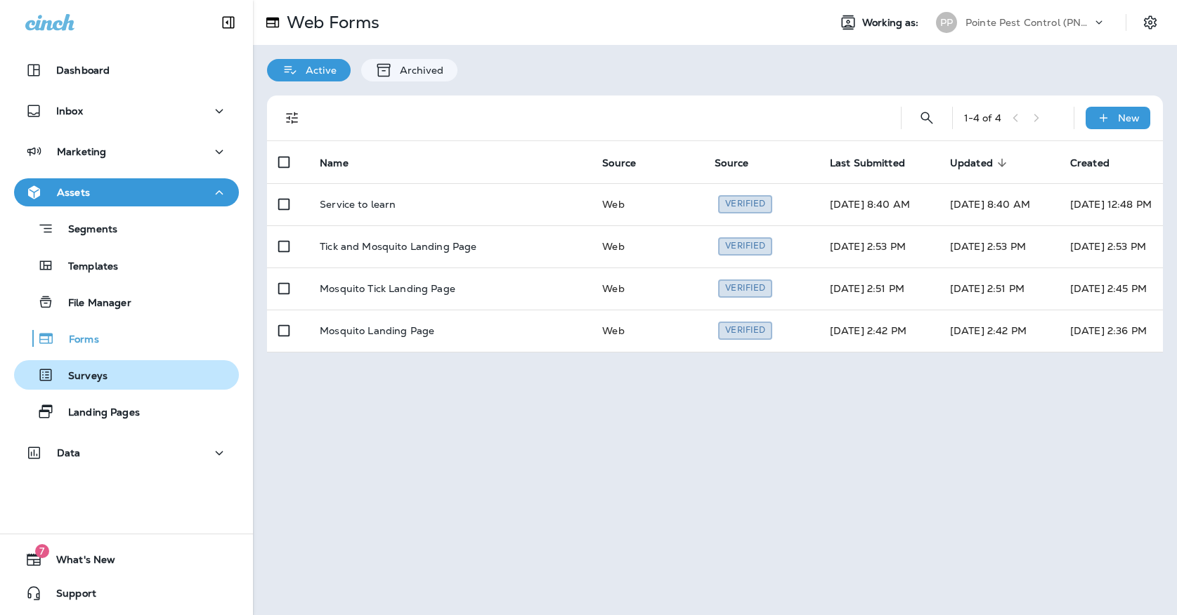
click at [166, 381] on div "Surveys" at bounding box center [127, 375] width 214 height 21
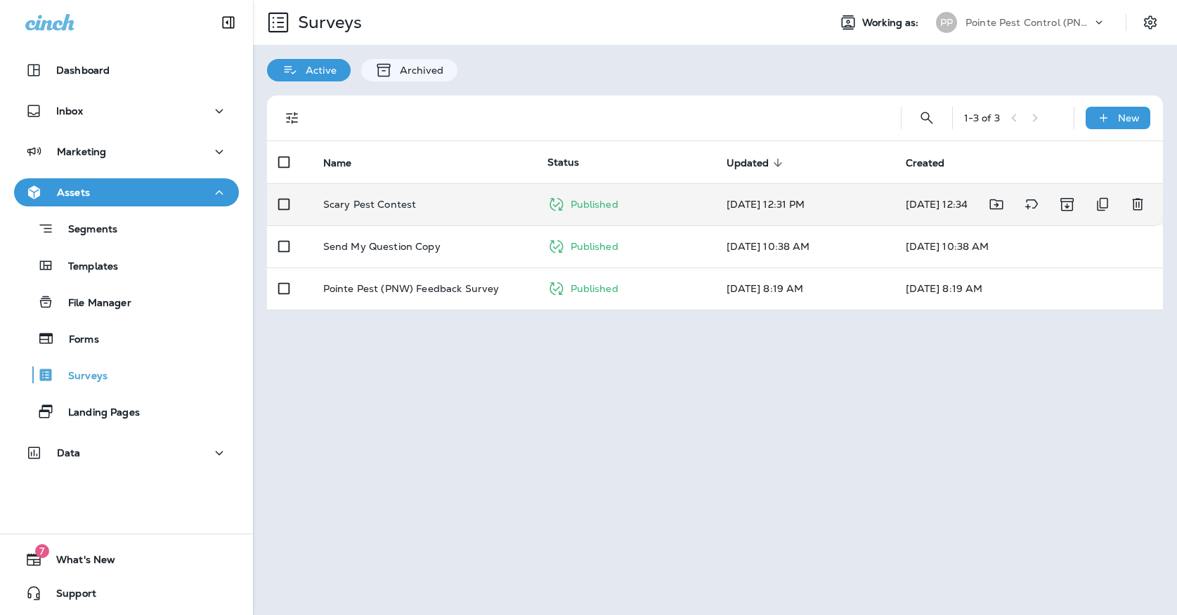
click at [431, 199] on div "Scary Pest Contest" at bounding box center [424, 204] width 202 height 11
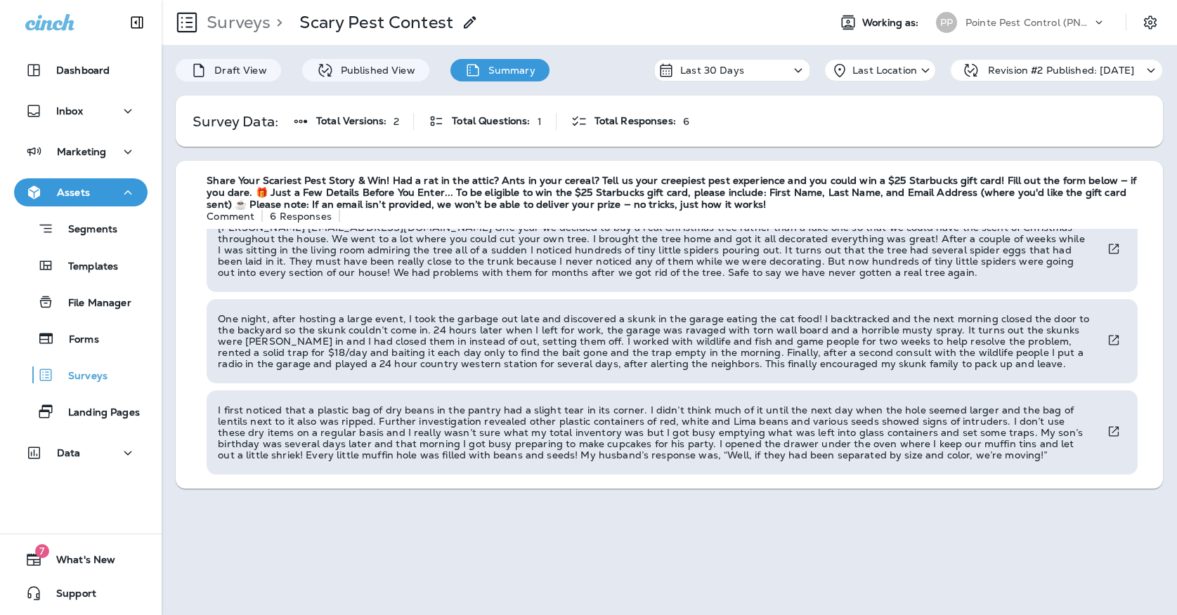
scroll to position [239, 0]
click at [990, 32] on div "Pointe Pest Control (PNW)" at bounding box center [1028, 22] width 126 height 21
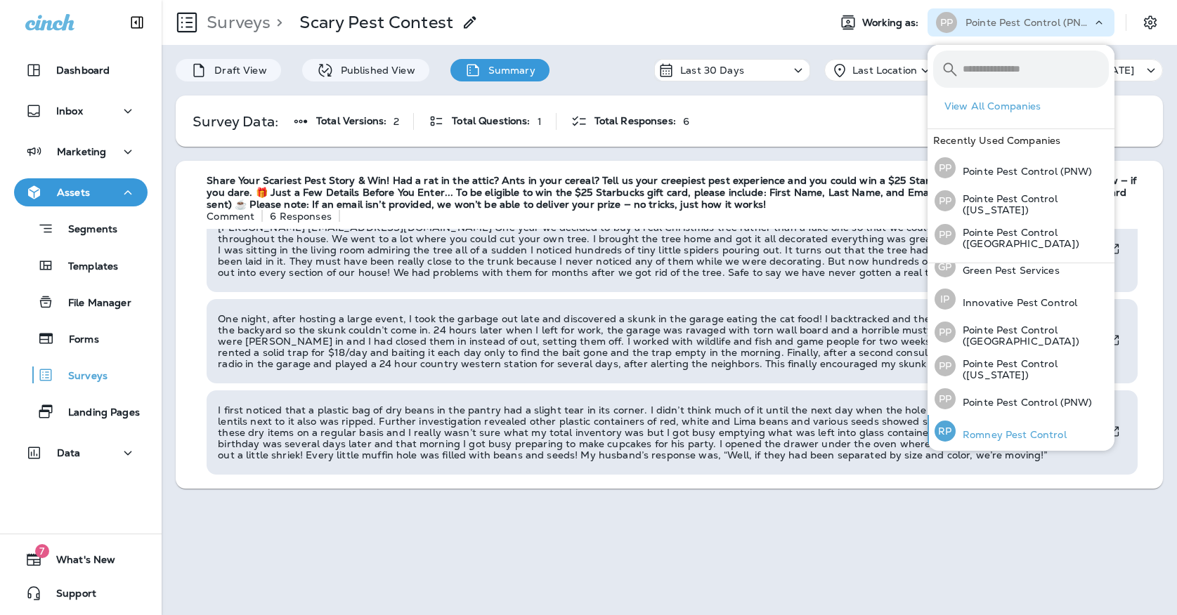
scroll to position [44, 0]
click at [981, 440] on div "[PERSON_NAME] Pest Control" at bounding box center [1000, 432] width 143 height 32
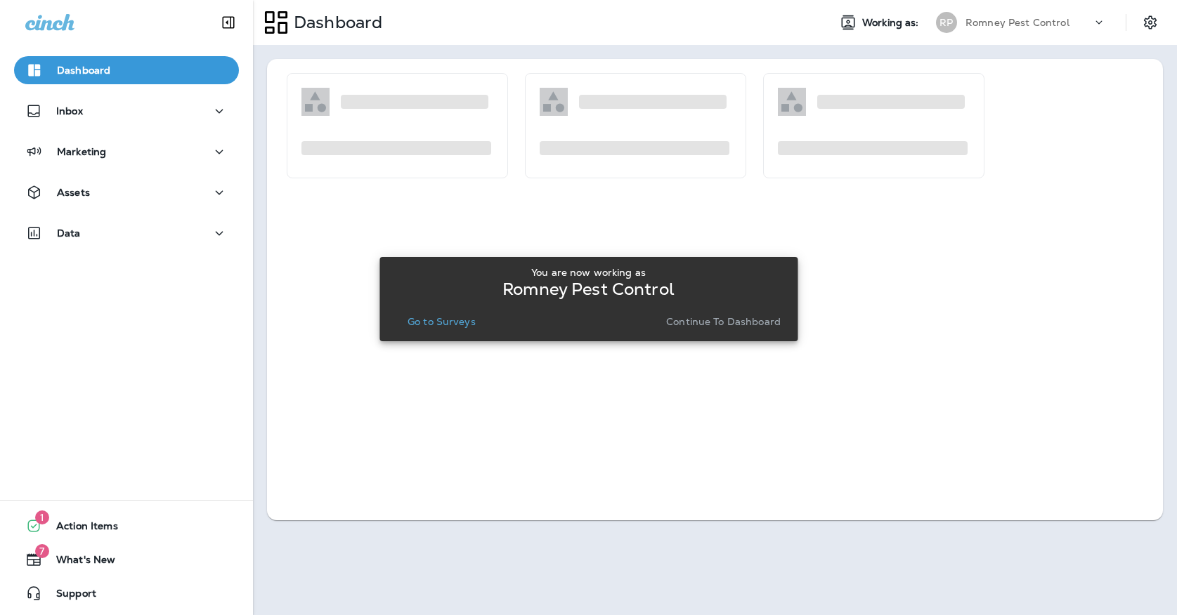
click at [432, 313] on button "Go to Surveys" at bounding box center [441, 322] width 79 height 20
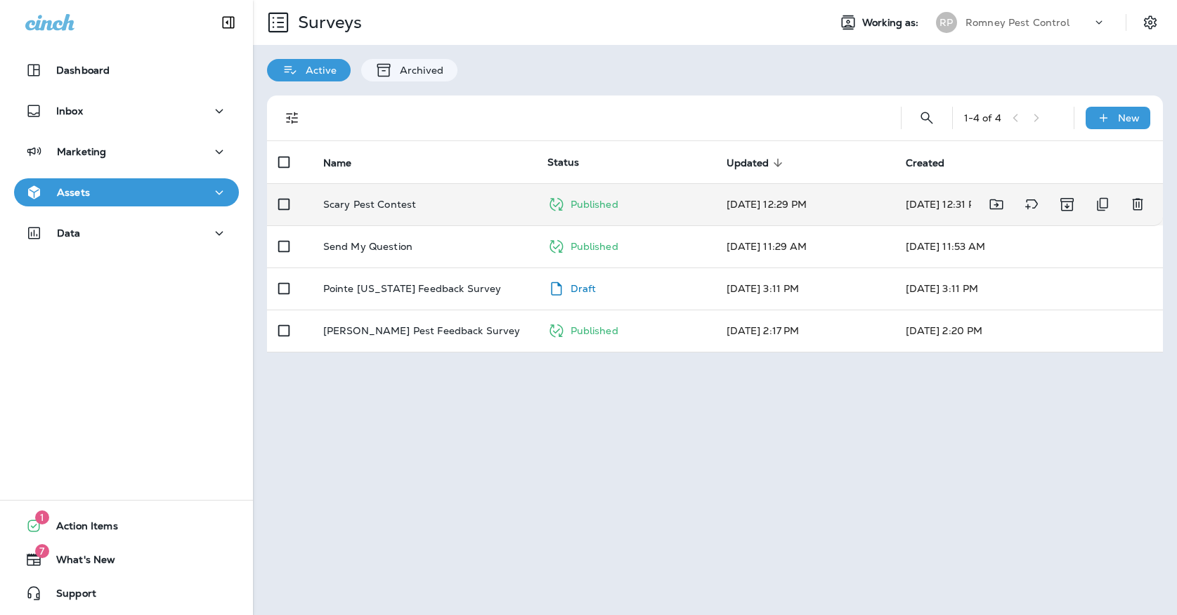
click at [424, 199] on div "Scary Pest Contest" at bounding box center [424, 204] width 202 height 11
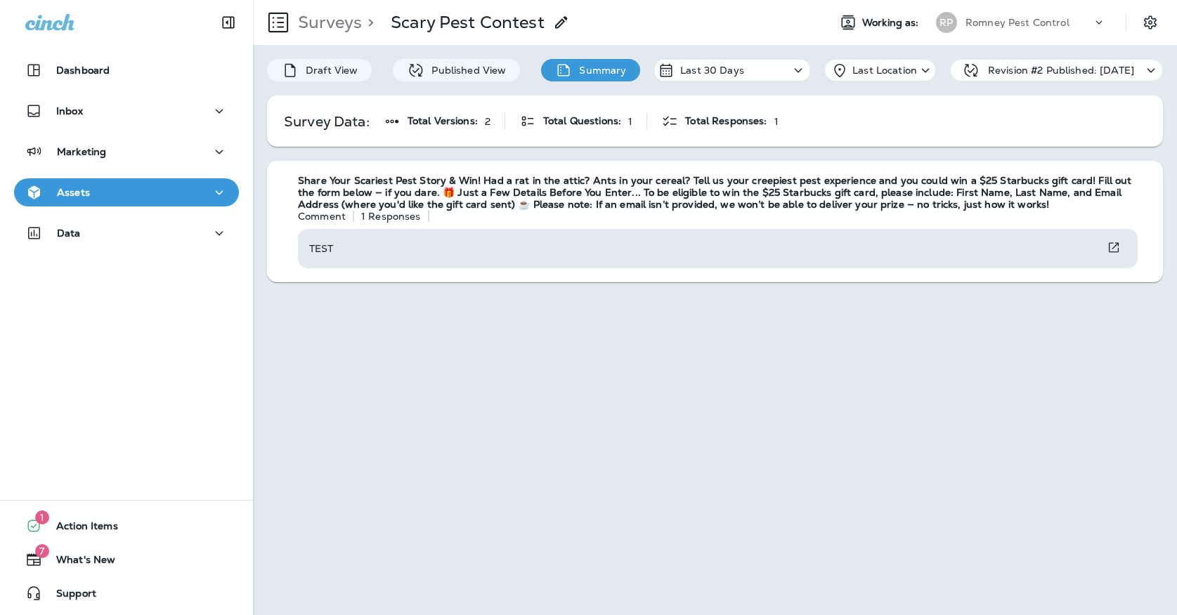
click at [161, 200] on div "Assets" at bounding box center [126, 193] width 202 height 18
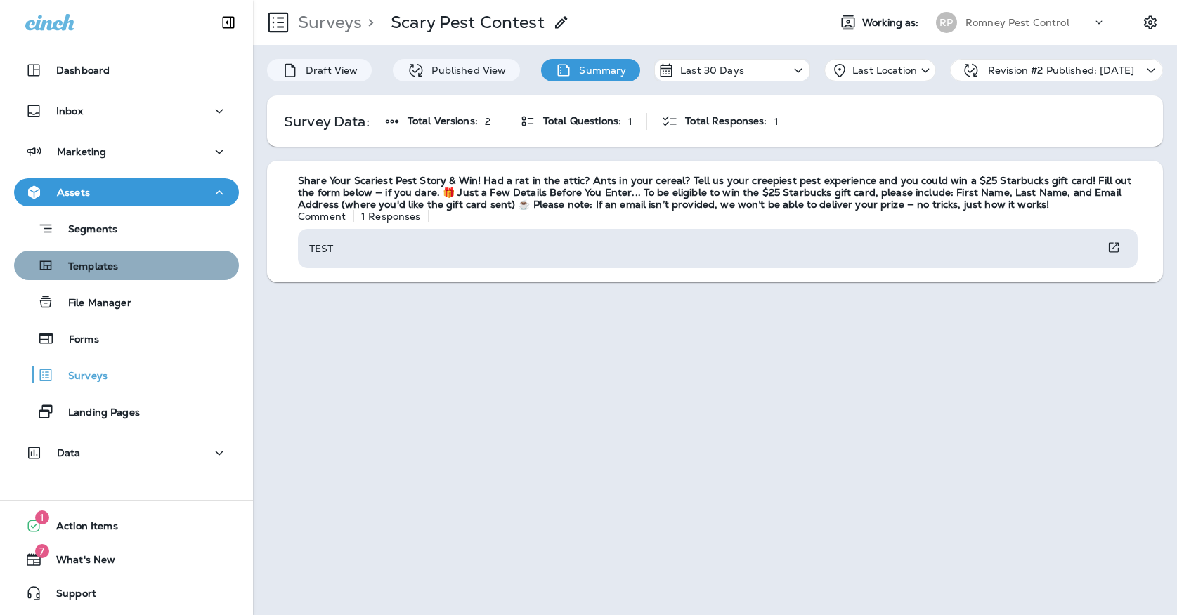
click at [157, 263] on div "Templates" at bounding box center [127, 265] width 214 height 21
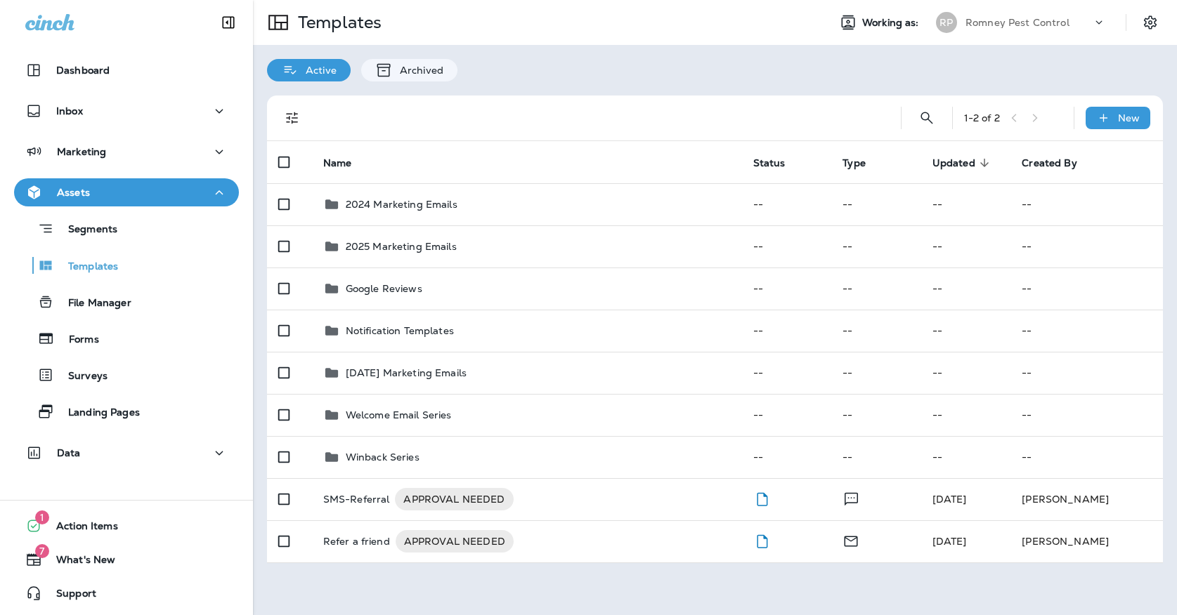
click at [1016, 23] on p "Romney Pest Control" at bounding box center [1017, 22] width 104 height 11
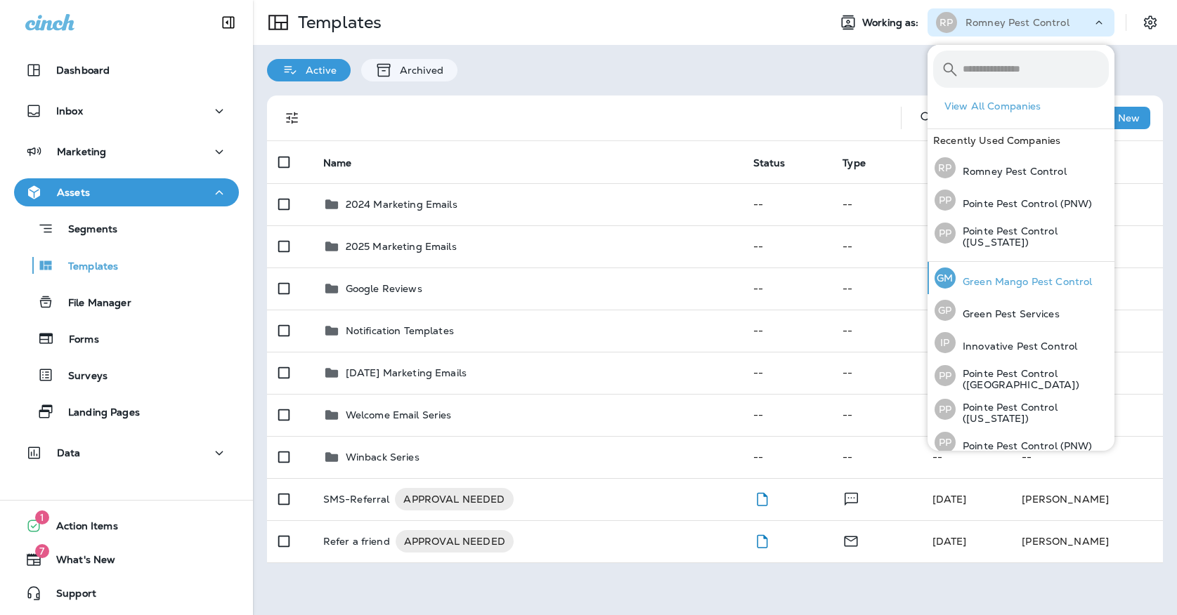
click at [1020, 287] on p "Green Mango Pest Control" at bounding box center [1023, 281] width 136 height 11
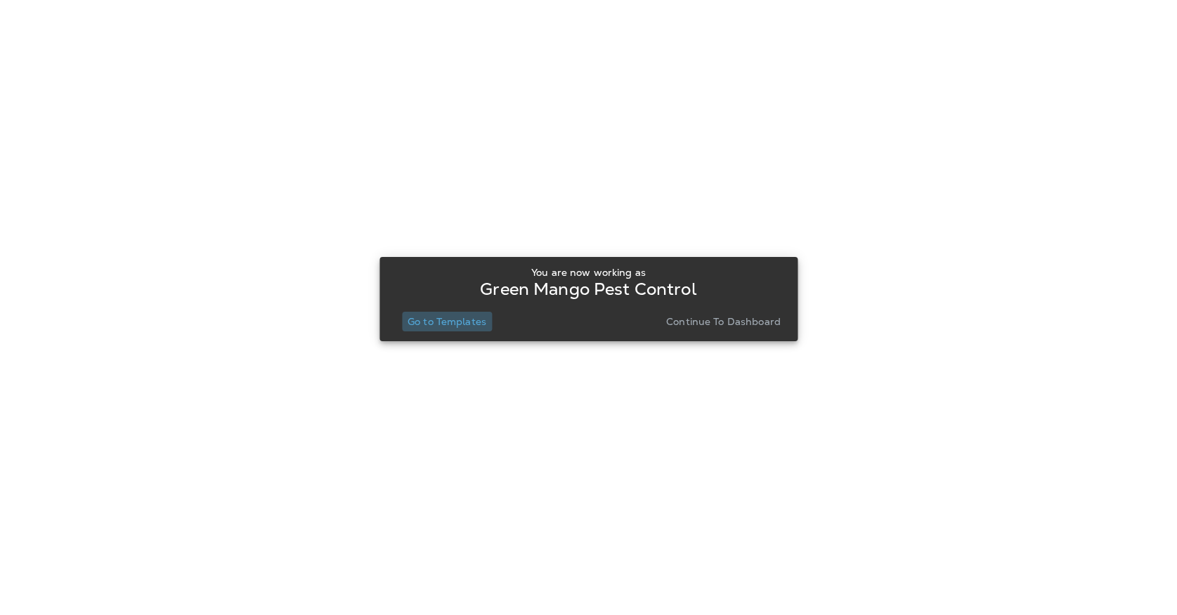
click at [462, 328] on button "Go to Templates" at bounding box center [447, 322] width 90 height 20
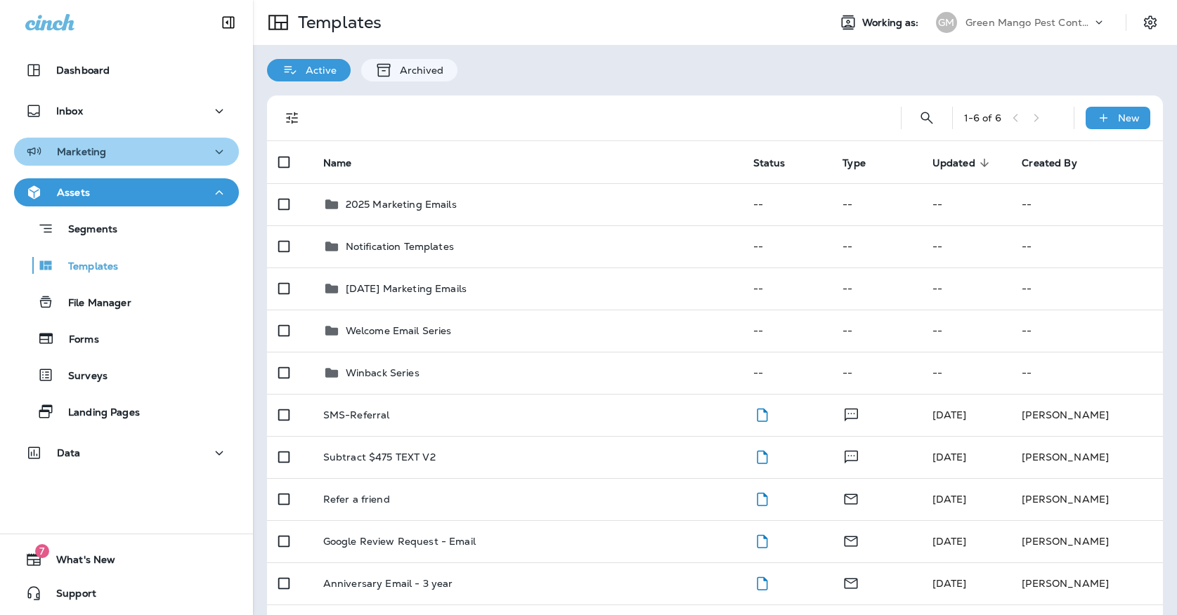
click at [171, 157] on div "Marketing" at bounding box center [126, 152] width 202 height 18
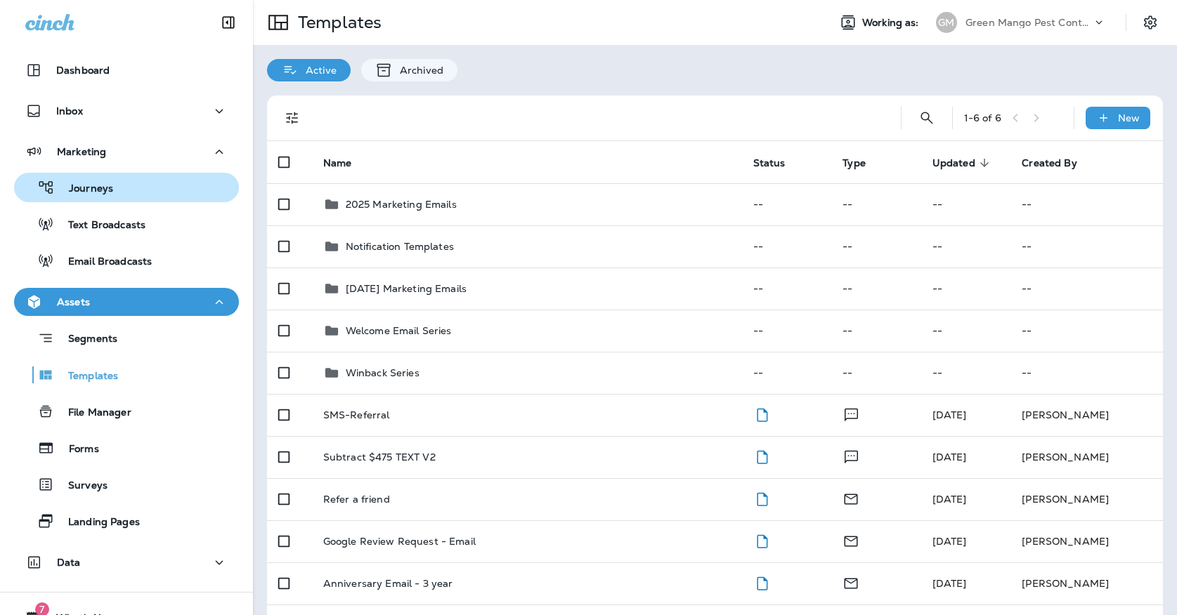
click at [157, 187] on div "Journeys" at bounding box center [127, 187] width 214 height 21
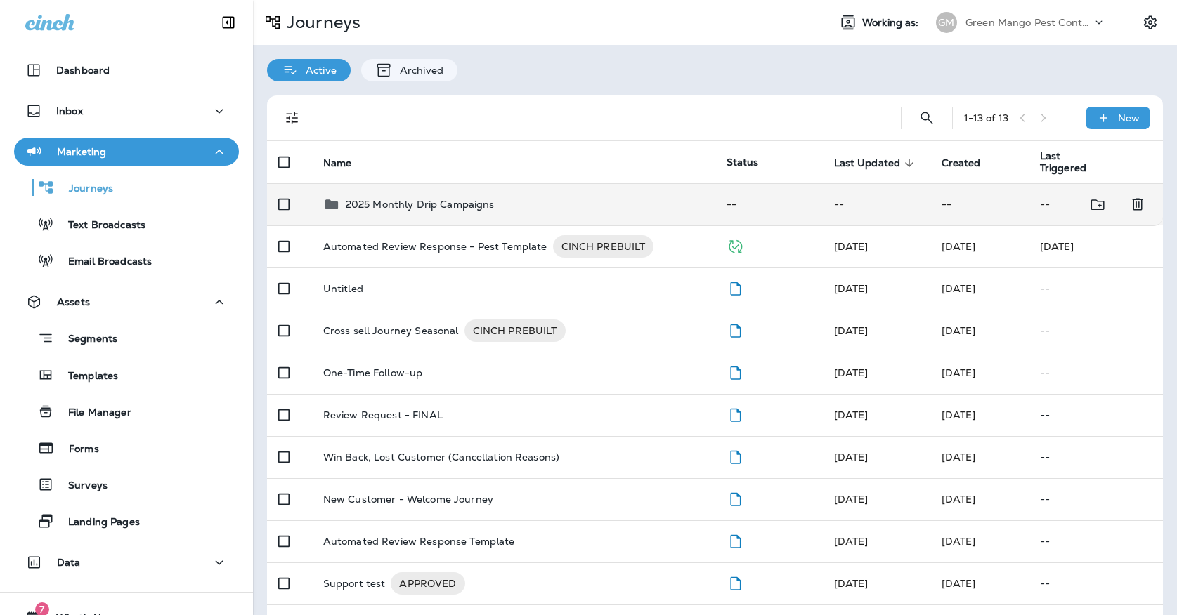
click at [416, 199] on p "2025 Monthly Drip Campaigns" at bounding box center [420, 204] width 149 height 11
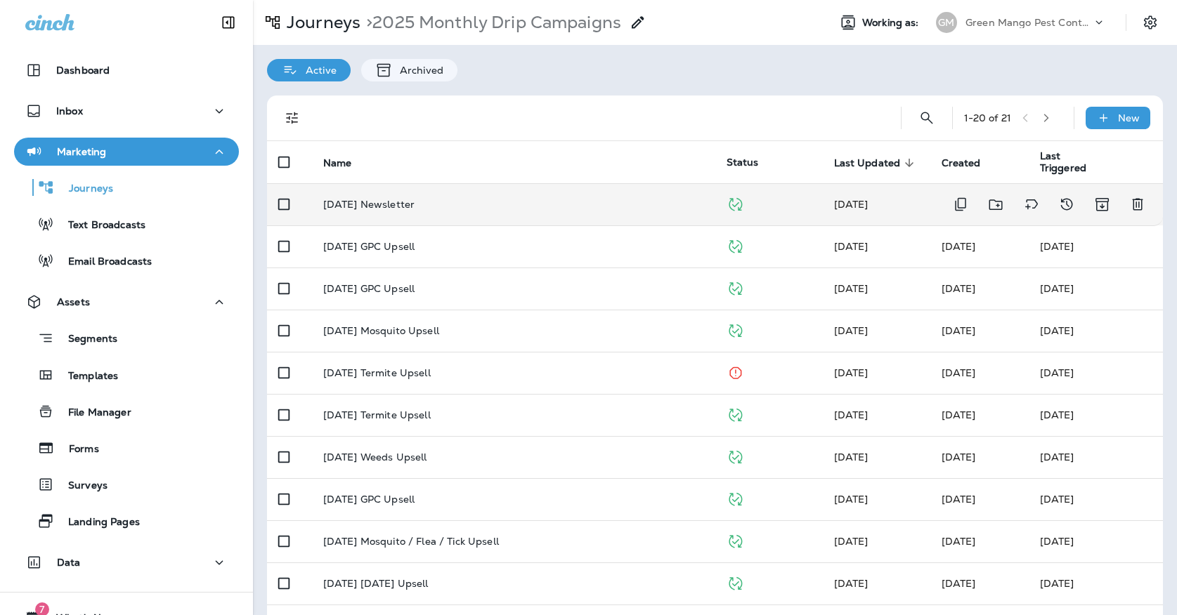
click at [546, 199] on div "[DATE] Newsletter" at bounding box center [513, 204] width 381 height 11
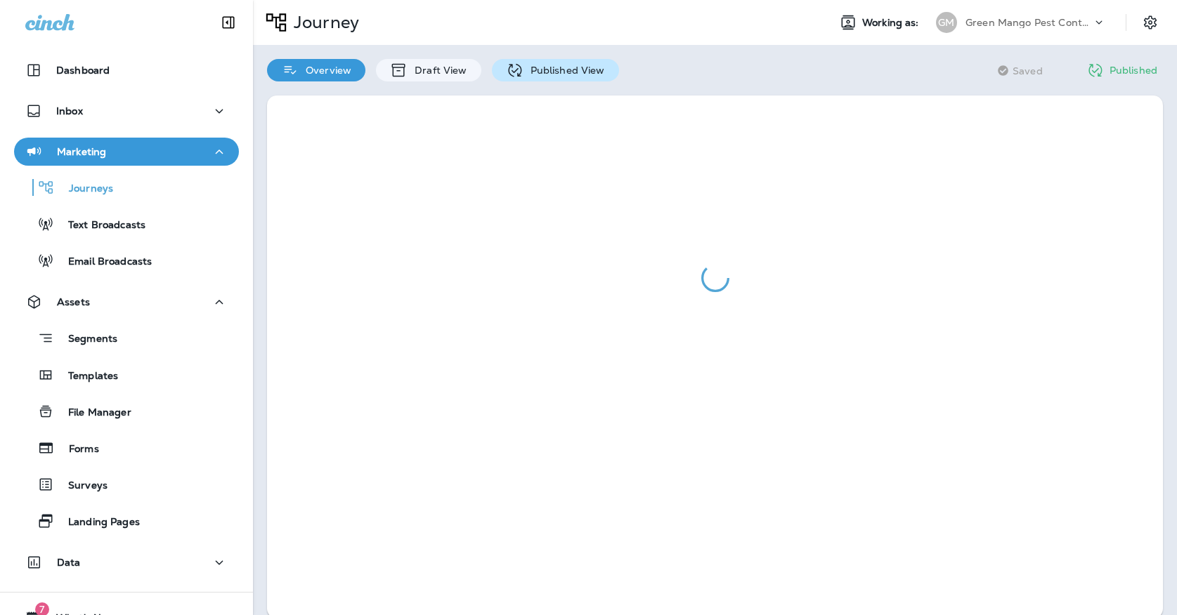
click at [558, 63] on div "Published View" at bounding box center [555, 70] width 127 height 22
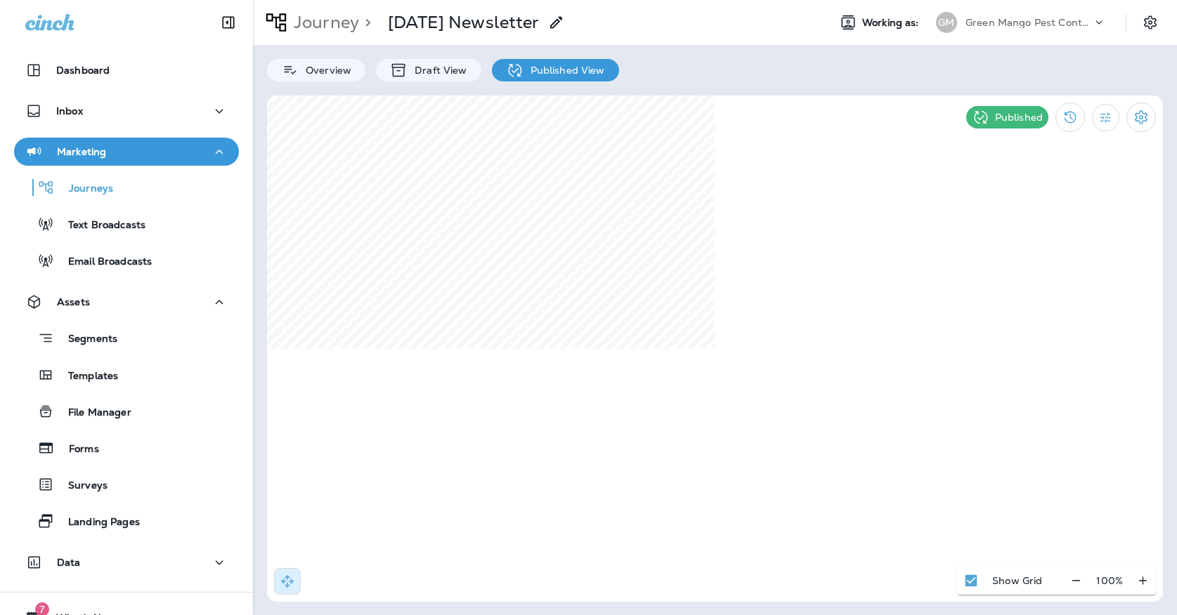
click at [971, 34] on div "[PERSON_NAME] Mango Pest Control" at bounding box center [1020, 22] width 187 height 28
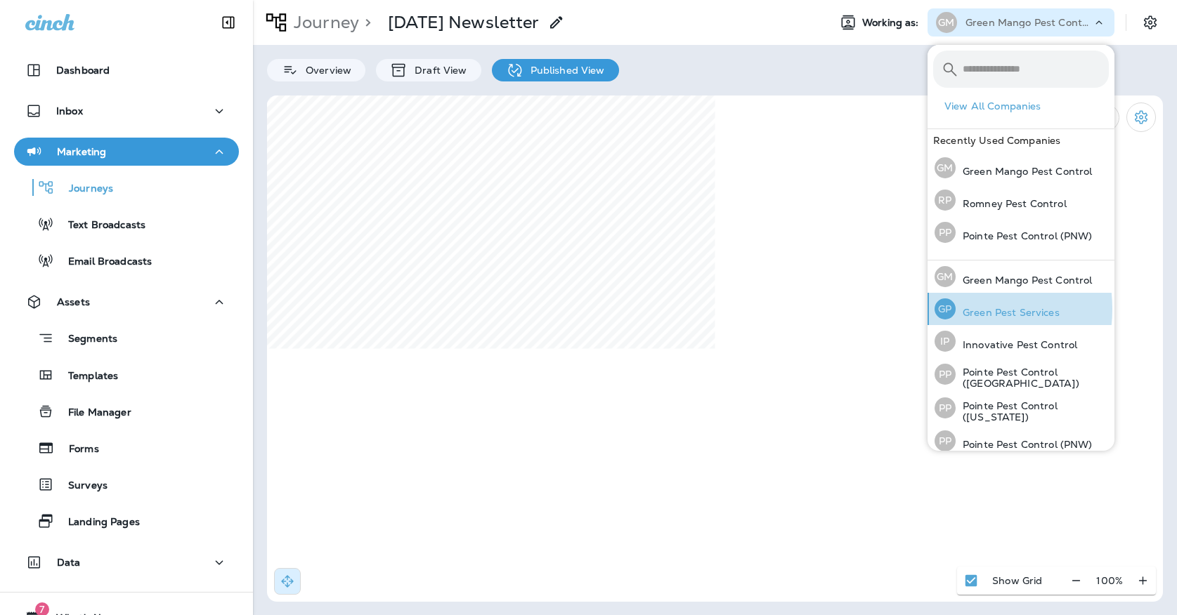
click at [952, 309] on div "GP" at bounding box center [944, 309] width 21 height 21
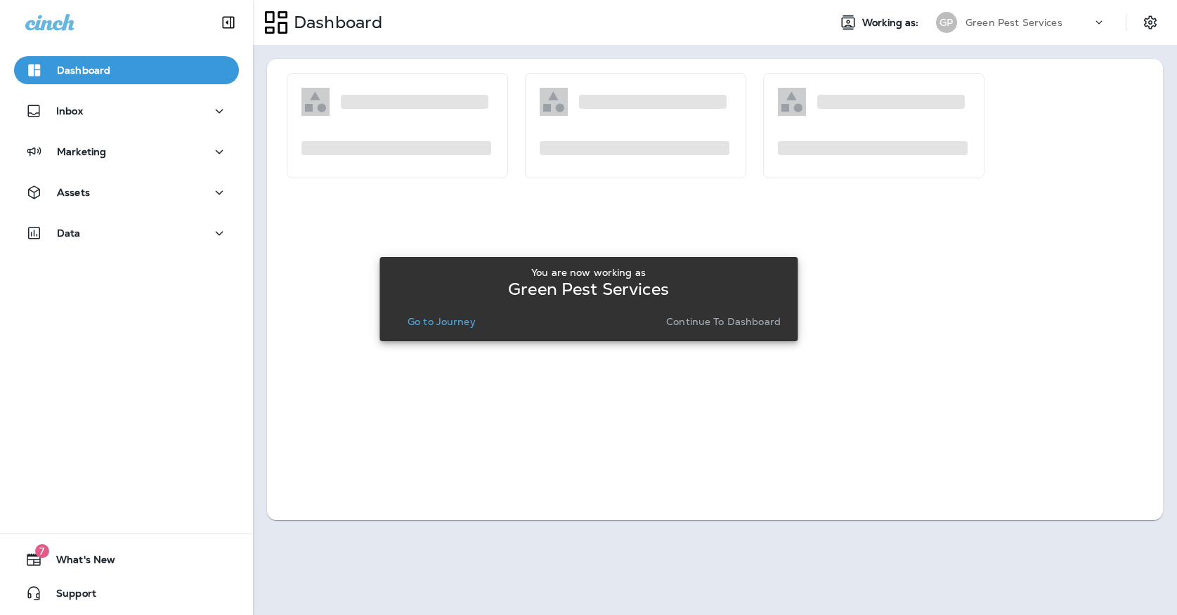
click at [424, 310] on div "You are now working as Green Pest Services Go to Journey Continue to Dashboard" at bounding box center [588, 299] width 395 height 65
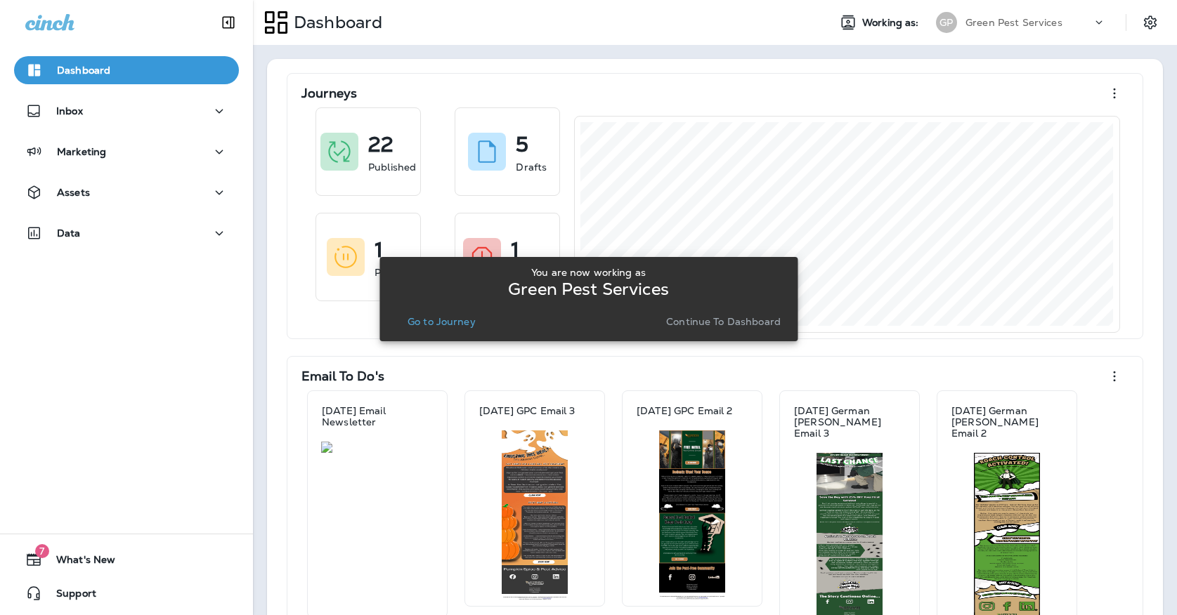
click at [444, 317] on p "Go to Journey" at bounding box center [441, 321] width 68 height 11
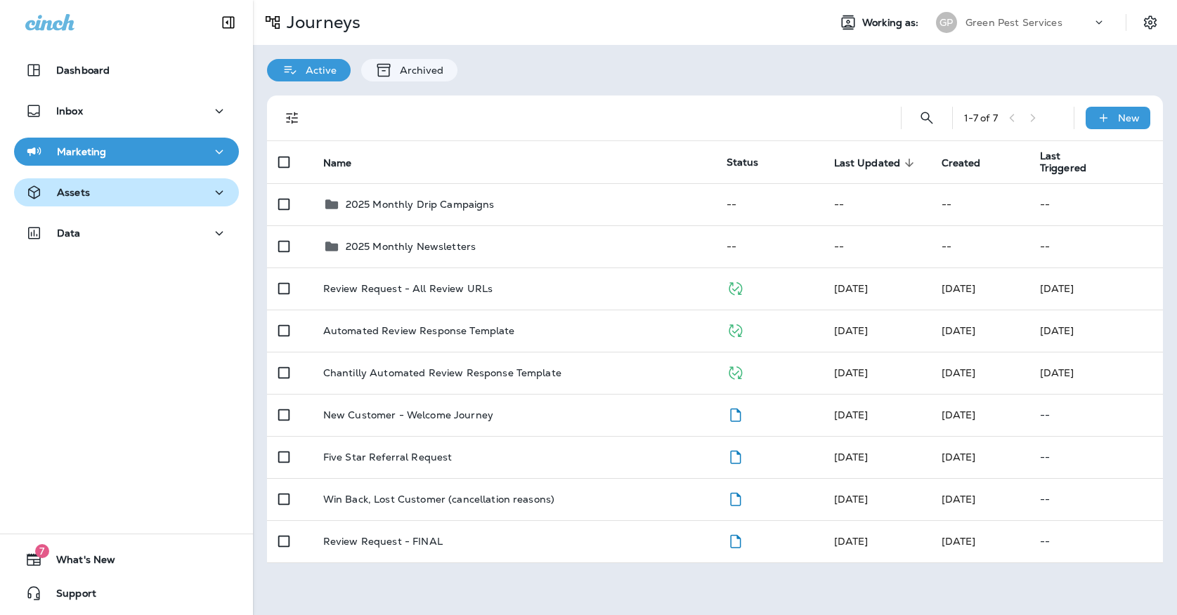
click at [107, 190] on div "Assets" at bounding box center [126, 193] width 202 height 18
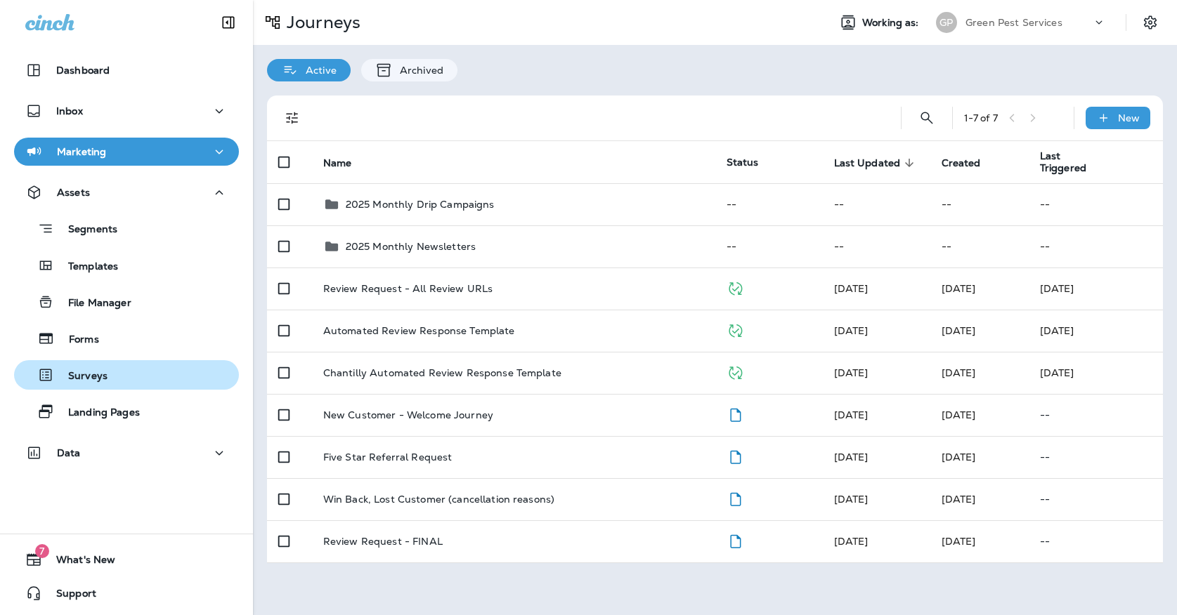
click at [86, 381] on p "Surveys" at bounding box center [80, 376] width 53 height 13
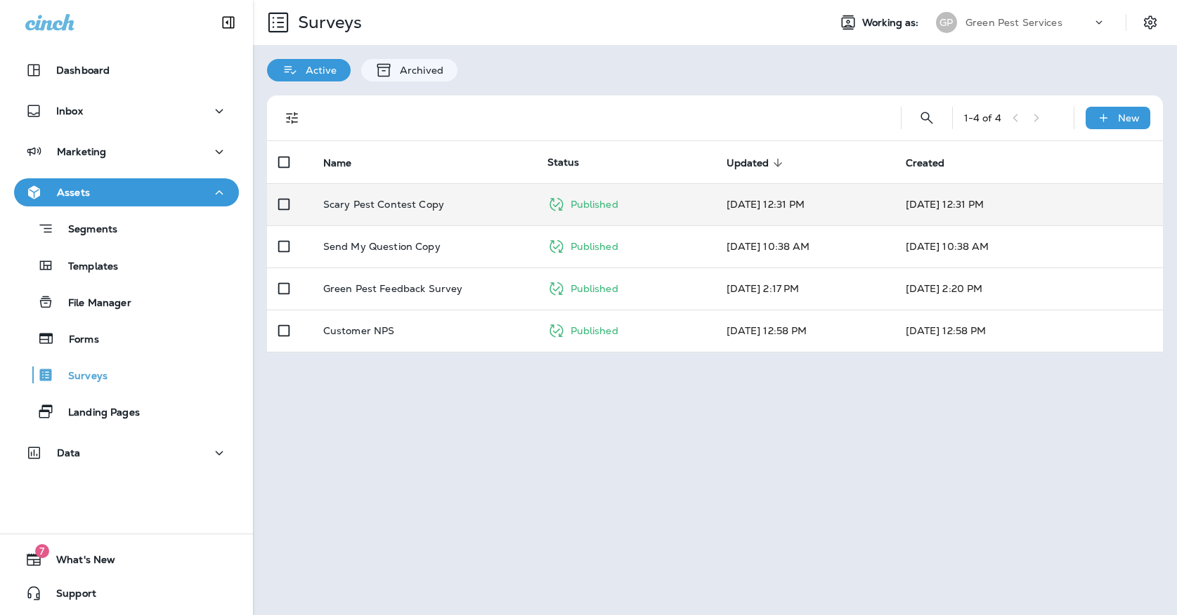
click at [420, 202] on td "Scary Pest Contest Copy" at bounding box center [424, 204] width 224 height 42
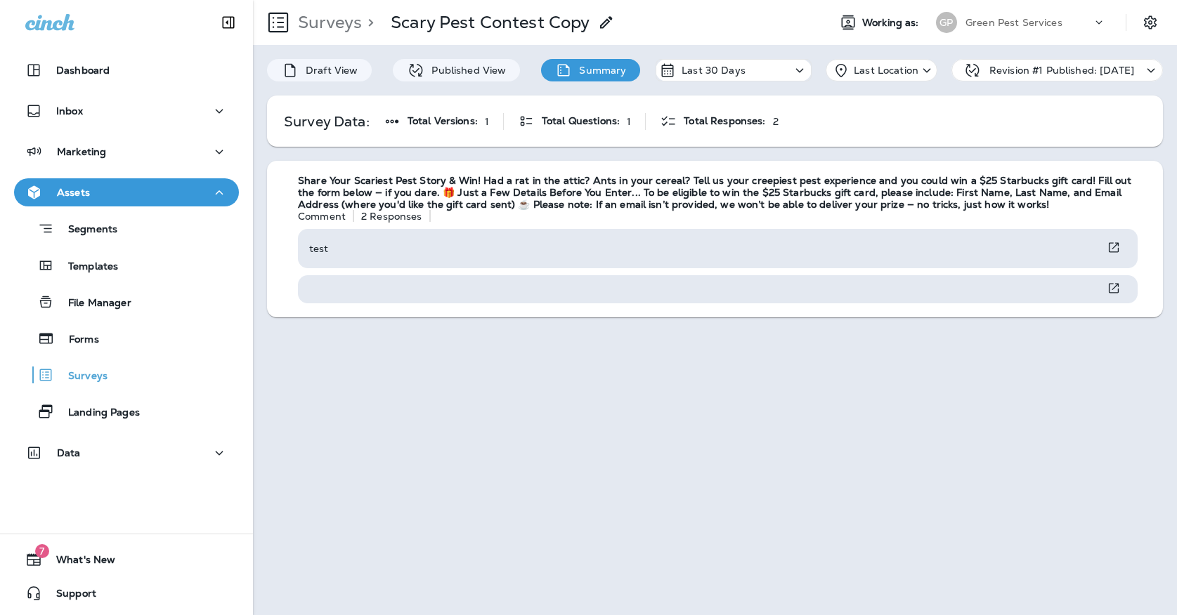
click at [1066, 33] on div "[PERSON_NAME] Pest Services" at bounding box center [1020, 22] width 187 height 28
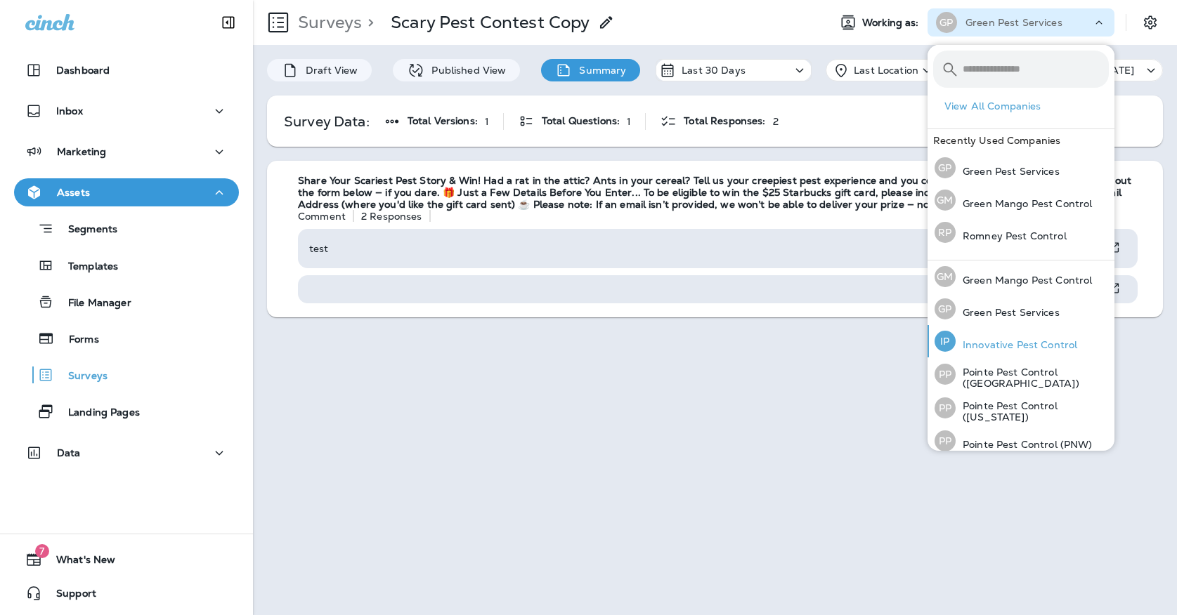
click at [998, 348] on p "Innovative Pest Control" at bounding box center [1016, 344] width 122 height 11
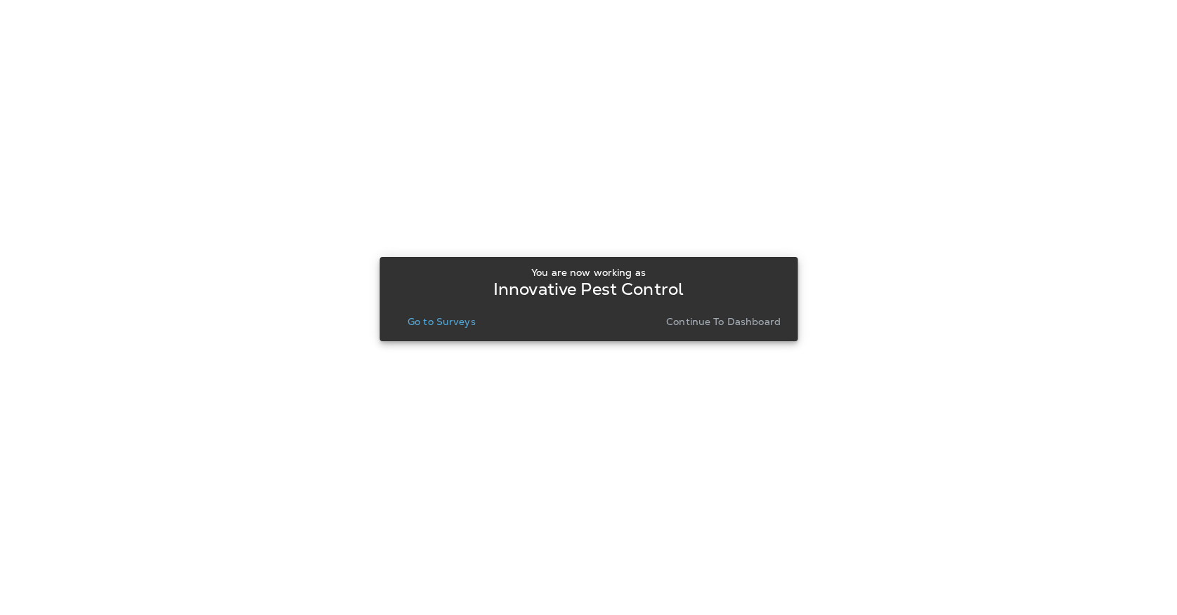
click at [417, 314] on button "Go to Surveys" at bounding box center [441, 322] width 79 height 20
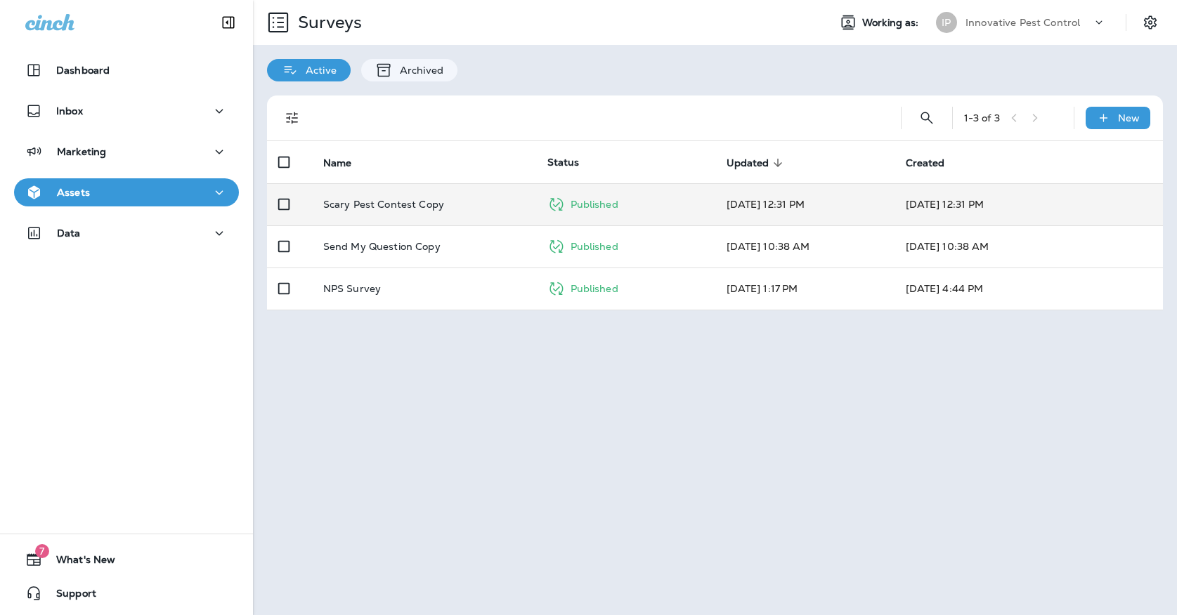
click at [467, 183] on td "Scary Pest Contest Copy" at bounding box center [424, 204] width 224 height 42
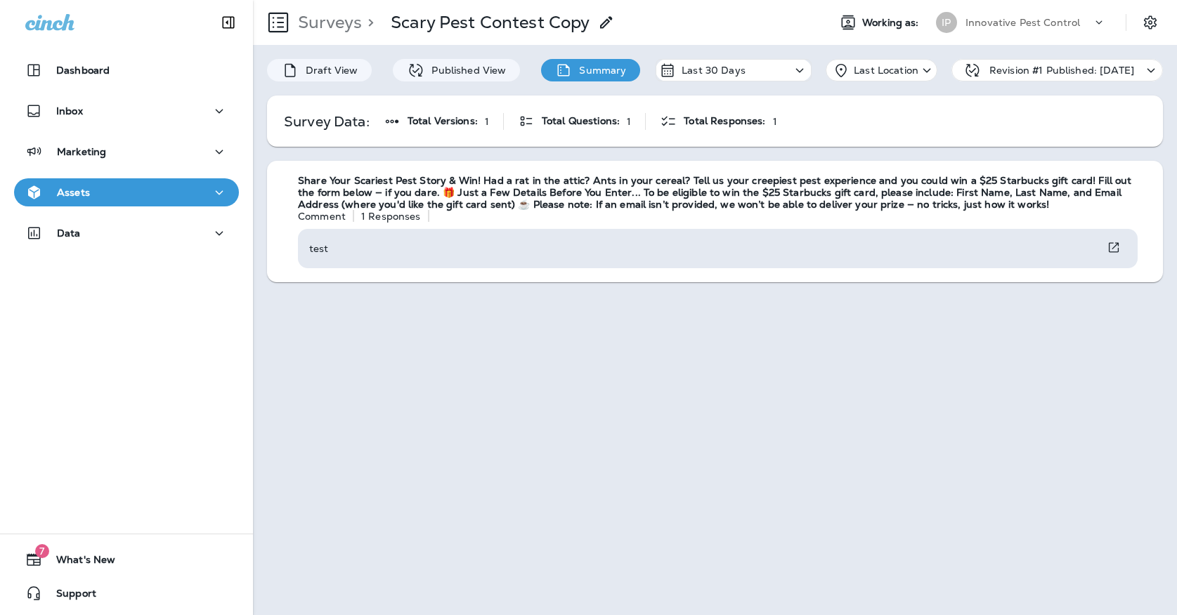
click at [964, 22] on div "IP" at bounding box center [946, 22] width 38 height 21
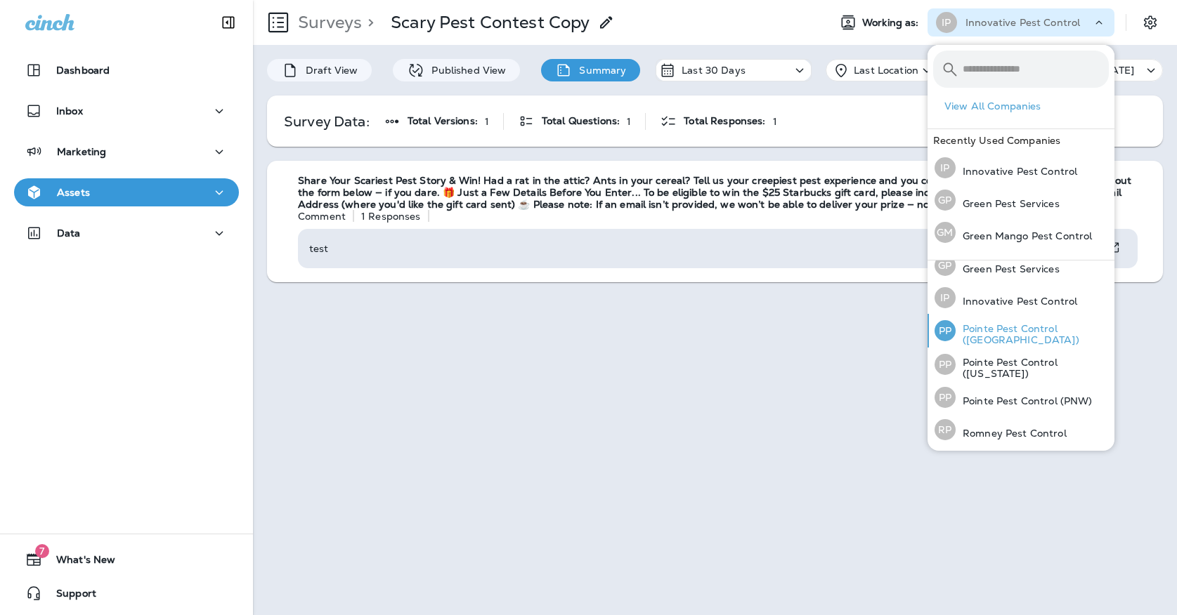
scroll to position [43, 0]
click at [977, 326] on div "PP Pointe Pest Control ([GEOGRAPHIC_DATA])" at bounding box center [1021, 332] width 185 height 34
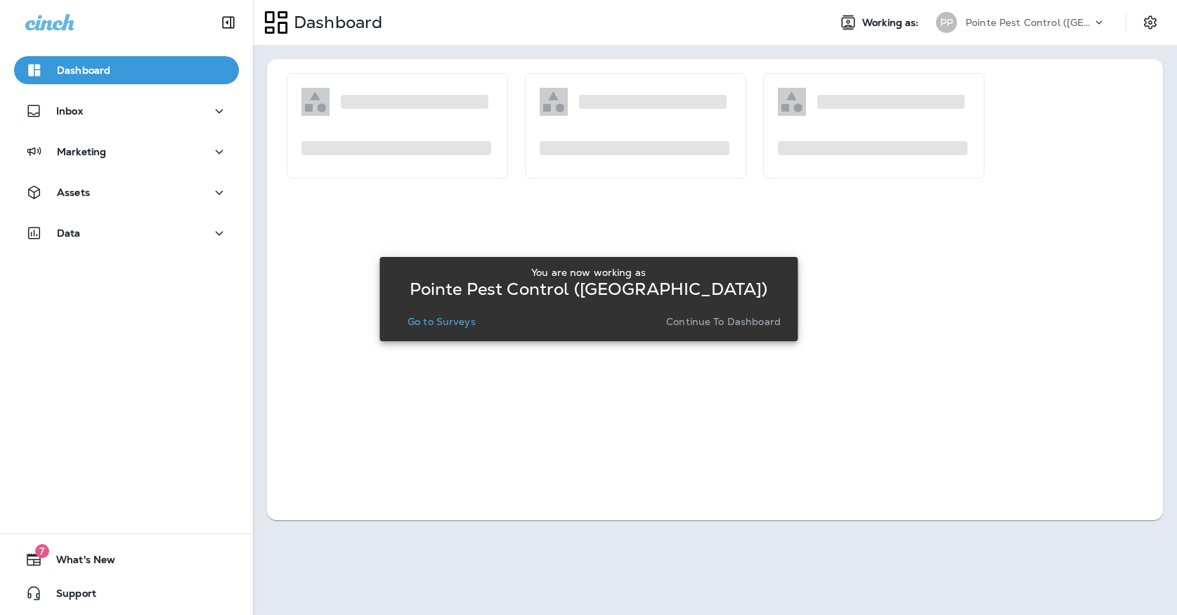
click at [428, 321] on p "Go to Surveys" at bounding box center [441, 321] width 68 height 11
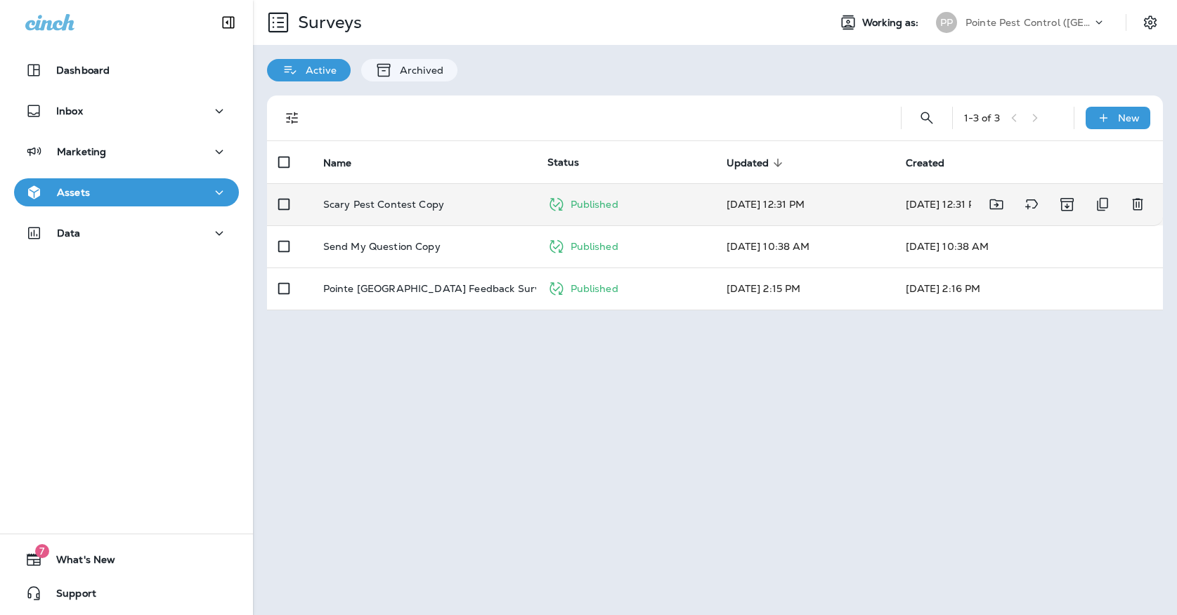
click at [475, 199] on div "Scary Pest Contest Copy" at bounding box center [424, 204] width 202 height 11
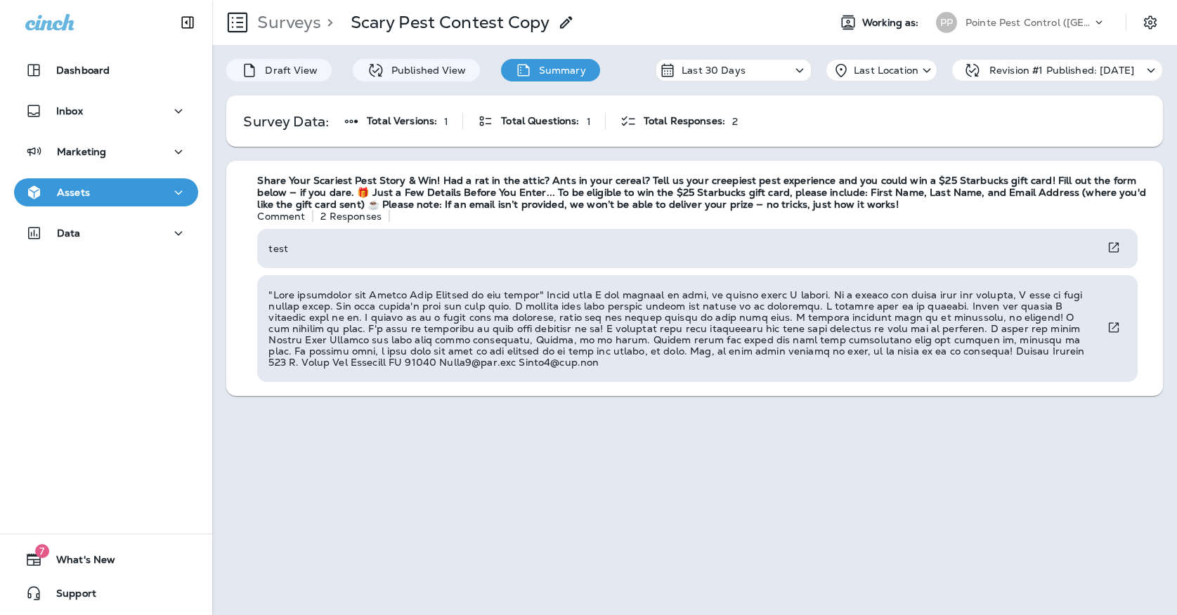
click at [1020, 30] on div "Pointe Pest Control ([GEOGRAPHIC_DATA])" at bounding box center [1028, 22] width 126 height 21
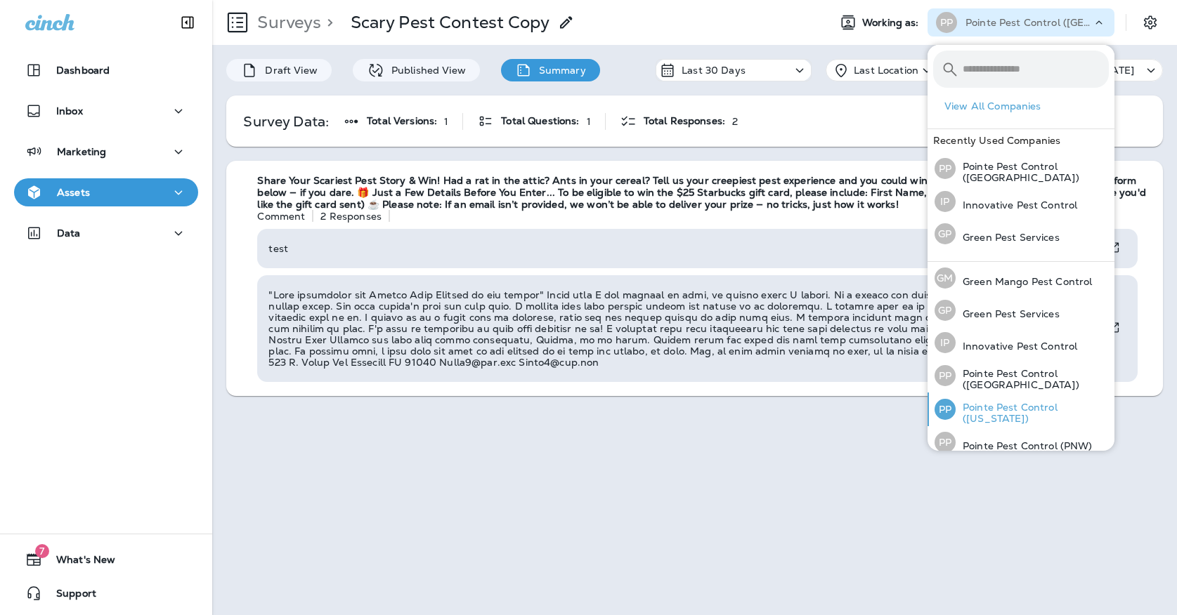
click at [981, 407] on p "Pointe Pest Control ([US_STATE])" at bounding box center [1031, 413] width 153 height 22
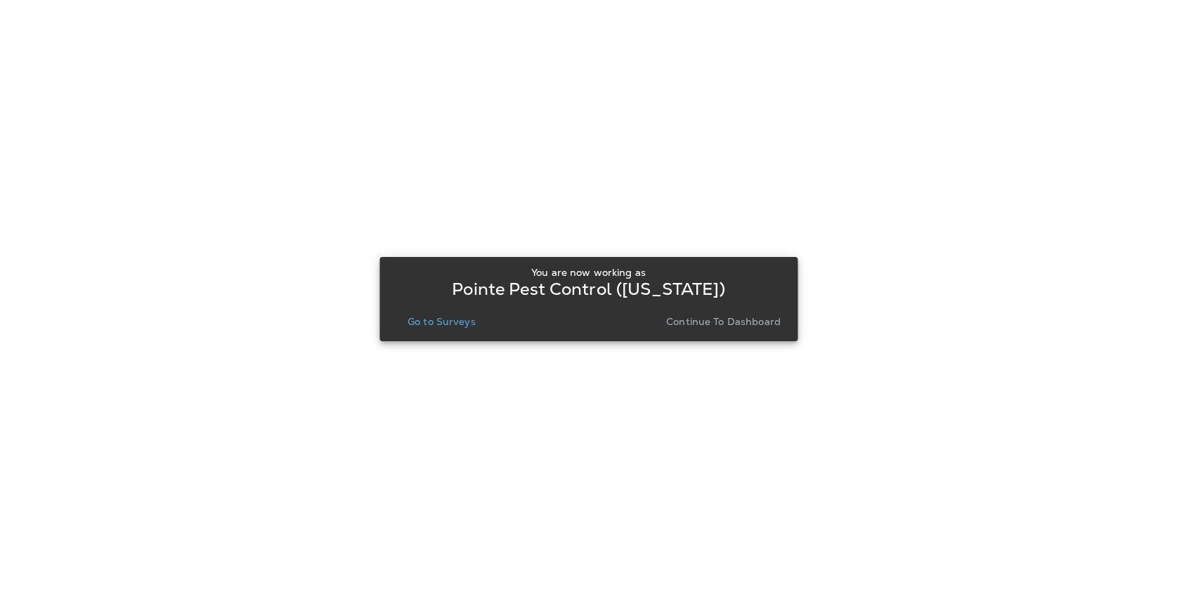
click at [408, 317] on button "Go to Surveys" at bounding box center [441, 322] width 79 height 20
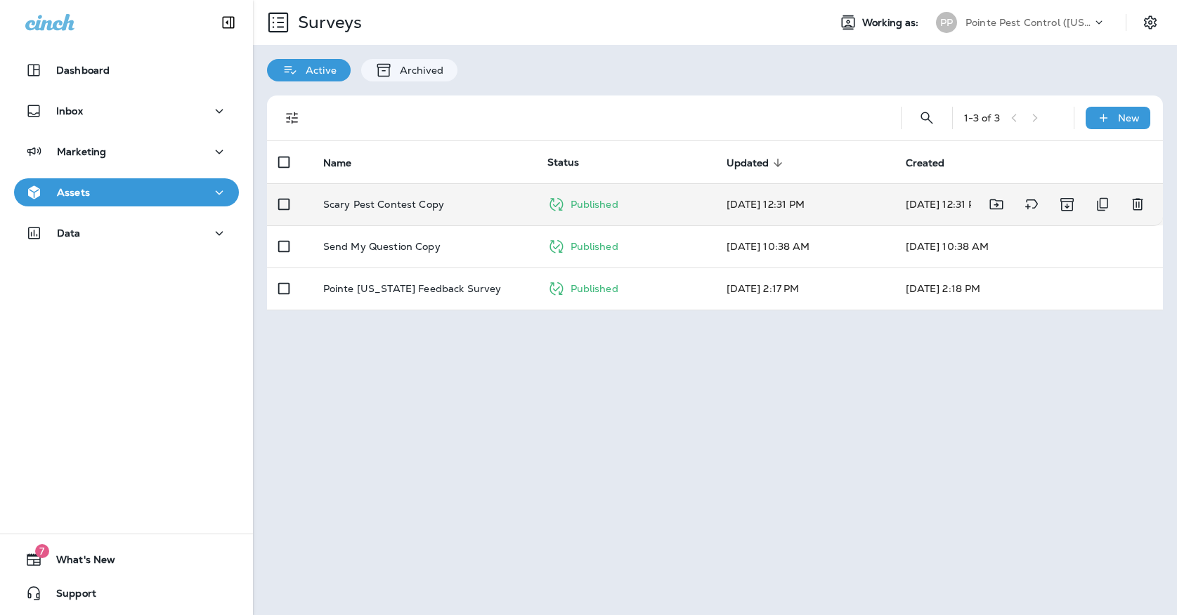
click at [398, 199] on p "Scary Pest Contest Copy" at bounding box center [383, 204] width 121 height 11
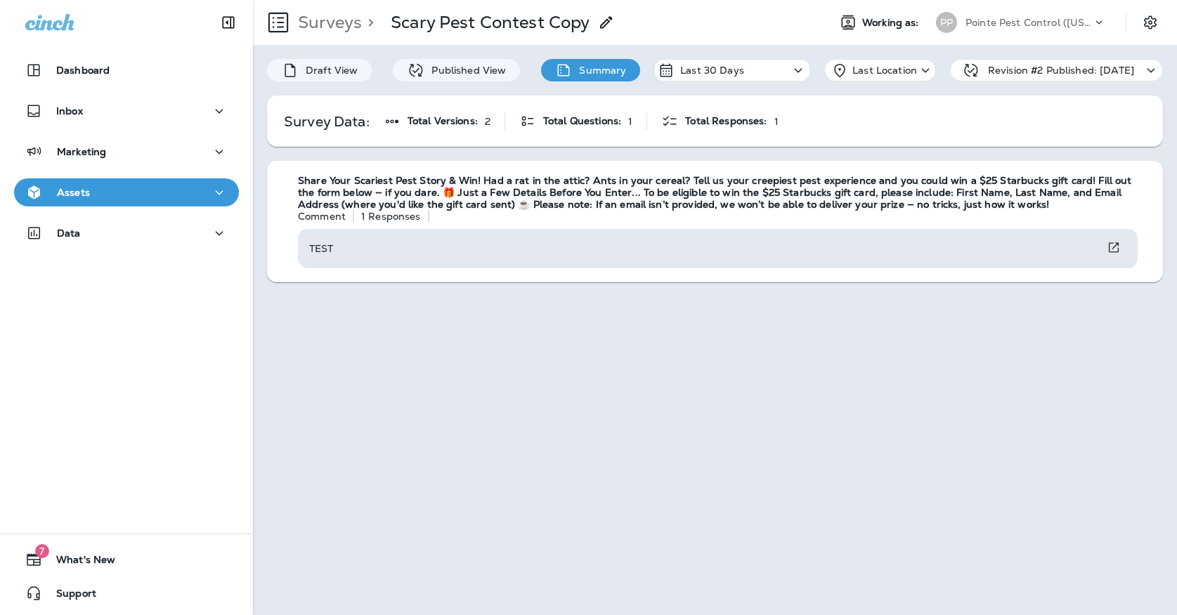
click at [1015, 21] on p "Pointe Pest Control ([US_STATE])" at bounding box center [1028, 22] width 126 height 11
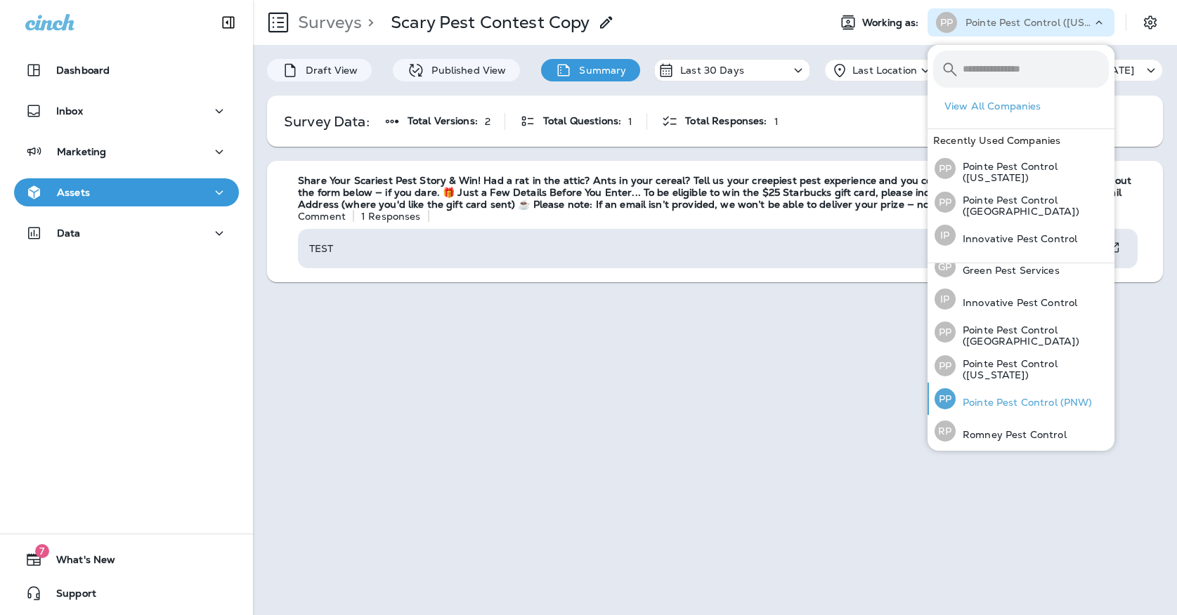
scroll to position [44, 0]
click at [966, 398] on p "Pointe Pest Control (PNW)" at bounding box center [1023, 403] width 137 height 11
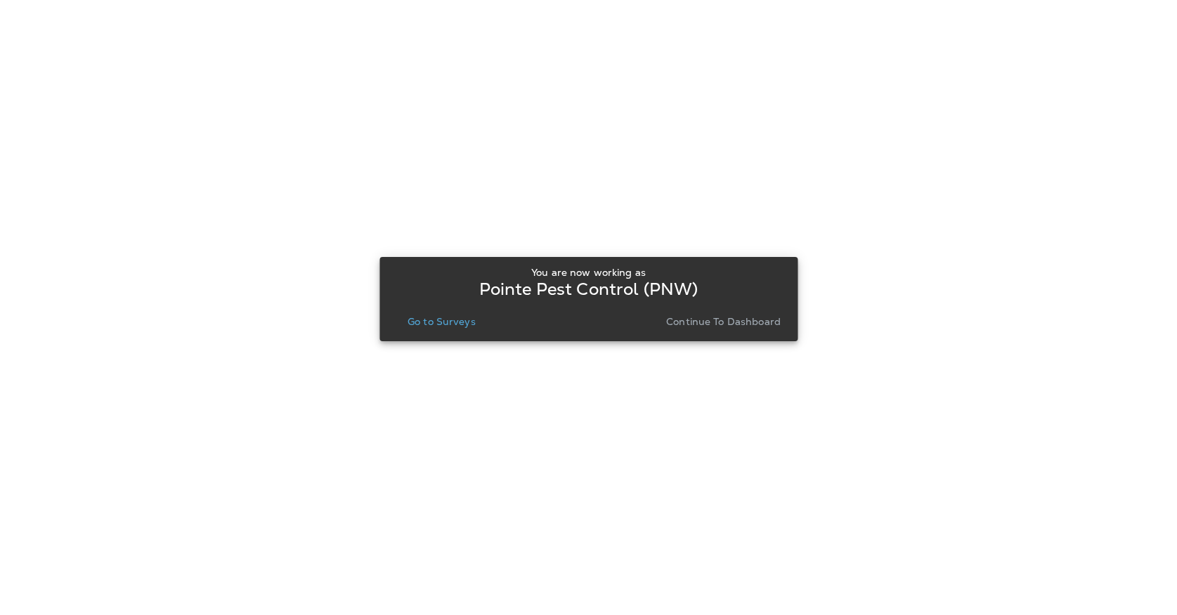
click at [461, 322] on p "Go to Surveys" at bounding box center [441, 321] width 68 height 11
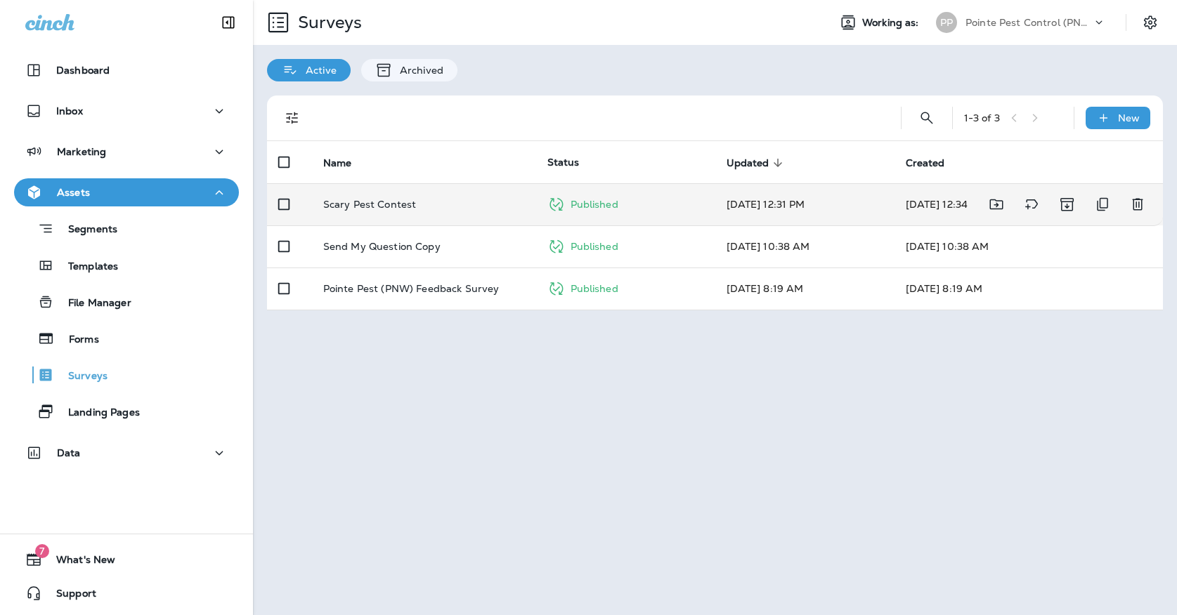
click at [435, 183] on td "Scary Pest Contest" at bounding box center [424, 204] width 224 height 42
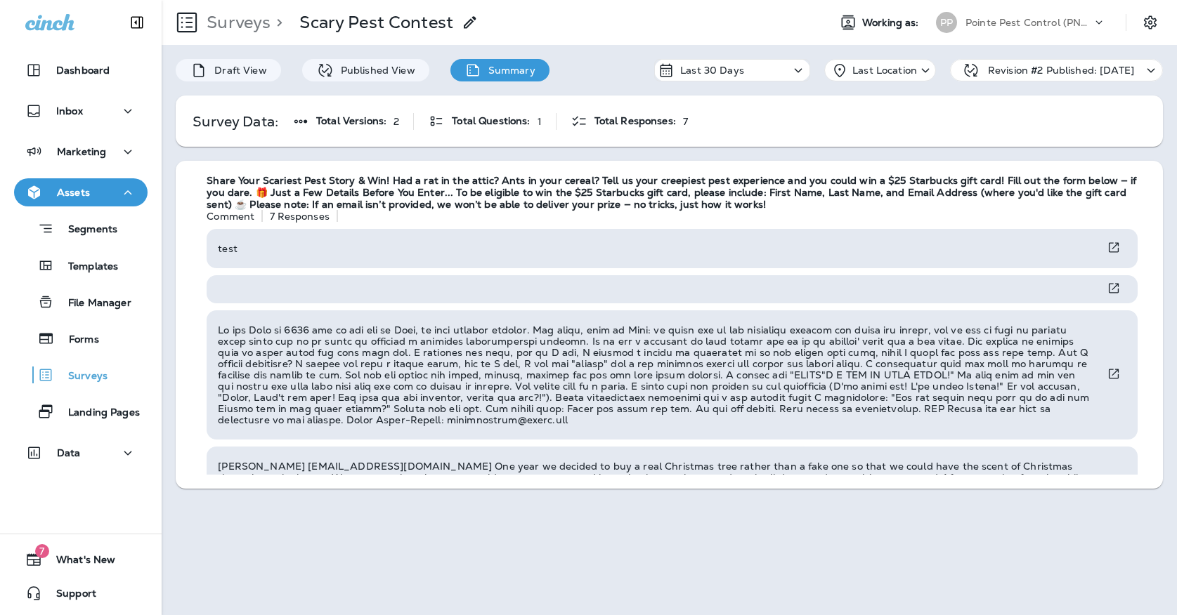
click at [986, 34] on div "PP Pointe Pest Control (PNW)" at bounding box center [1020, 22] width 187 height 28
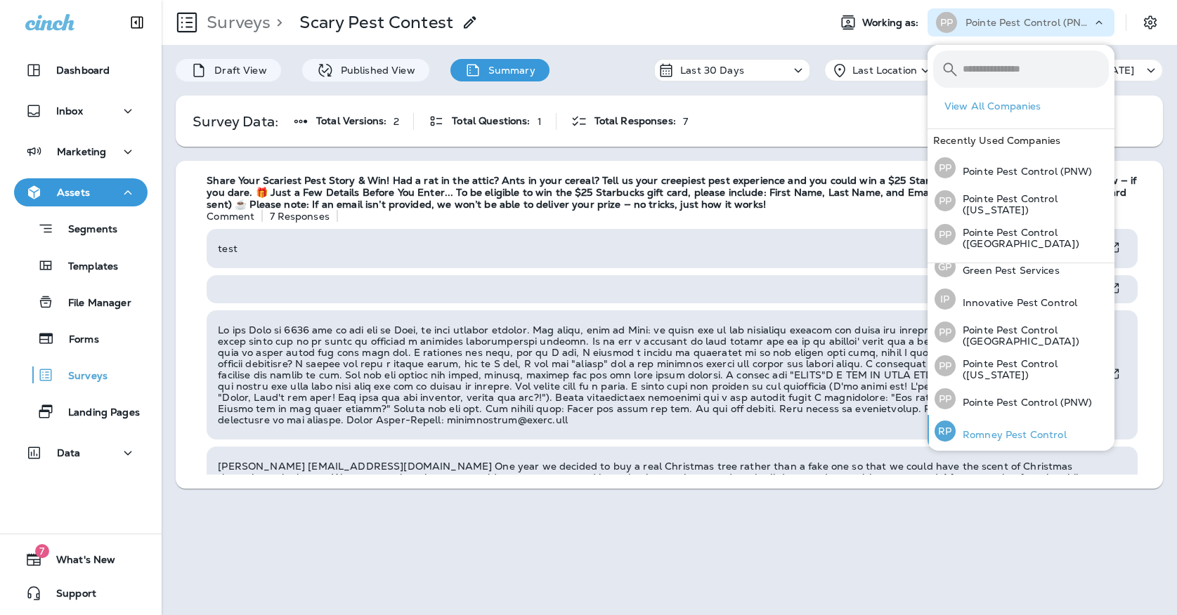
scroll to position [44, 0]
click at [1014, 443] on div "[PERSON_NAME] Pest Control" at bounding box center [1000, 432] width 143 height 32
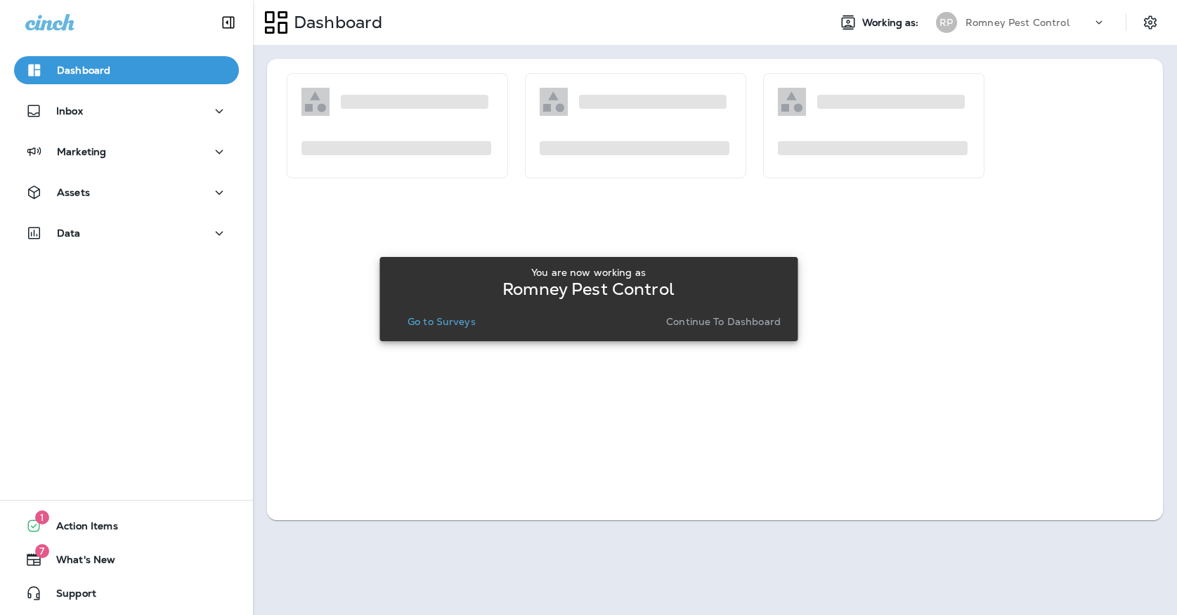
click at [458, 315] on button "Go to Surveys" at bounding box center [441, 322] width 79 height 20
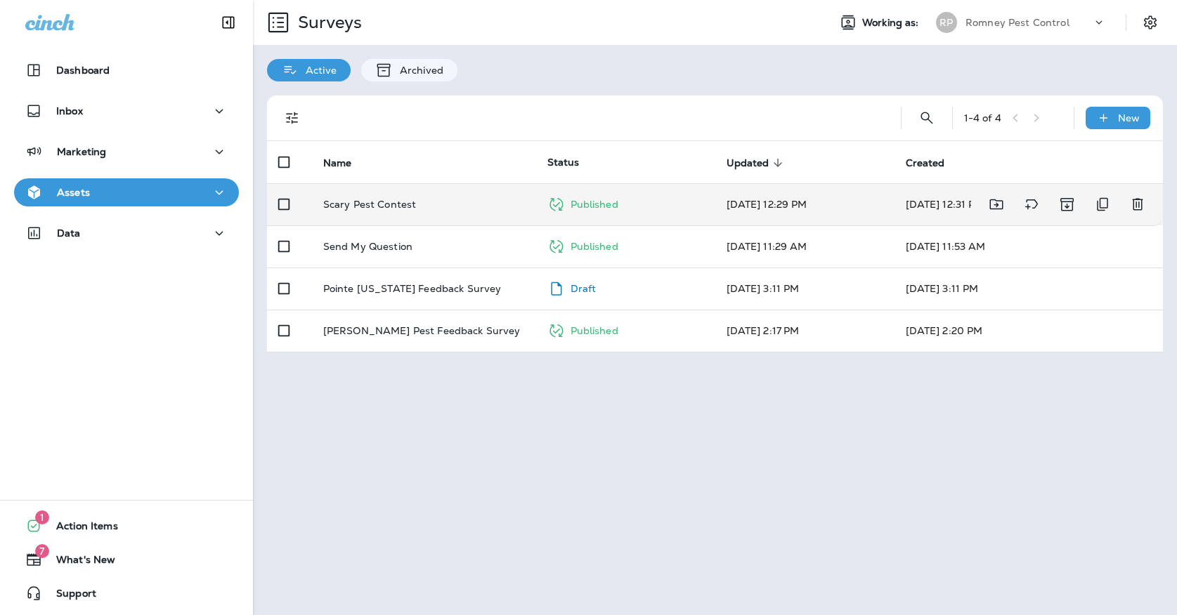
click at [462, 199] on div "Scary Pest Contest" at bounding box center [424, 204] width 202 height 11
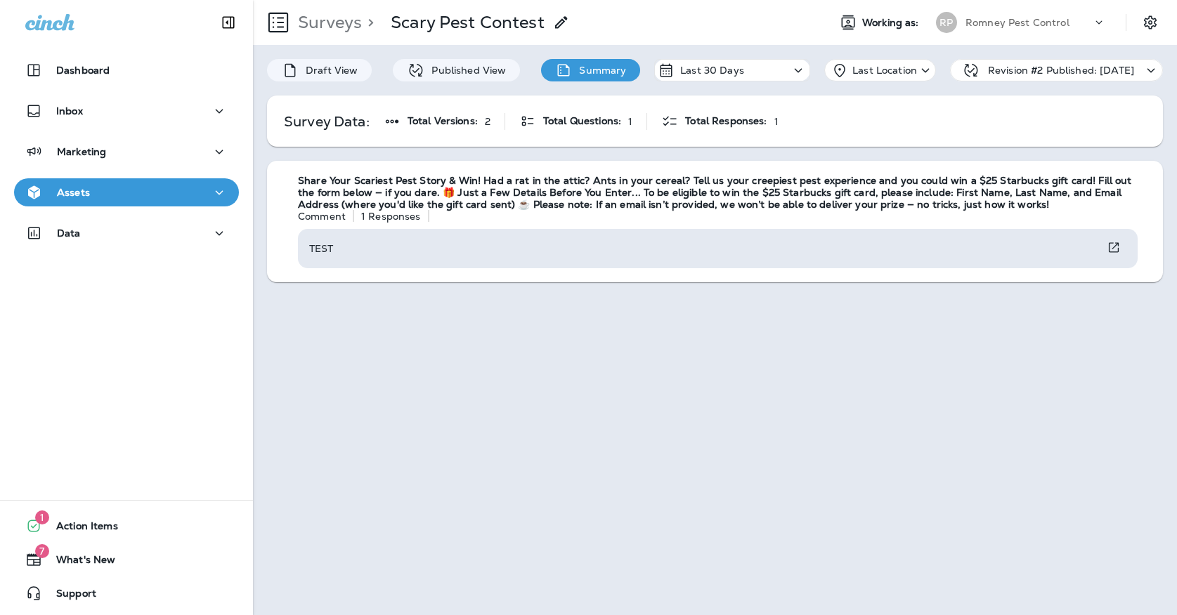
click at [184, 182] on button "Assets" at bounding box center [126, 192] width 225 height 28
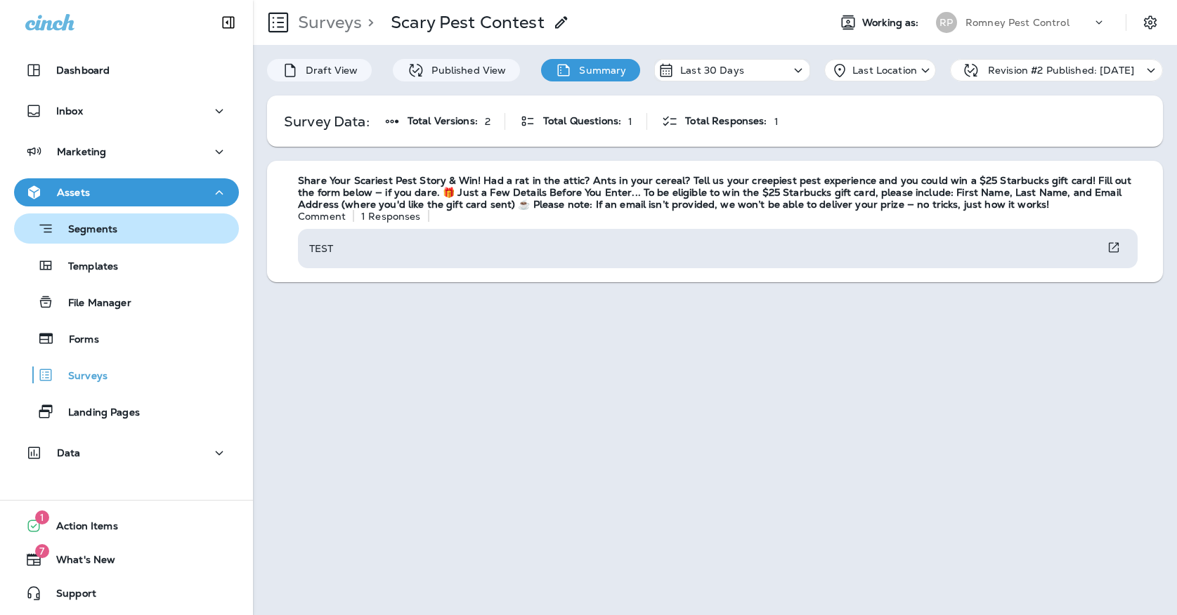
click at [160, 231] on div "Segments" at bounding box center [127, 229] width 214 height 22
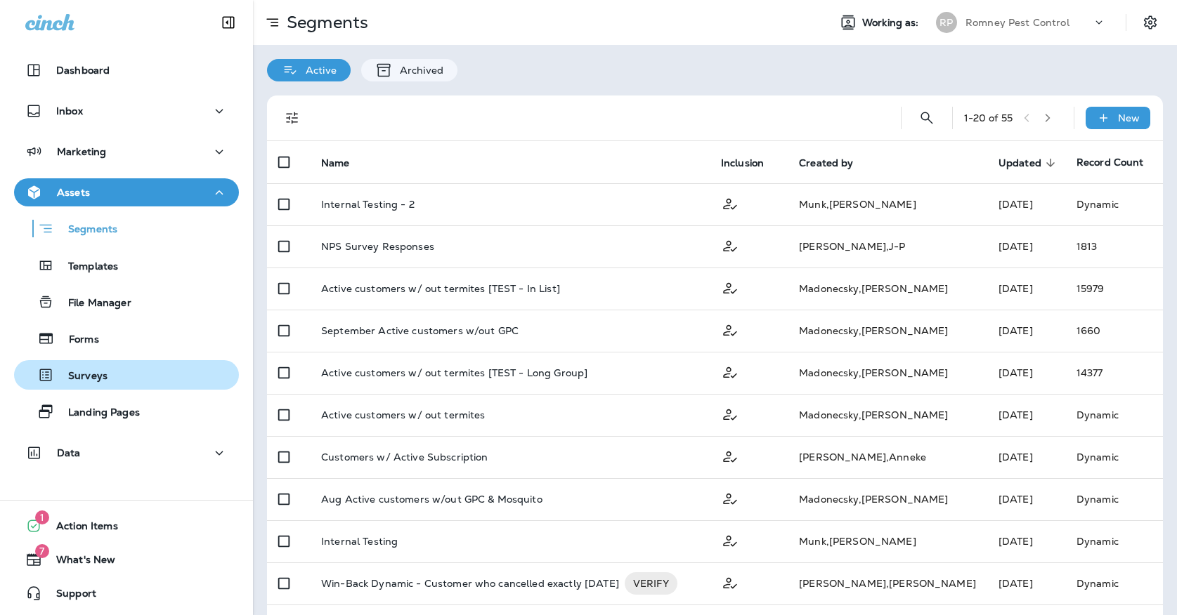
click at [124, 366] on div "Surveys" at bounding box center [127, 375] width 214 height 21
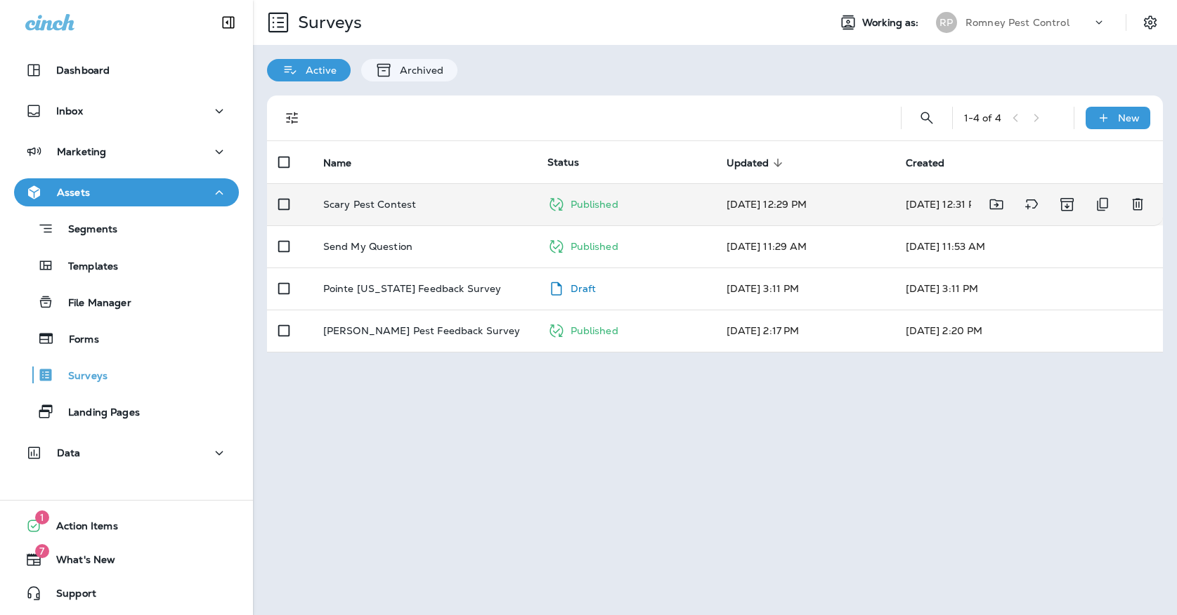
click at [452, 199] on div "Scary Pest Contest" at bounding box center [424, 204] width 202 height 11
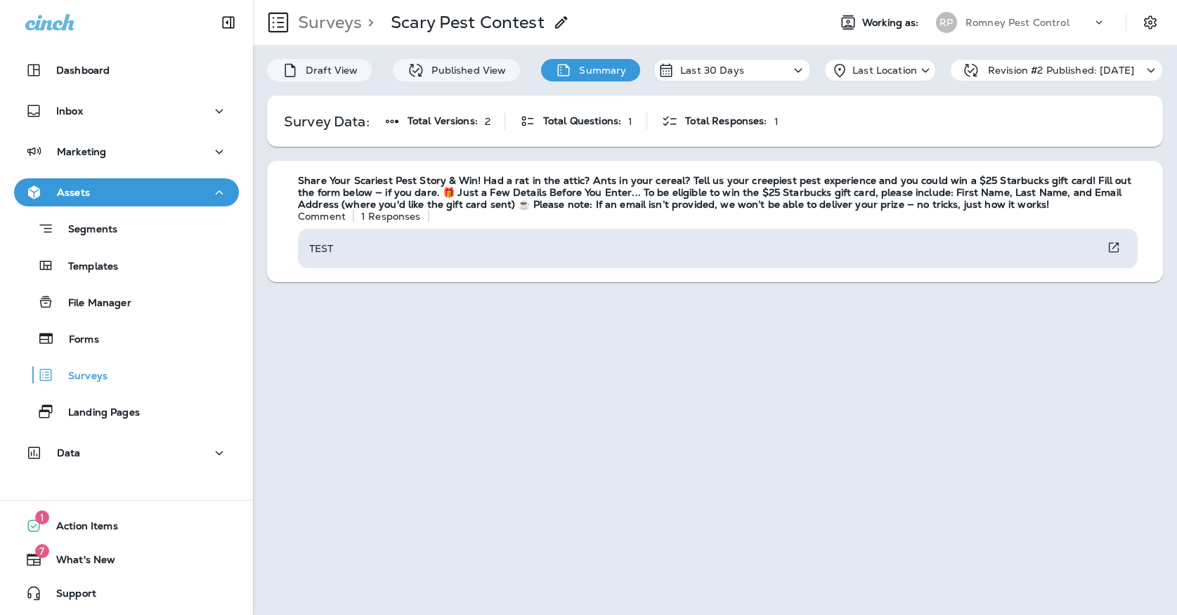
click at [1028, 20] on p "Romney Pest Control" at bounding box center [1017, 22] width 104 height 11
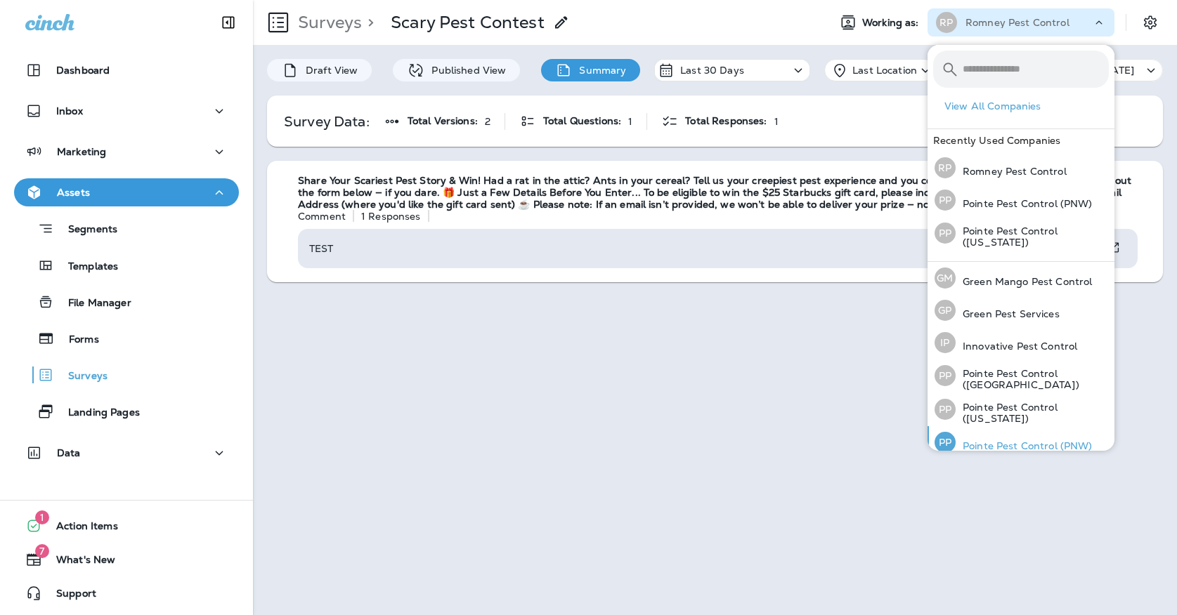
click at [1003, 438] on div "PP Pointe Pest Control (PNW)" at bounding box center [1013, 442] width 169 height 32
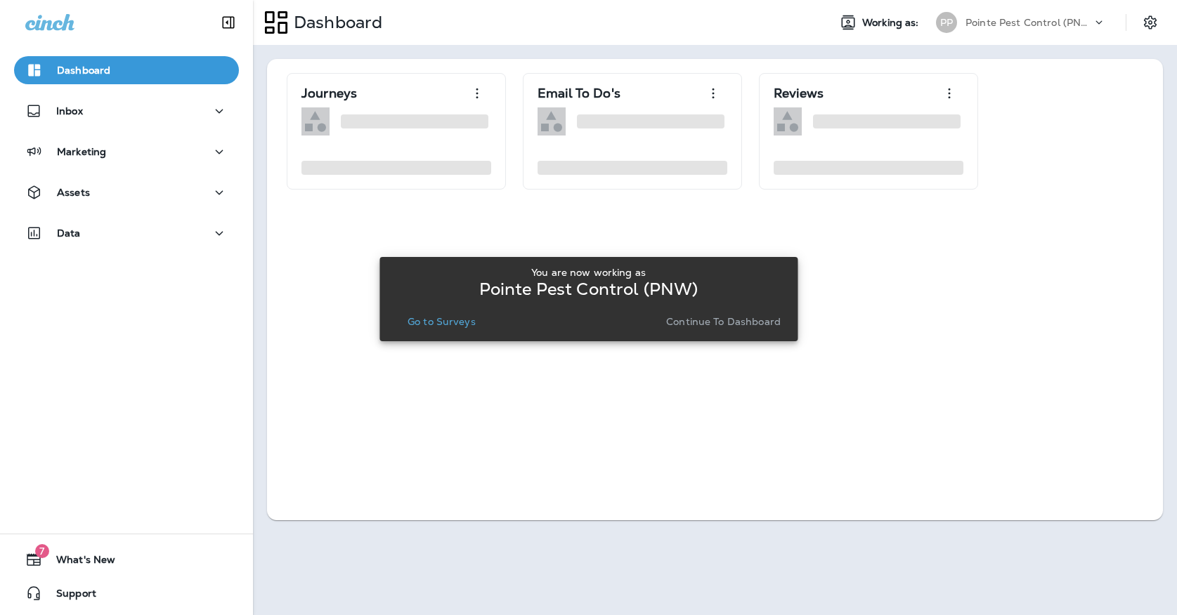
click at [452, 322] on p "Go to Surveys" at bounding box center [441, 321] width 68 height 11
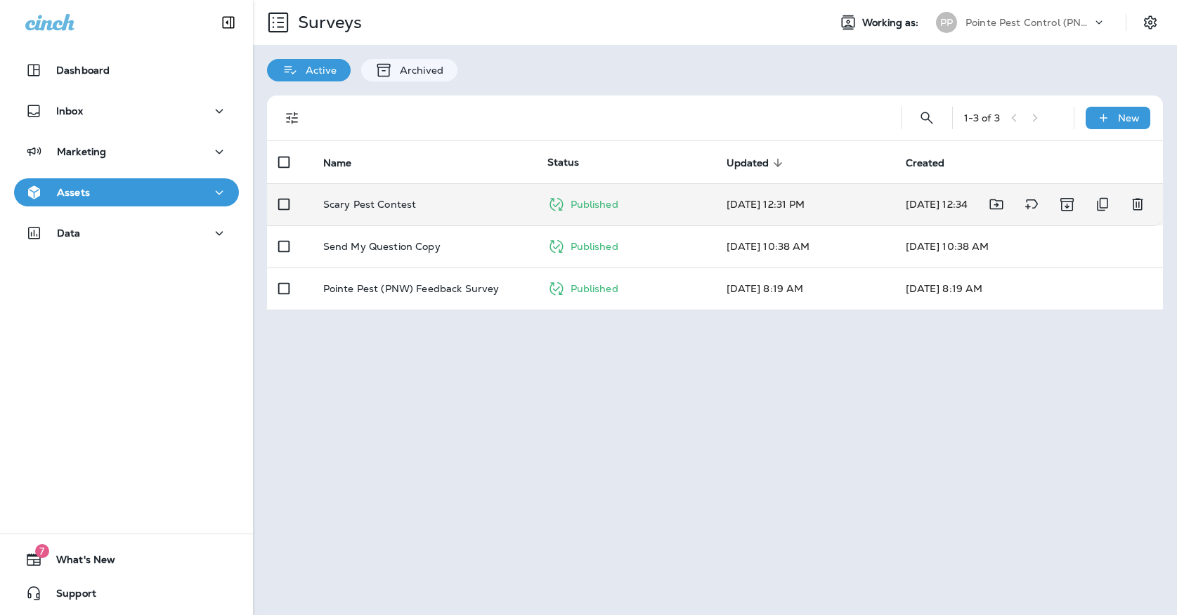
click at [455, 197] on td "Scary Pest Contest" at bounding box center [424, 204] width 224 height 42
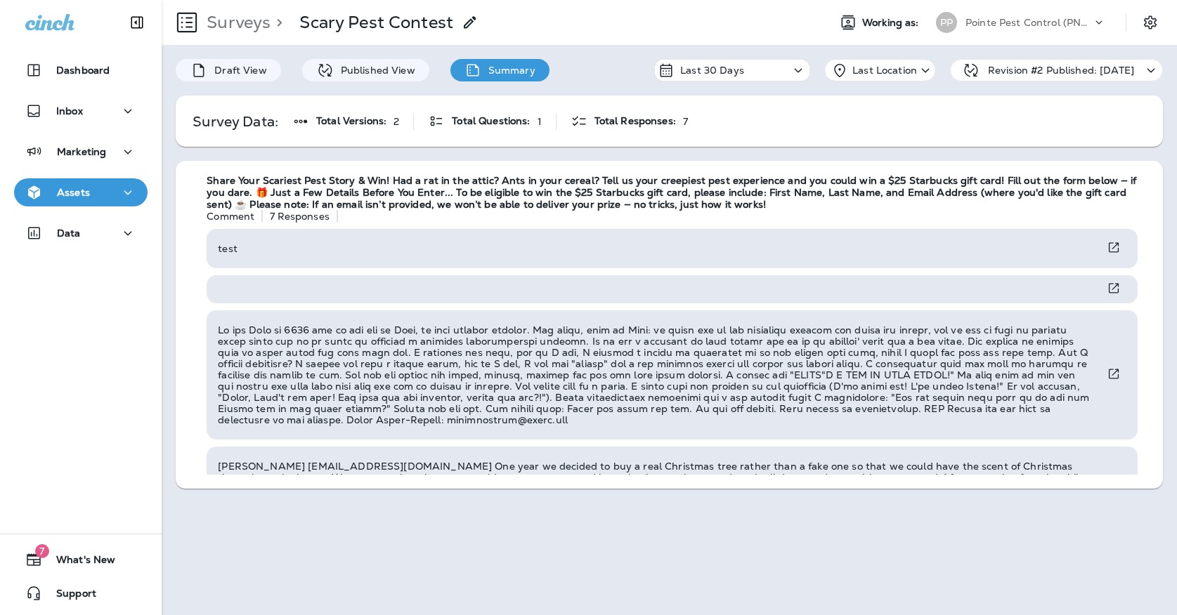
click at [964, 15] on div "PP" at bounding box center [946, 22] width 38 height 21
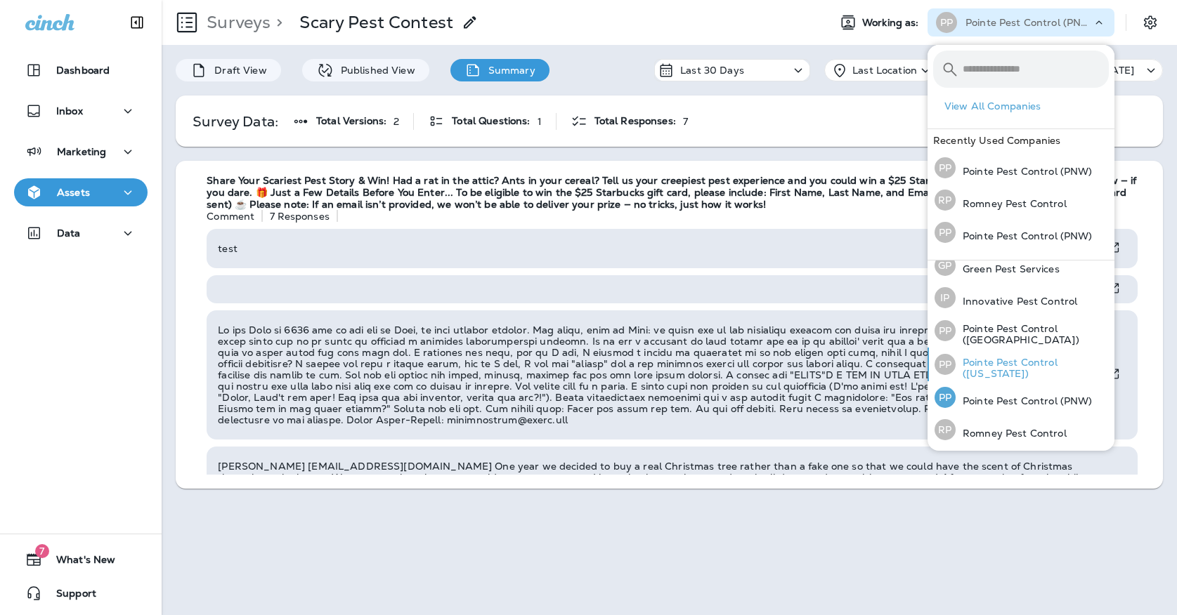
scroll to position [43, 0]
click at [996, 360] on p "Pointe Pest Control ([US_STATE])" at bounding box center [1031, 369] width 153 height 22
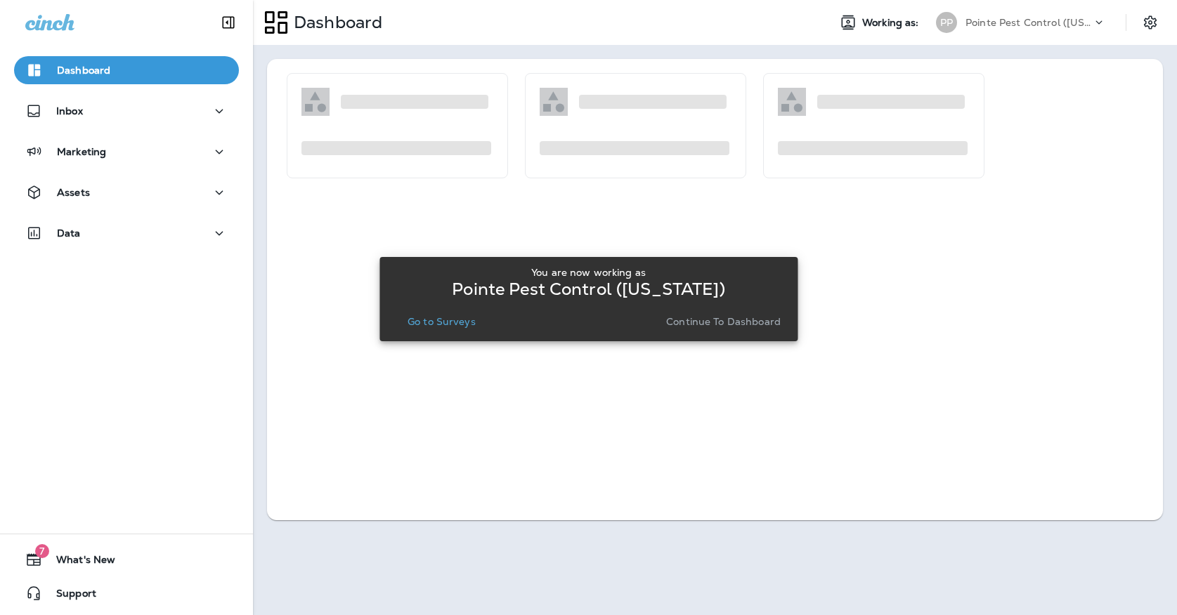
click at [433, 317] on p "Go to Surveys" at bounding box center [441, 321] width 68 height 11
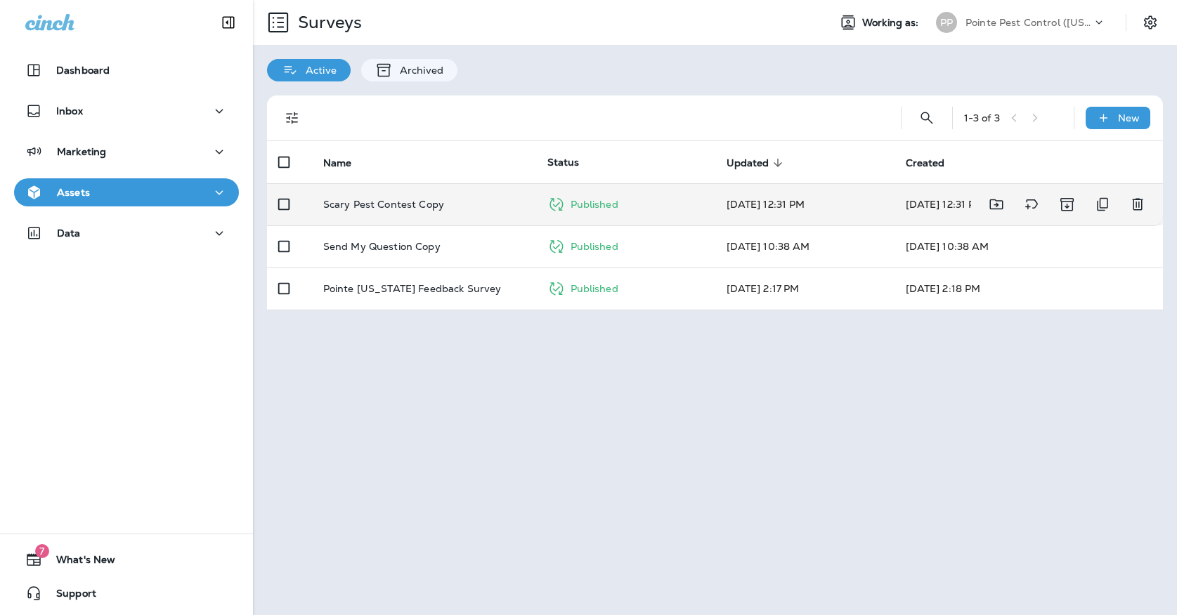
click at [467, 199] on div "Scary Pest Contest Copy" at bounding box center [424, 204] width 202 height 11
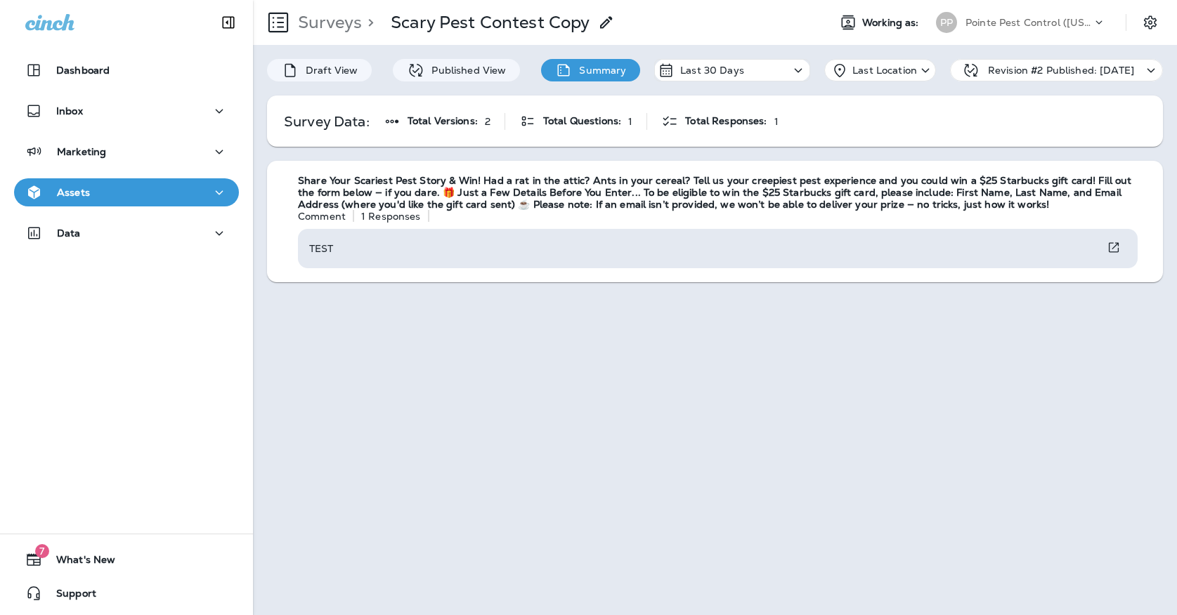
click at [1029, 22] on p "Pointe Pest Control ([US_STATE])" at bounding box center [1028, 22] width 126 height 11
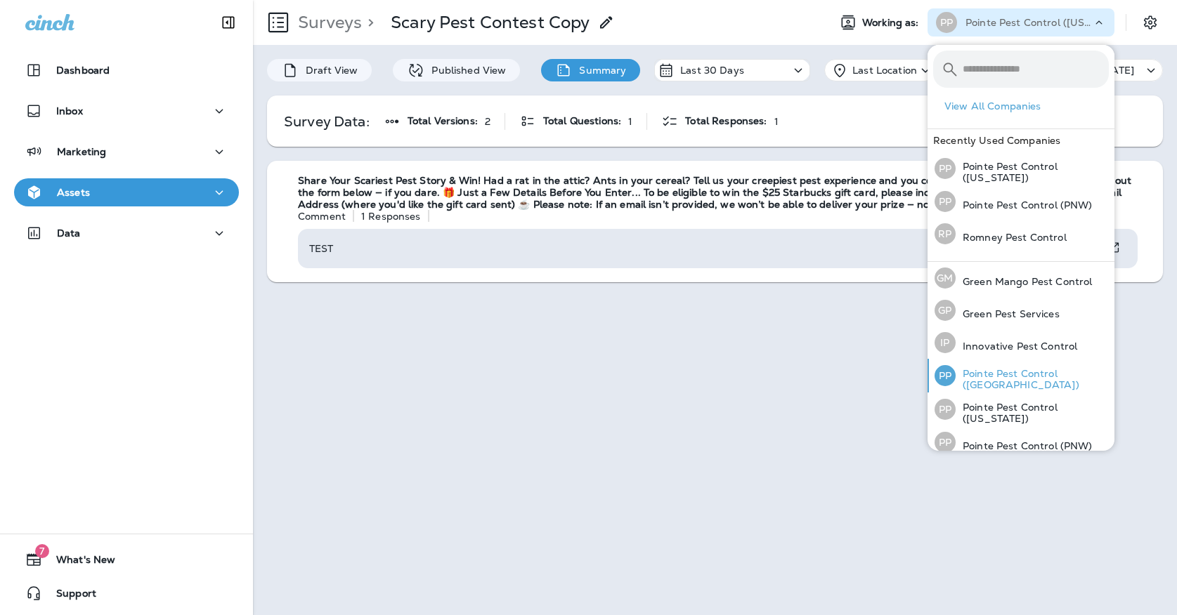
click at [990, 377] on p "Pointe Pest Control ([GEOGRAPHIC_DATA])" at bounding box center [1031, 379] width 153 height 22
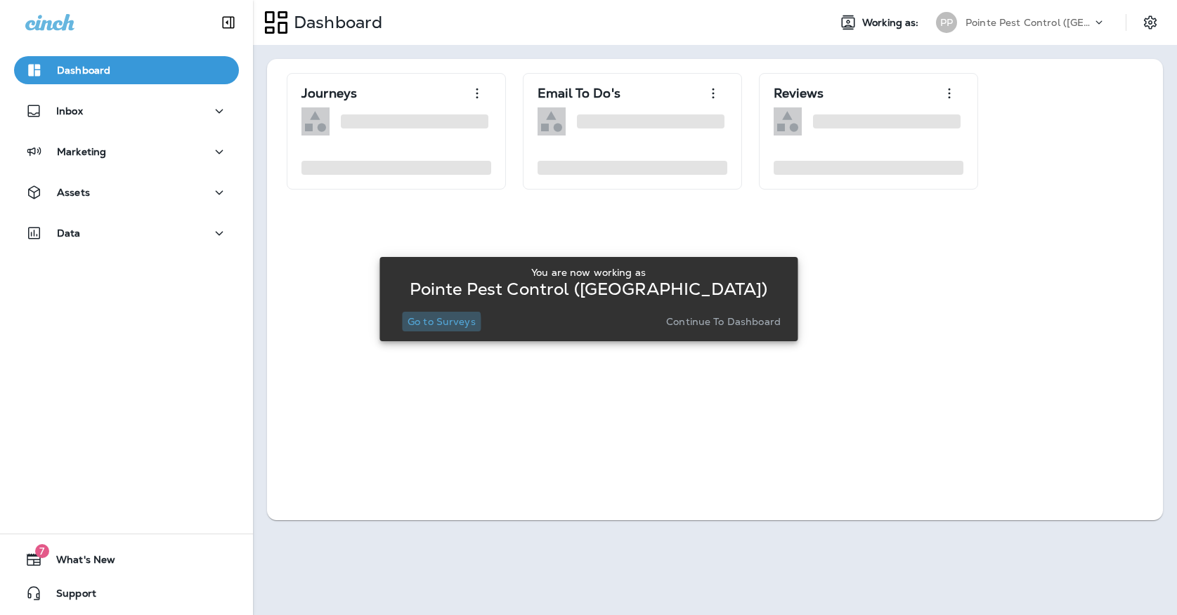
click at [441, 323] on p "Go to Surveys" at bounding box center [441, 321] width 68 height 11
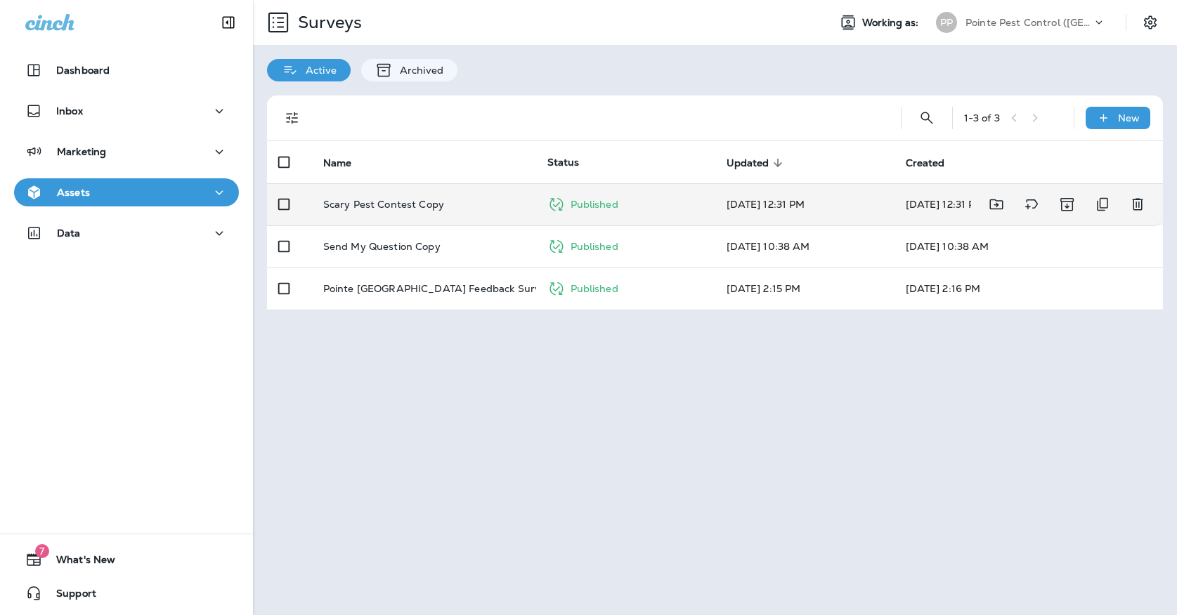
click at [417, 199] on p "Scary Pest Contest Copy" at bounding box center [383, 204] width 121 height 11
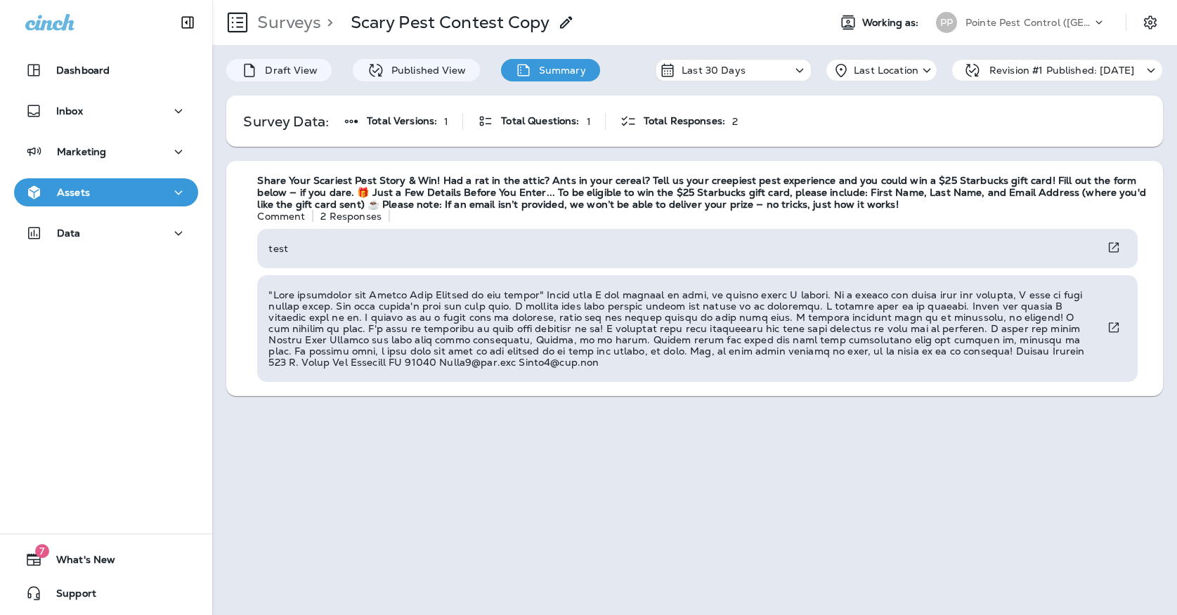
click at [948, 25] on div "PP" at bounding box center [946, 22] width 21 height 21
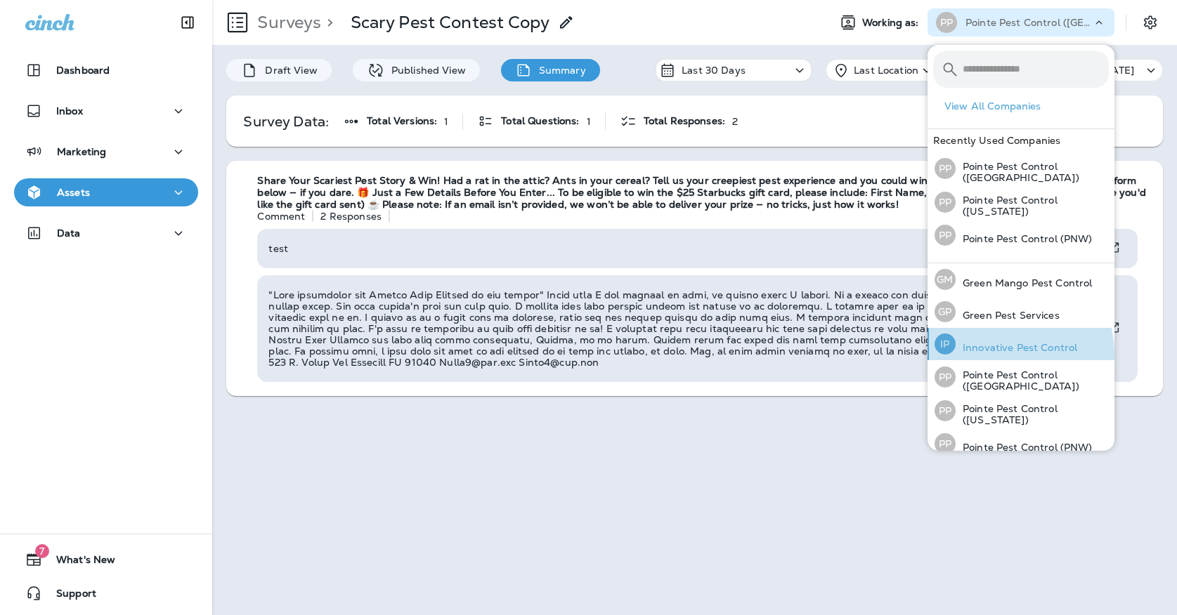
click at [968, 355] on div "IP Innovative Pest Control" at bounding box center [1006, 344] width 154 height 32
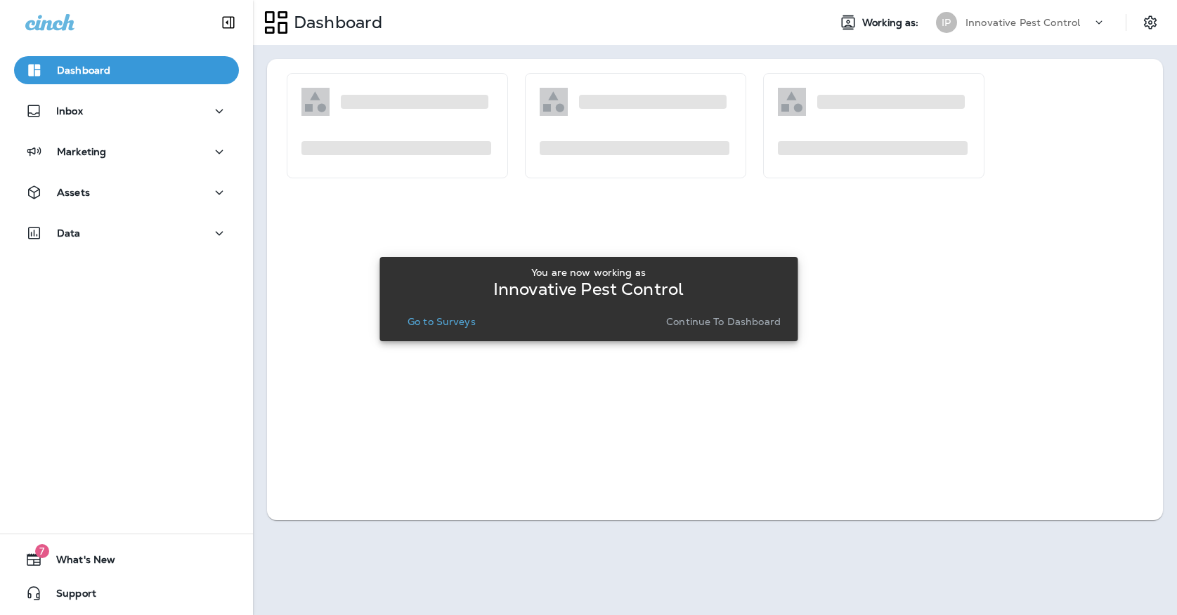
click at [454, 303] on div "You are now working as Innovative Pest Control Go to Surveys Continue to Dashbo…" at bounding box center [588, 299] width 395 height 65
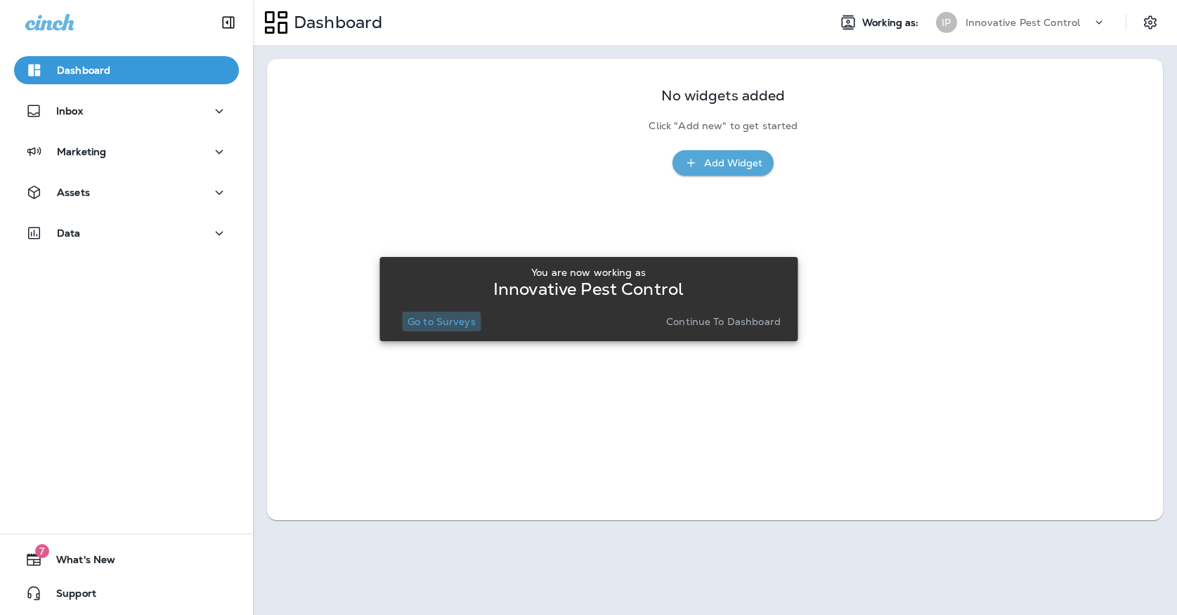
click at [454, 313] on button "Go to Surveys" at bounding box center [441, 322] width 79 height 20
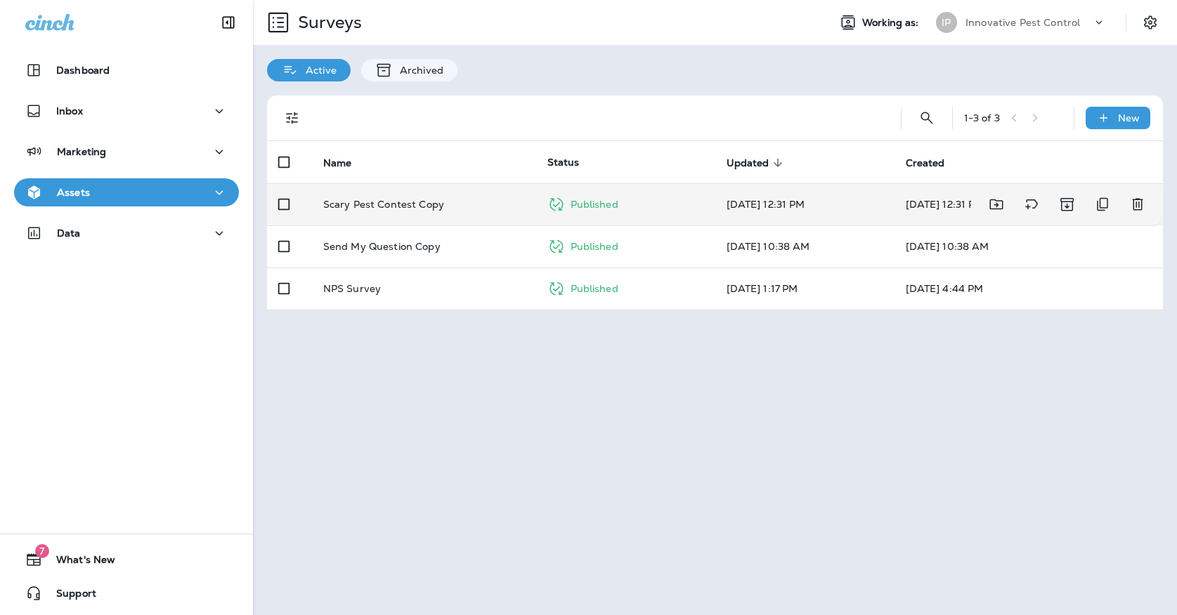
click at [519, 199] on div "Scary Pest Contest Copy" at bounding box center [424, 204] width 202 height 11
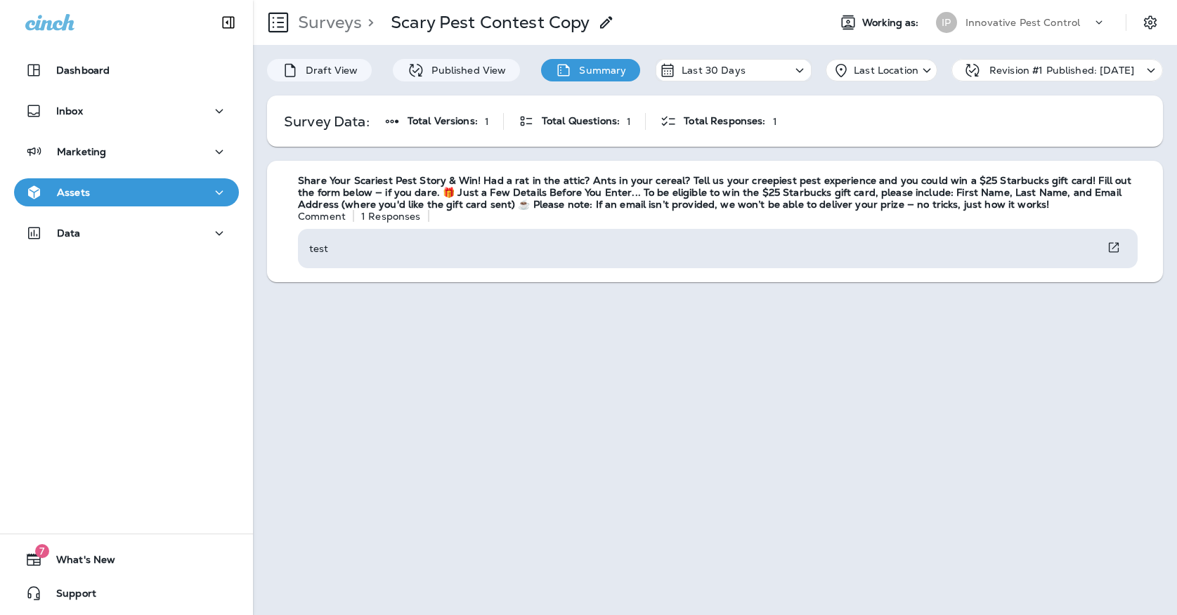
click at [983, 30] on div "Innovative Pest Control" at bounding box center [1028, 22] width 126 height 21
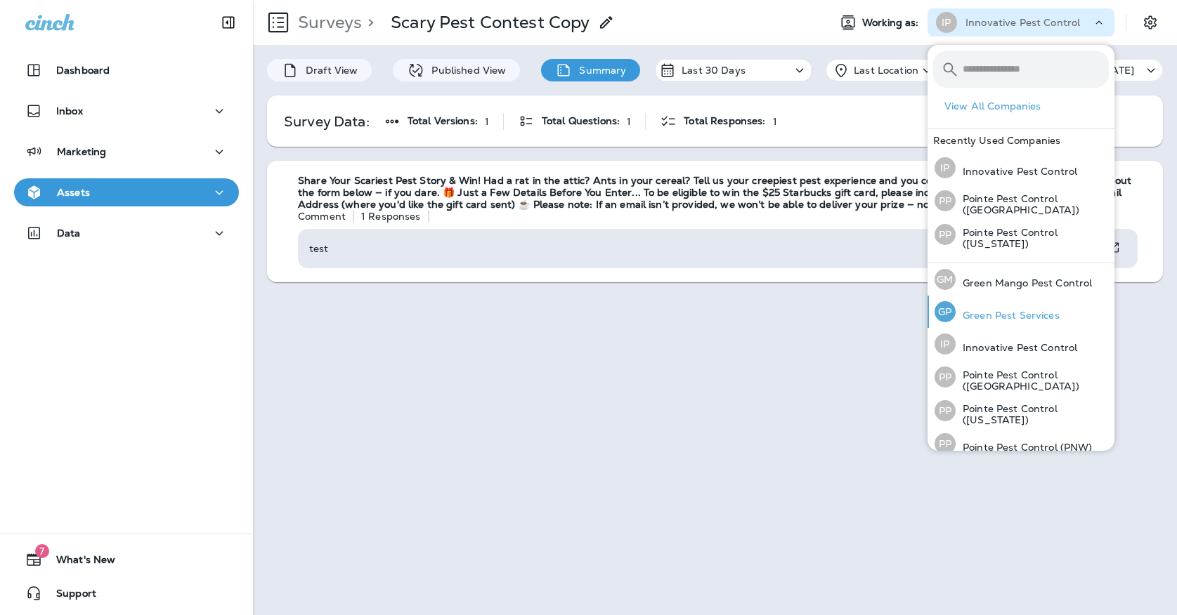
click at [1005, 313] on p "Green Pest Services" at bounding box center [1007, 315] width 104 height 11
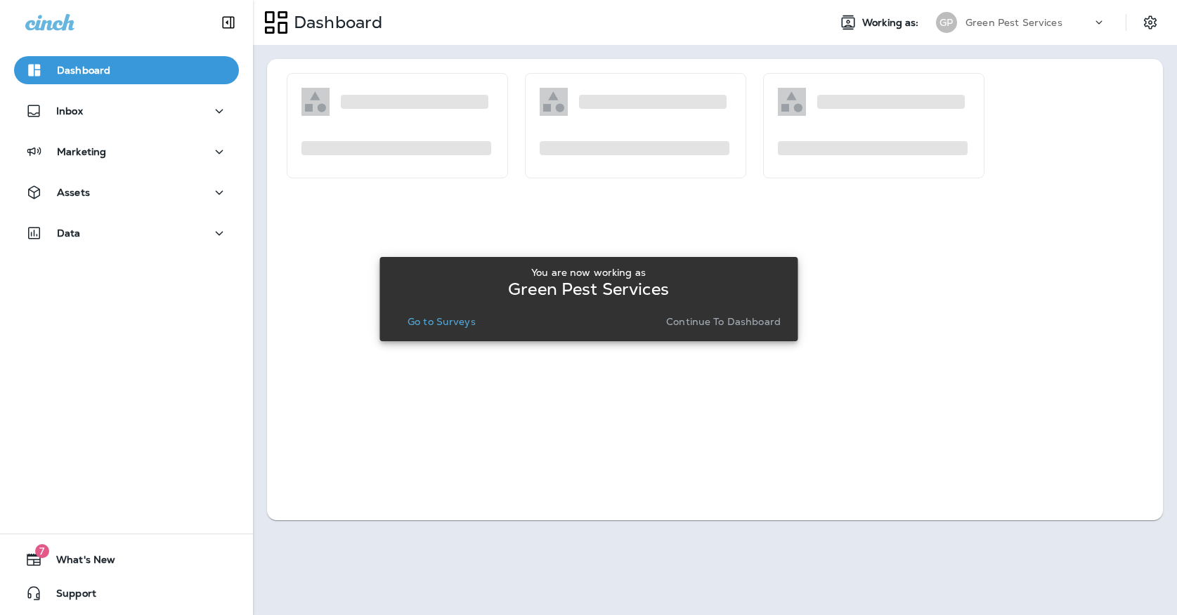
click at [422, 329] on button "Go to Surveys" at bounding box center [441, 322] width 79 height 20
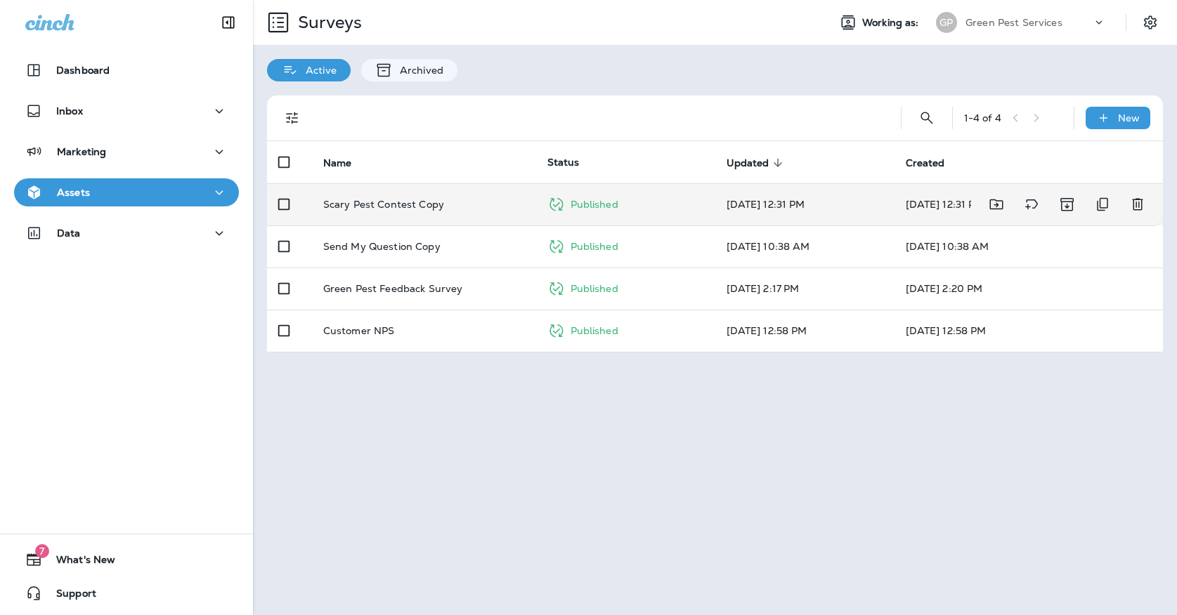
click at [478, 202] on td "Scary Pest Contest Copy" at bounding box center [424, 204] width 224 height 42
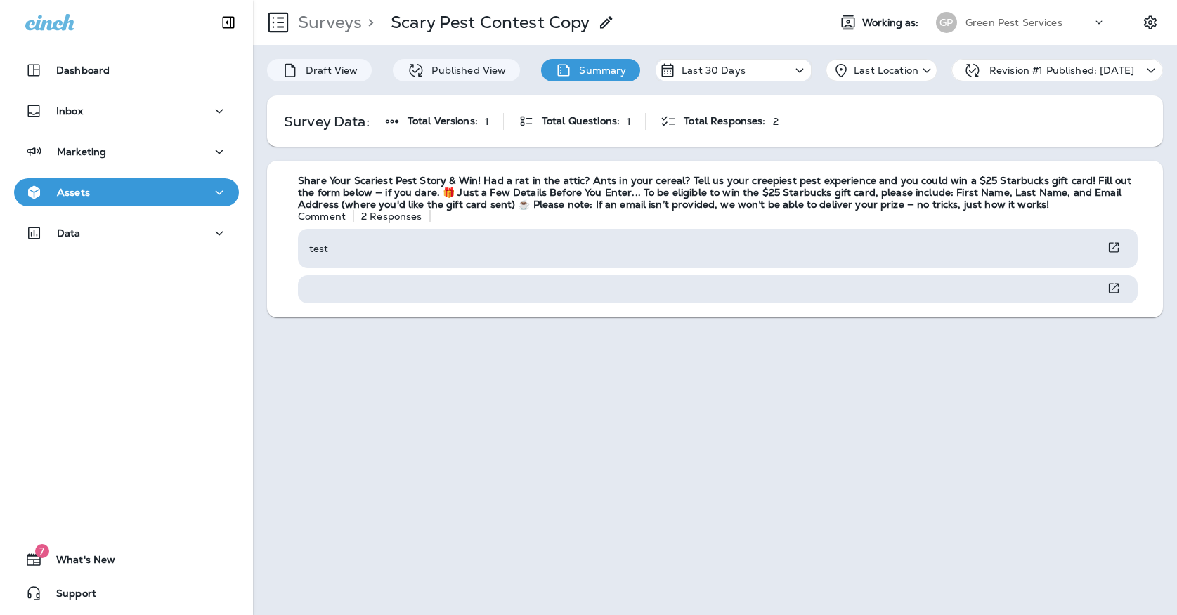
click at [969, 15] on div "Green Pest Services" at bounding box center [1028, 22] width 126 height 21
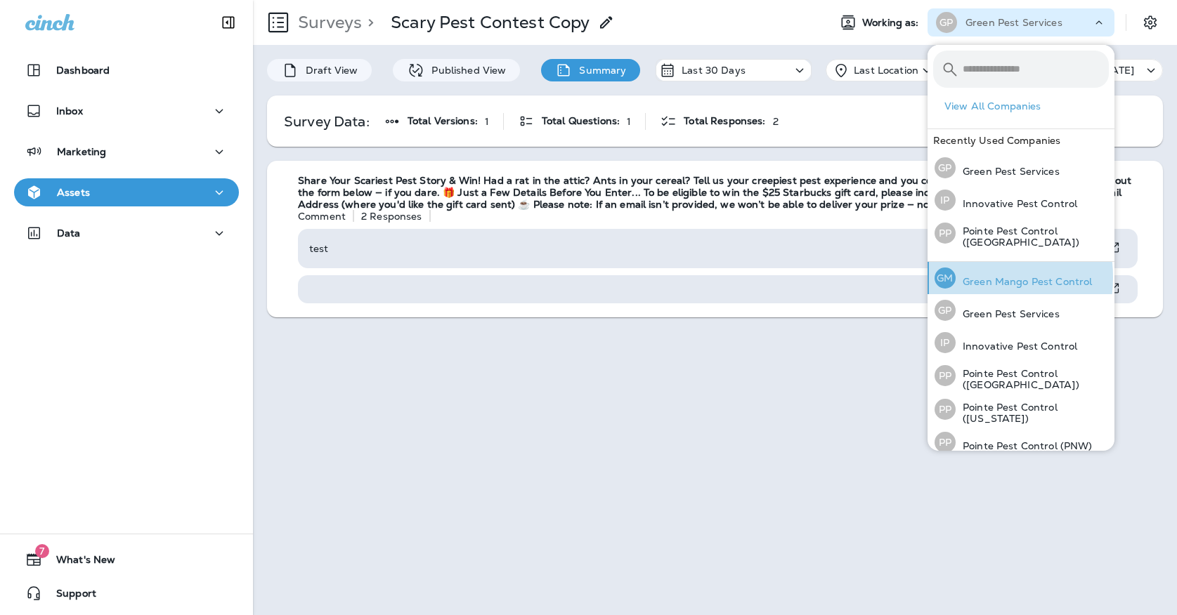
click at [967, 276] on p "Green Mango Pest Control" at bounding box center [1023, 281] width 136 height 11
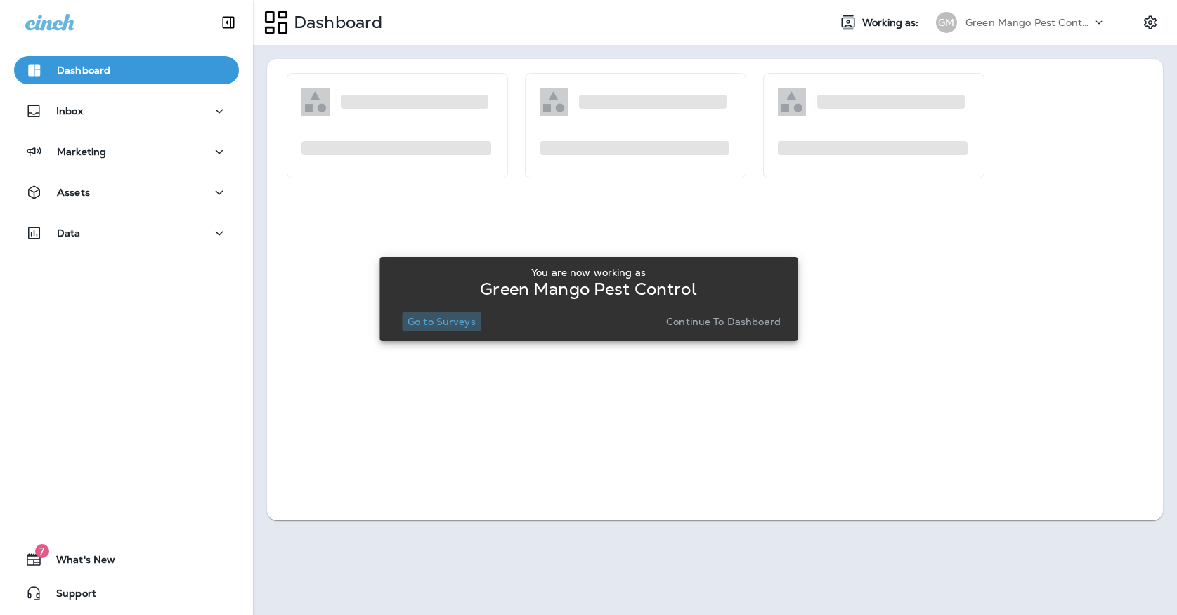
click at [472, 327] on p "Go to Surveys" at bounding box center [441, 321] width 68 height 11
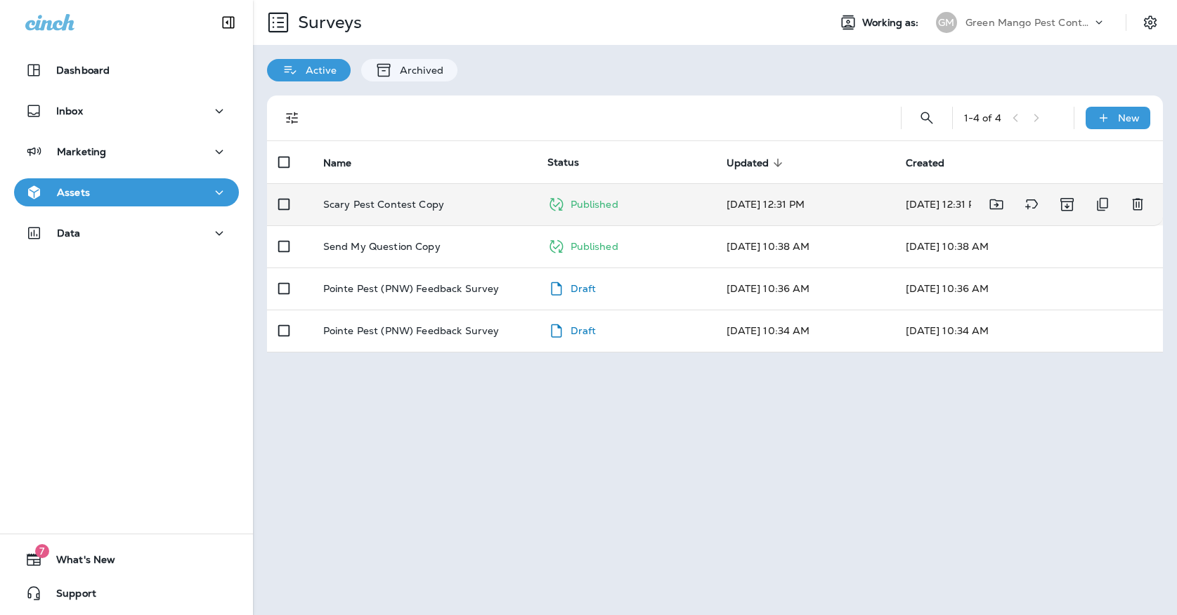
click at [470, 198] on td "Scary Pest Contest Copy" at bounding box center [424, 204] width 224 height 42
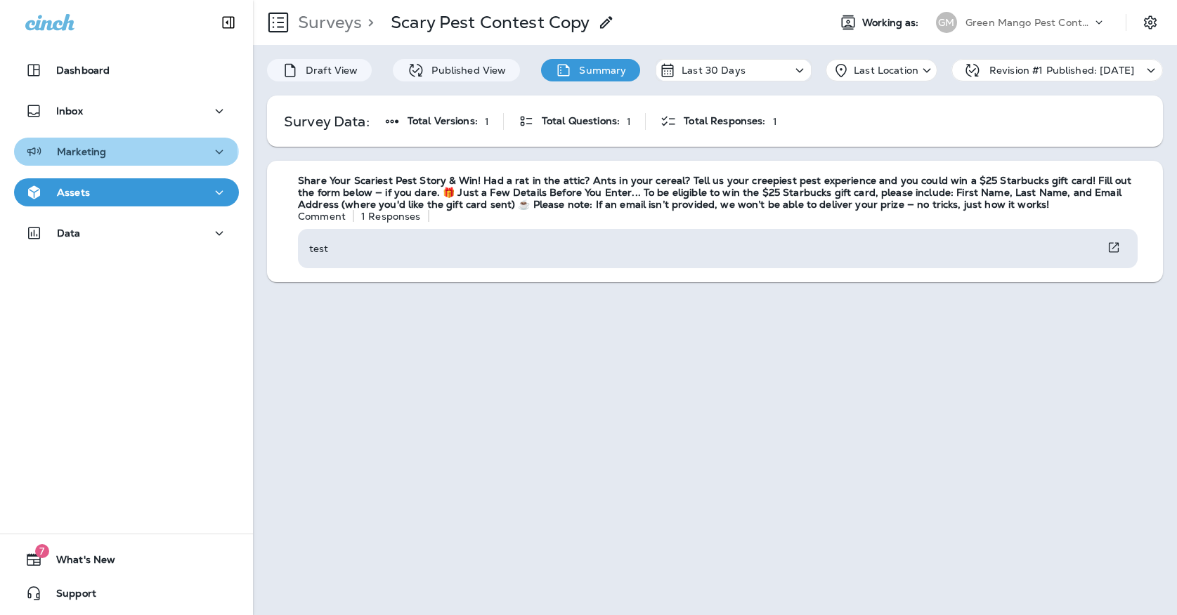
click at [84, 157] on p "Marketing" at bounding box center [81, 151] width 49 height 11
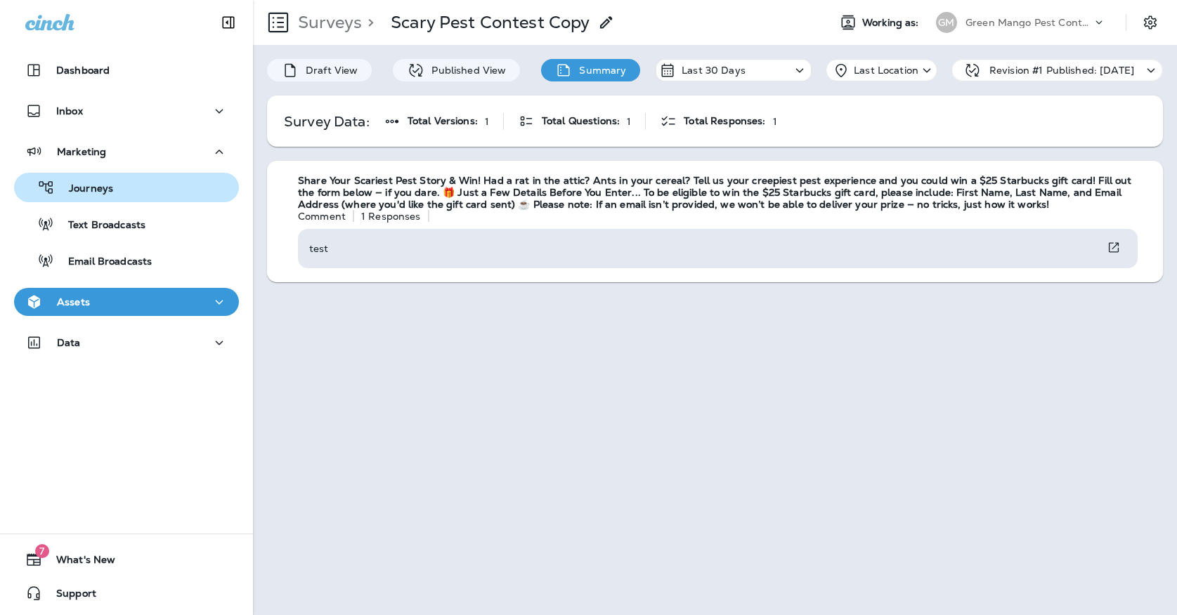
click at [84, 193] on p "Journeys" at bounding box center [84, 189] width 58 height 13
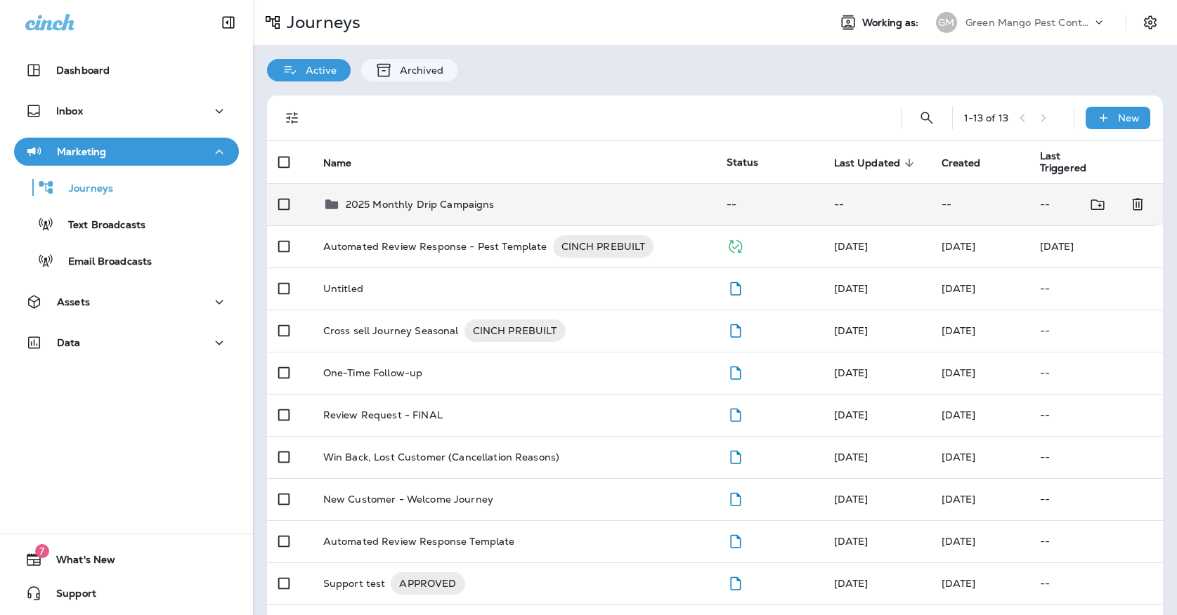
click at [390, 199] on p "2025 Monthly Drip Campaigns" at bounding box center [420, 204] width 149 height 11
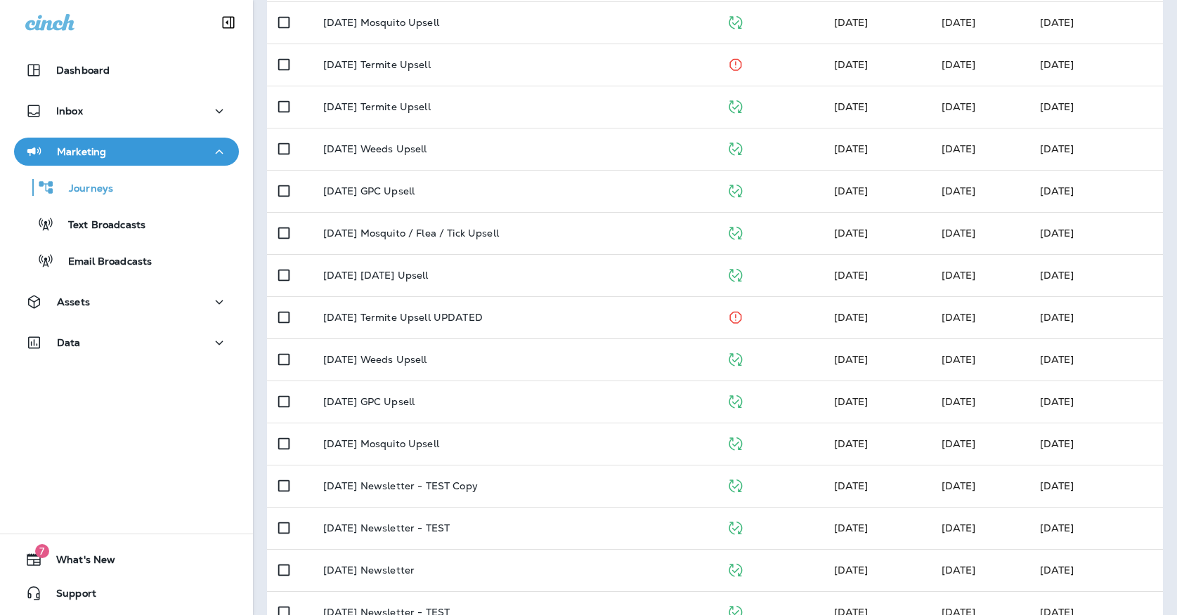
scroll to position [317, 0]
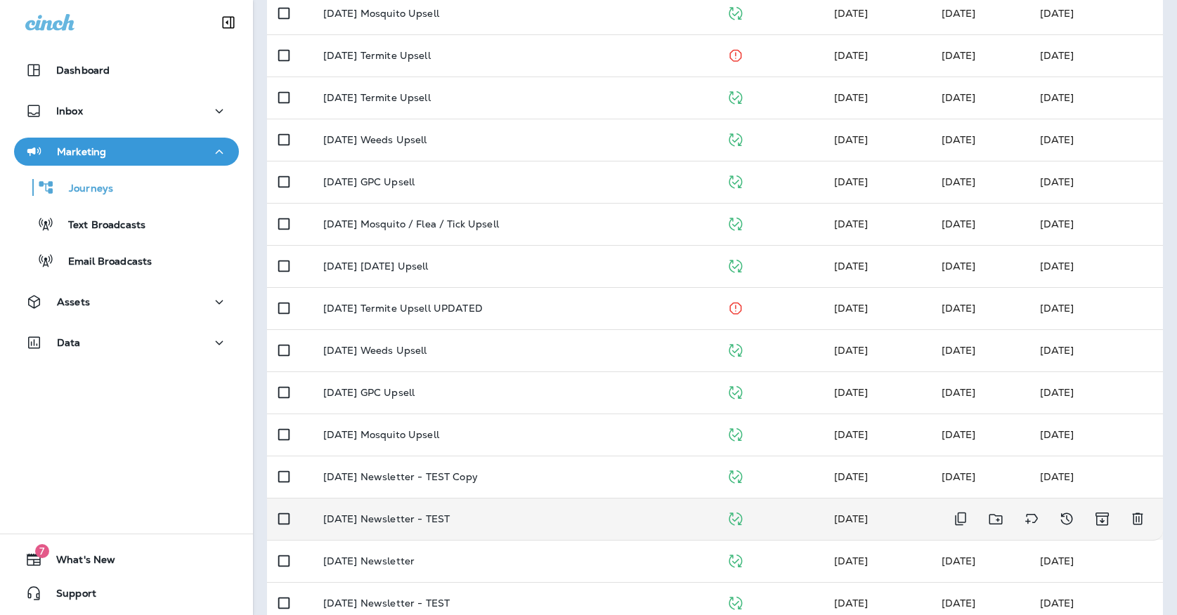
click at [449, 513] on p "[DATE] Newsletter - TEST" at bounding box center [386, 518] width 126 height 11
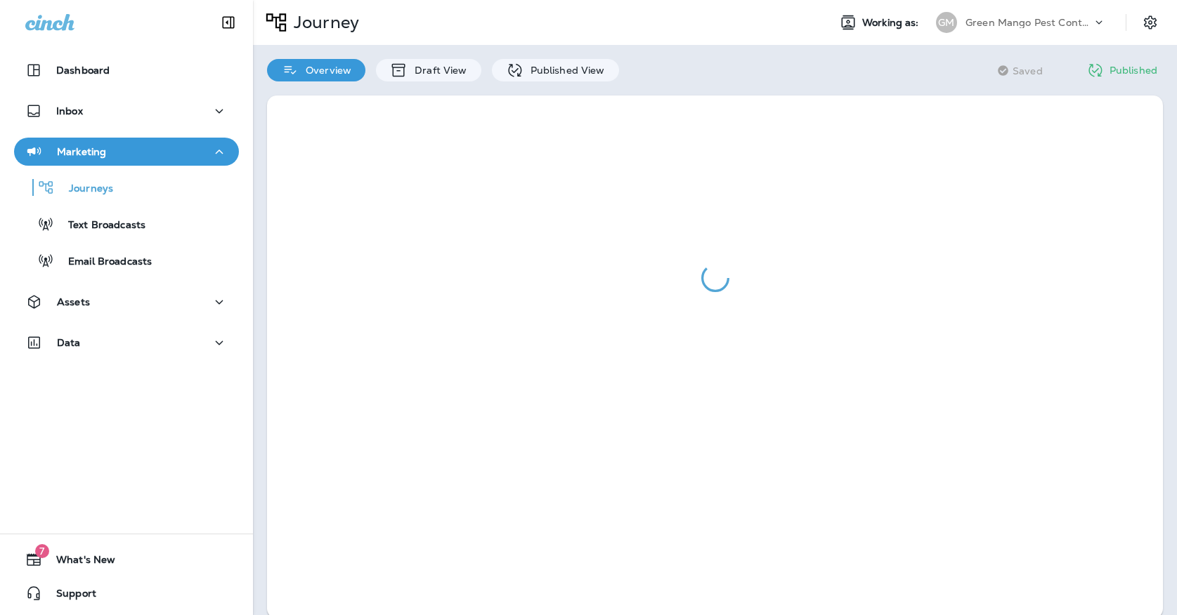
click at [334, 27] on p "Journey" at bounding box center [323, 22] width 71 height 21
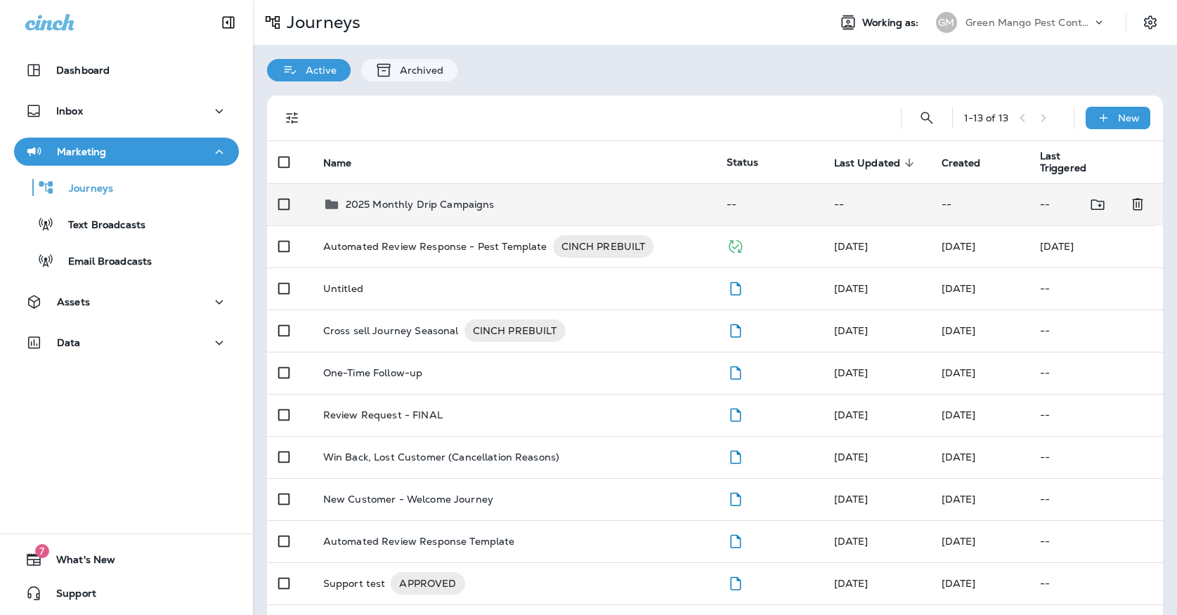
click at [377, 199] on p "2025 Monthly Drip Campaigns" at bounding box center [420, 204] width 149 height 11
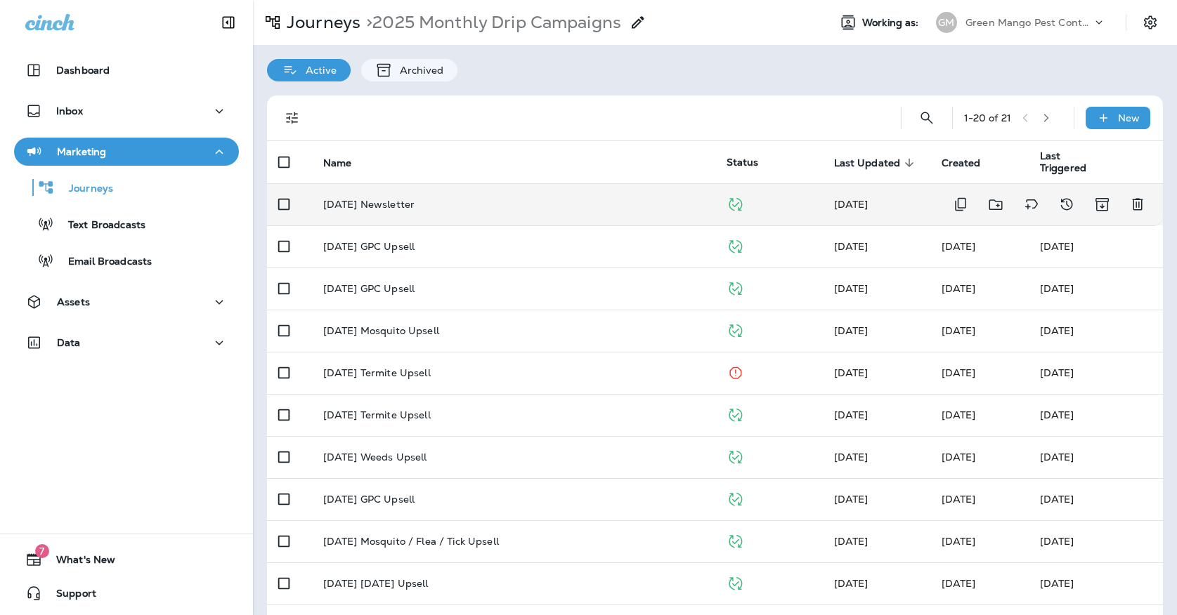
click at [462, 199] on div "[DATE] Newsletter" at bounding box center [513, 204] width 381 height 11
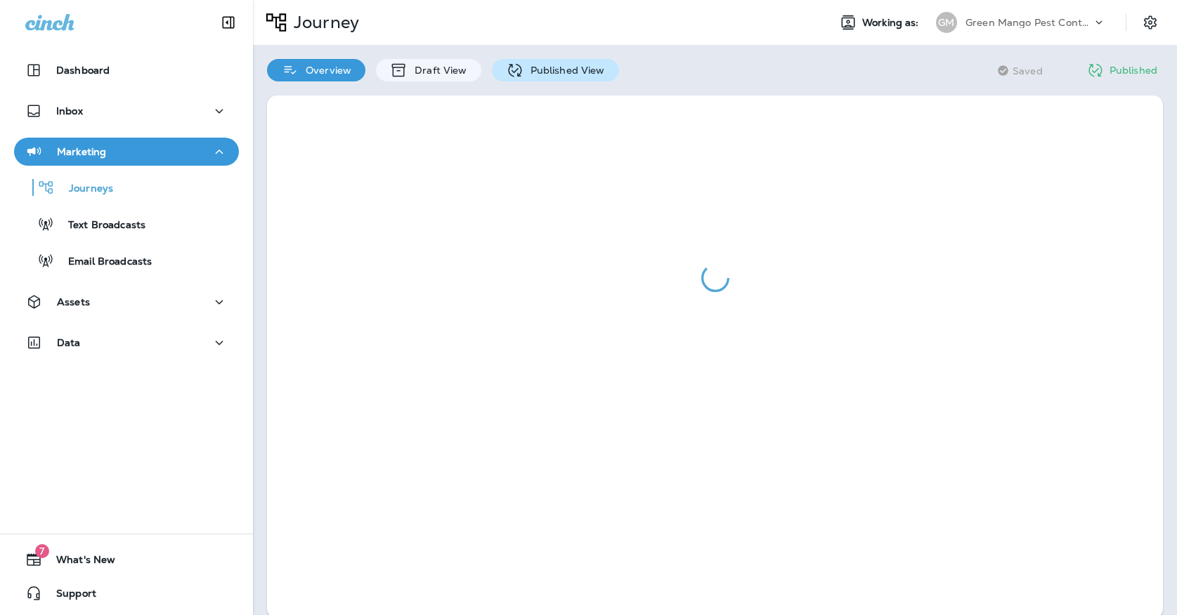
click at [561, 71] on p "Published View" at bounding box center [563, 70] width 81 height 11
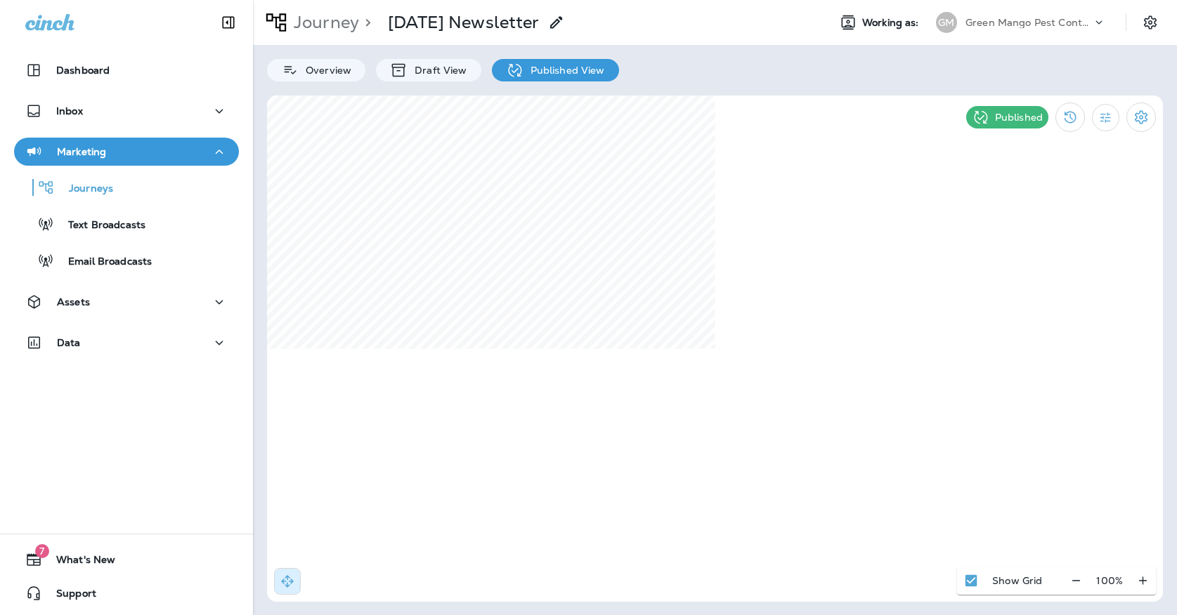
click at [943, 33] on div "[PERSON_NAME] Mango Pest Control" at bounding box center [1020, 22] width 187 height 28
